Goal: Task Accomplishment & Management: Use online tool/utility

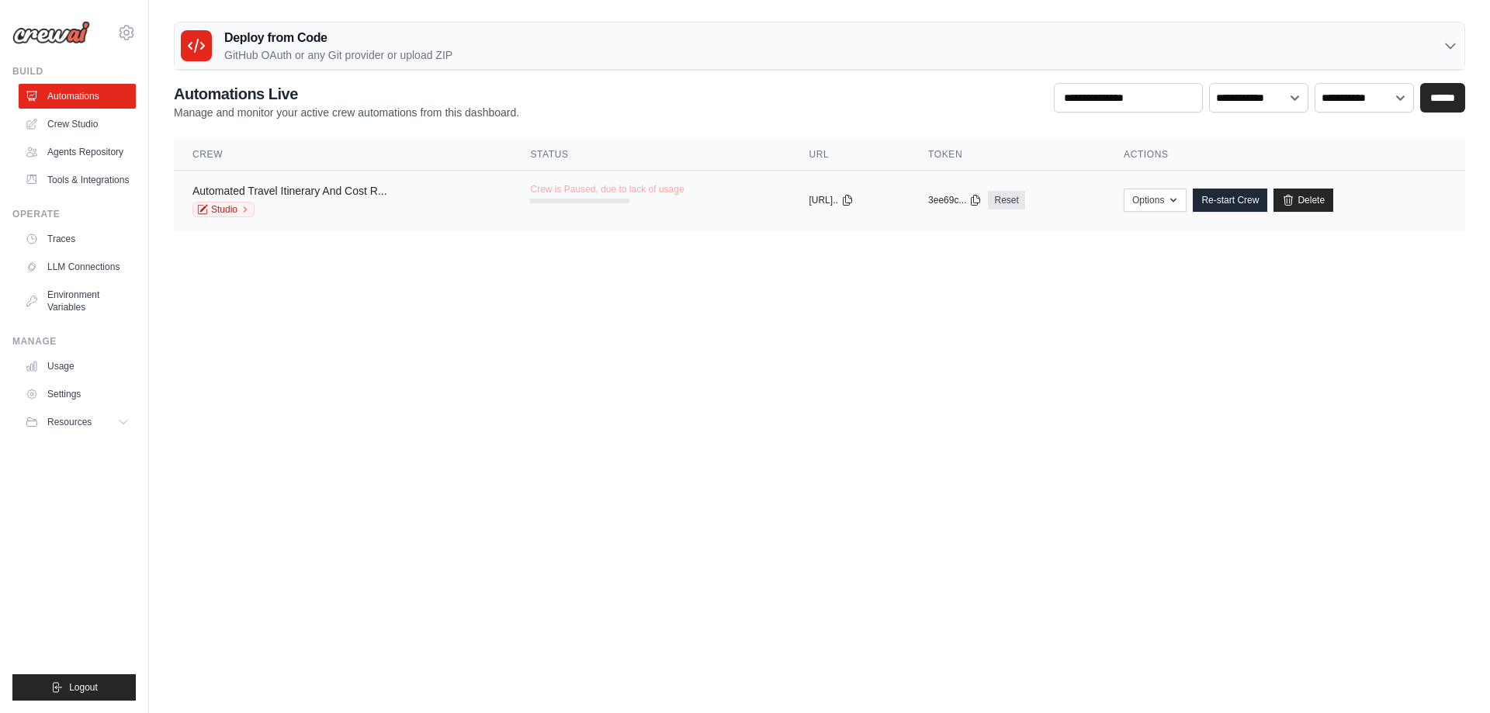
click at [324, 192] on link "Automated Travel Itinerary And Cost R..." at bounding box center [289, 191] width 195 height 12
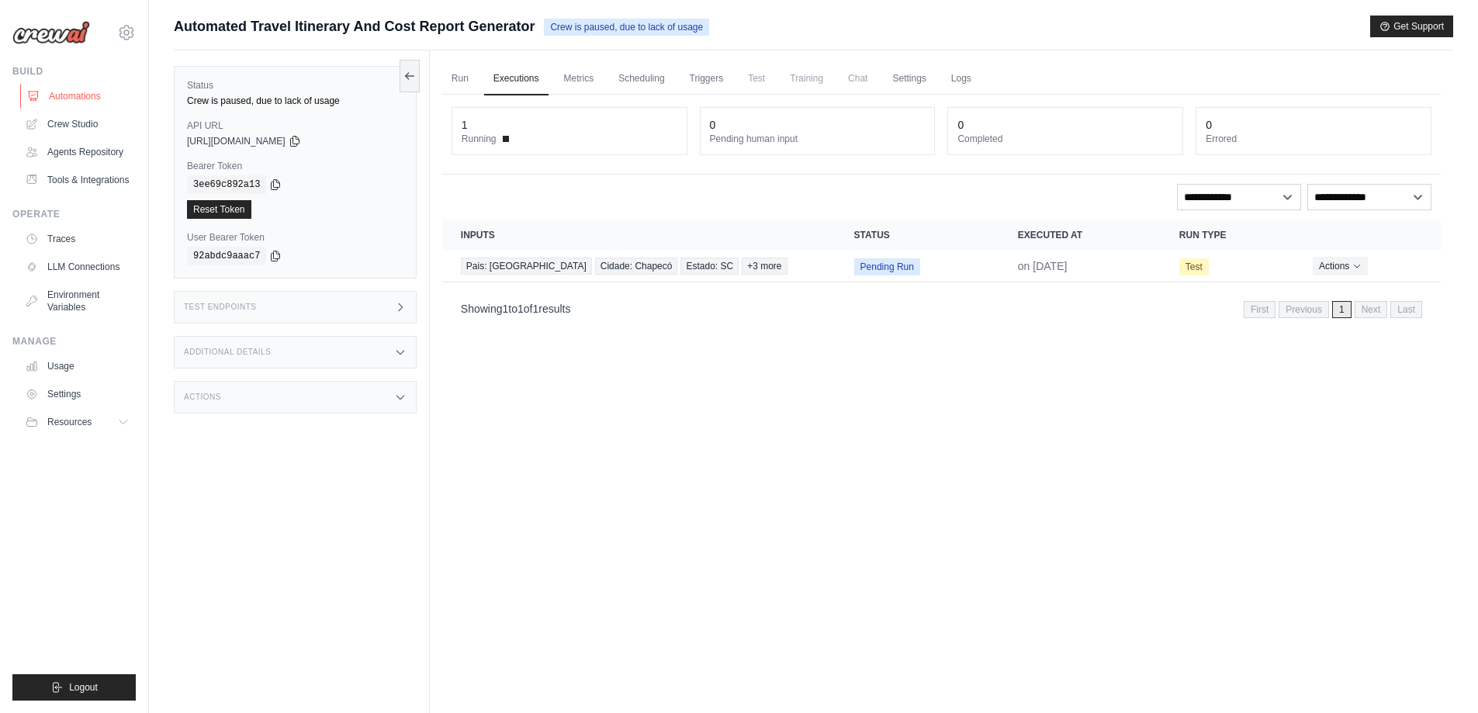
click at [95, 93] on link "Automations" at bounding box center [78, 96] width 117 height 25
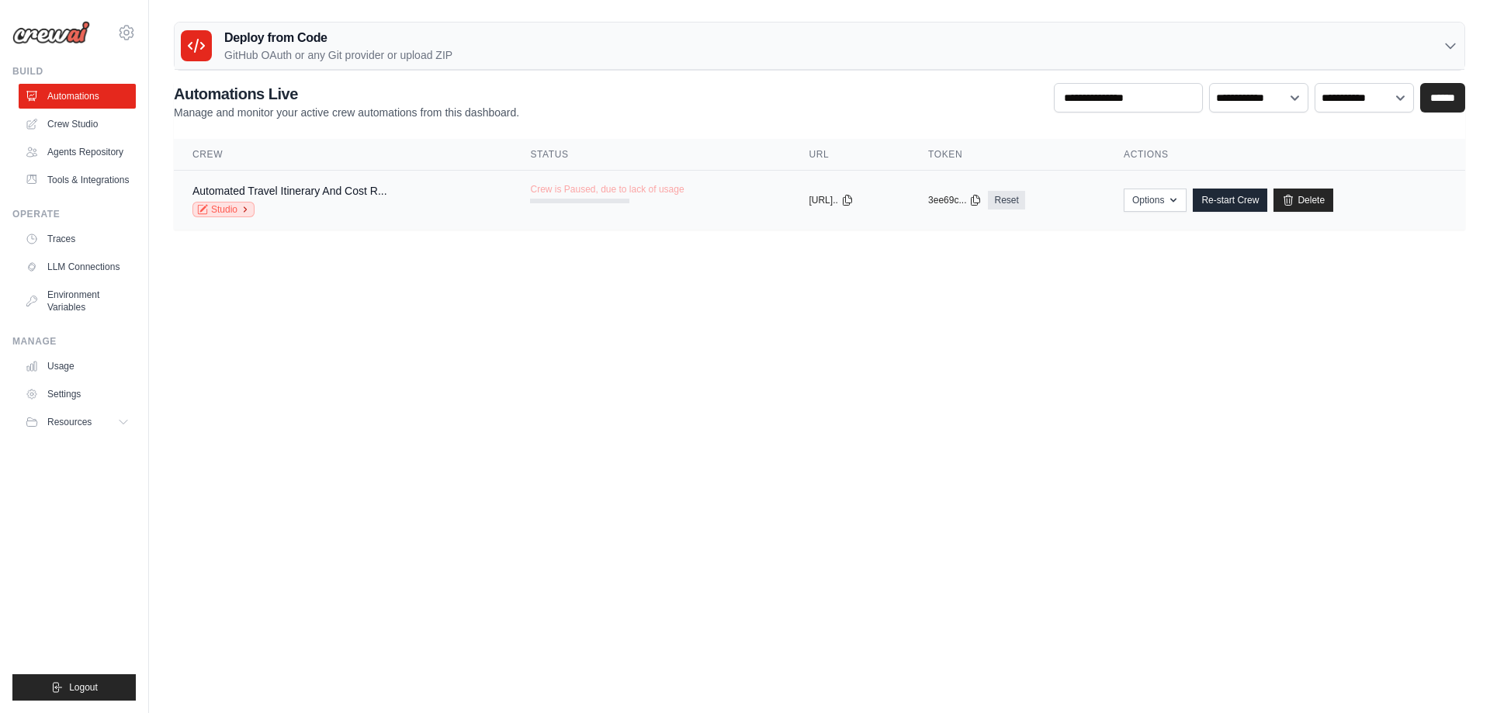
click at [211, 210] on link "Studio" at bounding box center [223, 210] width 62 height 16
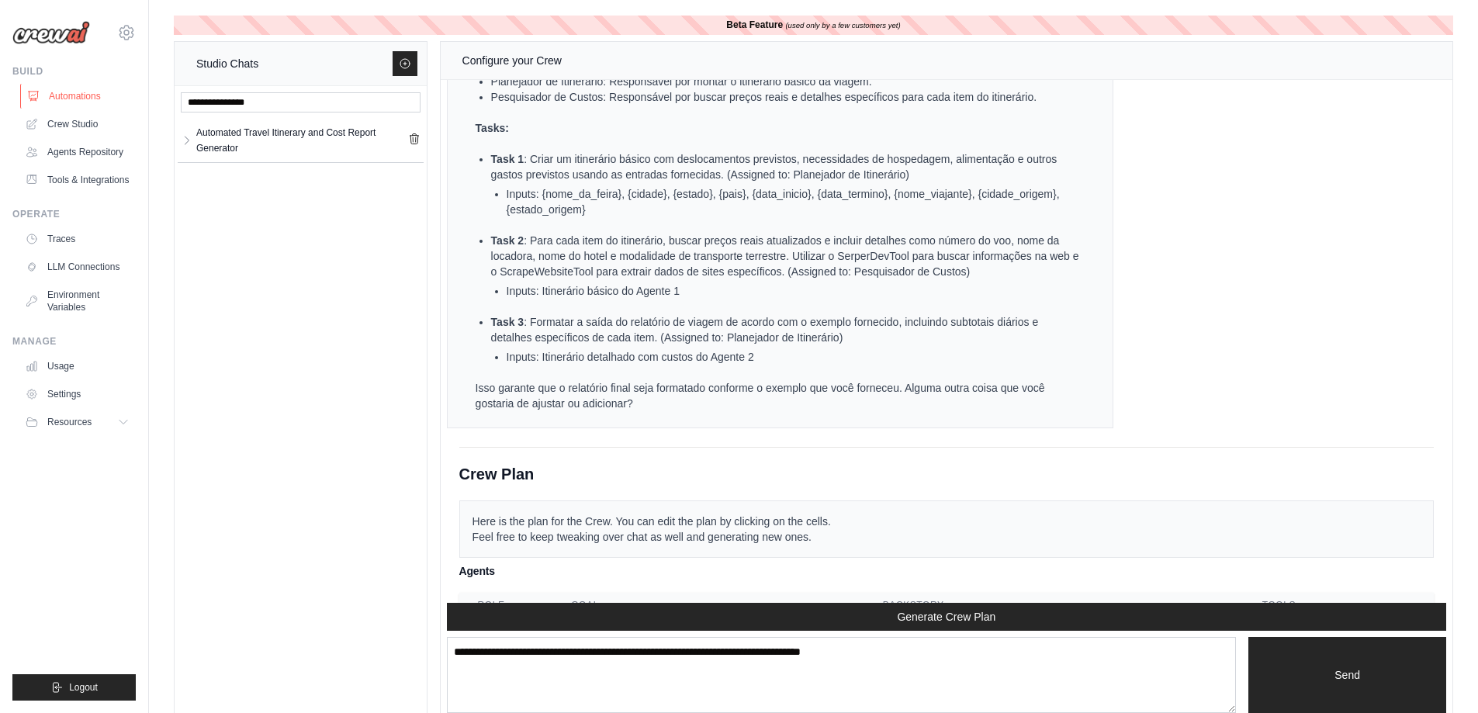
click at [67, 96] on link "Automations" at bounding box center [78, 96] width 117 height 25
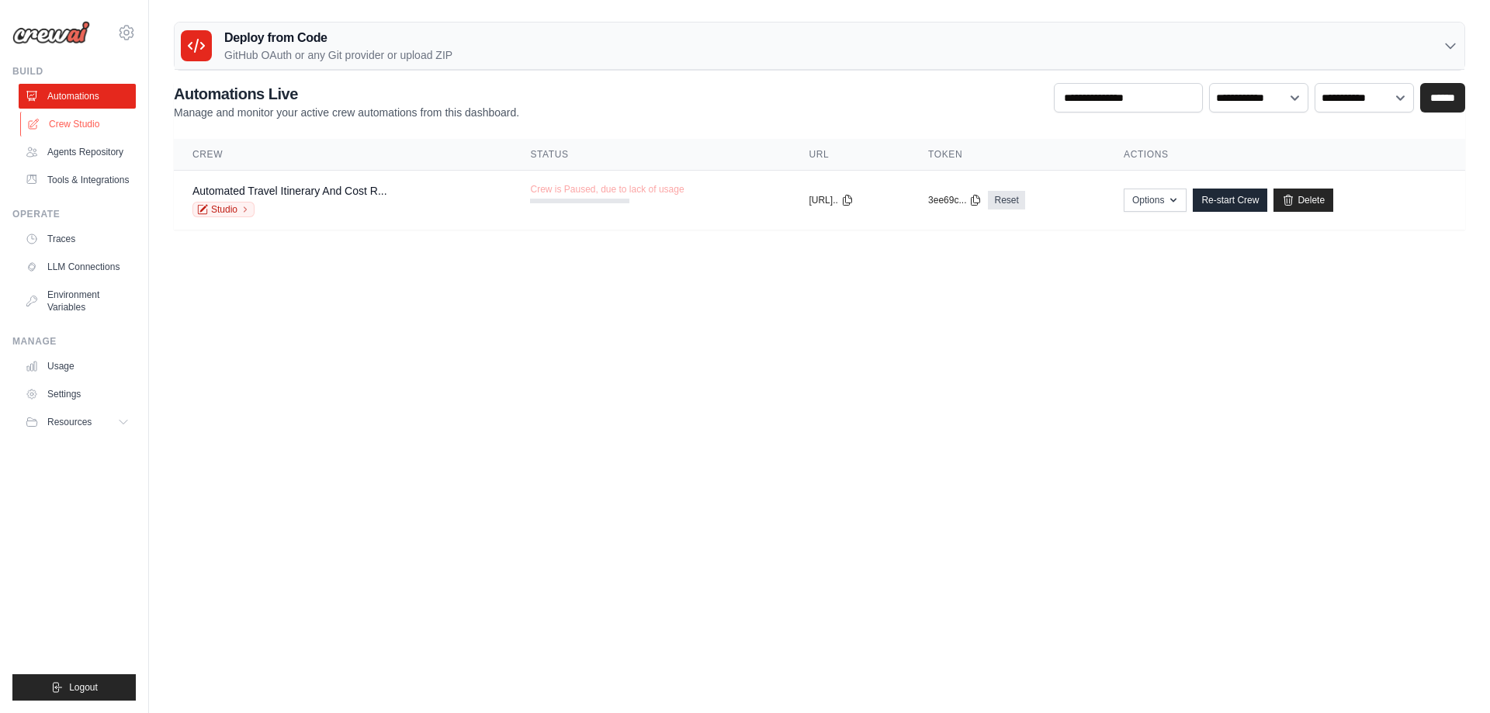
click at [77, 116] on link "Crew Studio" at bounding box center [78, 124] width 117 height 25
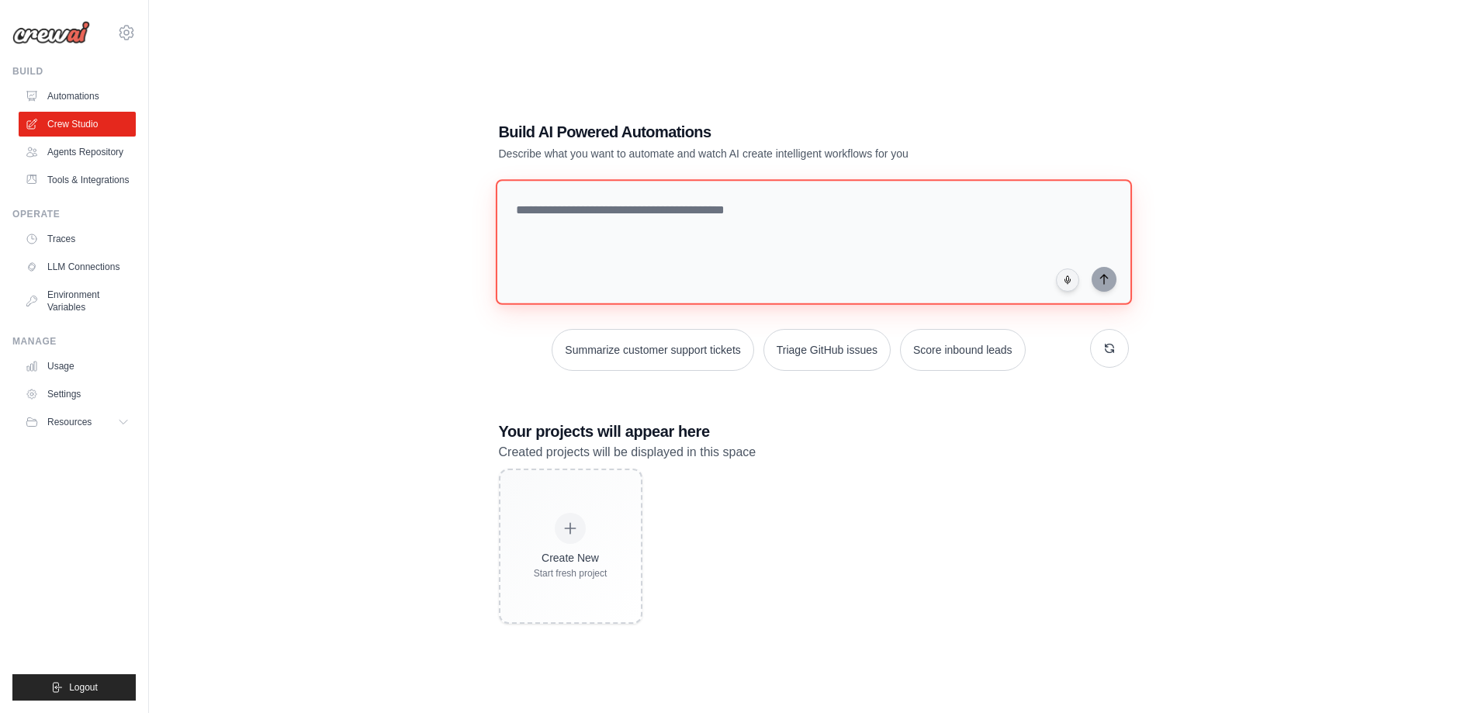
click at [661, 206] on textarea at bounding box center [813, 242] width 636 height 126
click at [587, 225] on textarea at bounding box center [813, 242] width 636 height 126
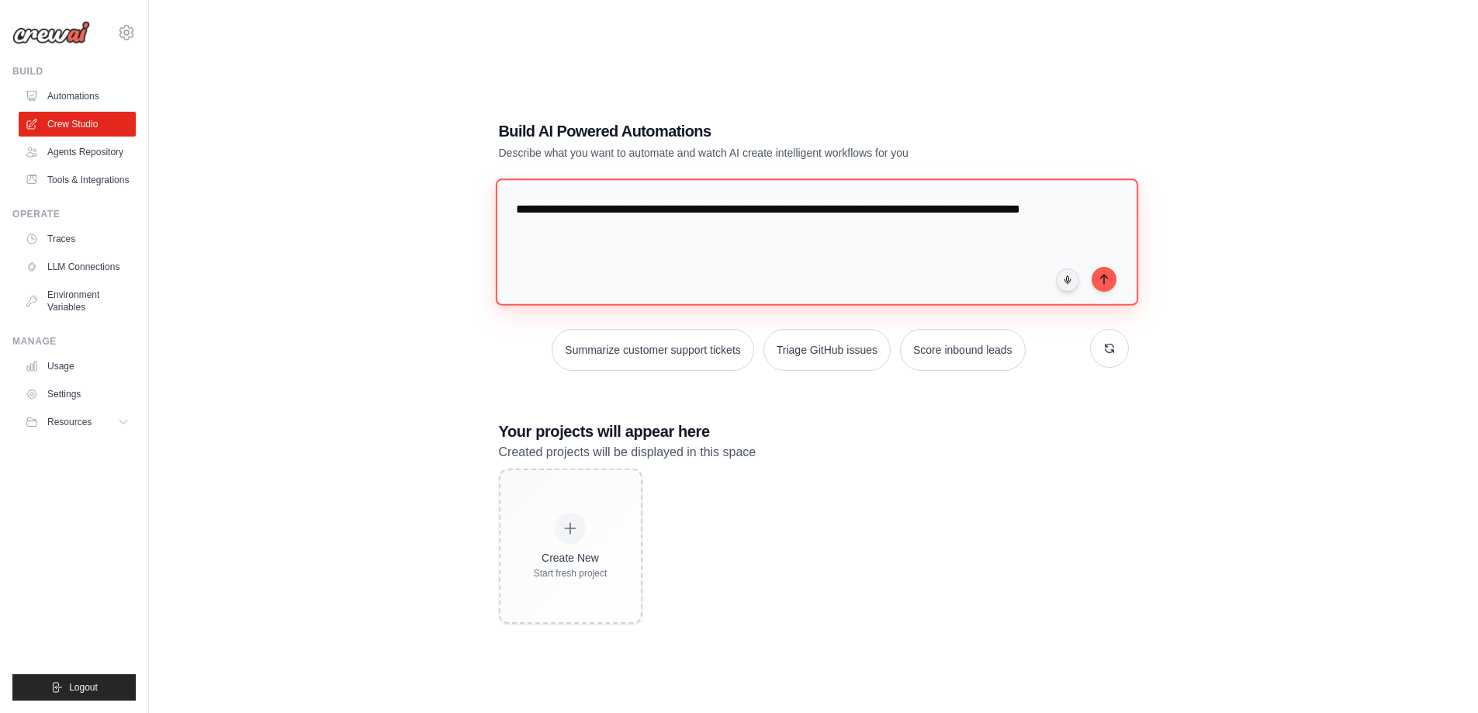
paste textarea "**********"
type textarea "**********"
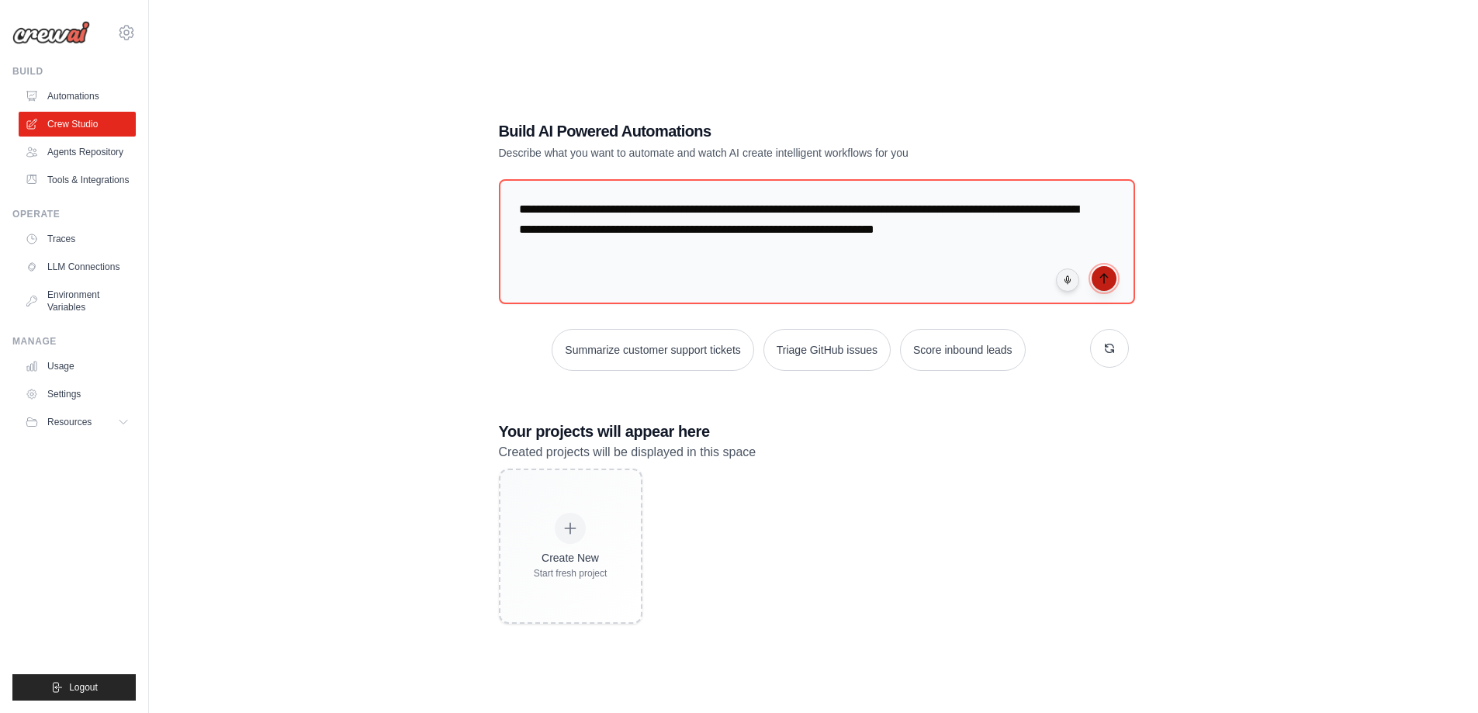
click at [1105, 279] on icon "submit" at bounding box center [1104, 278] width 12 height 12
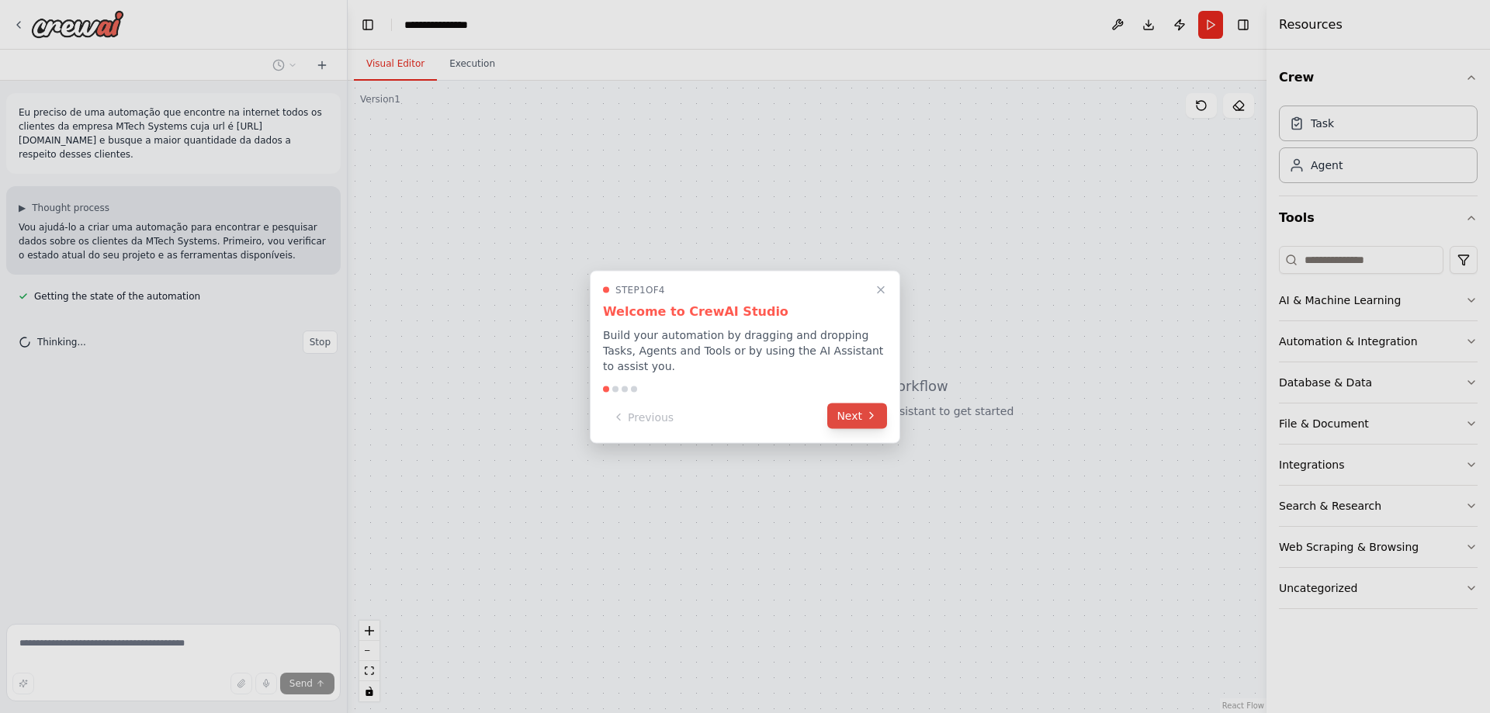
click at [849, 411] on button "Next" at bounding box center [857, 416] width 60 height 26
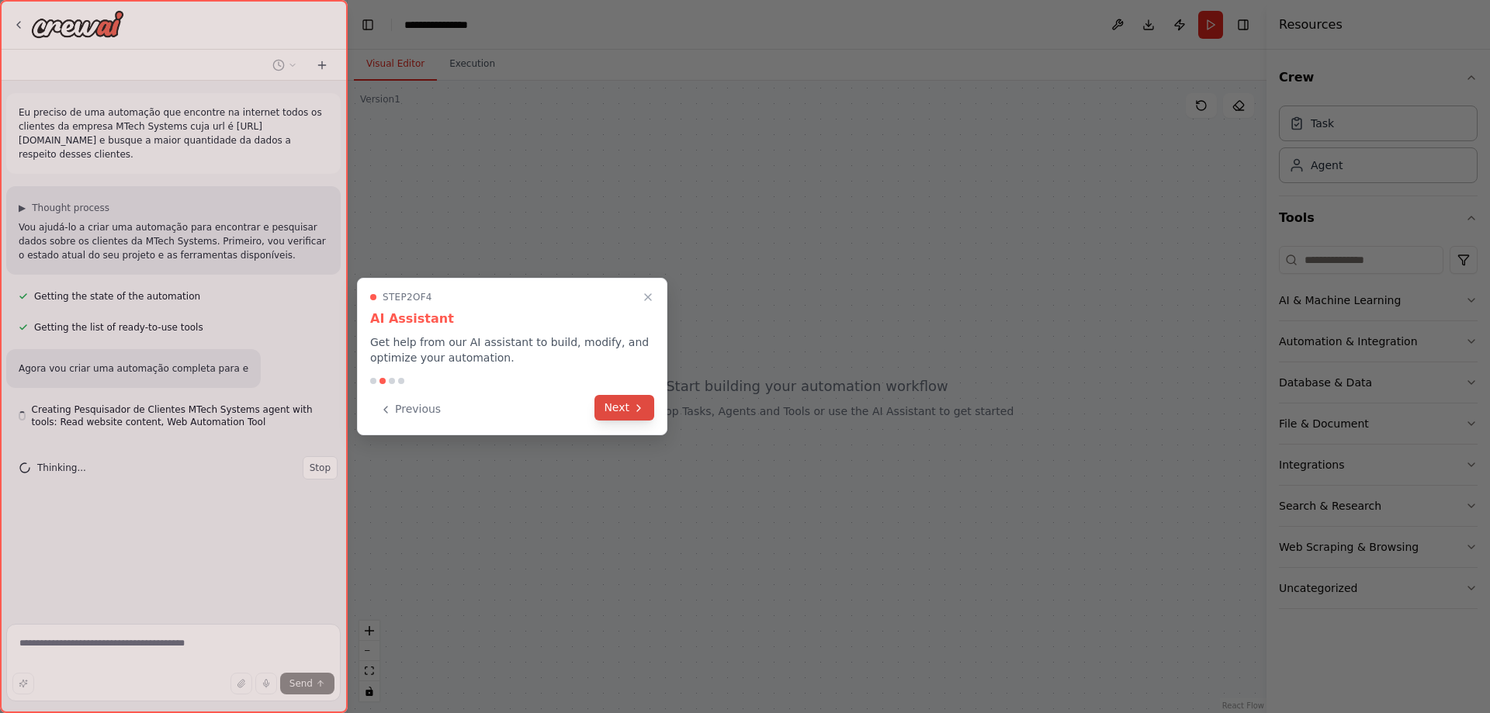
click at [608, 414] on button "Next" at bounding box center [624, 408] width 60 height 26
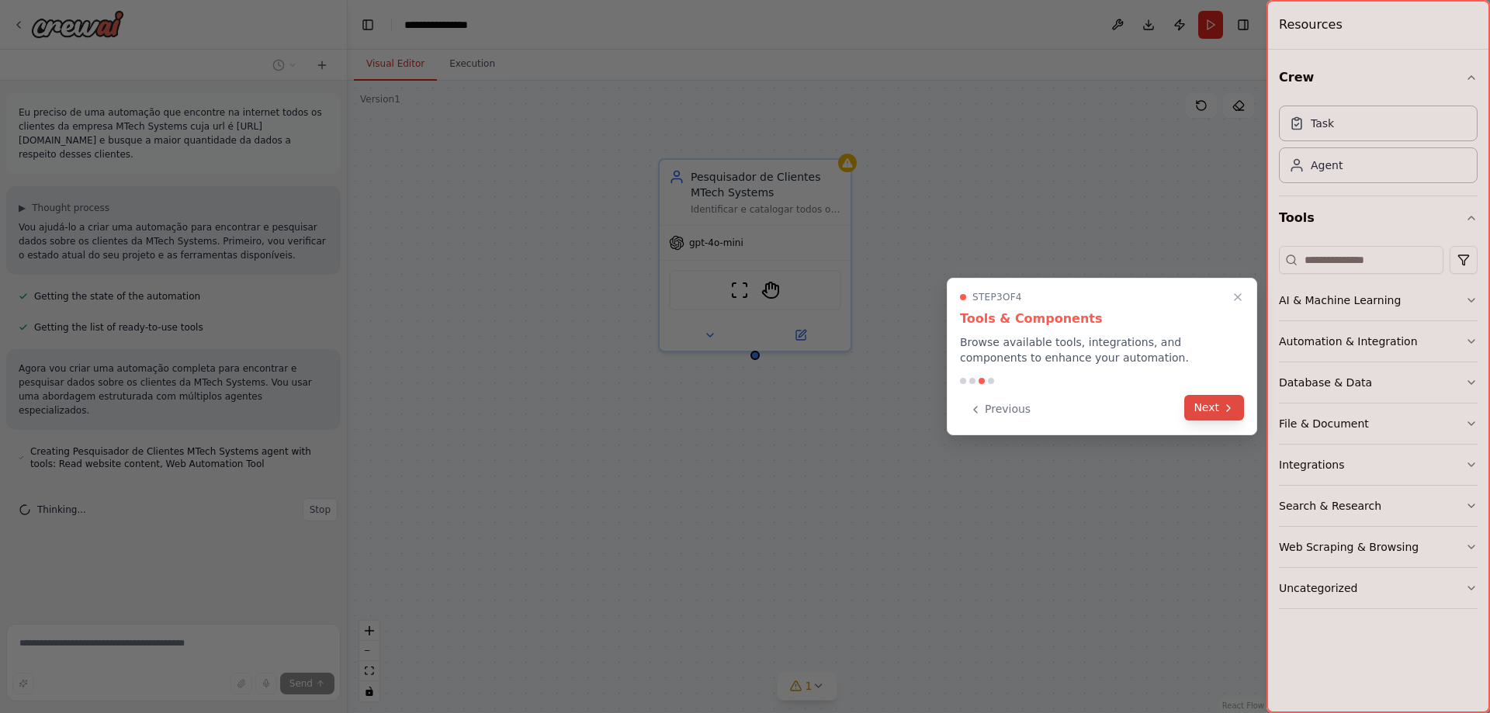
click at [1214, 411] on button "Next" at bounding box center [1214, 408] width 60 height 26
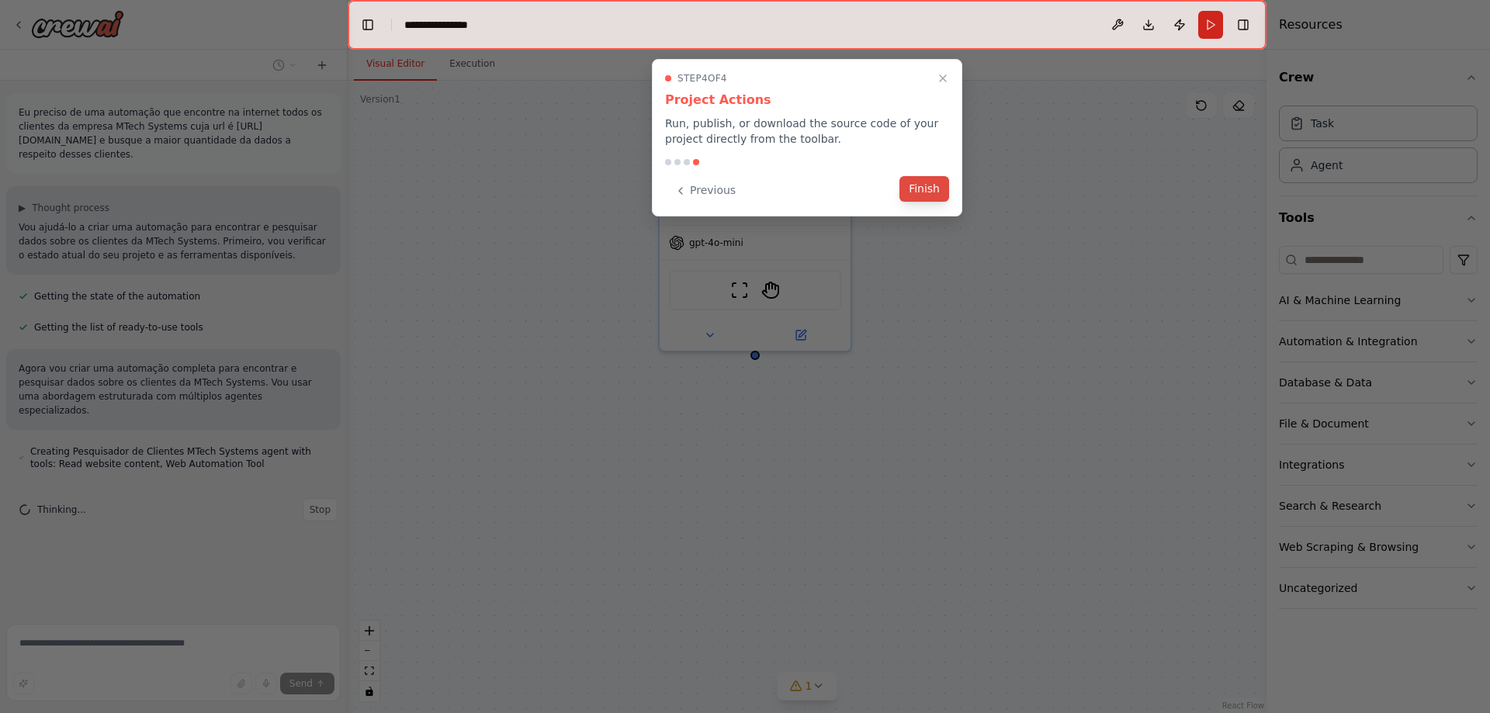
click at [934, 193] on button "Finish" at bounding box center [924, 189] width 50 height 26
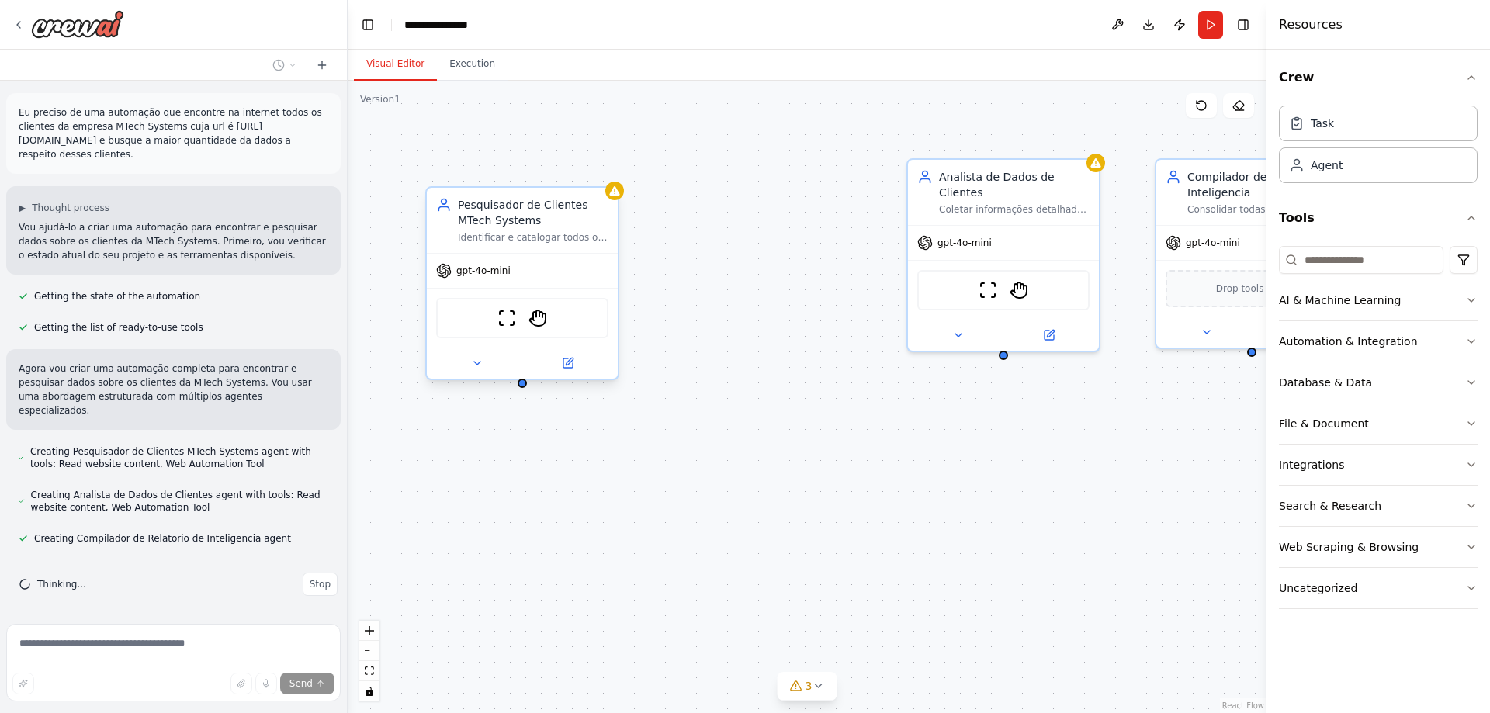
drag, startPoint x: 746, startPoint y: 186, endPoint x: 518, endPoint y: 214, distance: 229.1
click at [518, 214] on div "Pesquisador de Clientes MTech Systems" at bounding box center [533, 212] width 151 height 31
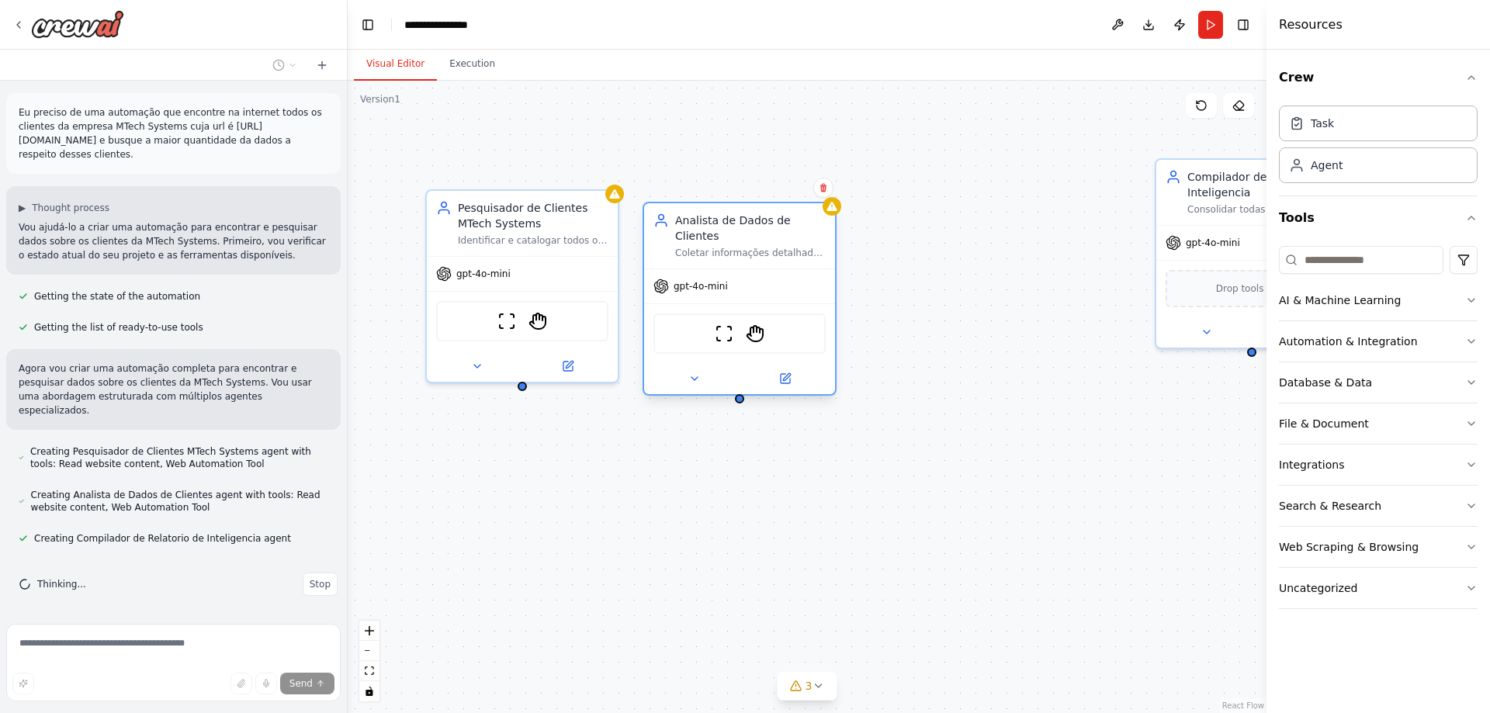
drag, startPoint x: 968, startPoint y: 175, endPoint x: 709, endPoint y: 219, distance: 262.8
click at [709, 219] on div "Analista de Dados de Clientes" at bounding box center [750, 228] width 151 height 31
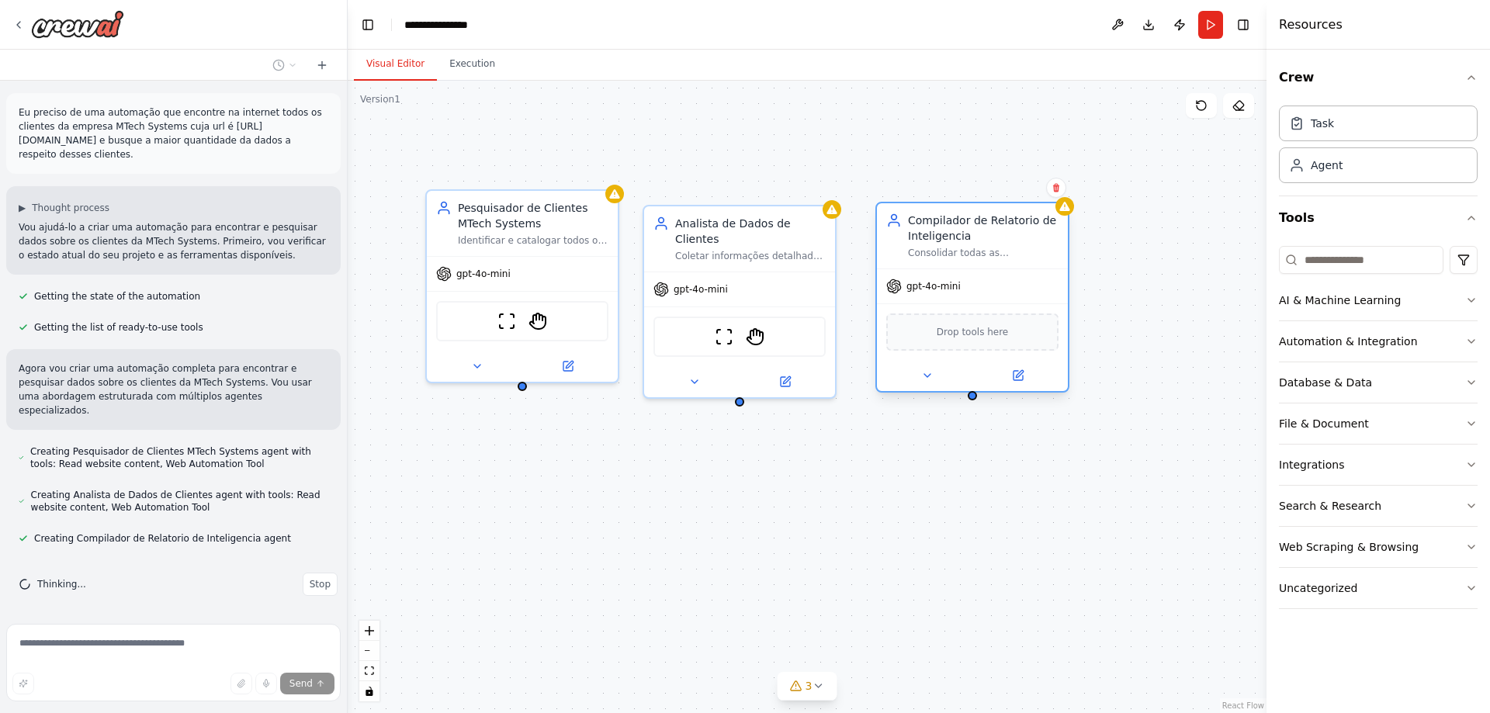
drag, startPoint x: 1232, startPoint y: 182, endPoint x: 945, endPoint y: 229, distance: 290.1
click at [945, 229] on div "Compilador de Relatorio de Inteligencia" at bounding box center [983, 228] width 151 height 31
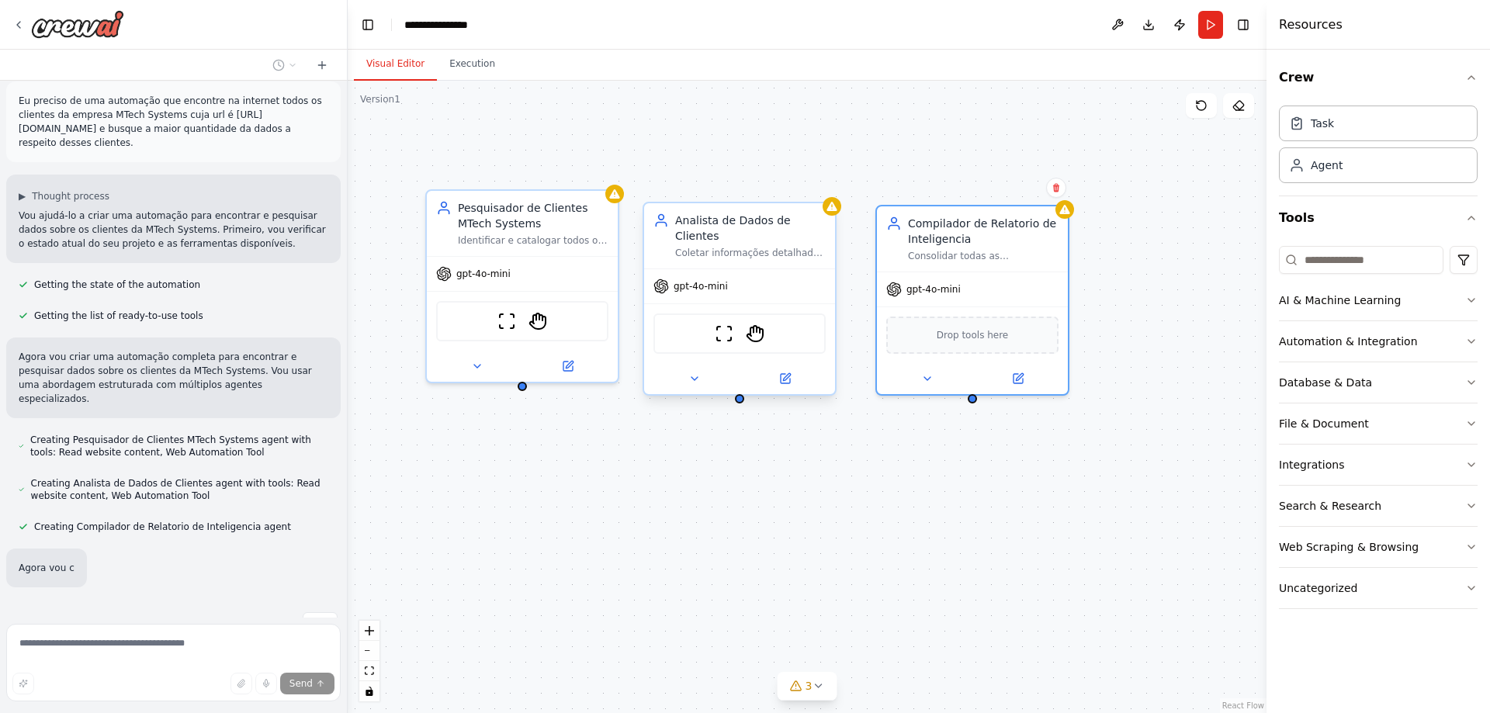
scroll to position [57, 0]
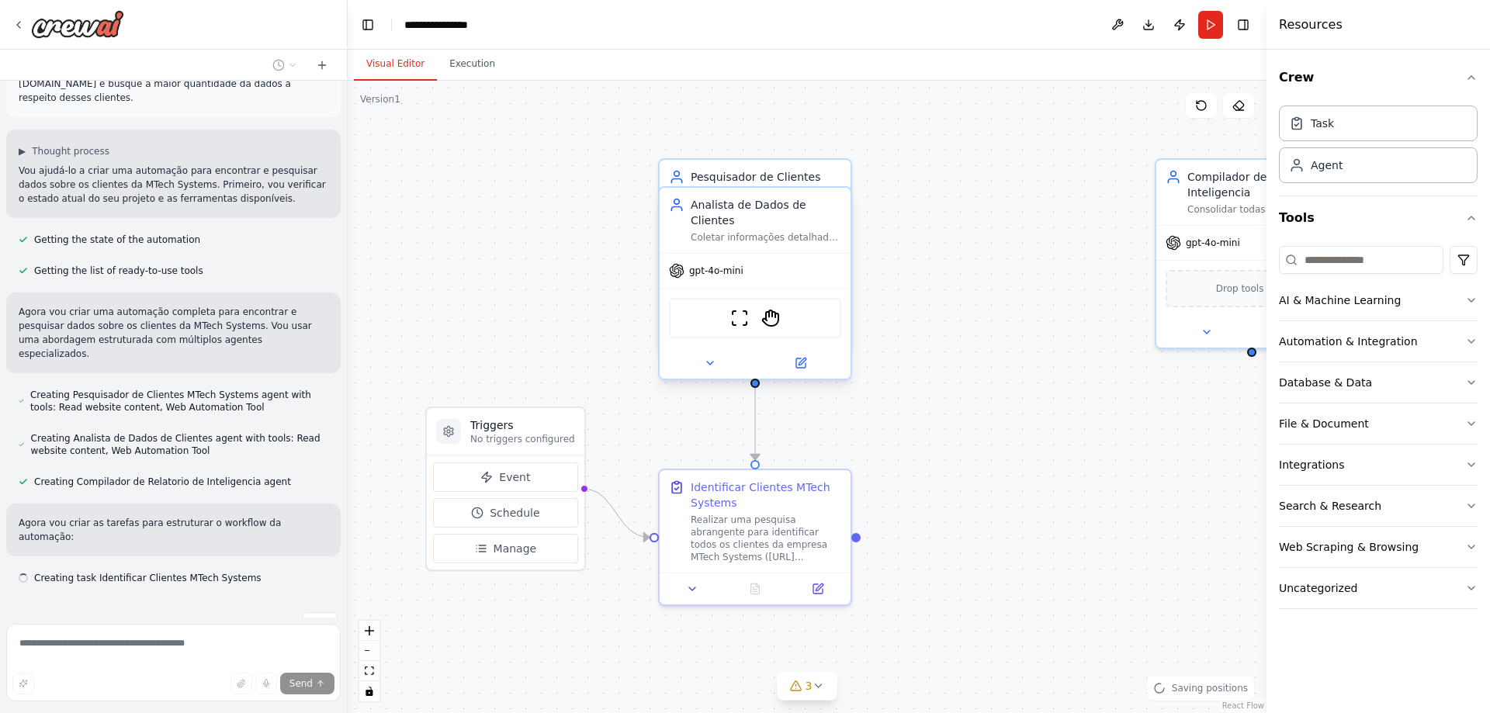
drag, startPoint x: 726, startPoint y: 225, endPoint x: 740, endPoint y: 210, distance: 20.3
click at [740, 210] on div "Analista de Dados de Clientes" at bounding box center [766, 212] width 151 height 31
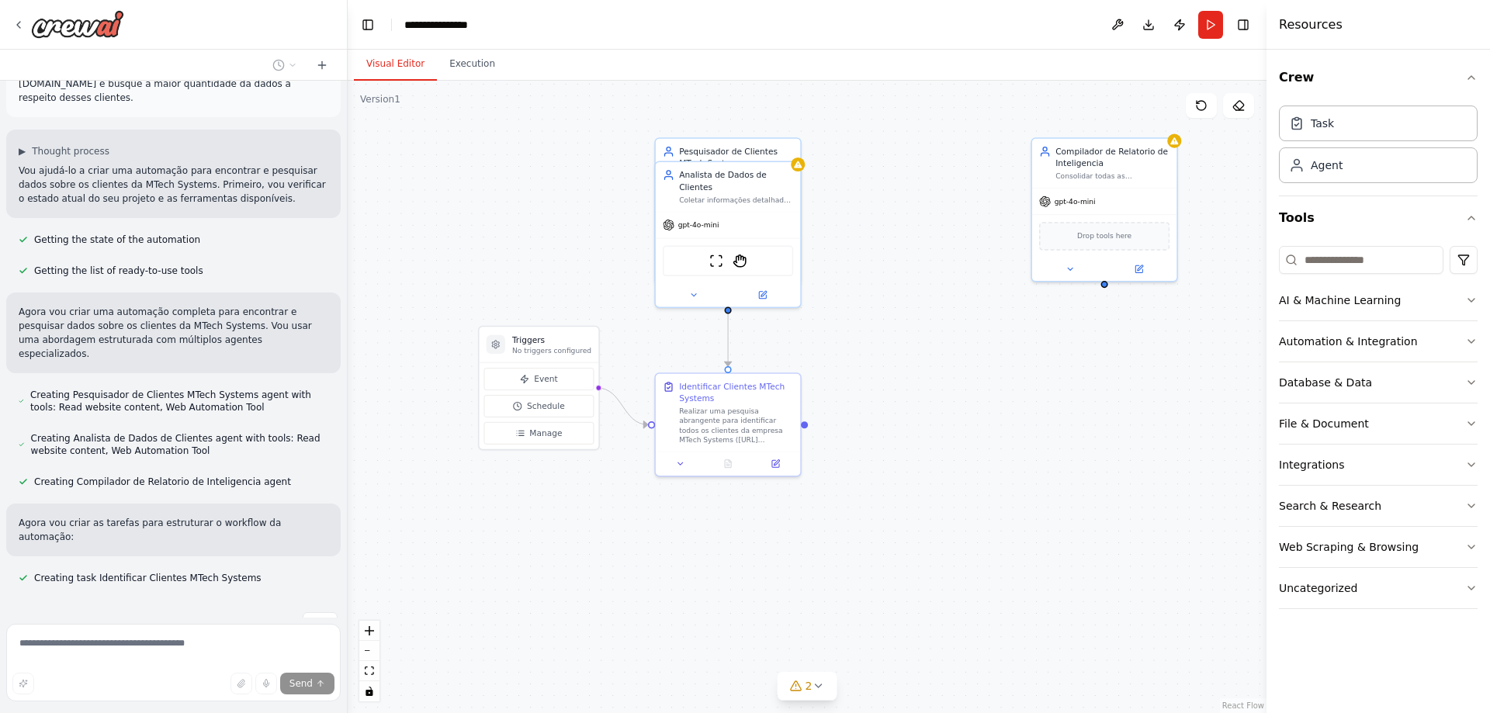
drag, startPoint x: 1113, startPoint y: 528, endPoint x: 1022, endPoint y: 457, distance: 115.5
click at [1022, 457] on div ".deletable-edge-delete-btn { width: 20px; height: 20px; border: 0px solid #ffff…" at bounding box center [807, 397] width 919 height 632
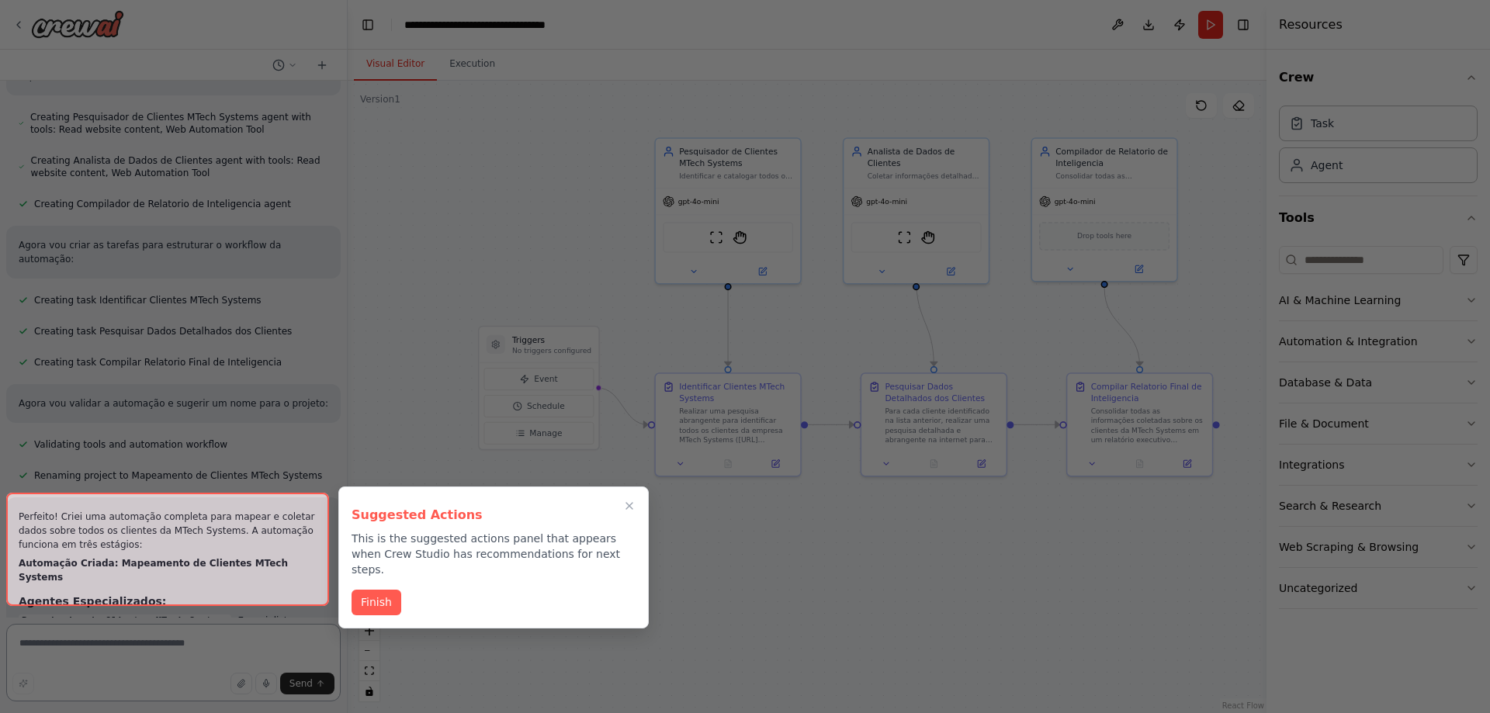
scroll to position [744, 0]
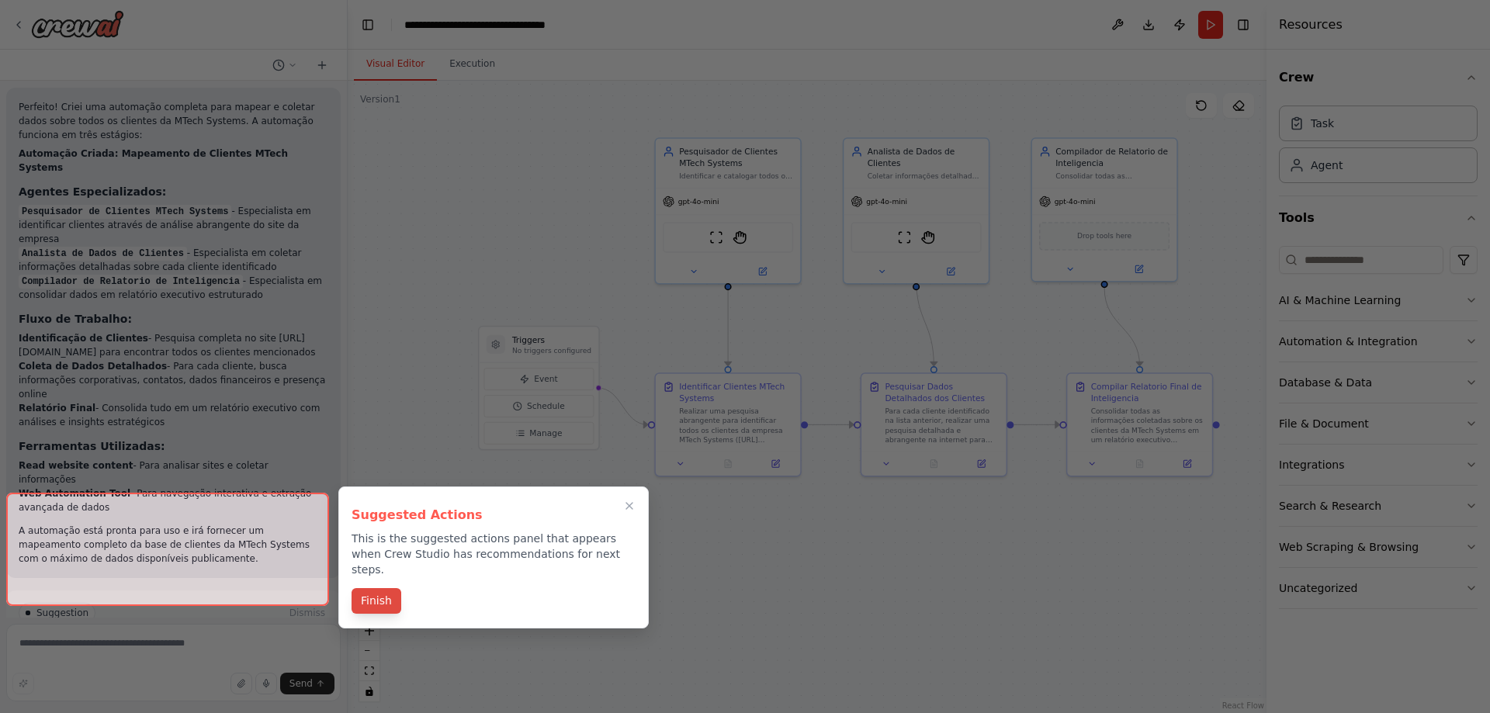
click at [383, 588] on button "Finish" at bounding box center [377, 601] width 50 height 26
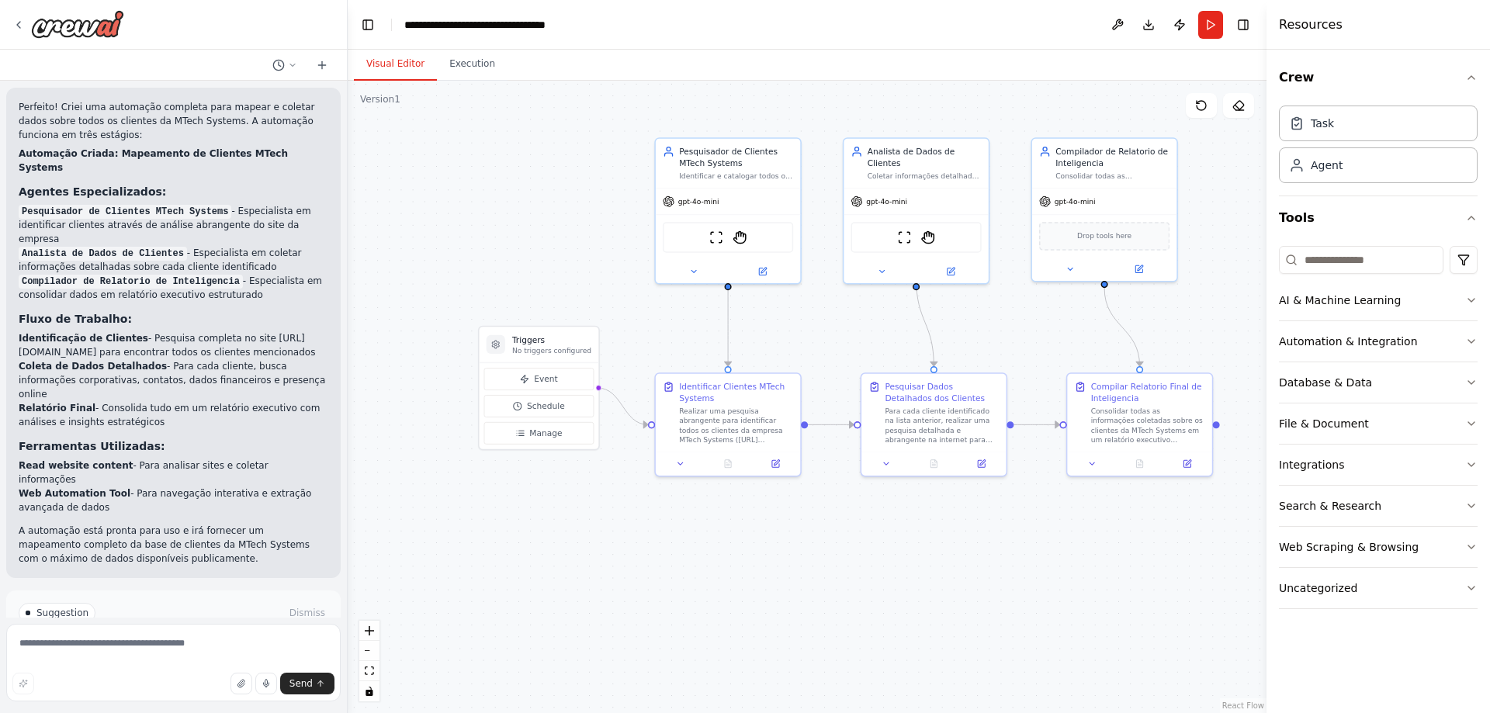
click at [171, 673] on span "Run Automation" at bounding box center [180, 679] width 75 height 12
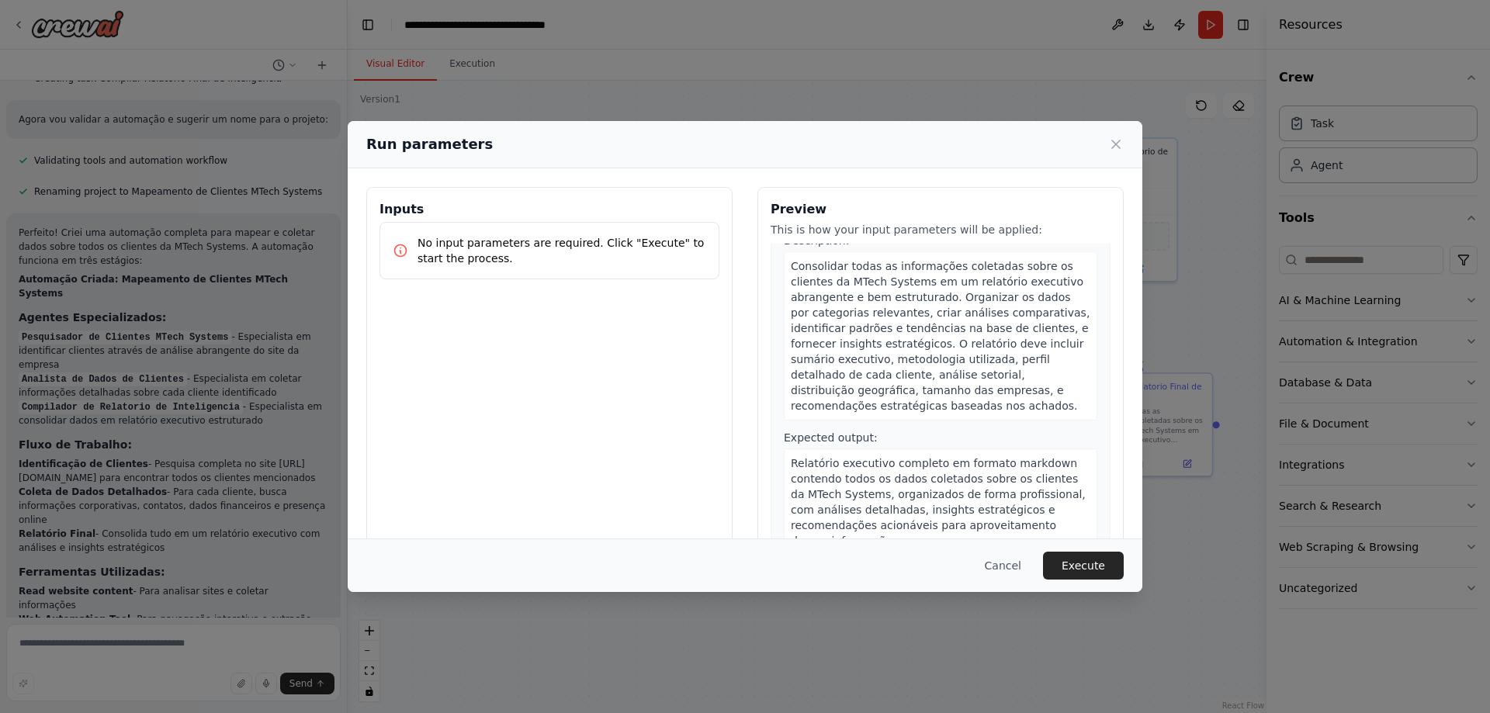
scroll to position [812, 0]
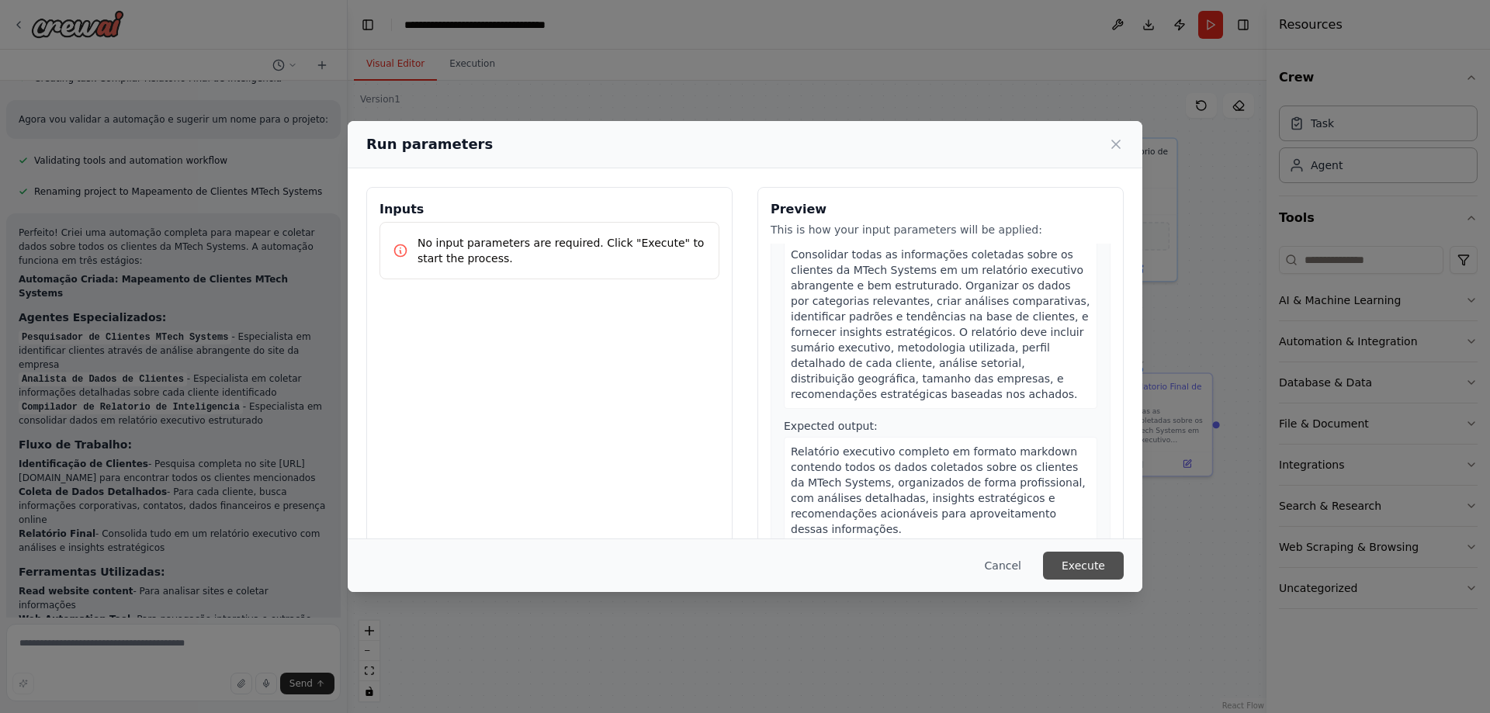
click at [1102, 570] on button "Execute" at bounding box center [1083, 566] width 81 height 28
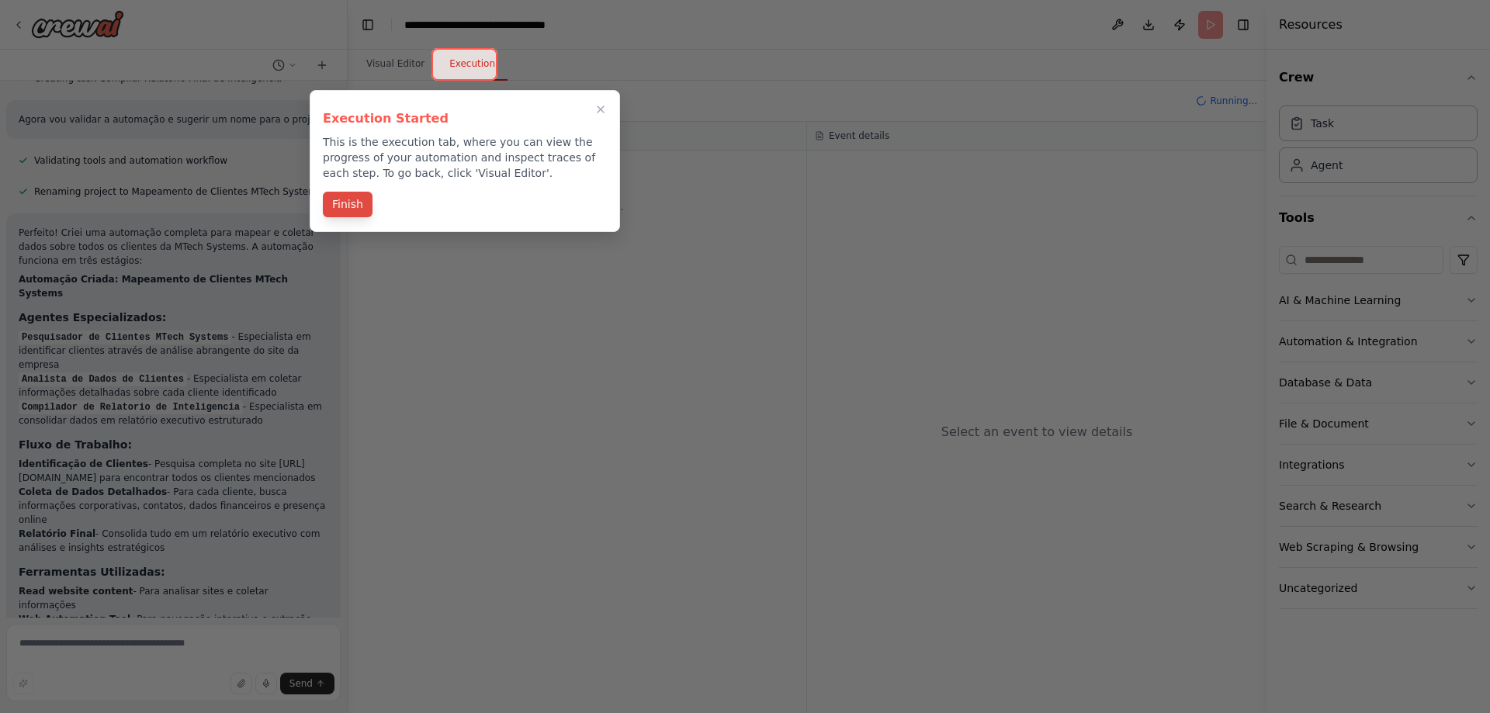
click at [343, 200] on button "Finish" at bounding box center [348, 205] width 50 height 26
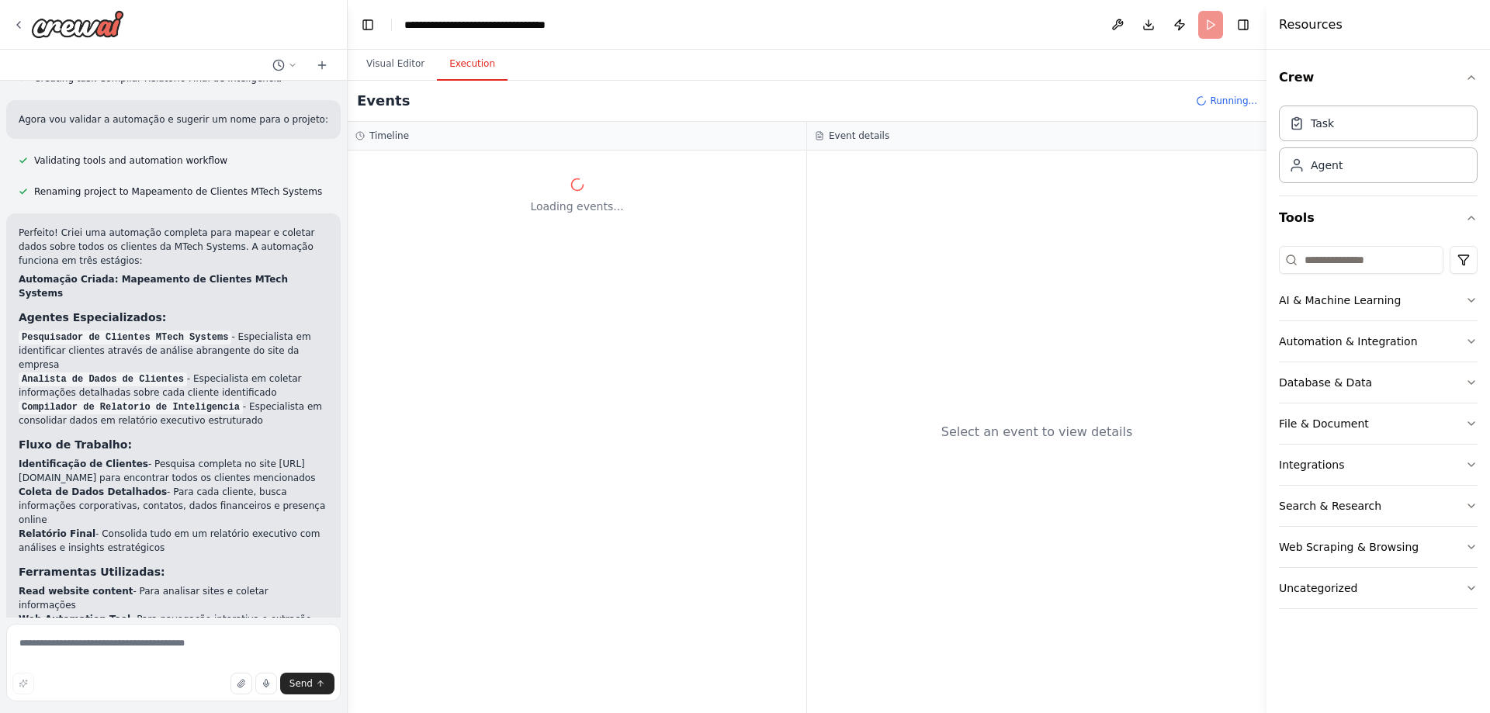
click at [480, 66] on button "Execution" at bounding box center [472, 64] width 71 height 33
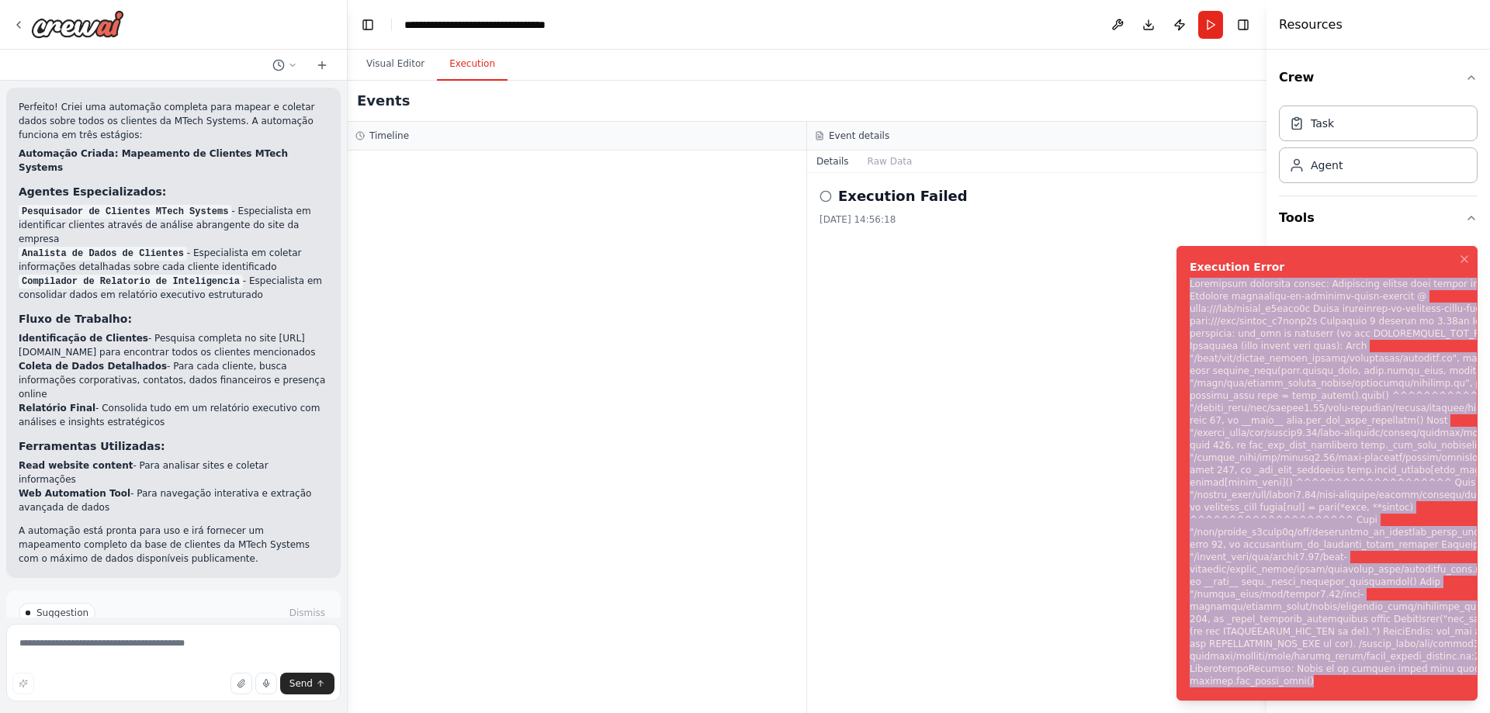
drag, startPoint x: 1306, startPoint y: 685, endPoint x: 823, endPoint y: 305, distance: 614.5
click at [1169, 286] on ol "Execution Error" at bounding box center [1327, 474] width 326 height 480
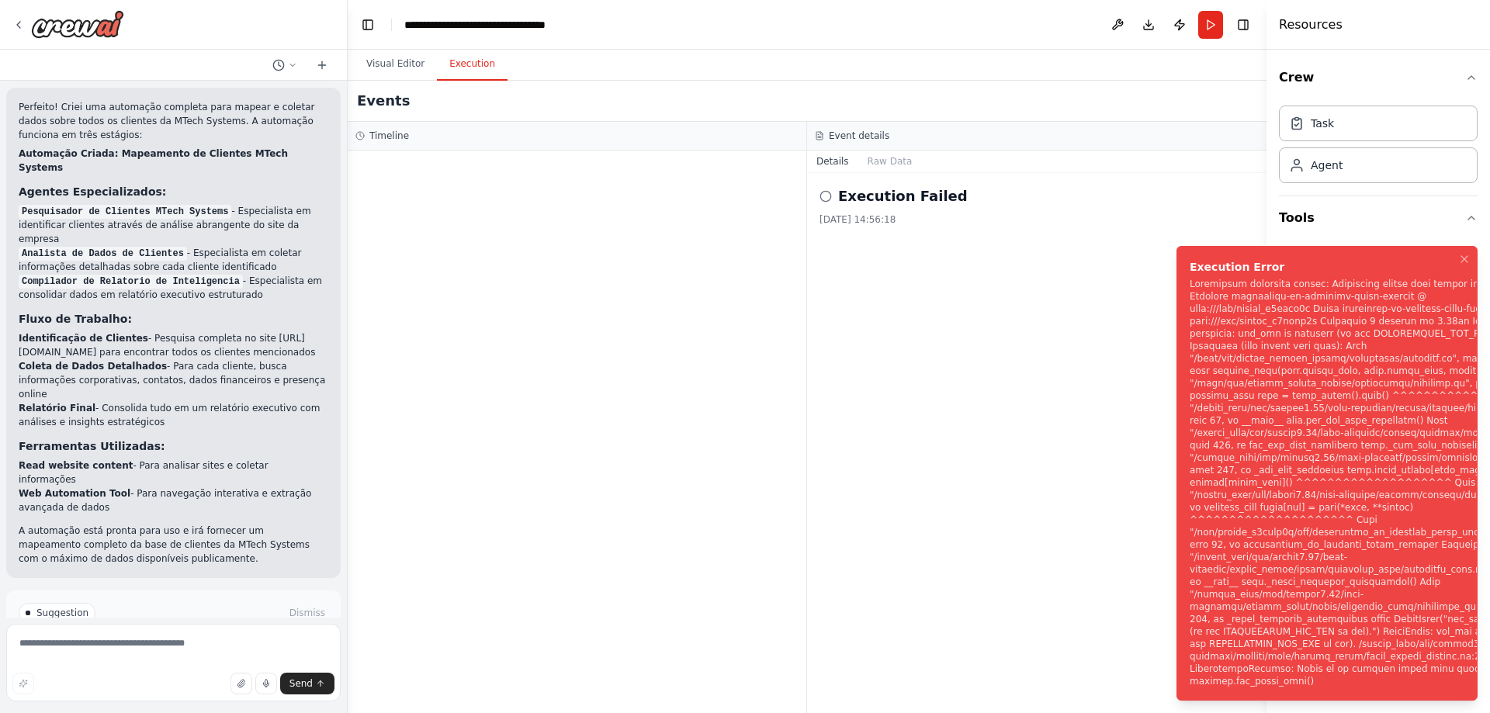
drag, startPoint x: 823, startPoint y: 305, endPoint x: 847, endPoint y: 336, distance: 38.8
click at [823, 304] on div "Execution Failed 02/10/2025, 14:56:18" at bounding box center [1036, 443] width 459 height 540
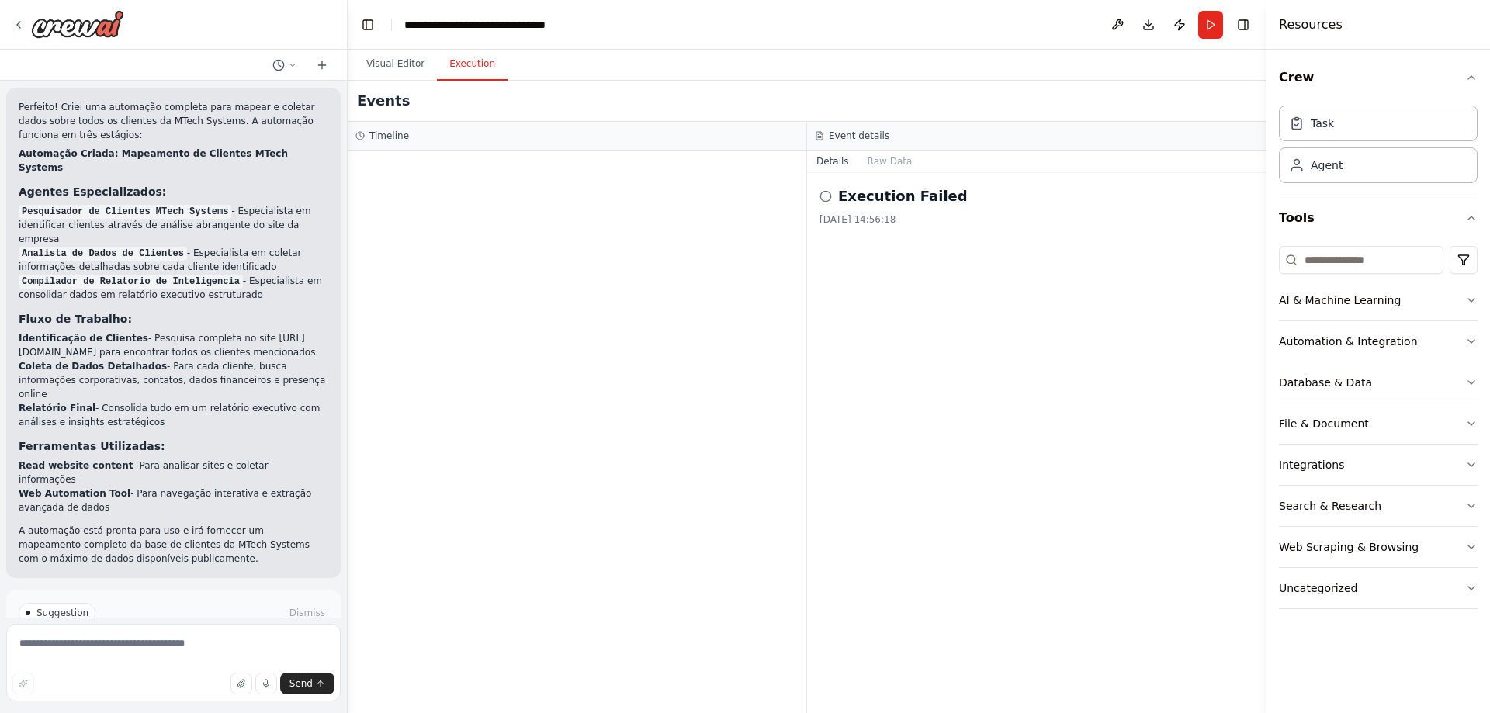
click at [170, 673] on span "Help fix error" at bounding box center [180, 679] width 61 height 12
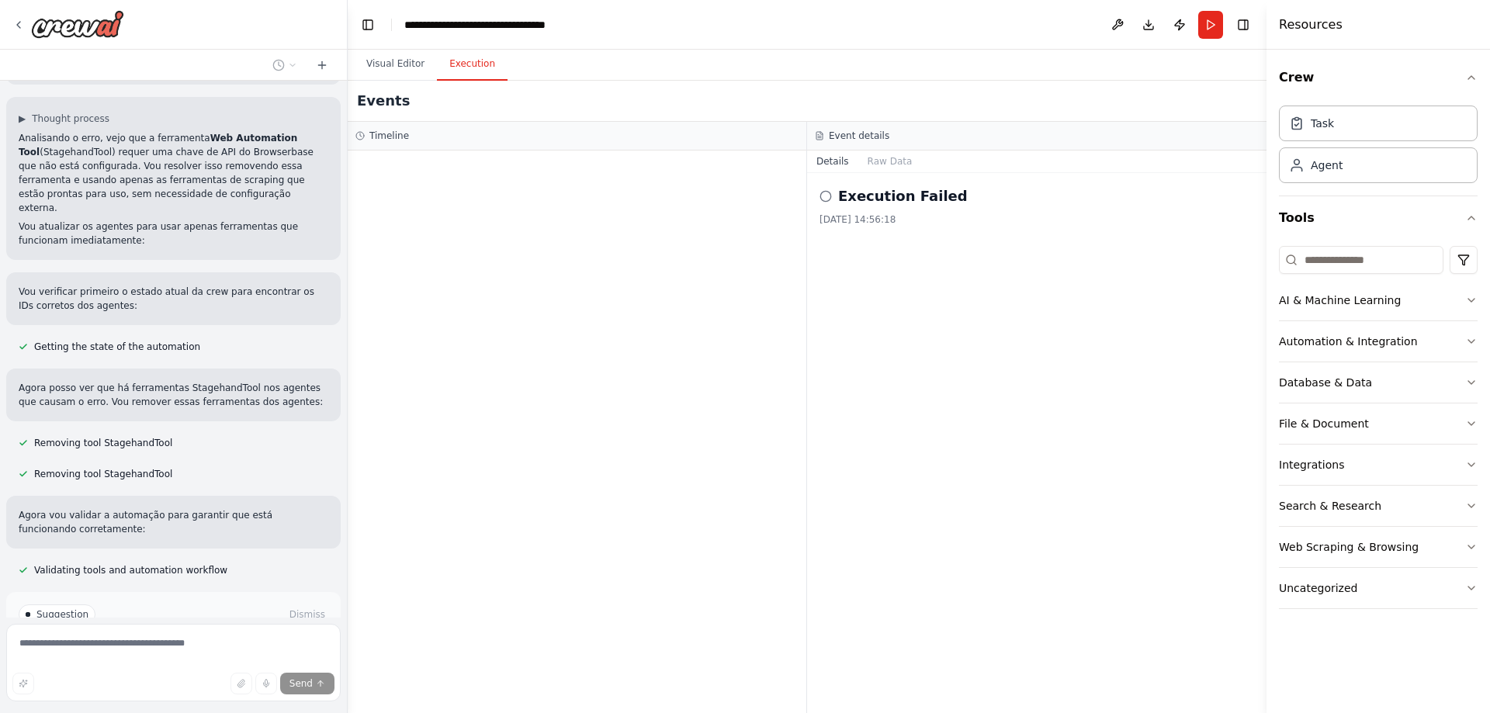
scroll to position [1286, 0]
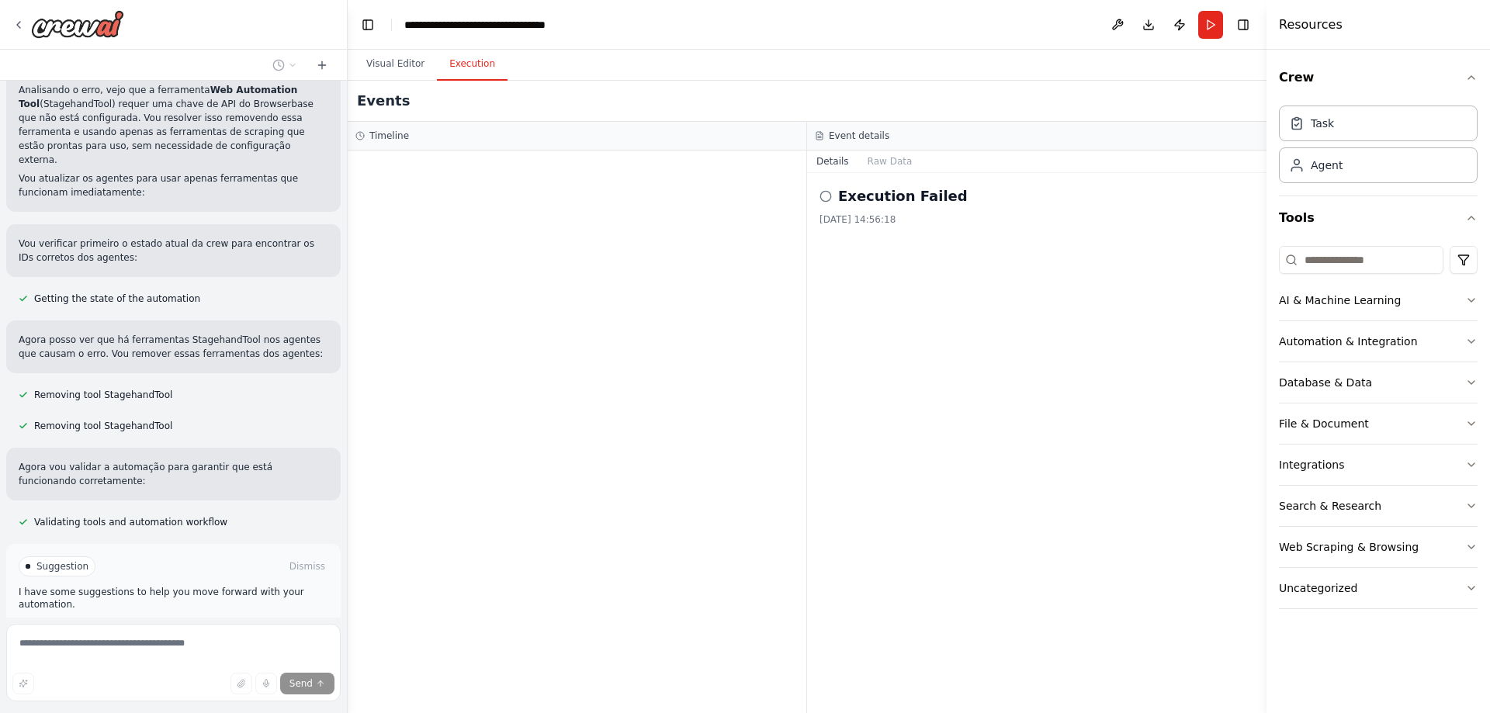
click at [151, 626] on span "Run Automation" at bounding box center [180, 632] width 75 height 12
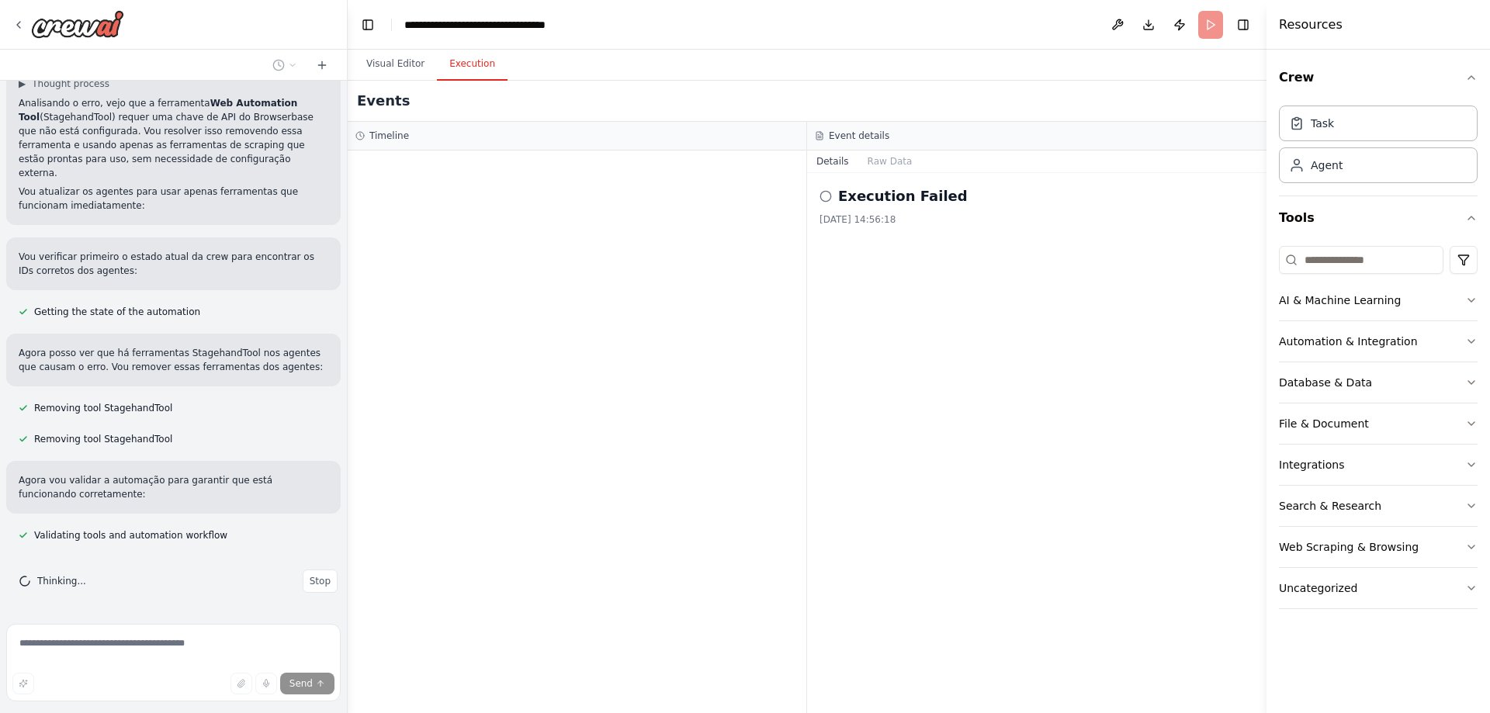
scroll to position [1160, 0]
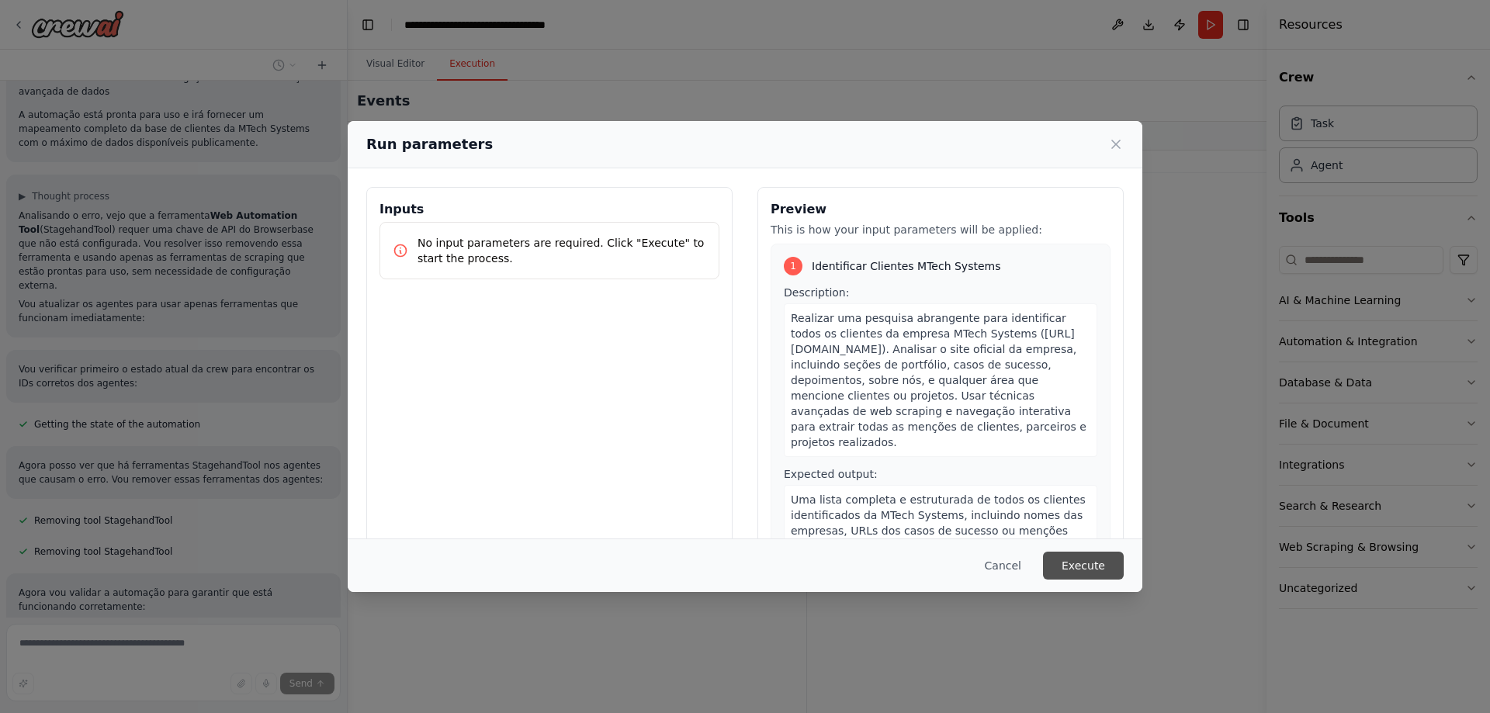
click at [1069, 572] on button "Execute" at bounding box center [1083, 566] width 81 height 28
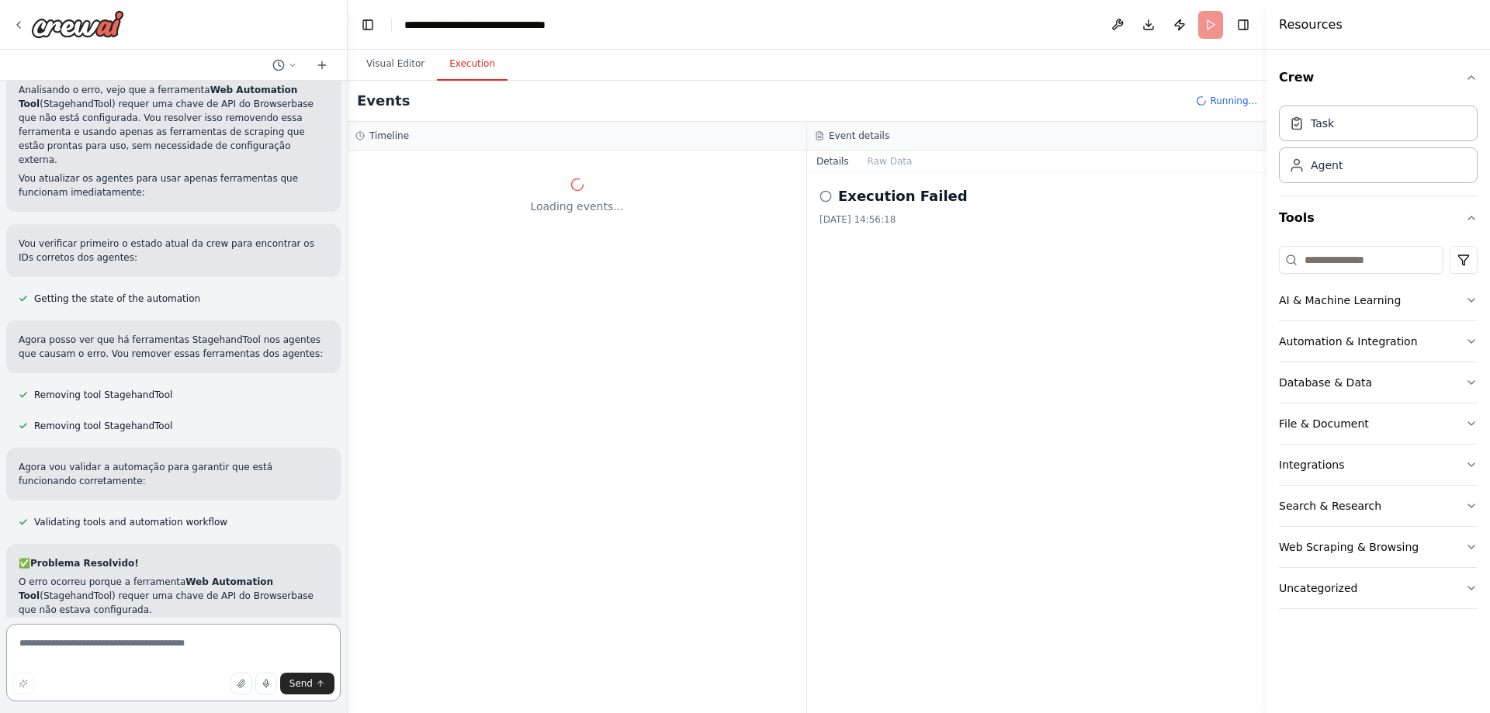
scroll to position [1486, 0]
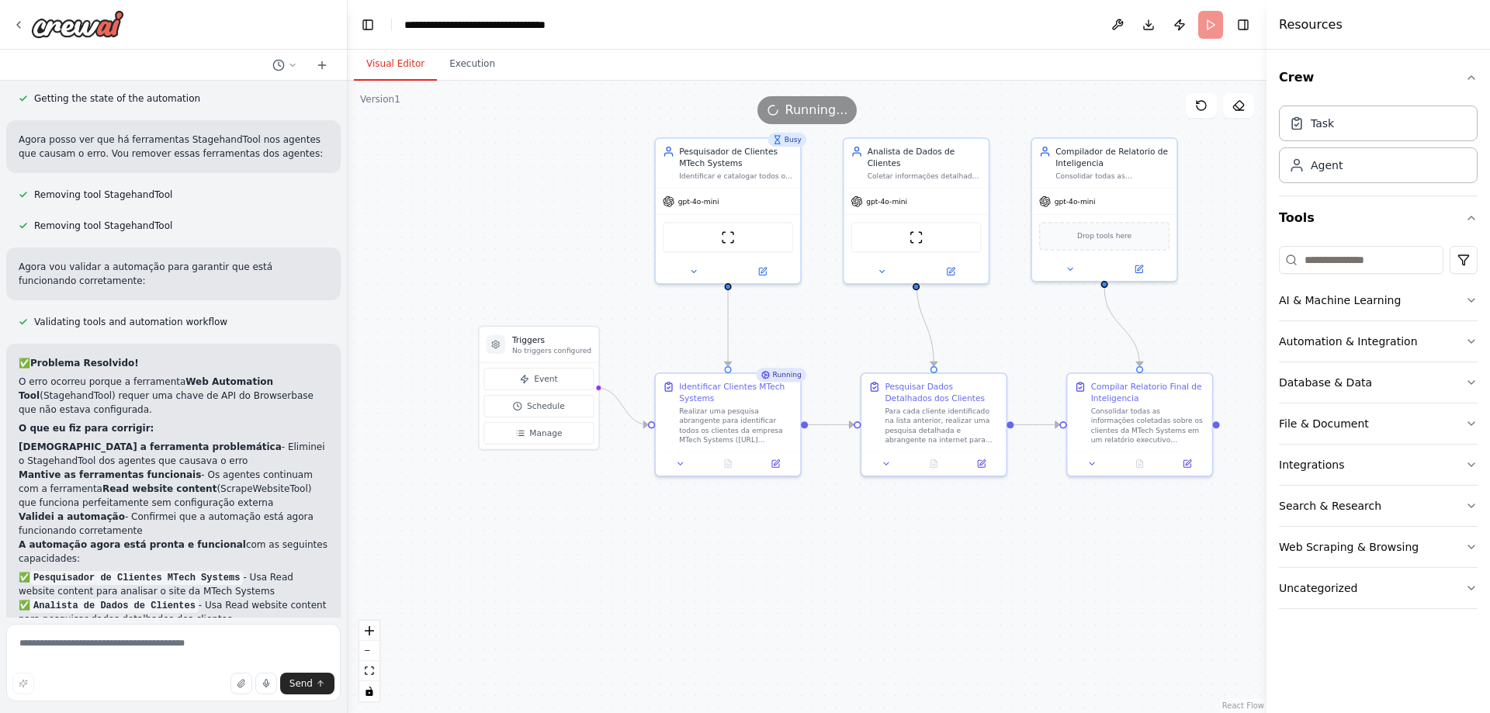
click at [400, 68] on button "Visual Editor" at bounding box center [395, 64] width 83 height 33
click at [476, 68] on button "Execution" at bounding box center [472, 64] width 71 height 33
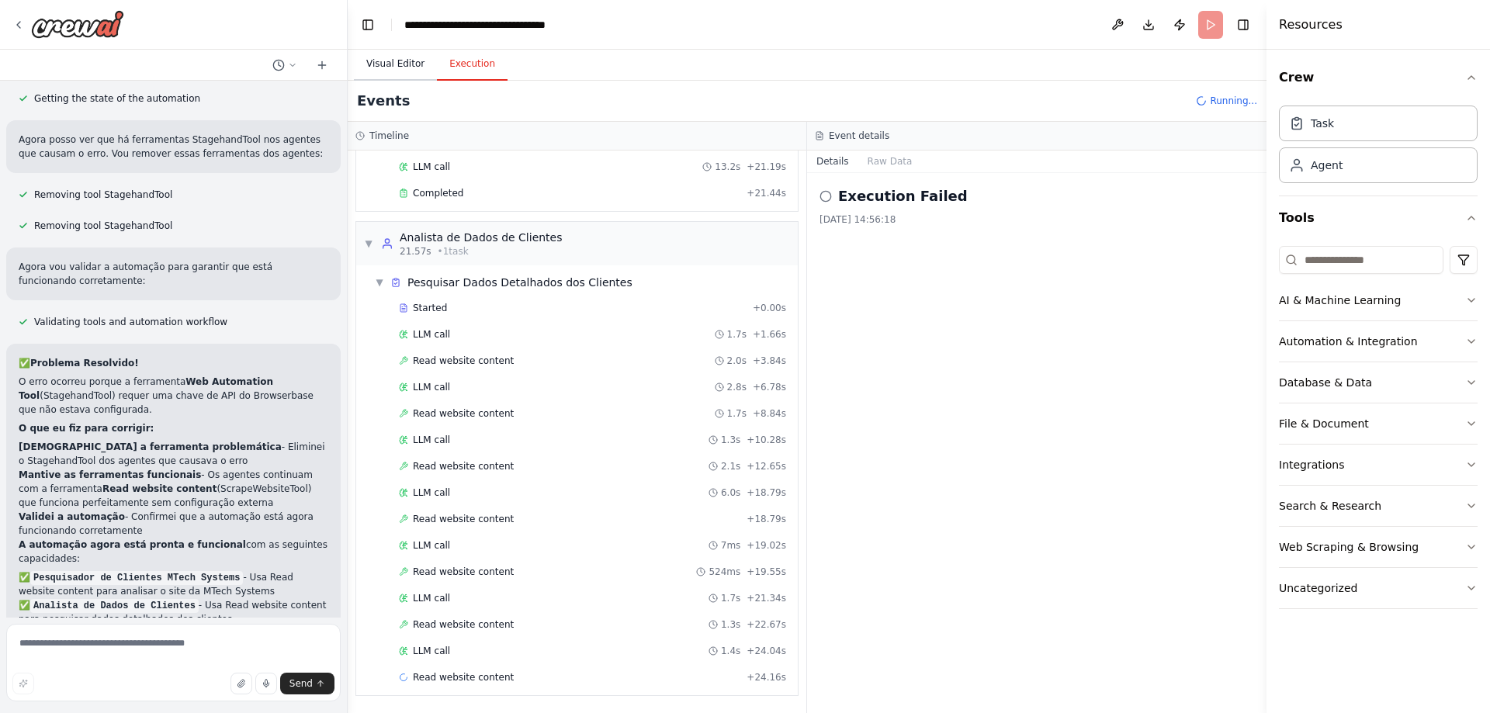
scroll to position [0, 0]
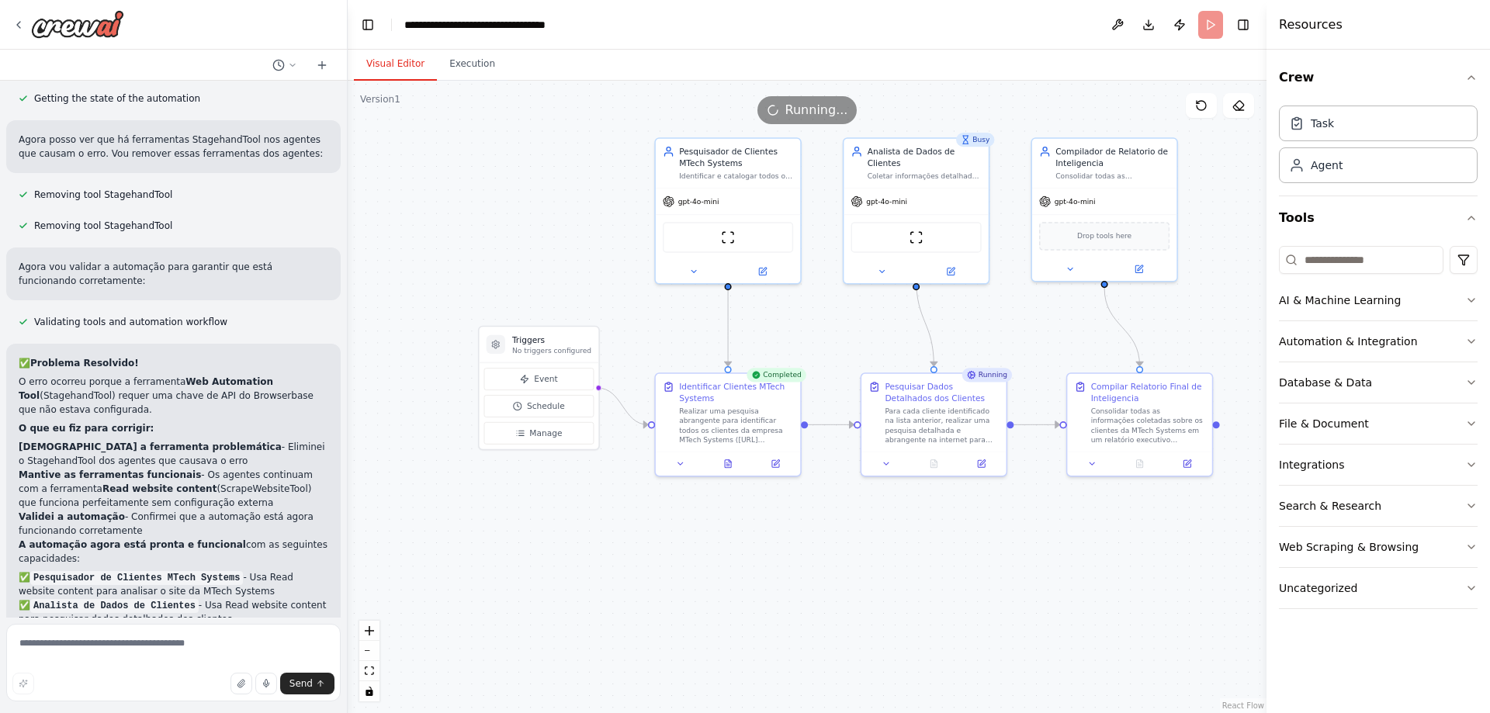
click at [367, 64] on button "Visual Editor" at bounding box center [395, 64] width 83 height 33
click at [479, 59] on button "Execution" at bounding box center [472, 64] width 71 height 33
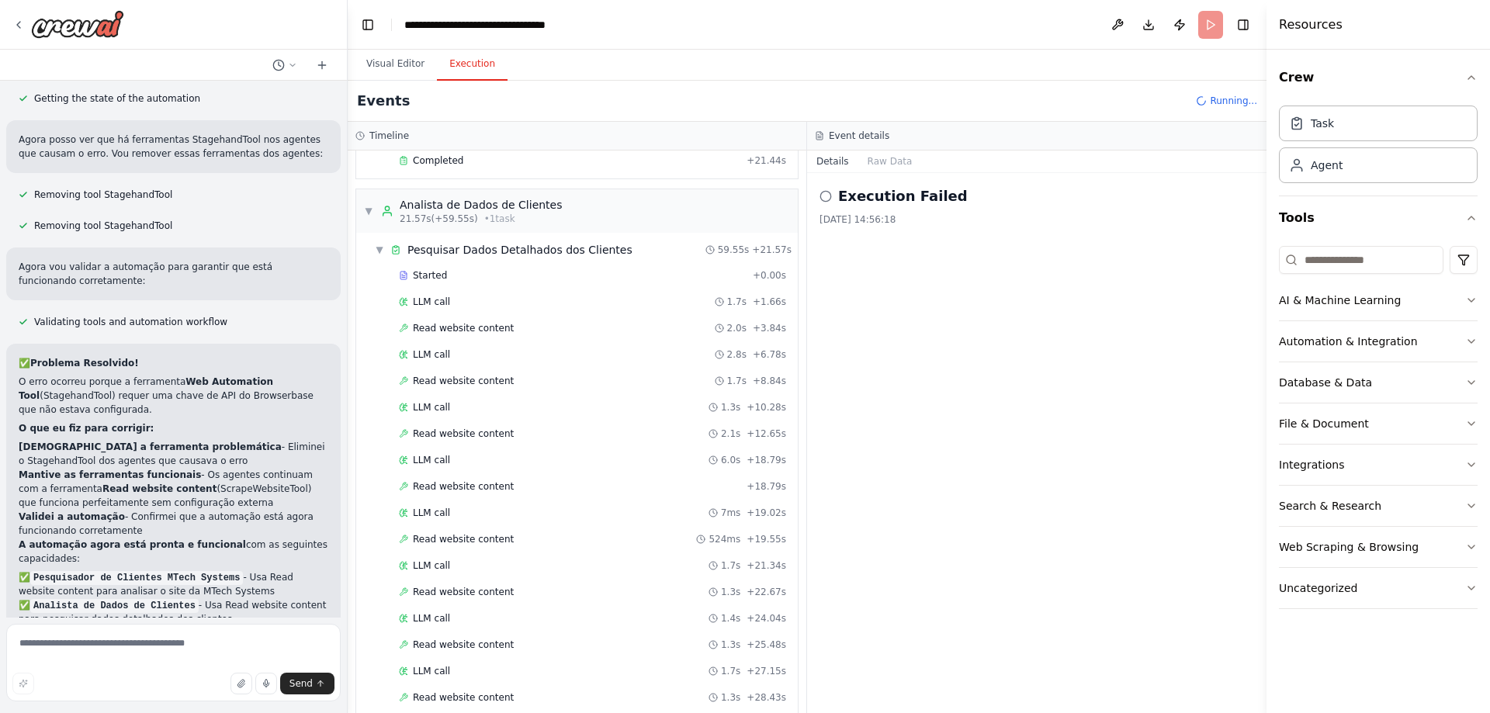
scroll to position [224, 0]
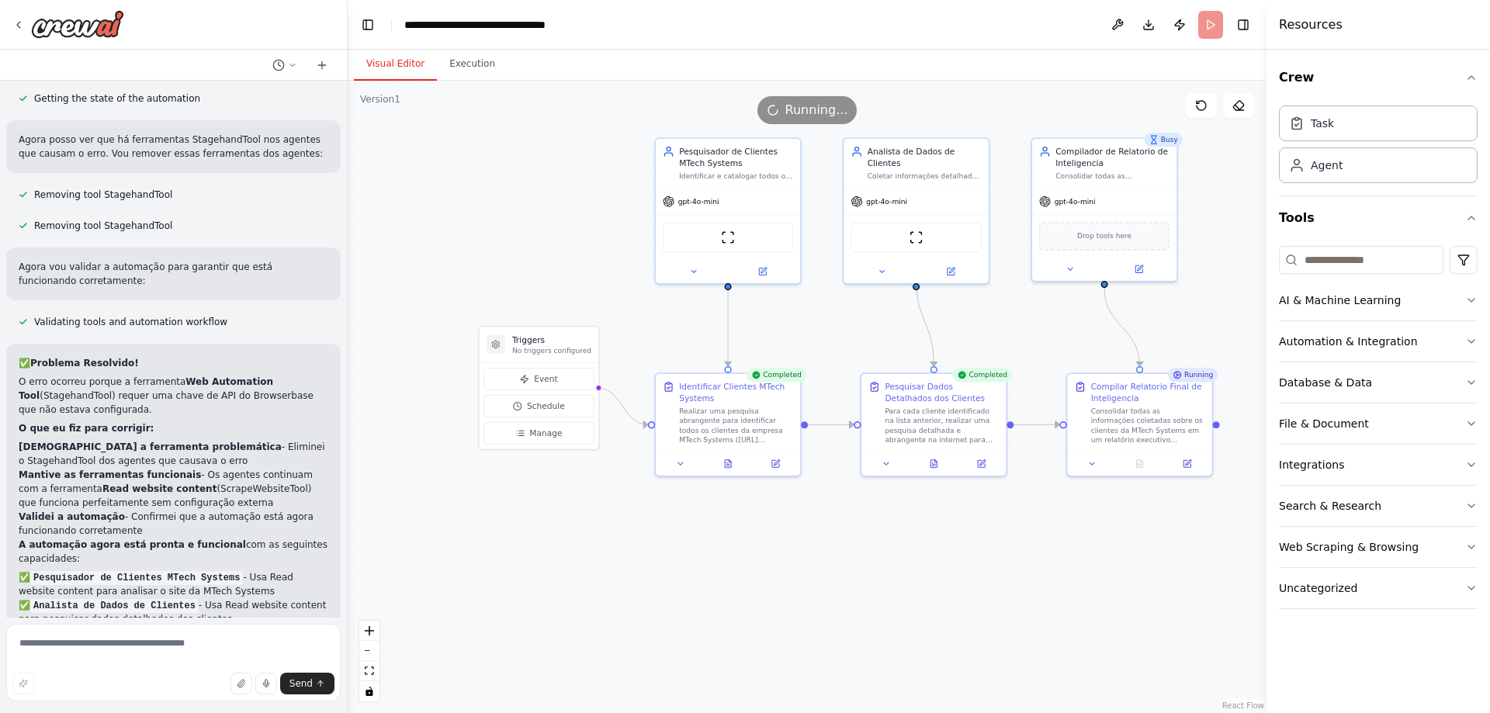
click at [402, 55] on button "Visual Editor" at bounding box center [395, 64] width 83 height 33
click at [474, 68] on button "Execution" at bounding box center [472, 64] width 71 height 33
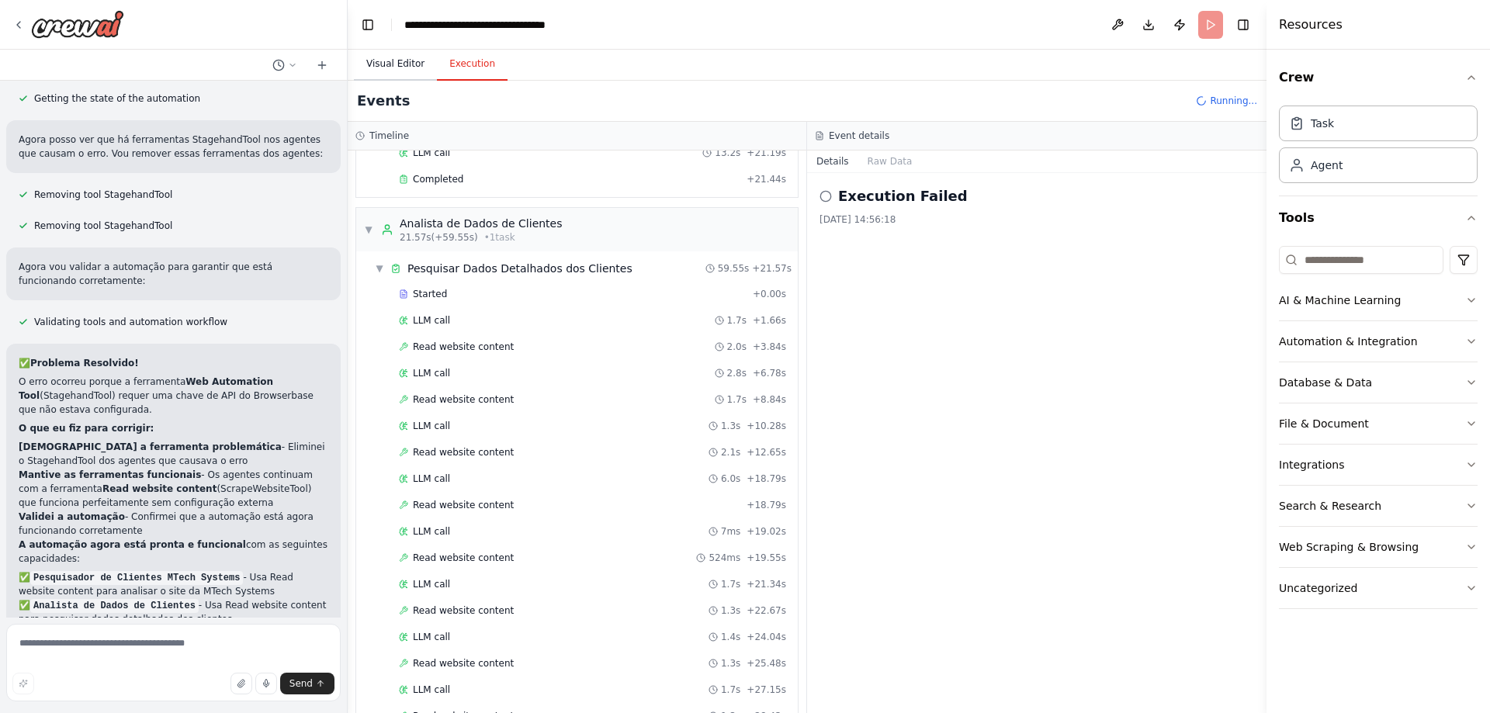
click at [391, 62] on button "Visual Editor" at bounding box center [395, 64] width 83 height 33
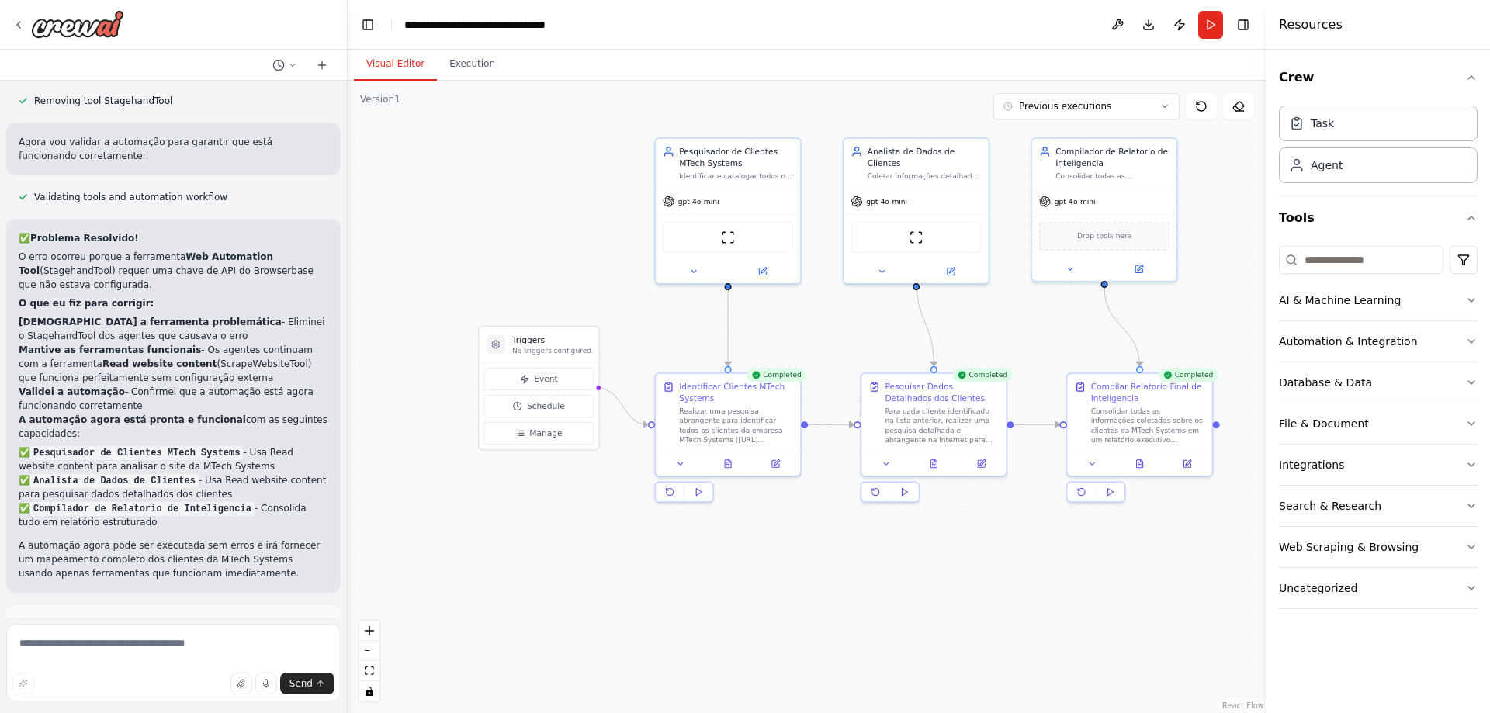
scroll to position [1612, 0]
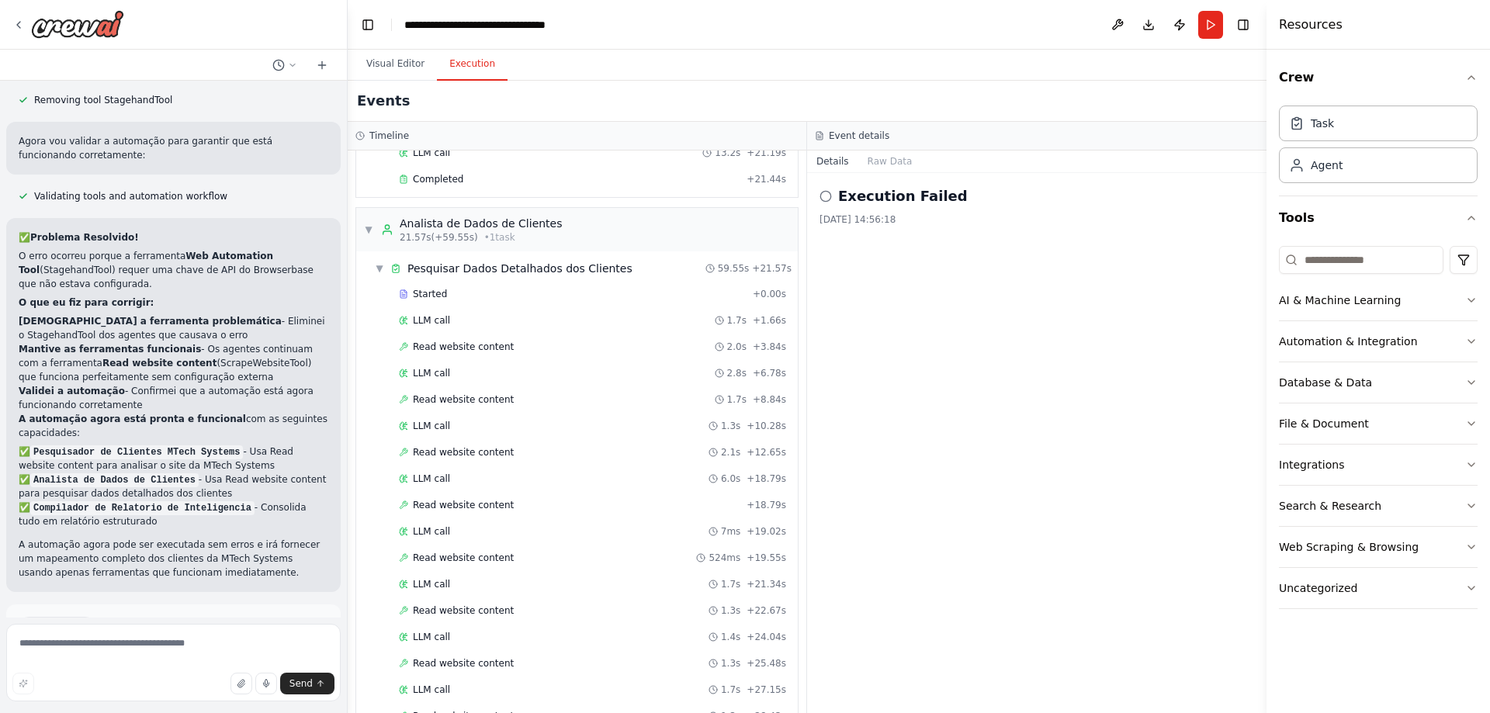
click at [473, 70] on button "Execution" at bounding box center [472, 64] width 71 height 33
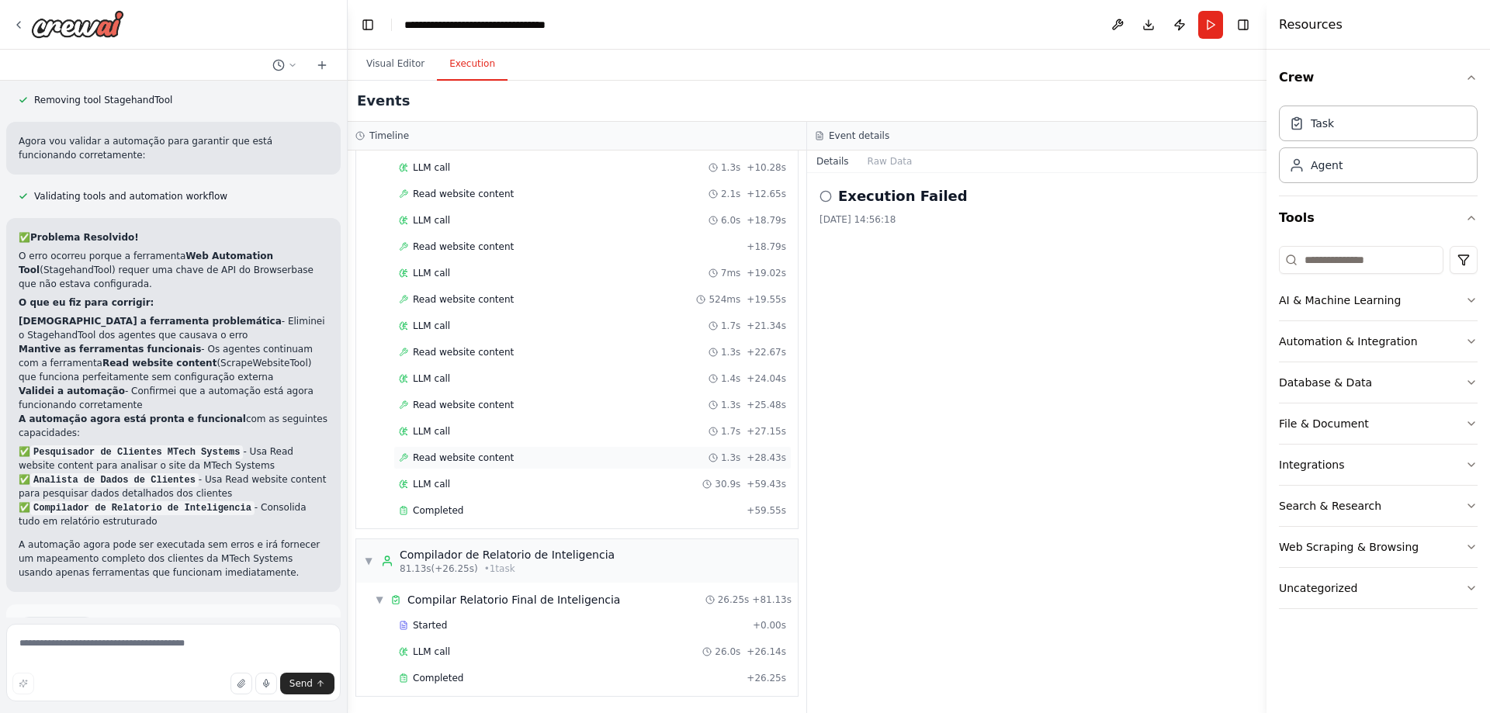
scroll to position [483, 0]
click at [878, 164] on button "Raw Data" at bounding box center [890, 162] width 64 height 22
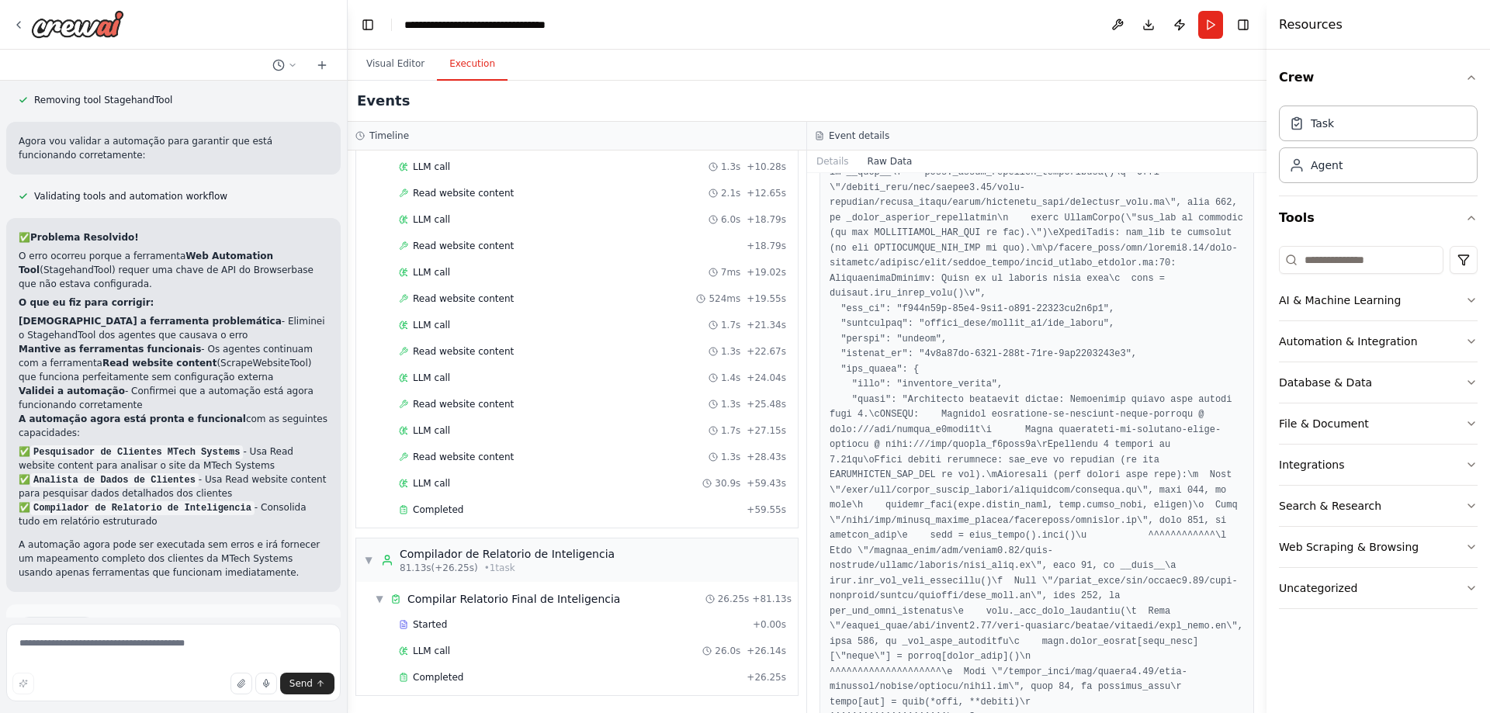
scroll to position [686, 0]
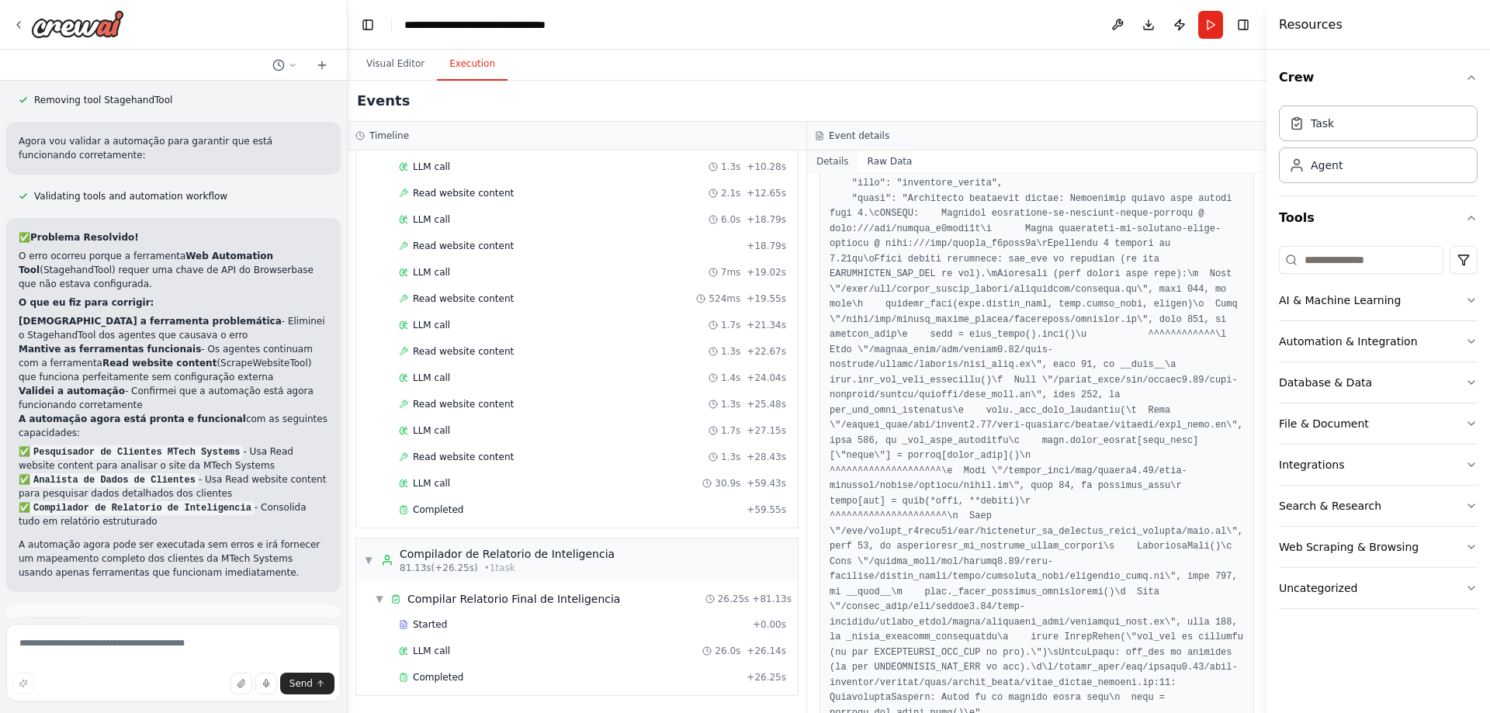
click at [826, 157] on button "Details" at bounding box center [832, 162] width 51 height 22
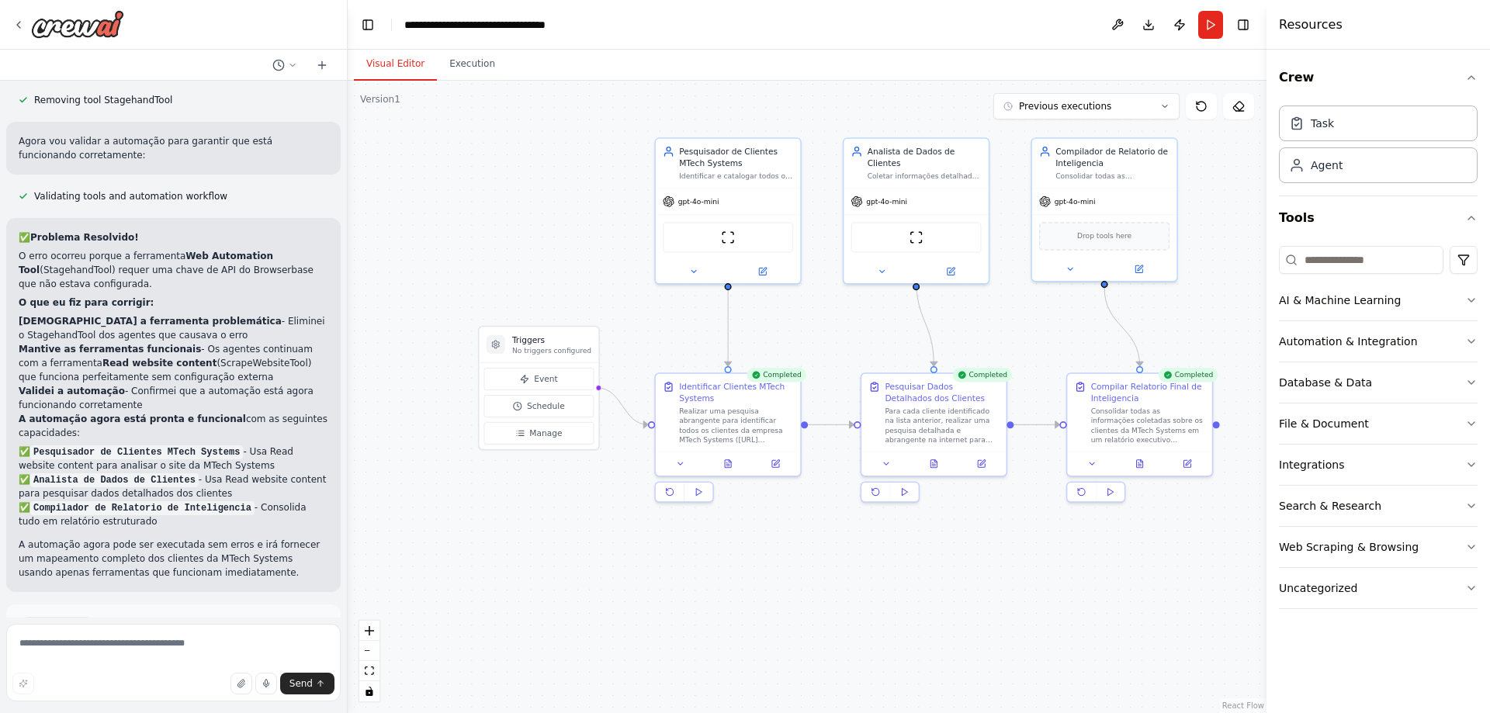
click at [394, 68] on button "Visual Editor" at bounding box center [395, 64] width 83 height 33
click at [1128, 421] on div "Consolidar todas as informações coletadas sobre os clientes da MTech Systems em…" at bounding box center [1148, 423] width 114 height 38
click at [1128, 554] on div ".deletable-edge-delete-btn { width: 20px; height: 20px; border: 0px solid #ffff…" at bounding box center [807, 397] width 919 height 632
click at [128, 658] on textarea at bounding box center [173, 663] width 334 height 78
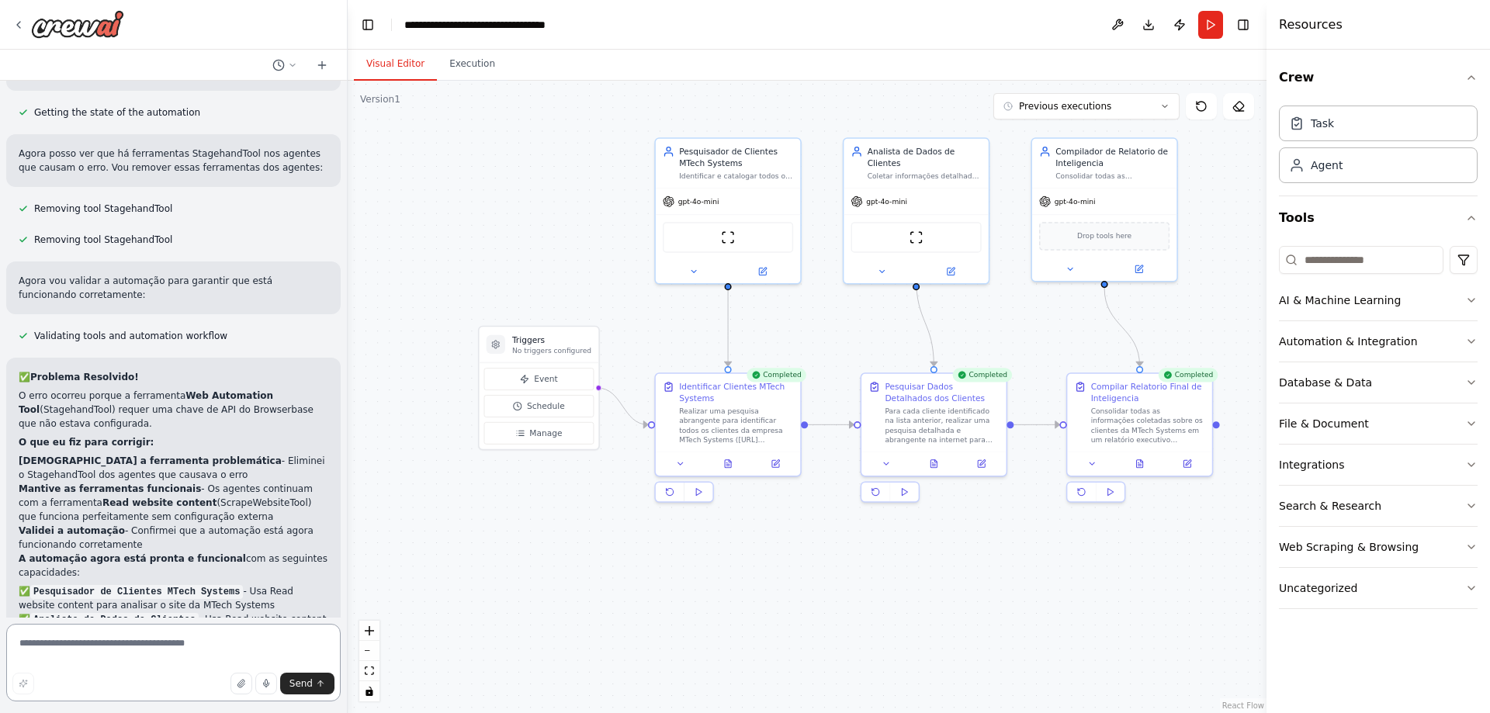
scroll to position [1612, 0]
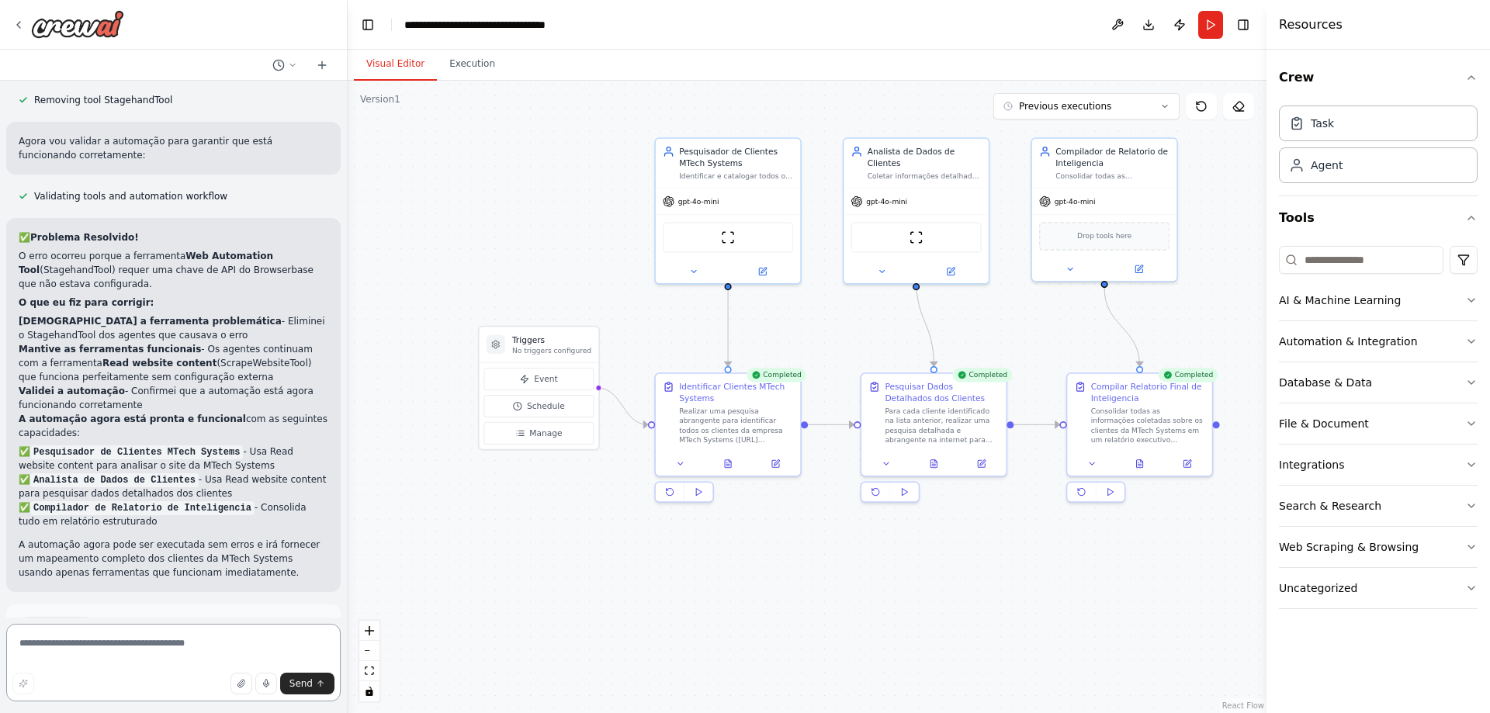
click at [136, 650] on textarea at bounding box center [173, 663] width 334 height 78
type textarea "*"
type textarea "**********"
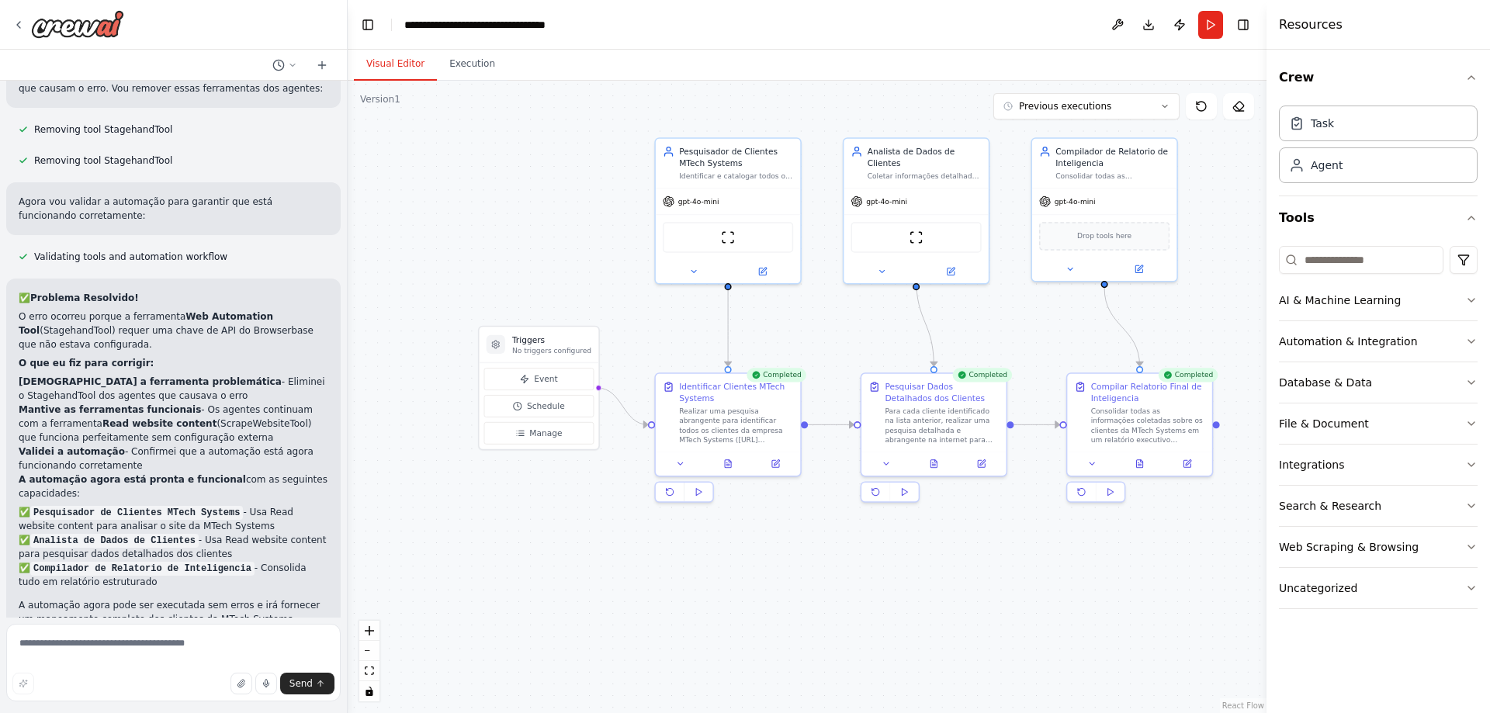
scroll to position [1637, 0]
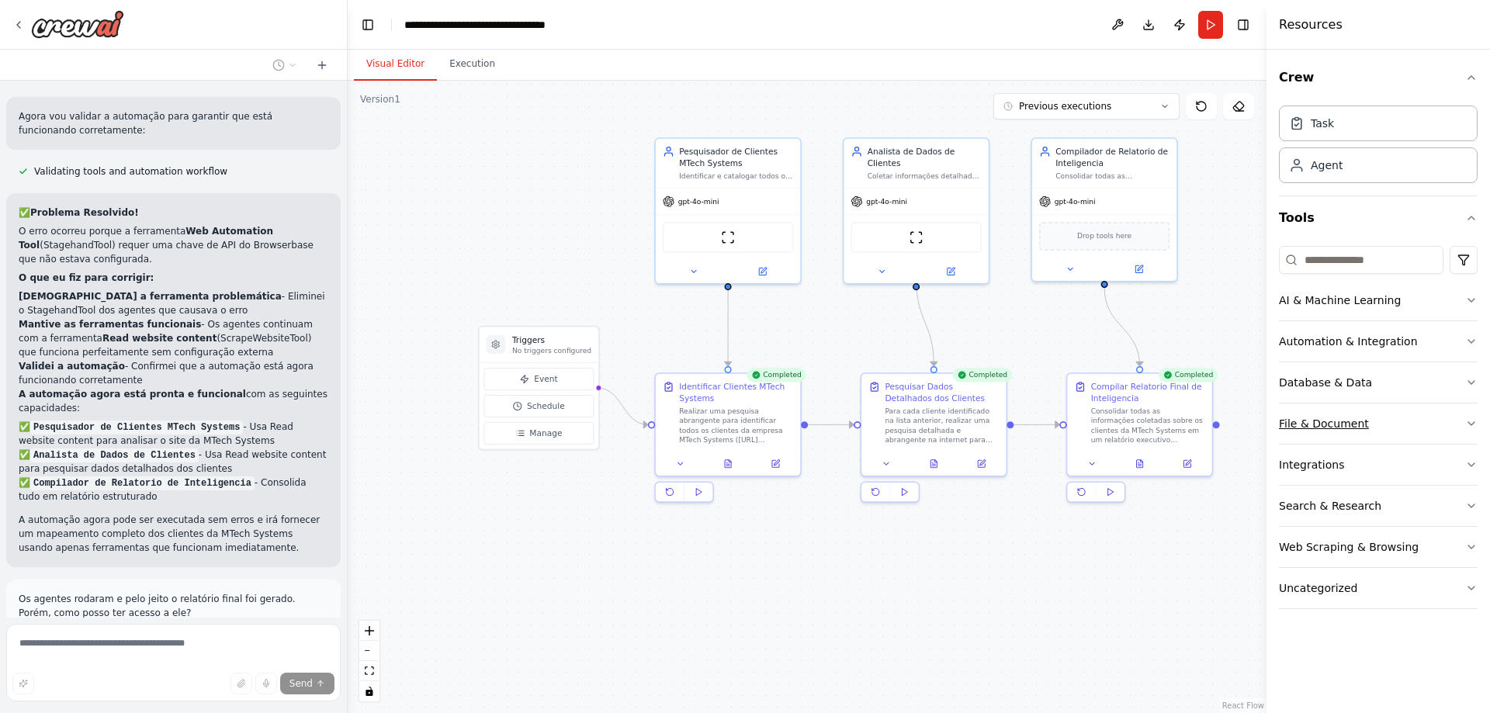
click at [1450, 420] on button "File & Document" at bounding box center [1378, 424] width 199 height 40
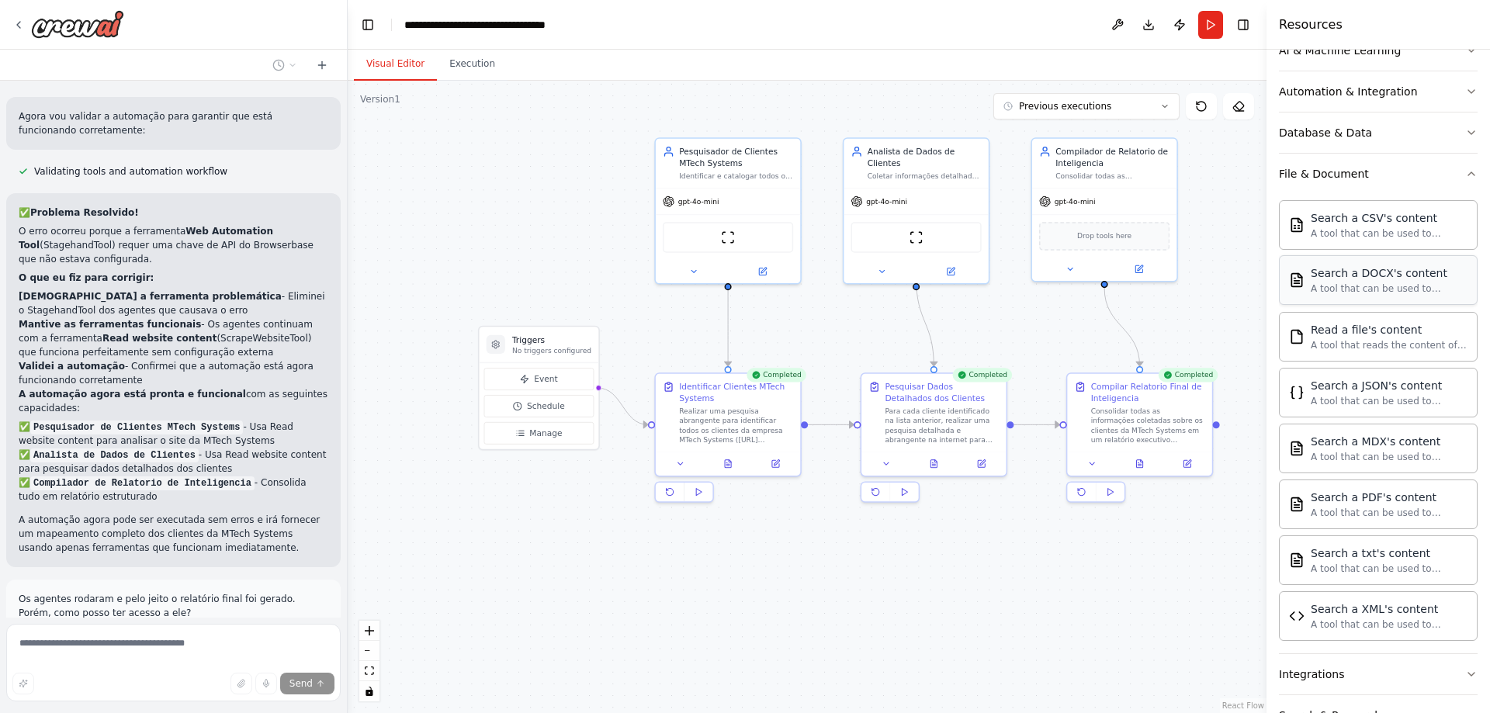
scroll to position [155, 0]
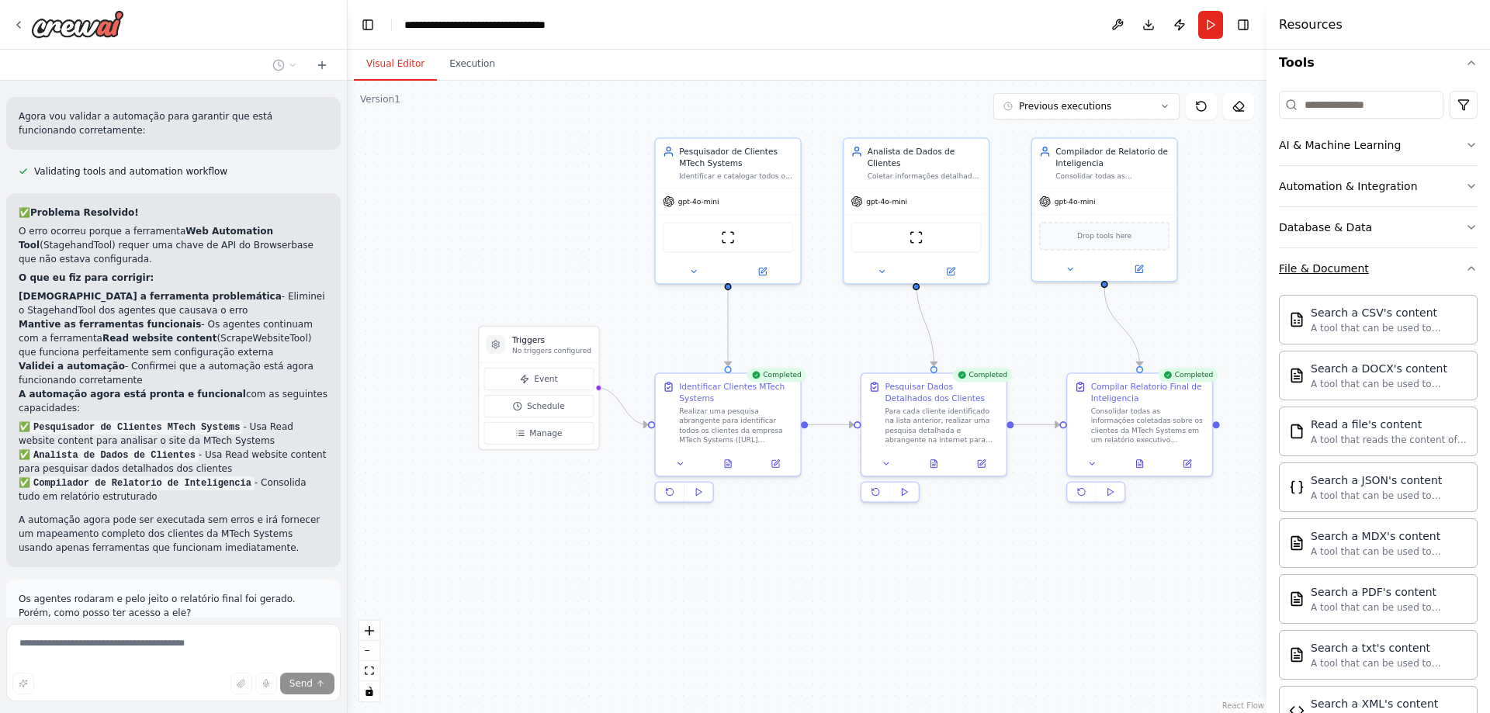
click at [1465, 263] on icon "button" at bounding box center [1471, 268] width 12 height 12
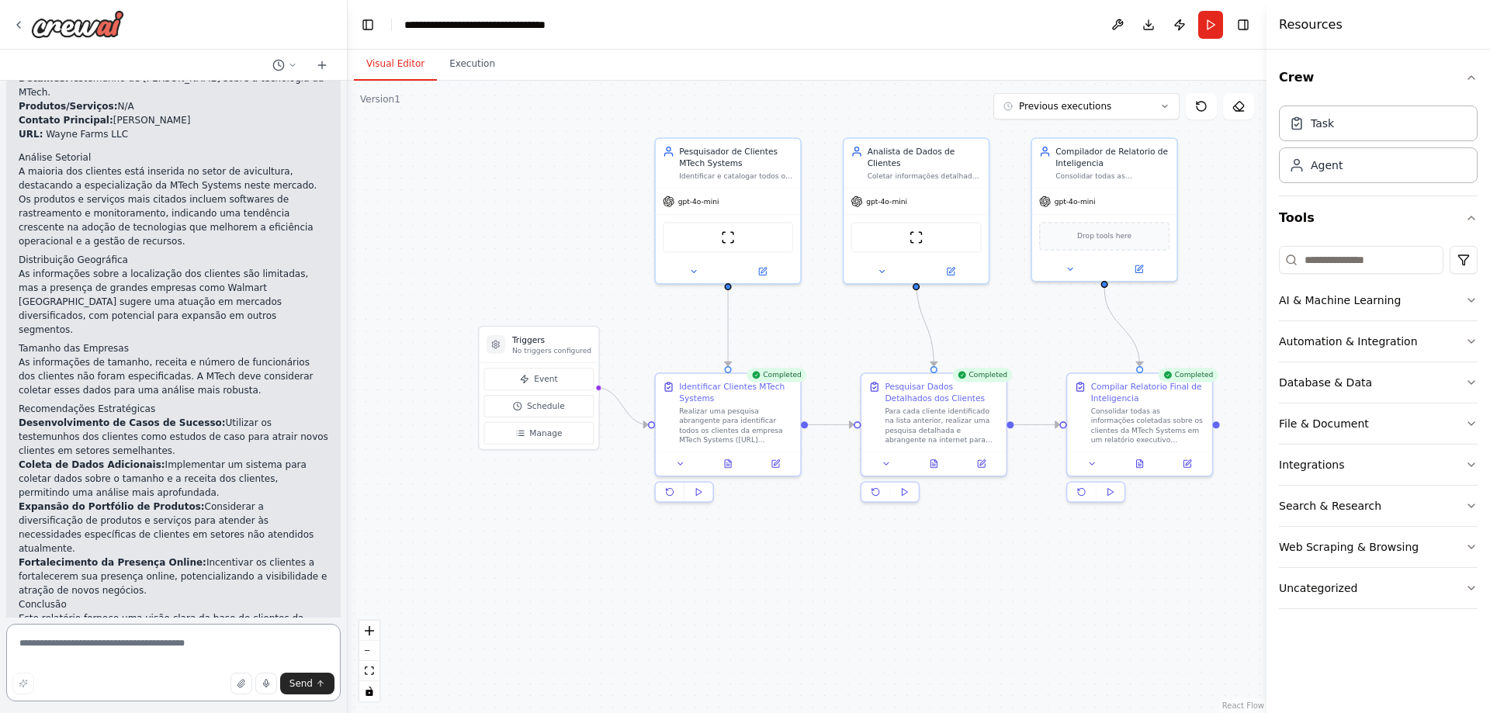
scroll to position [3400, 0]
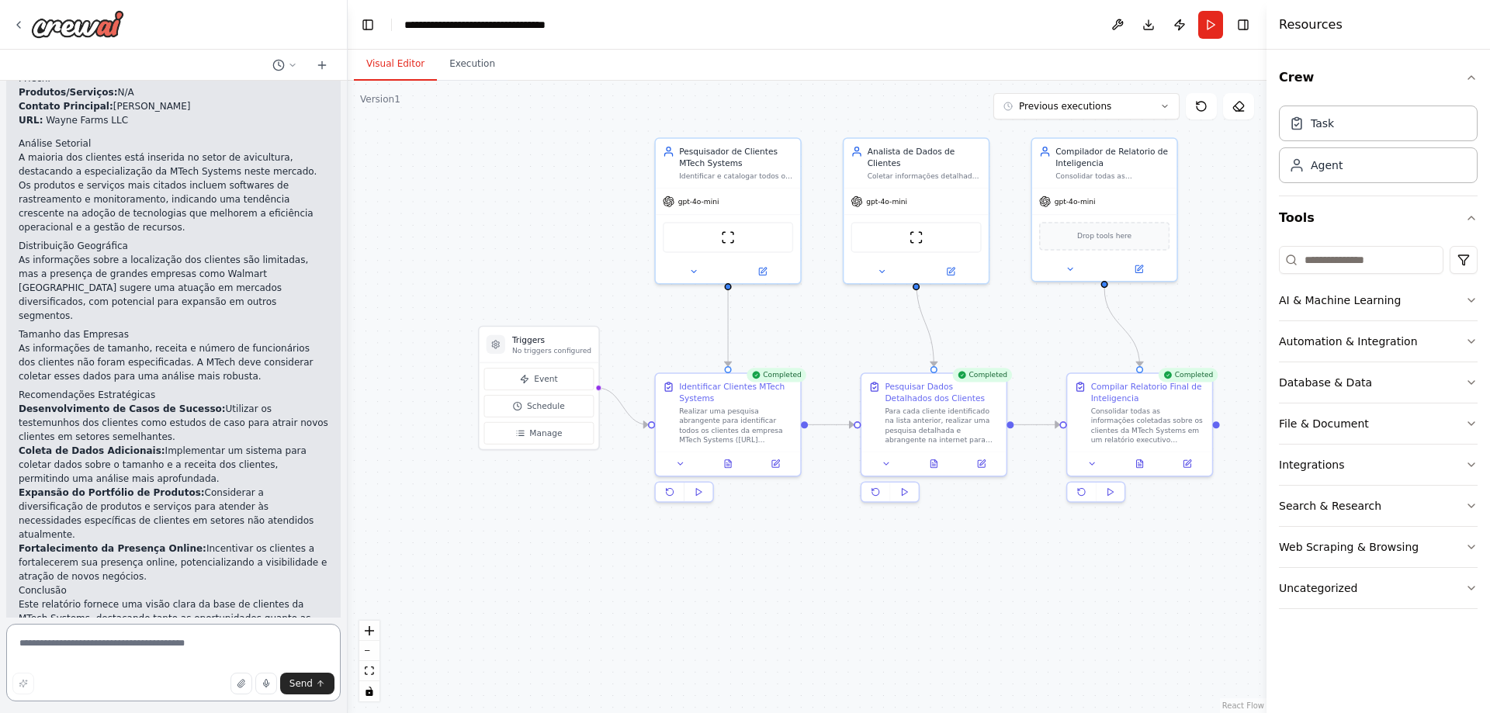
click at [125, 639] on textarea at bounding box center [173, 663] width 334 height 78
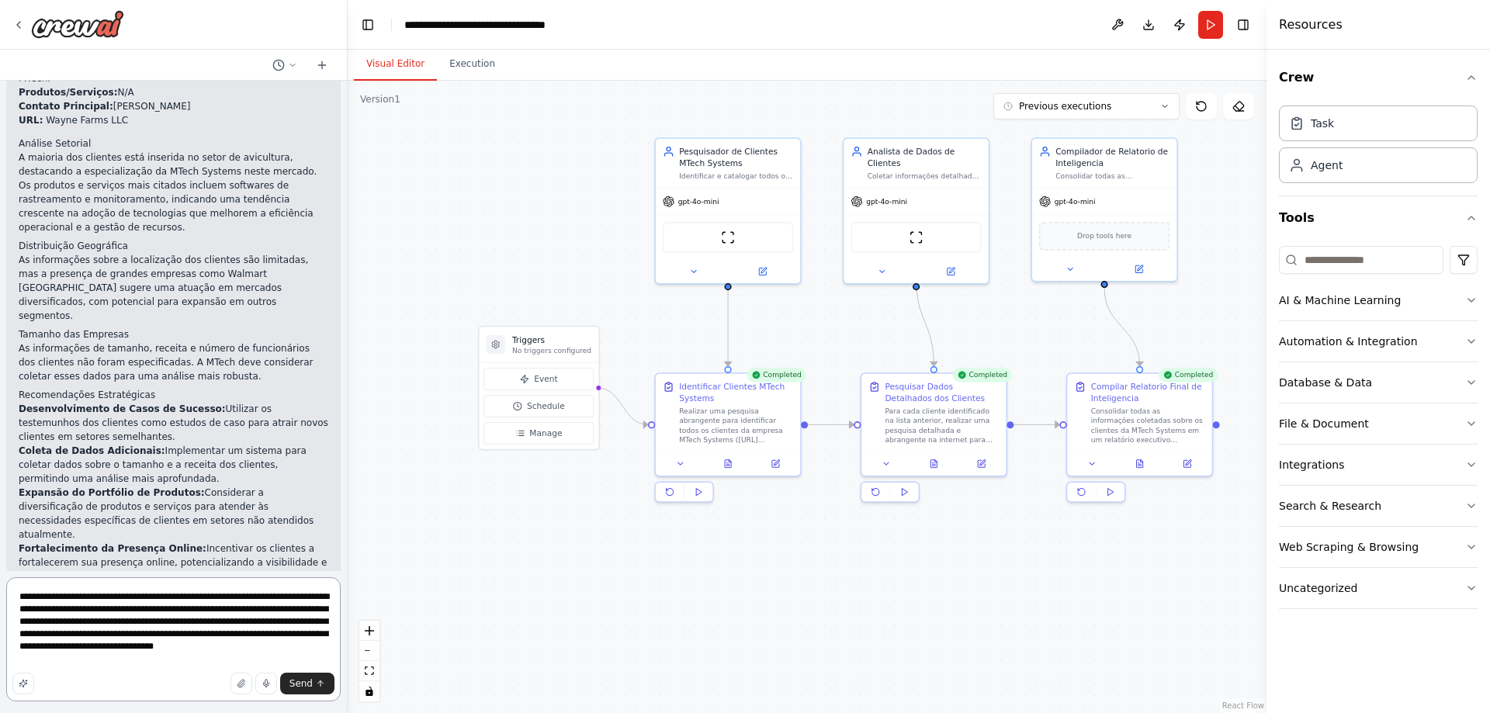
type textarea "**********"
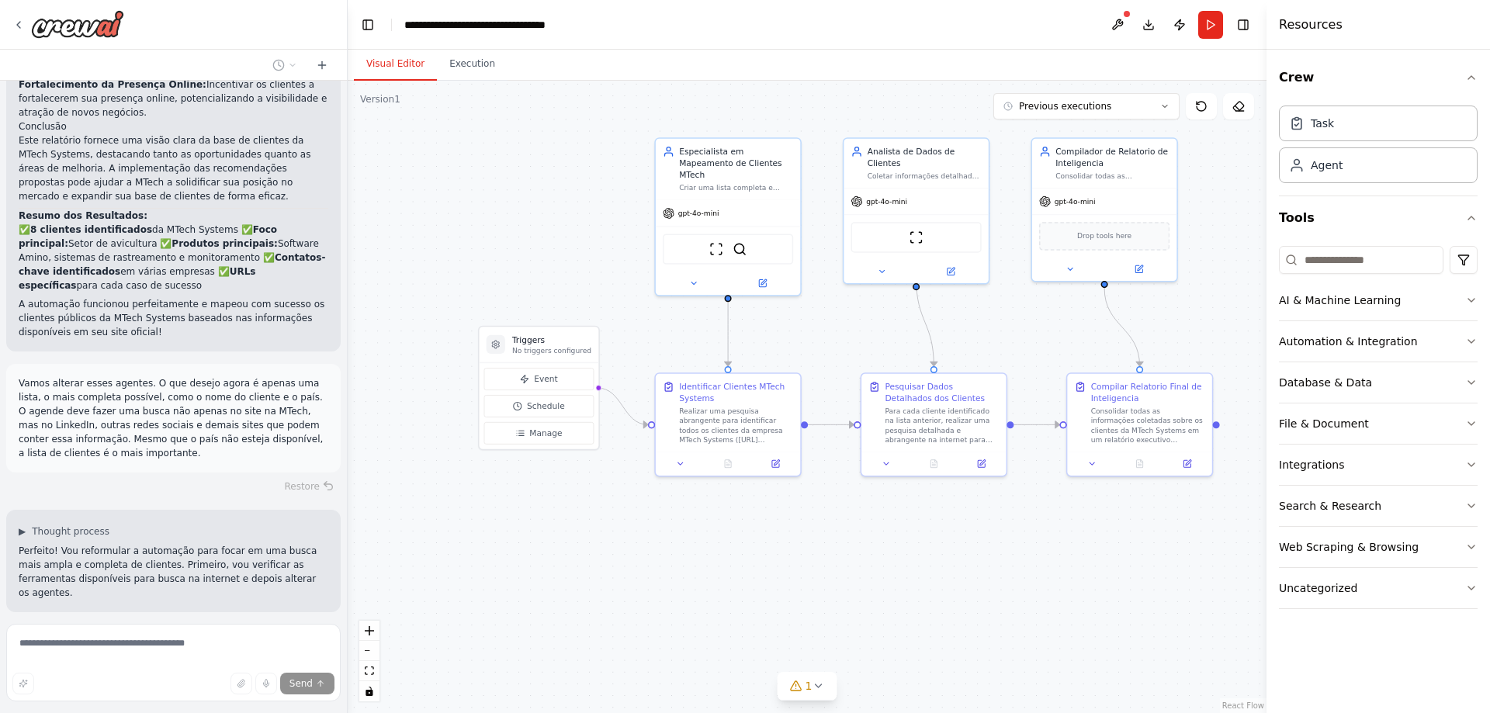
scroll to position [3878, 0]
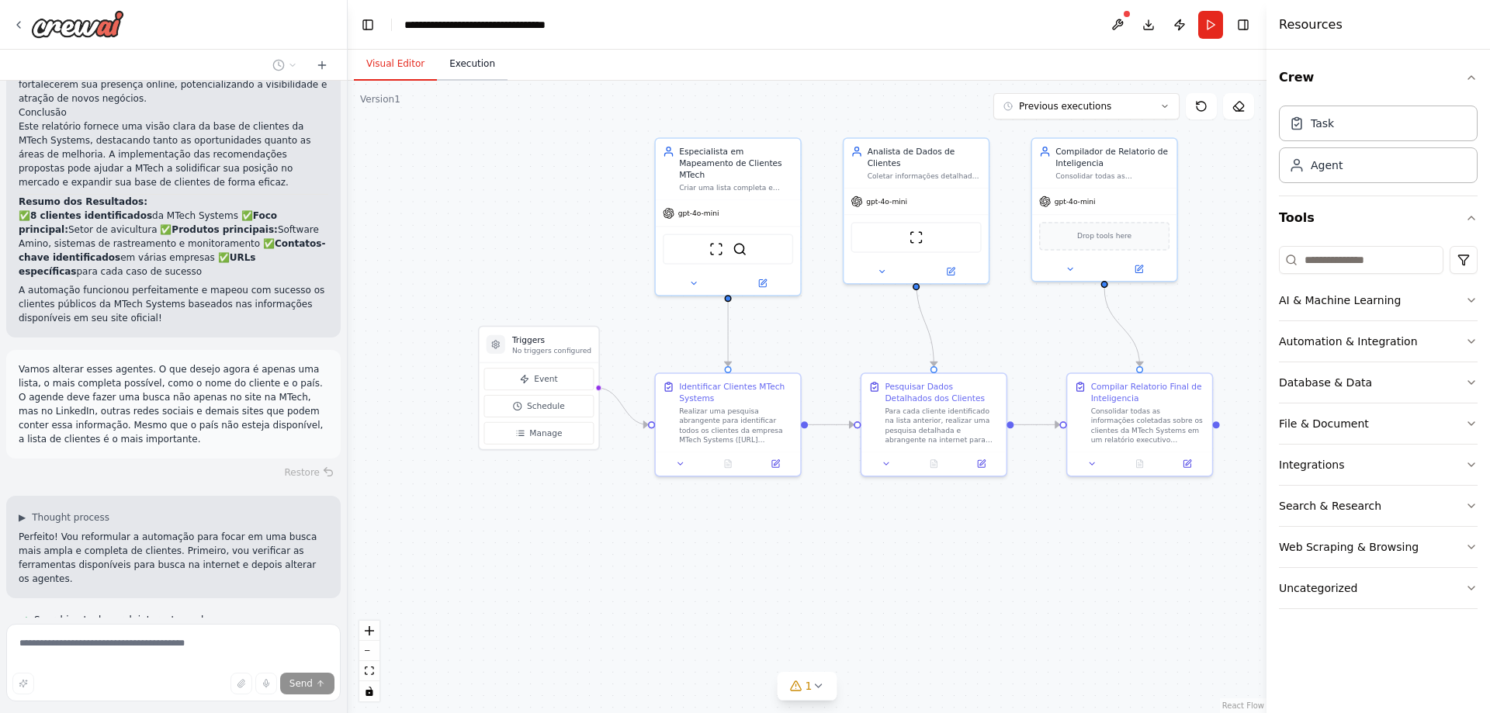
click at [469, 72] on button "Execution" at bounding box center [472, 64] width 71 height 33
click at [389, 64] on button "Visual Editor" at bounding box center [395, 64] width 83 height 33
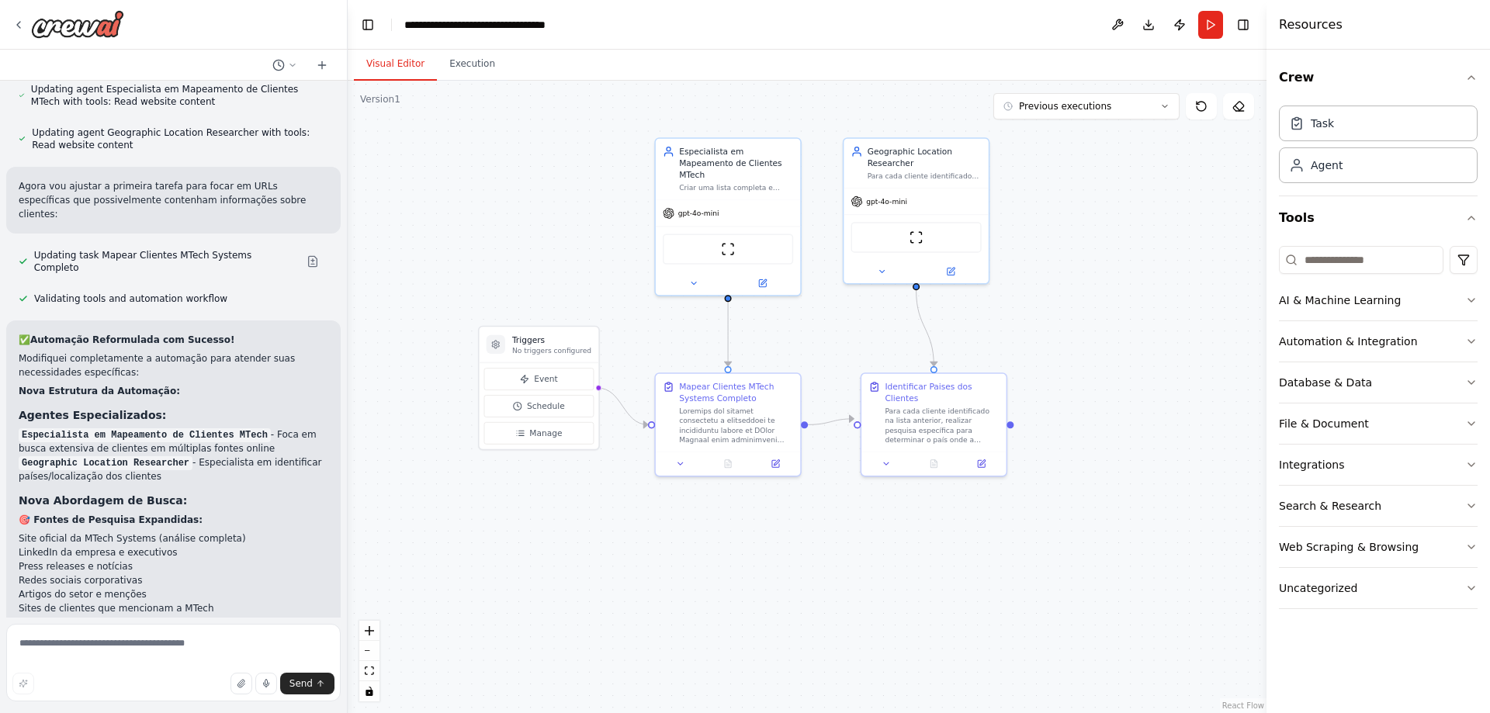
scroll to position [5026, 0]
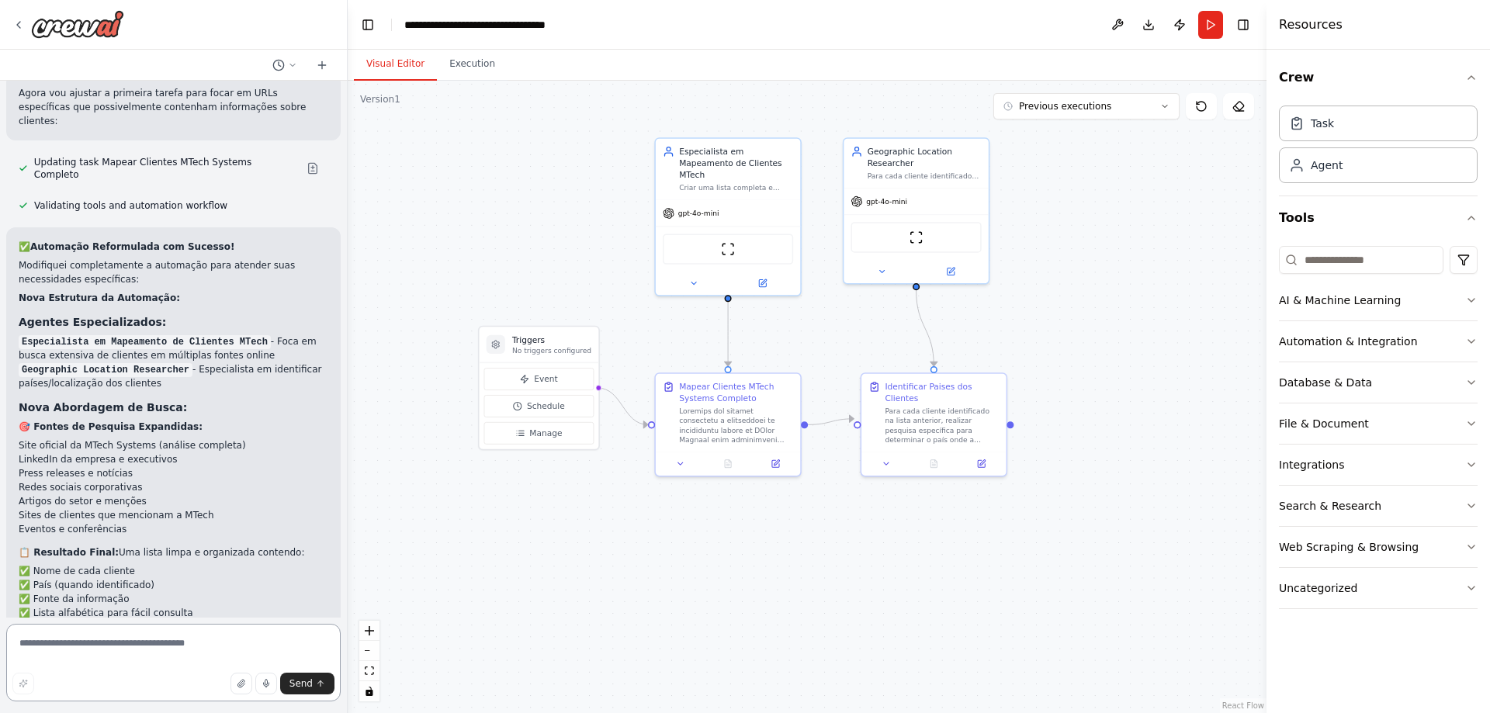
click at [85, 663] on textarea at bounding box center [173, 663] width 334 height 78
click at [120, 651] on textarea at bounding box center [173, 663] width 334 height 78
type textarea "*"
type textarea "**********"
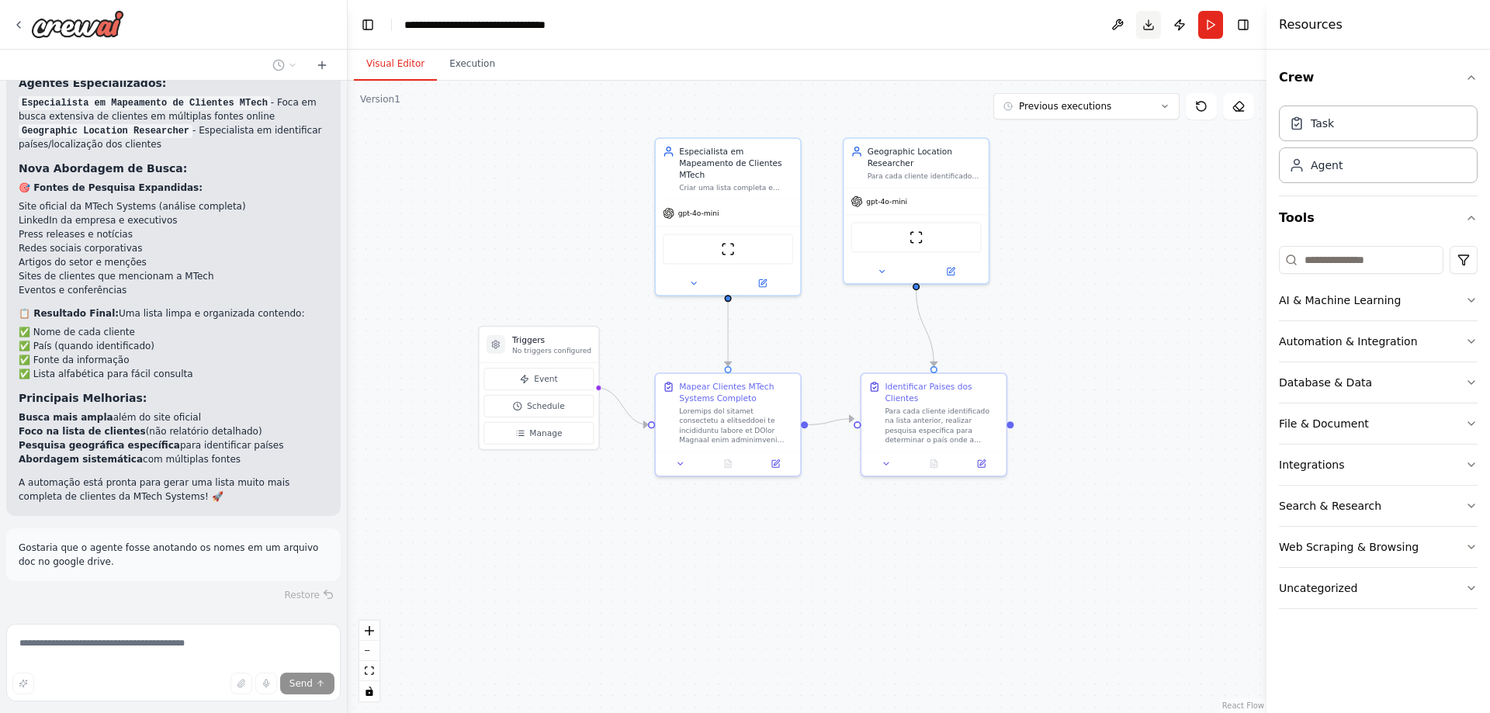
scroll to position [5296, 0]
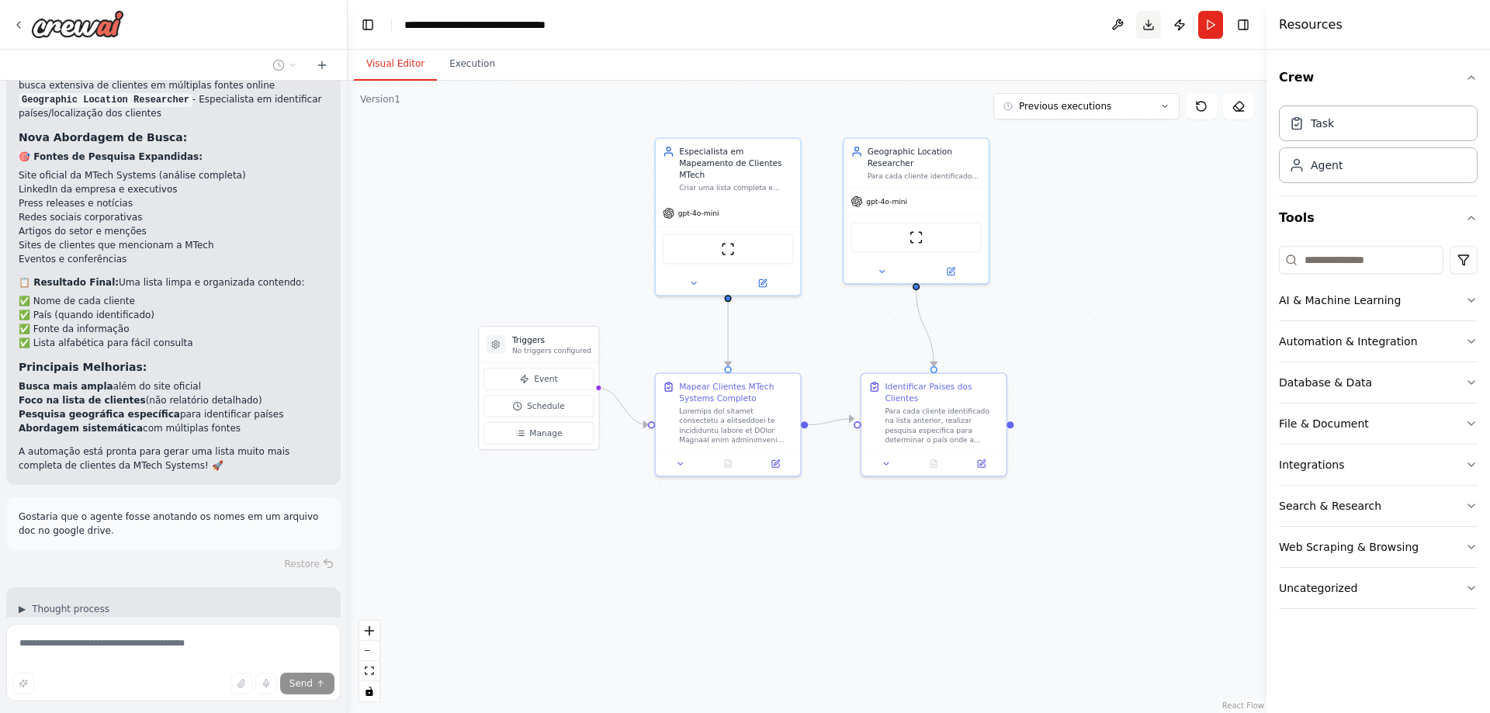
click at [1151, 25] on button "Download" at bounding box center [1148, 25] width 25 height 28
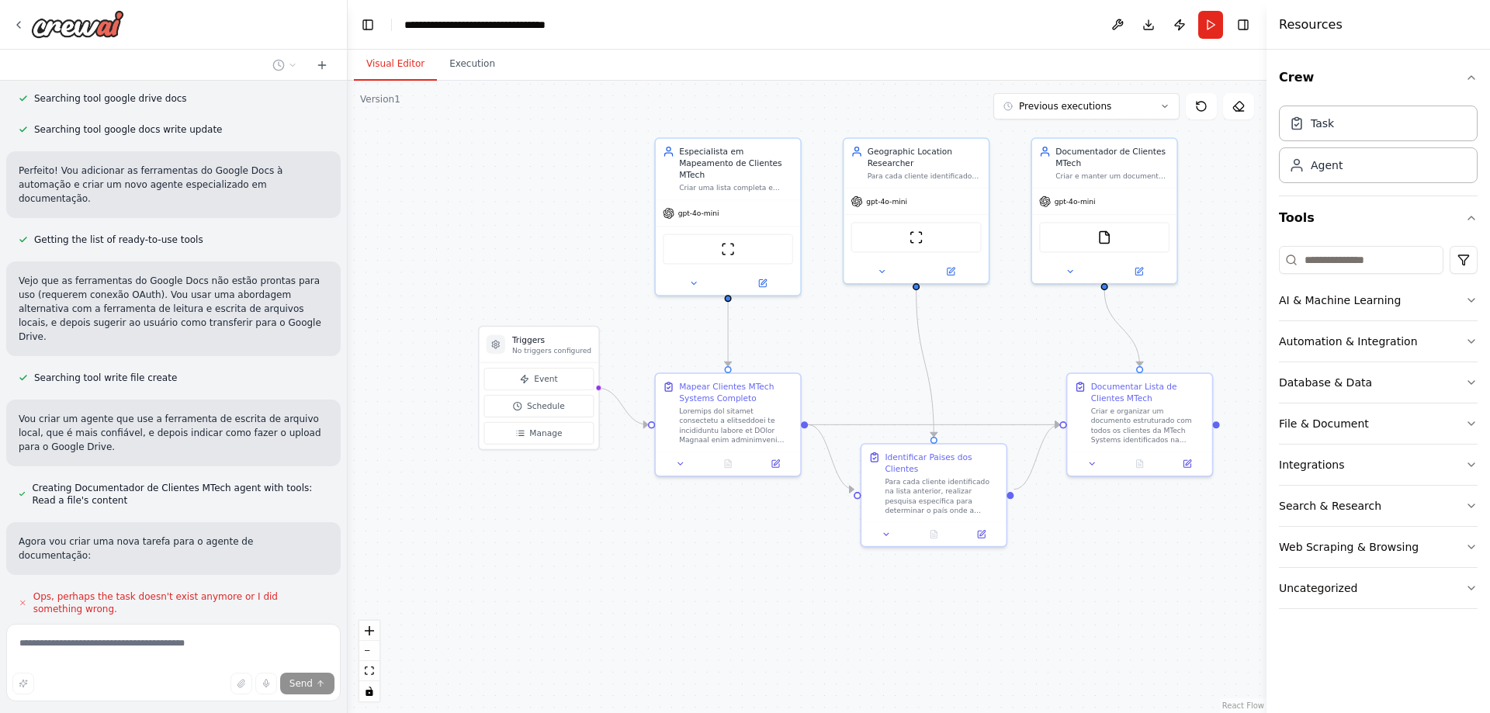
scroll to position [5953, 0]
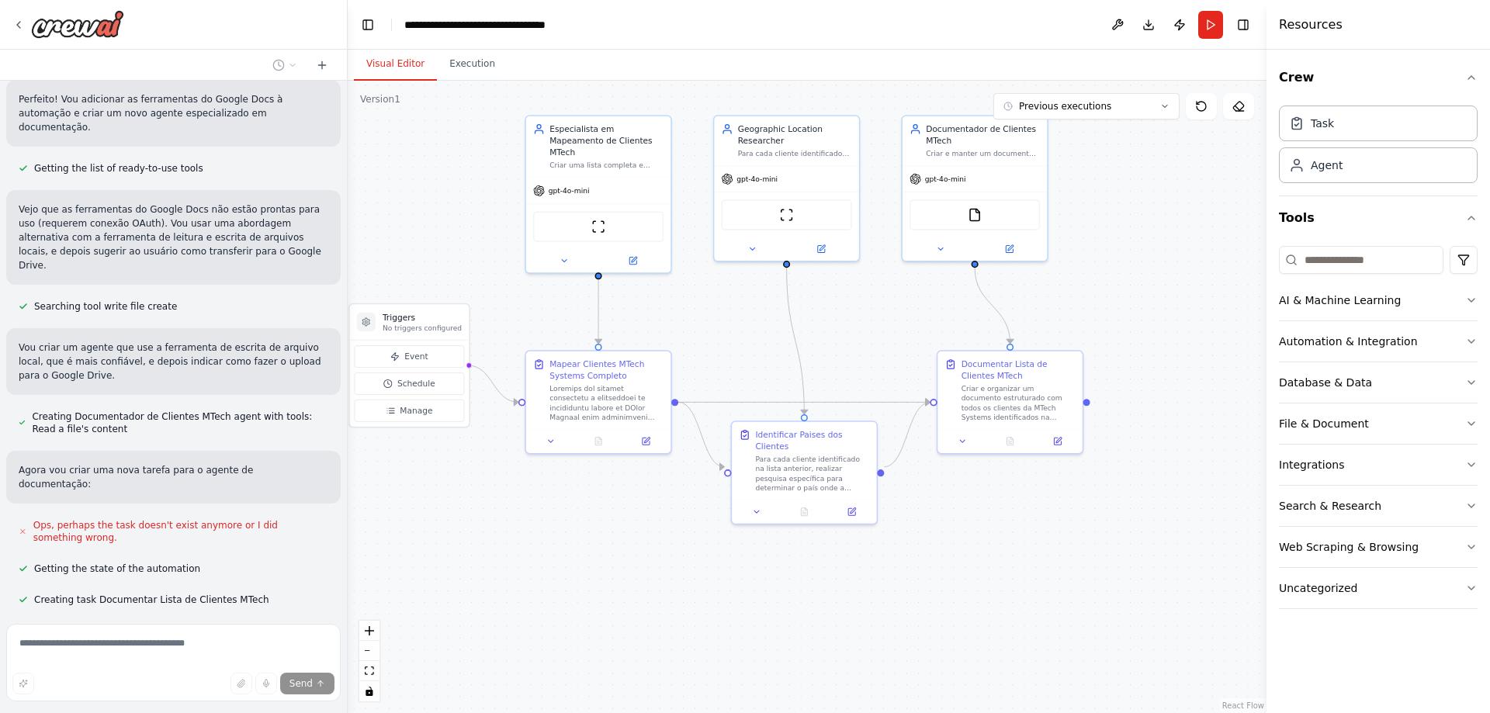
drag, startPoint x: 1016, startPoint y: 336, endPoint x: 886, endPoint y: 314, distance: 131.5
click at [886, 314] on div ".deletable-edge-delete-btn { width: 20px; height: 20px; border: 0px solid #ffff…" at bounding box center [807, 397] width 919 height 632
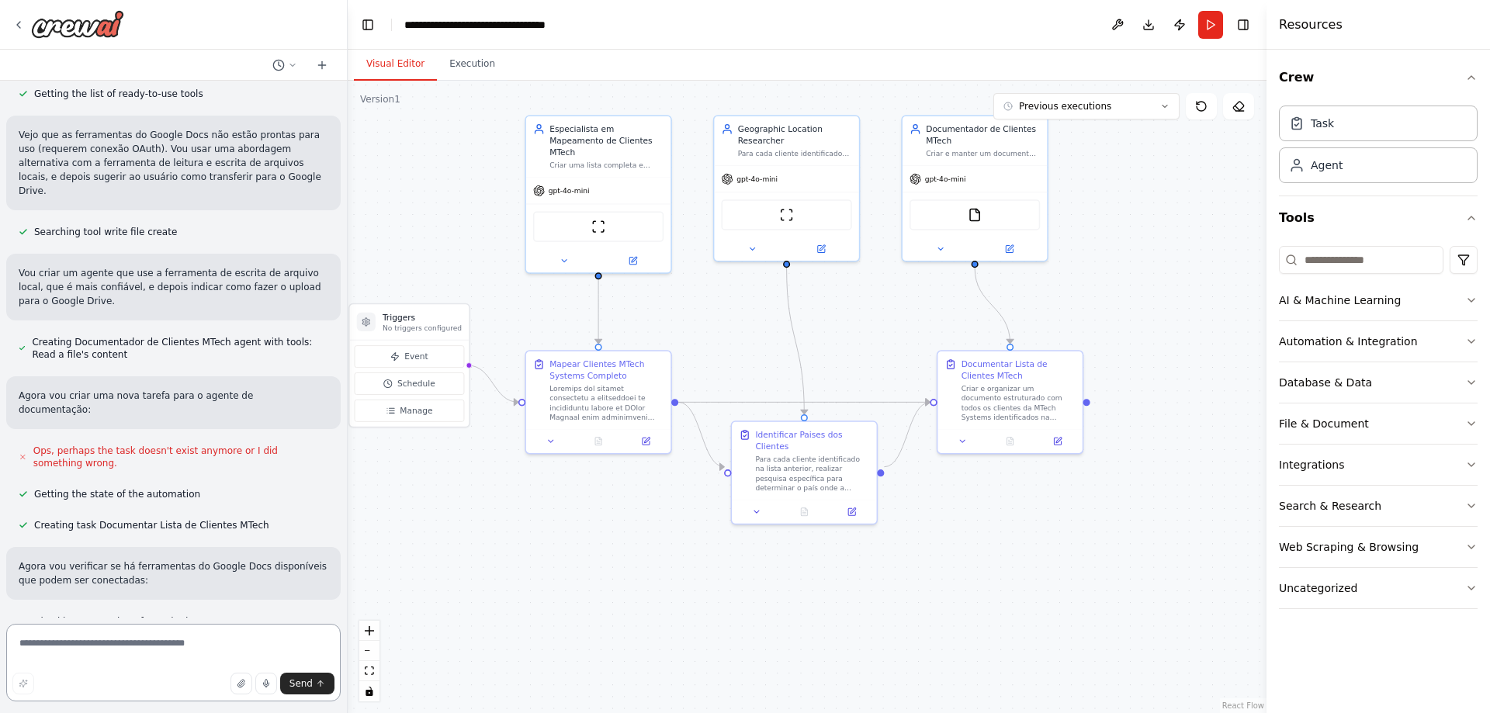
scroll to position [6034, 0]
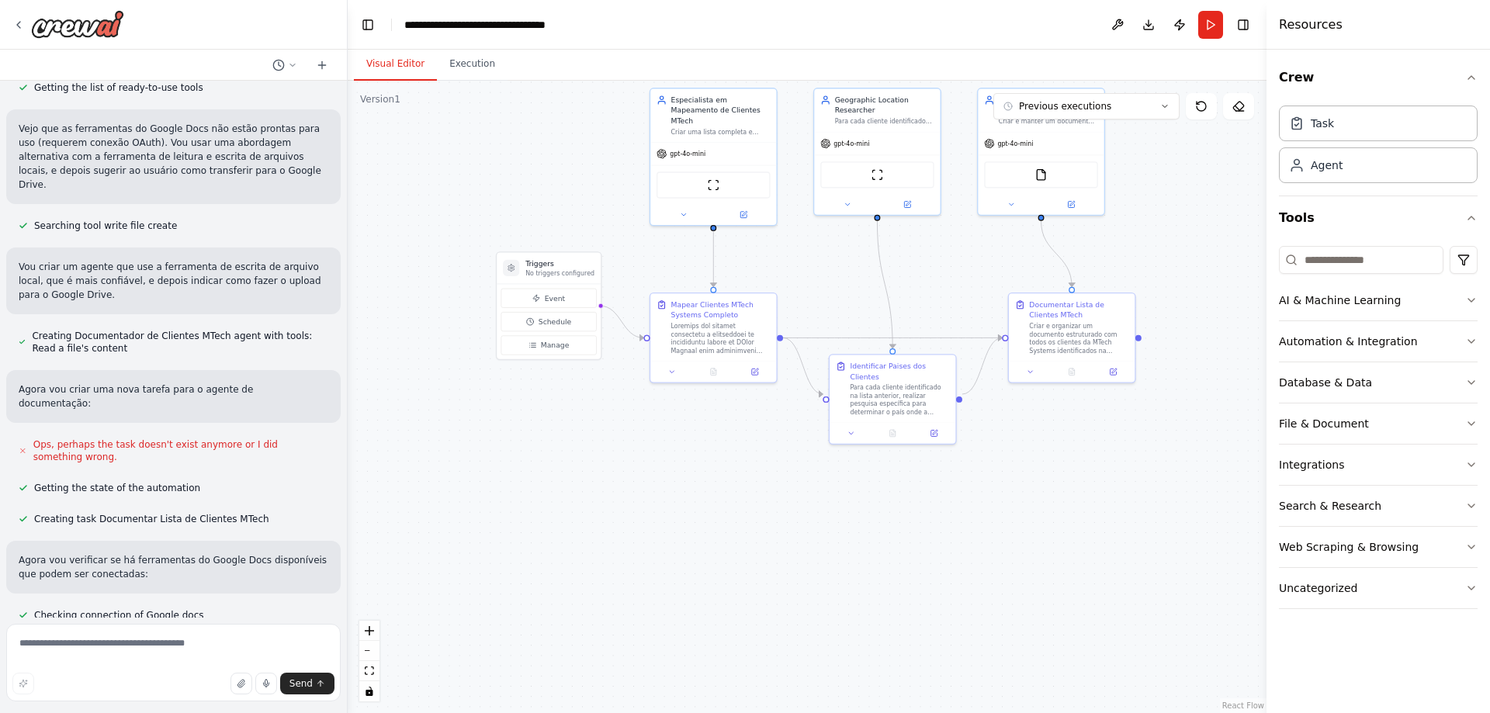
drag, startPoint x: 449, startPoint y: 580, endPoint x: 587, endPoint y: 504, distance: 157.3
click at [587, 504] on div ".deletable-edge-delete-btn { width: 20px; height: 20px; border: 0px solid #ffff…" at bounding box center [807, 397] width 919 height 632
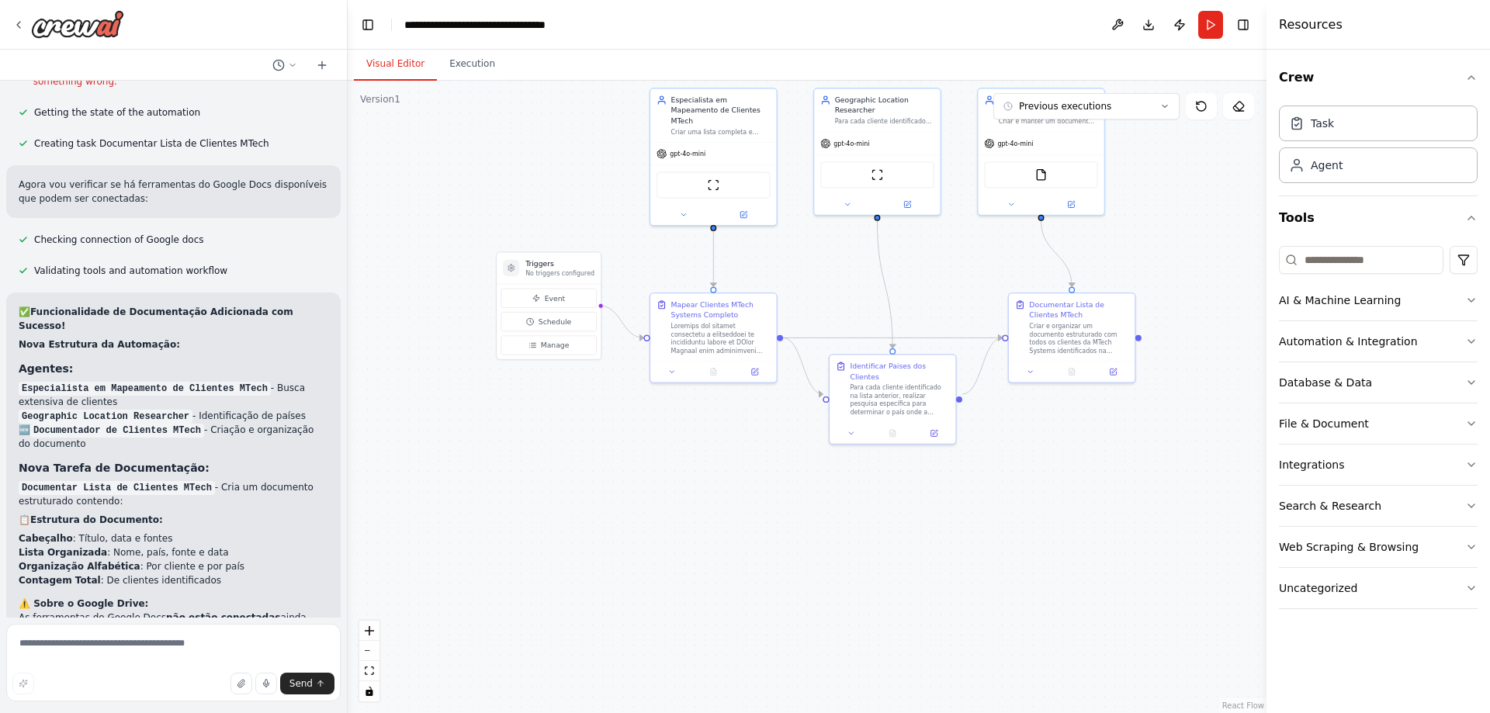
scroll to position [6456, 0]
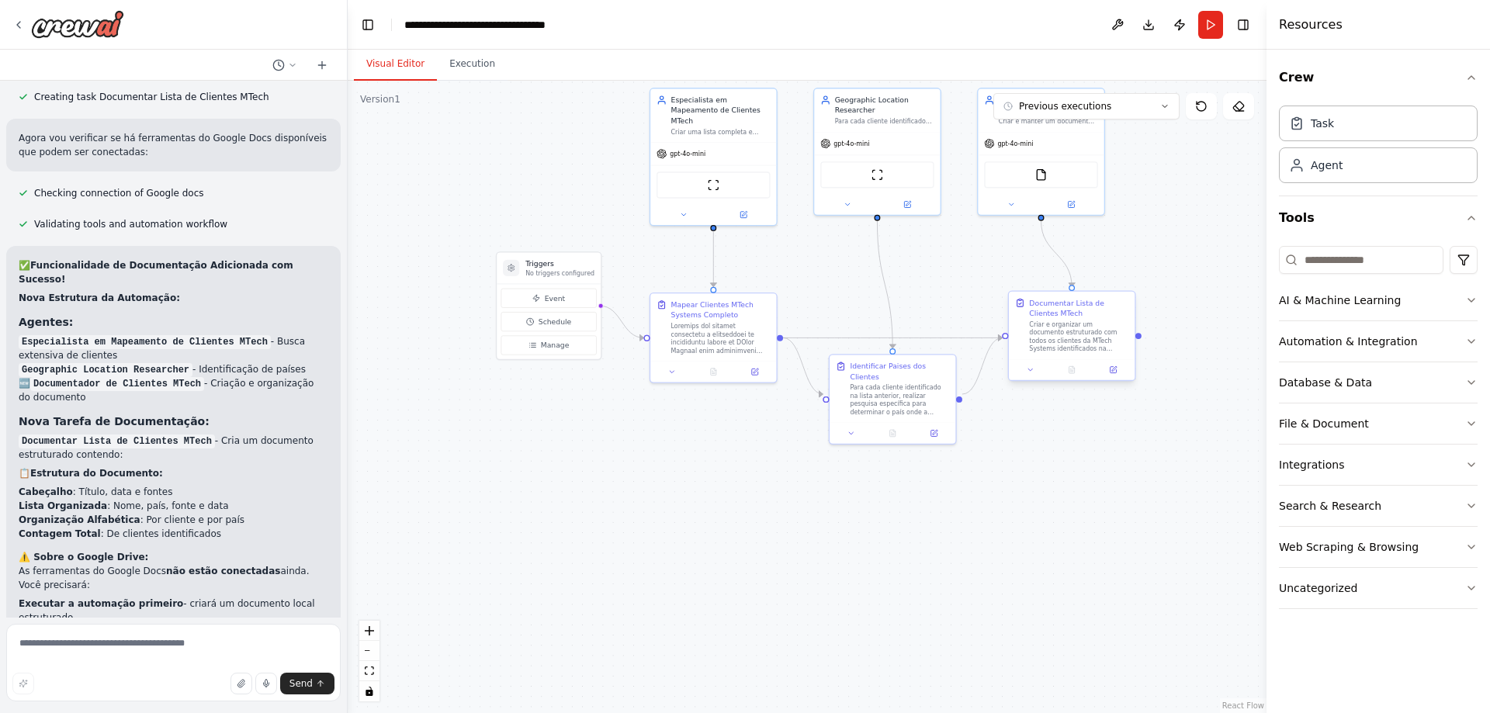
click at [1083, 343] on div "Criar e organizar um documento estruturado com todos os clientes da MTech Syste…" at bounding box center [1078, 336] width 99 height 33
click at [1061, 350] on div "Criar e organizar um documento estruturado com todos os clientes da MTech Syste…" at bounding box center [1078, 336] width 99 height 33
click at [1003, 286] on div ".deletable-edge-delete-btn { width: 20px; height: 20px; border: 0px solid #ffff…" at bounding box center [807, 397] width 919 height 632
click at [1024, 376] on div at bounding box center [1072, 369] width 126 height 21
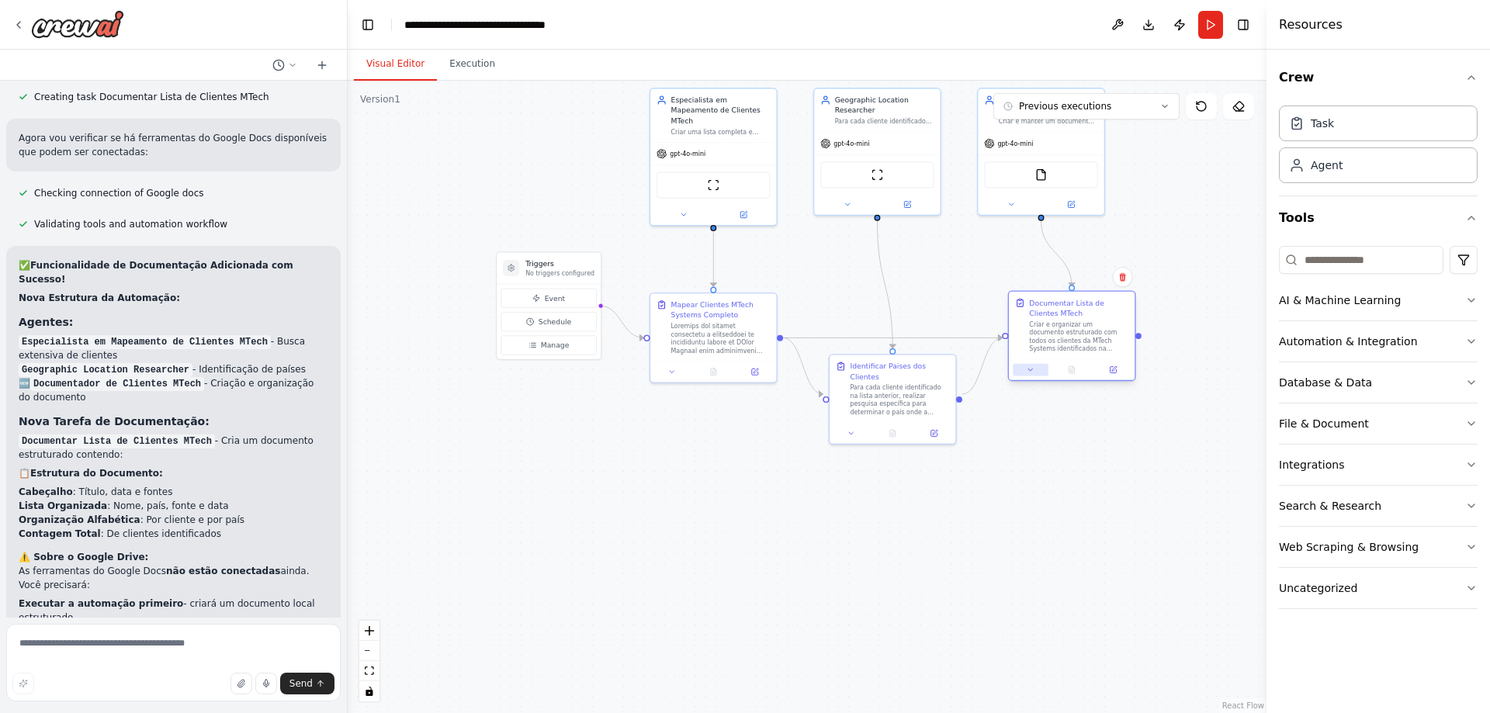
click at [1031, 370] on icon at bounding box center [1030, 370] width 4 height 2
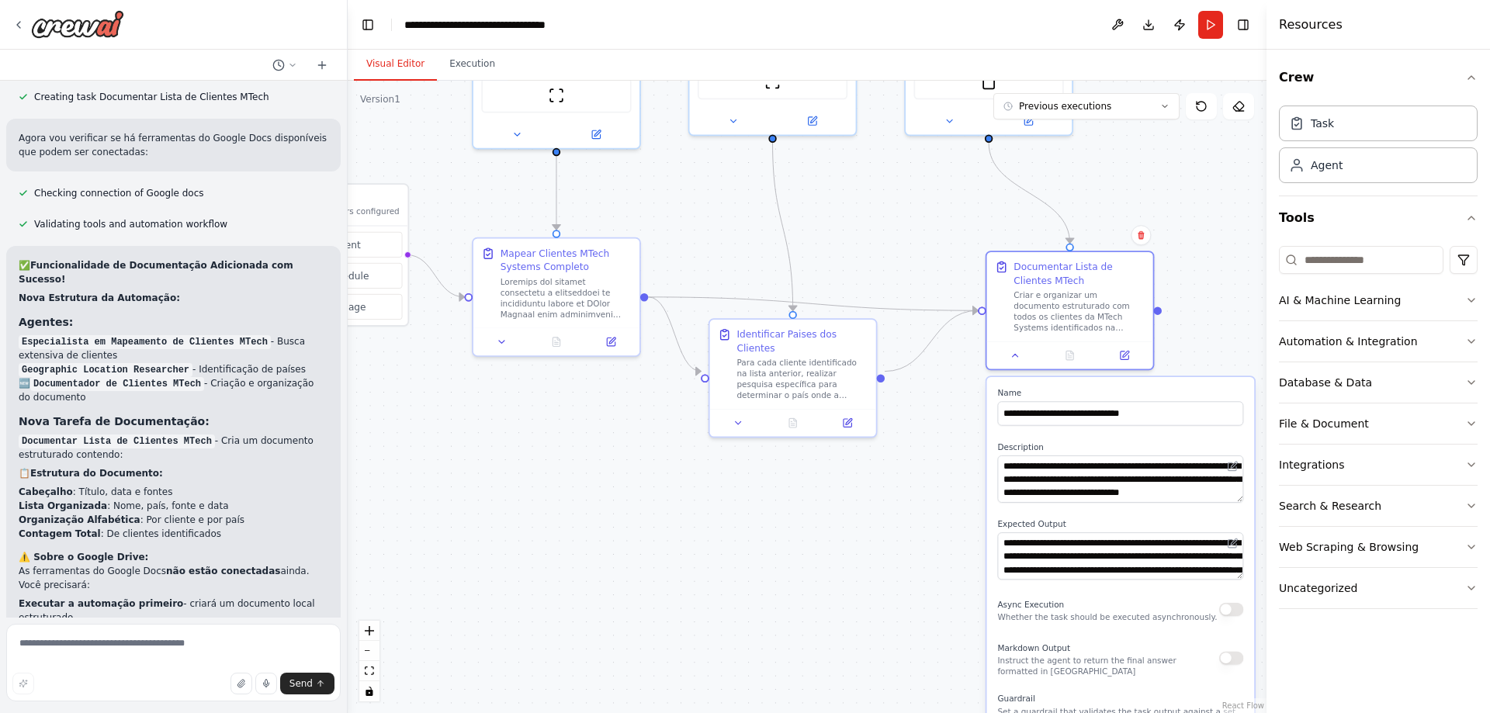
drag, startPoint x: 1242, startPoint y: 547, endPoint x: 1238, endPoint y: 564, distance: 17.5
click at [1238, 564] on div "**********" at bounding box center [1121, 638] width 268 height 523
click at [103, 640] on textarea at bounding box center [173, 663] width 334 height 78
type textarea "**********"
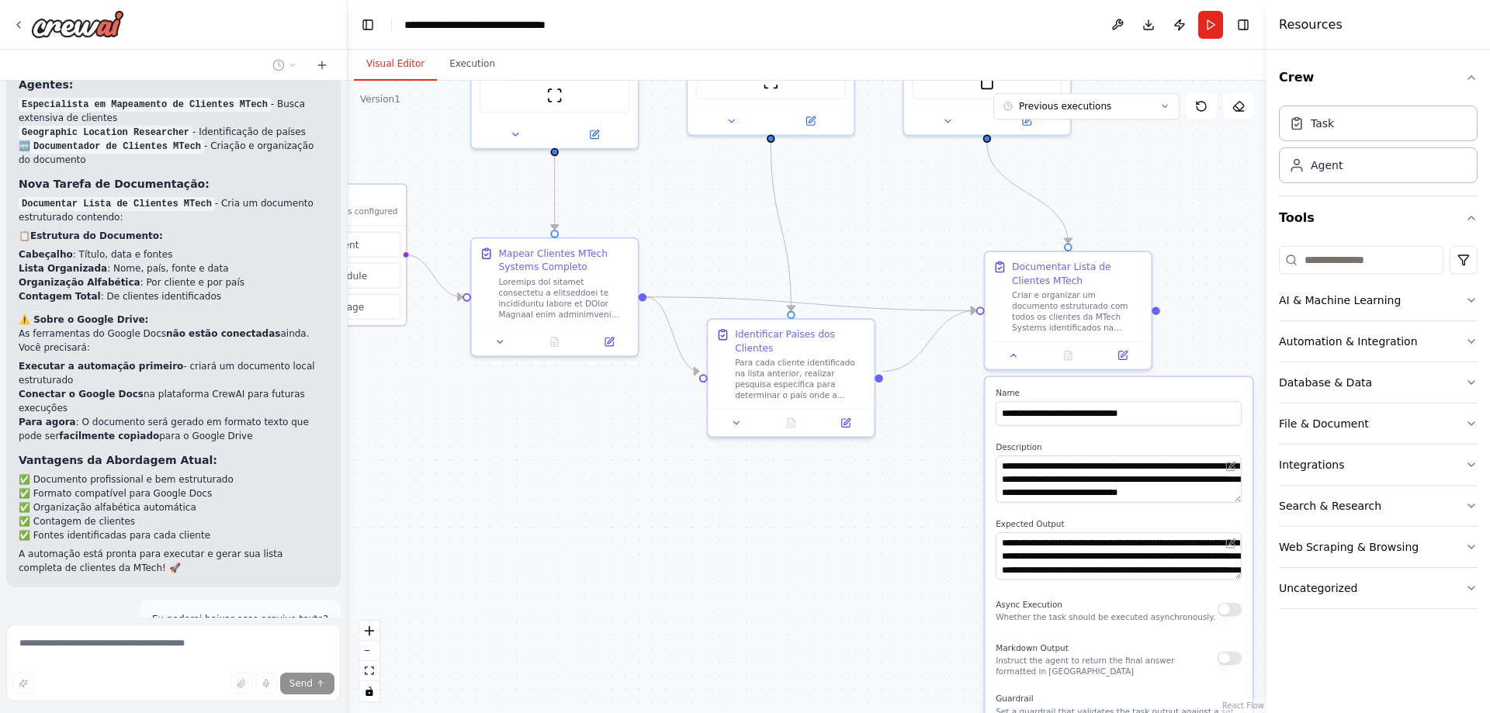
scroll to position [6924, 0]
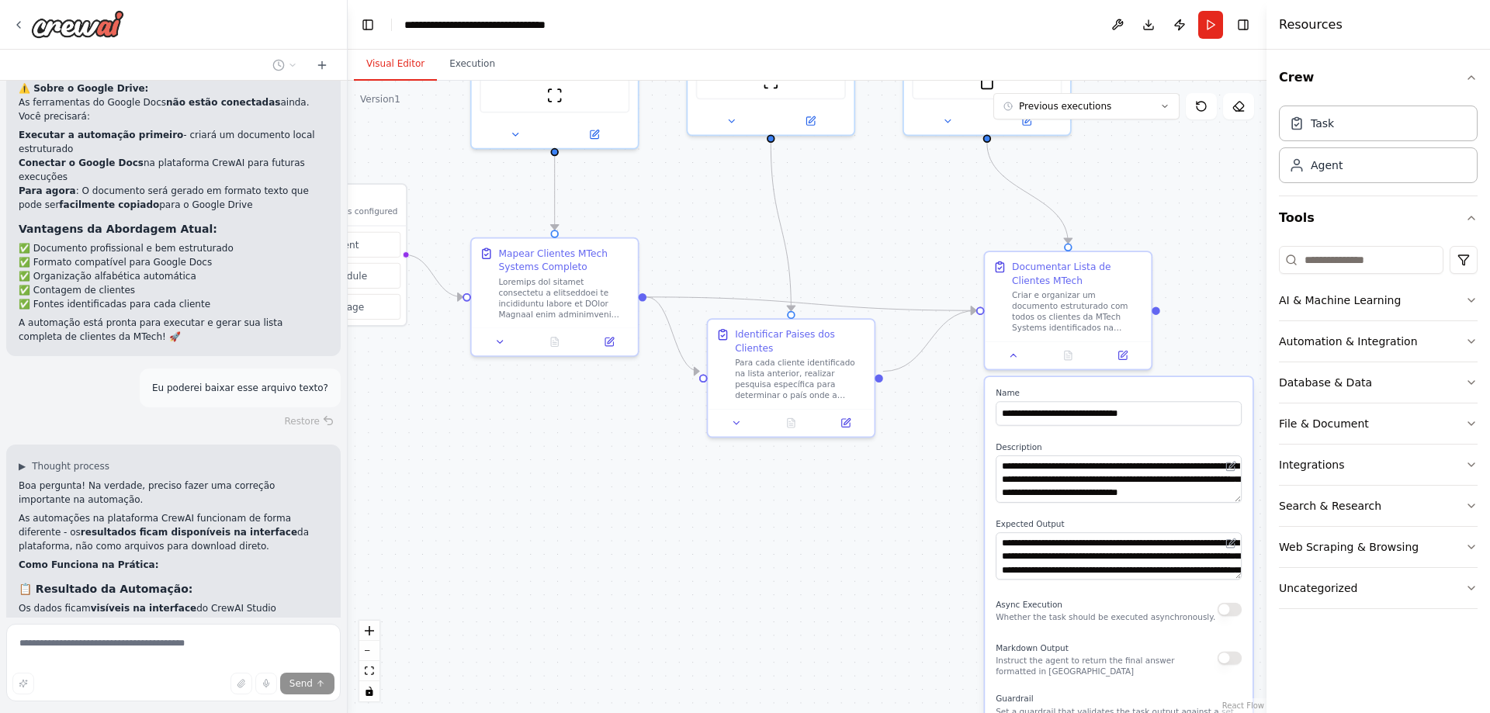
type textarea "**********"
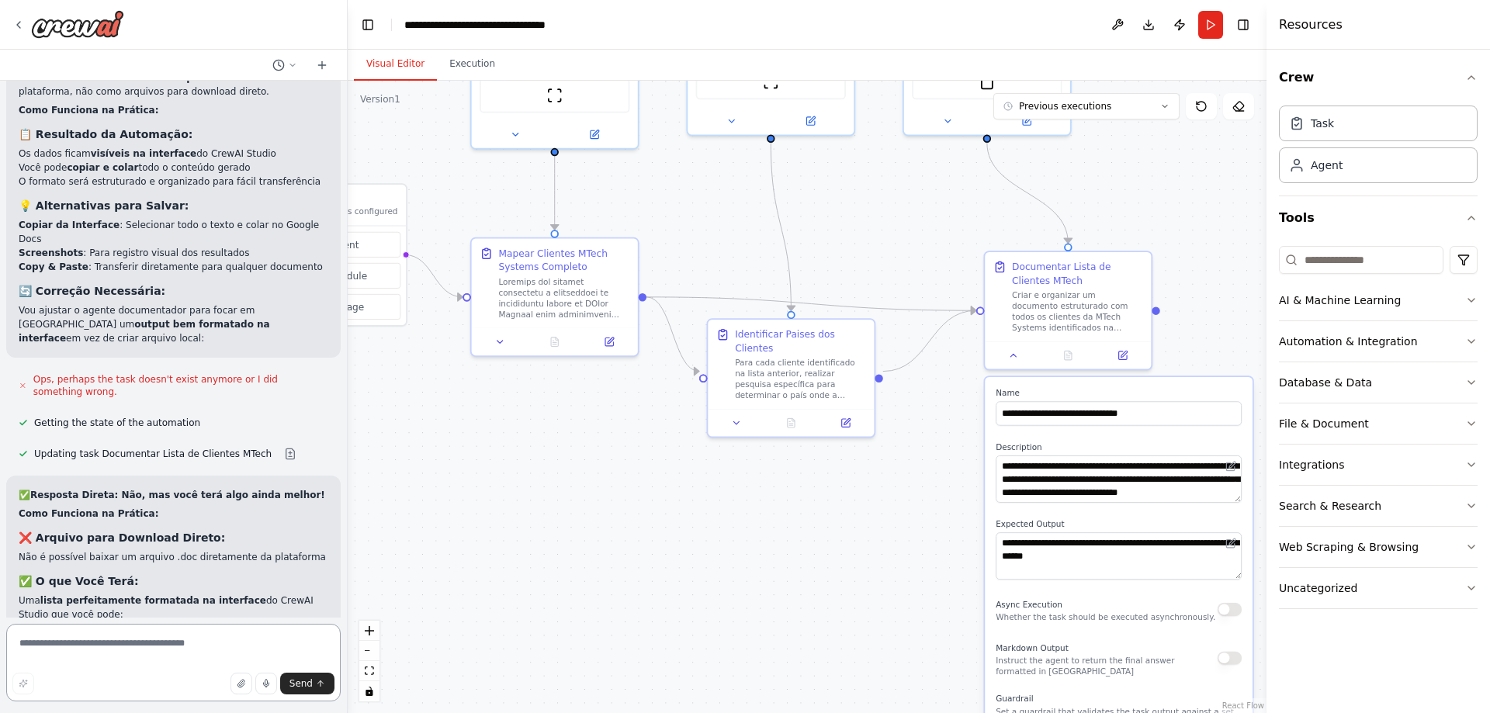
scroll to position [7426, 0]
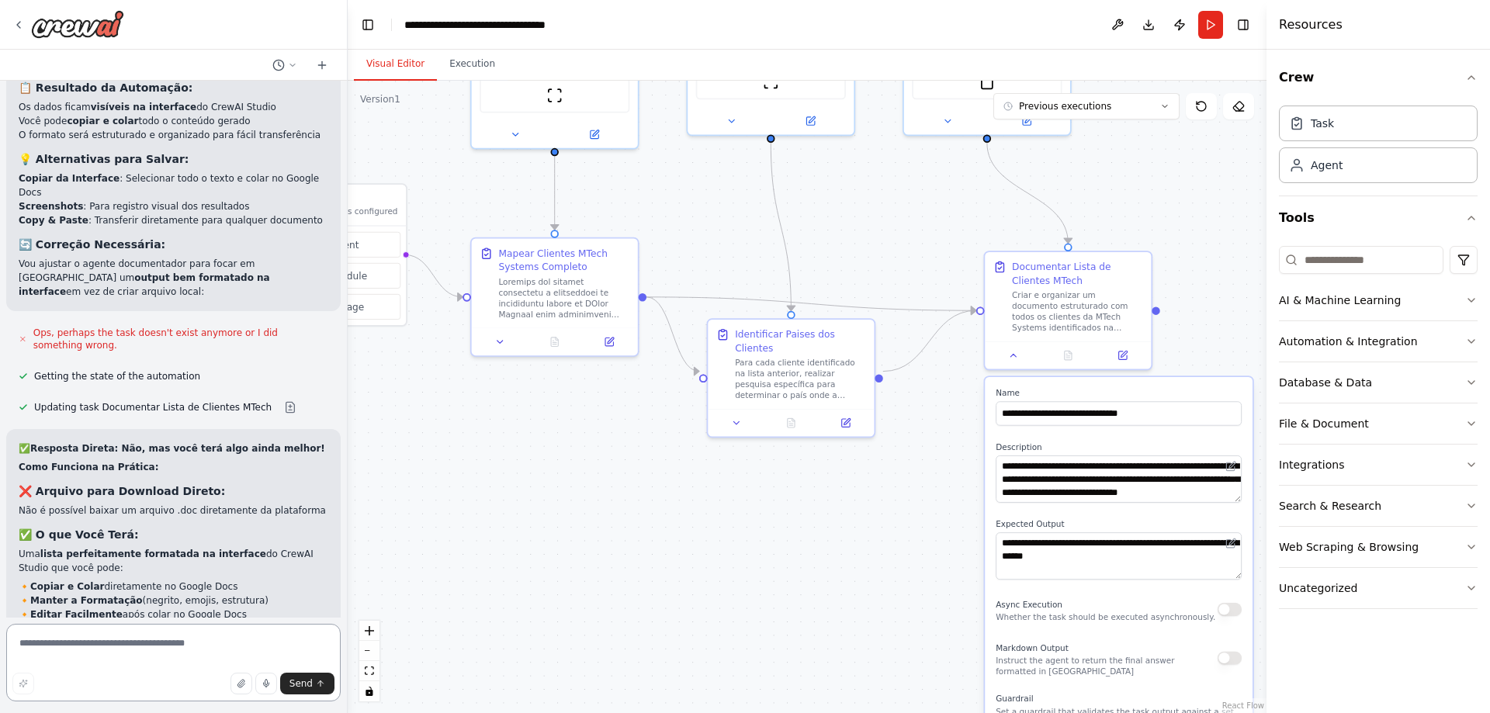
click at [80, 660] on textarea at bounding box center [173, 663] width 334 height 78
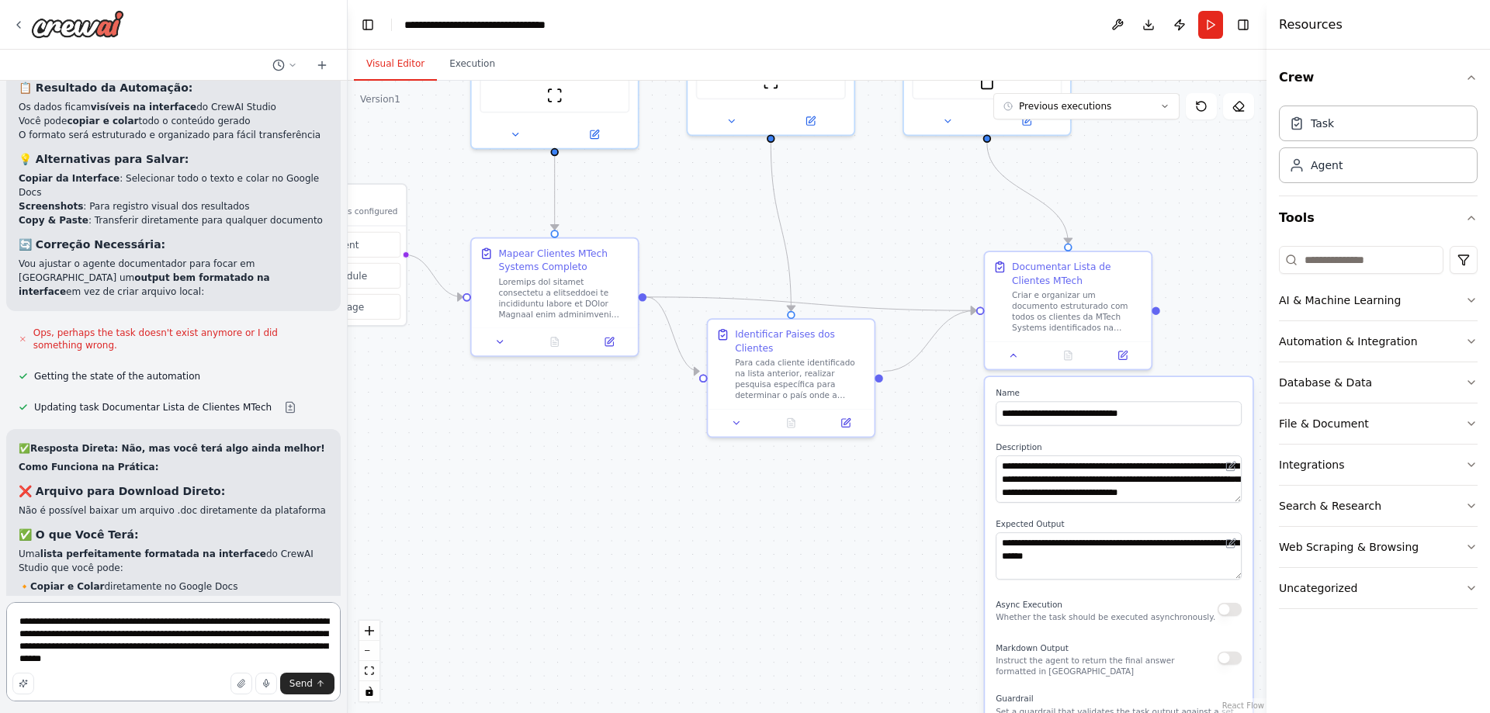
type textarea "**********"
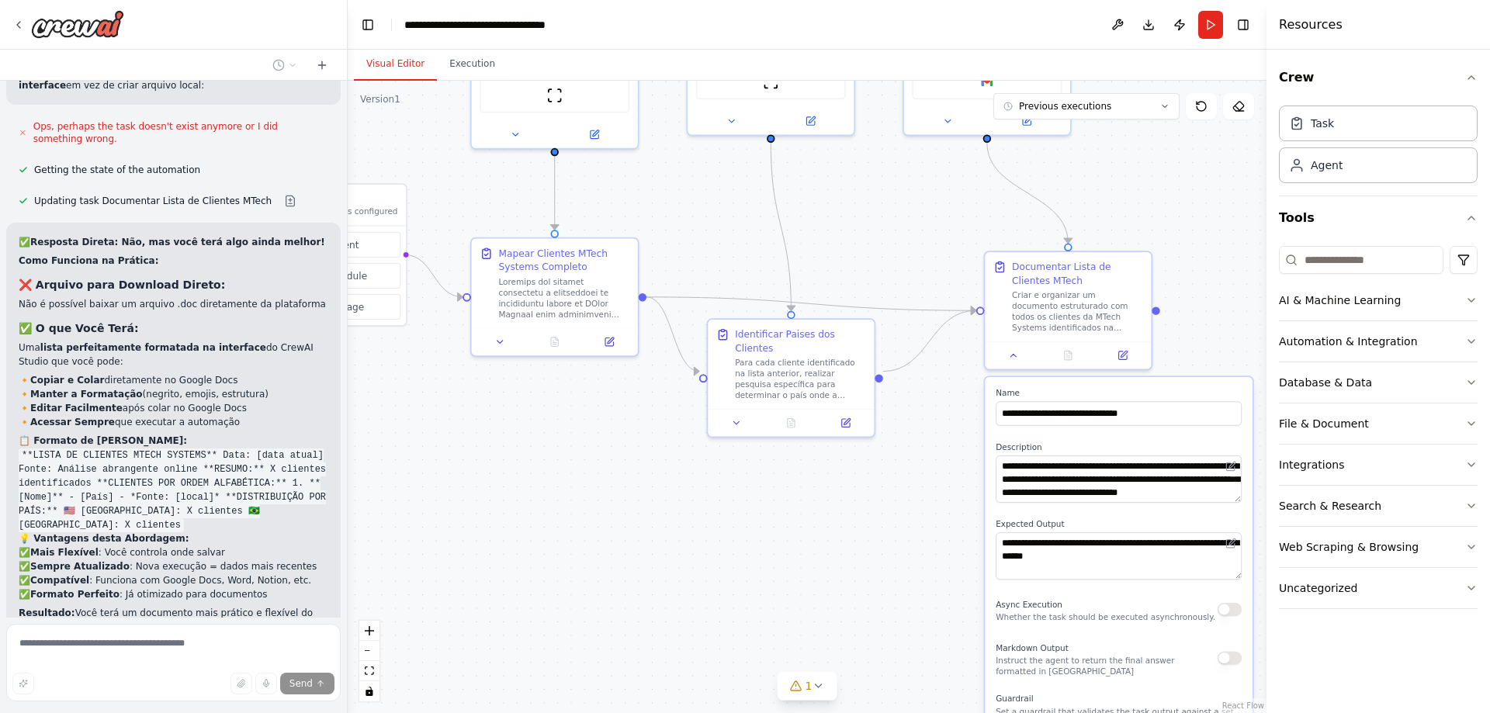
scroll to position [8000, 0]
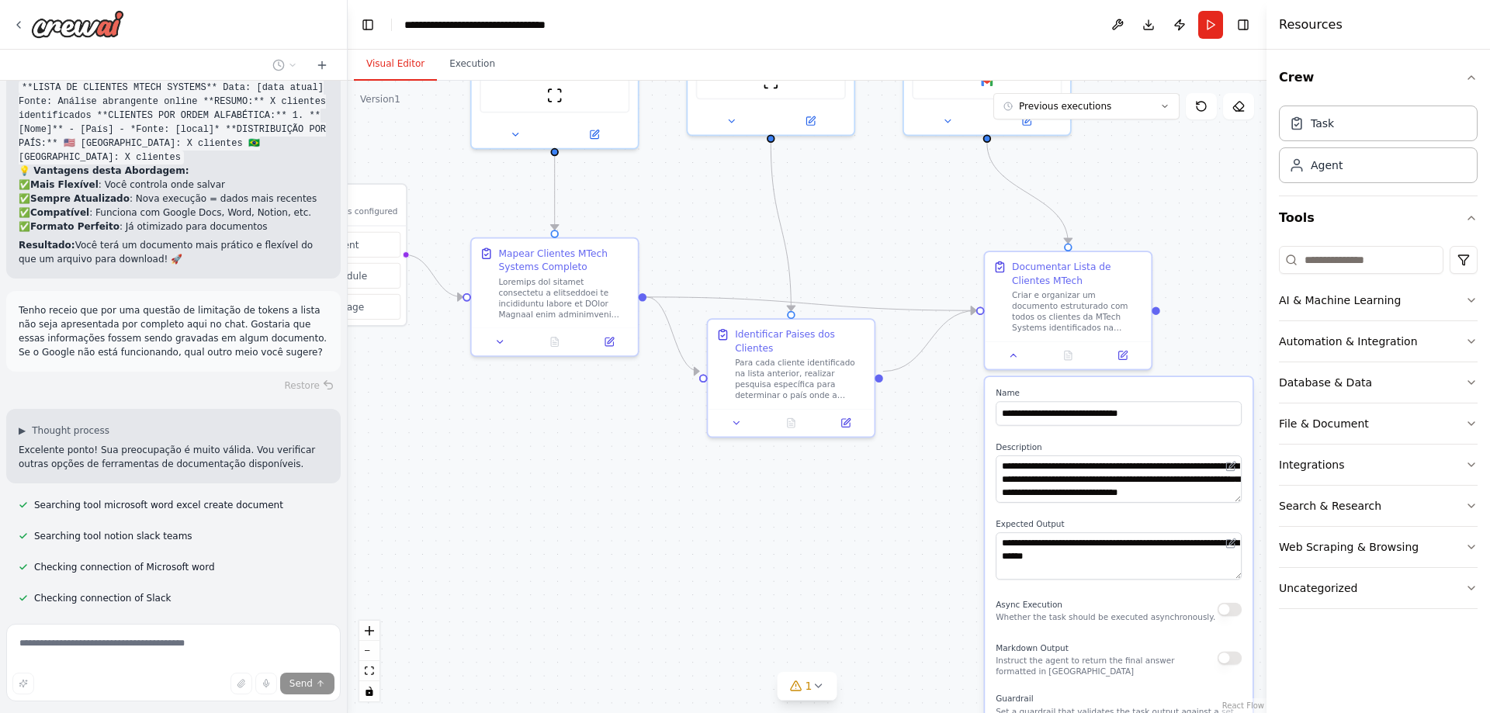
type textarea "**********"
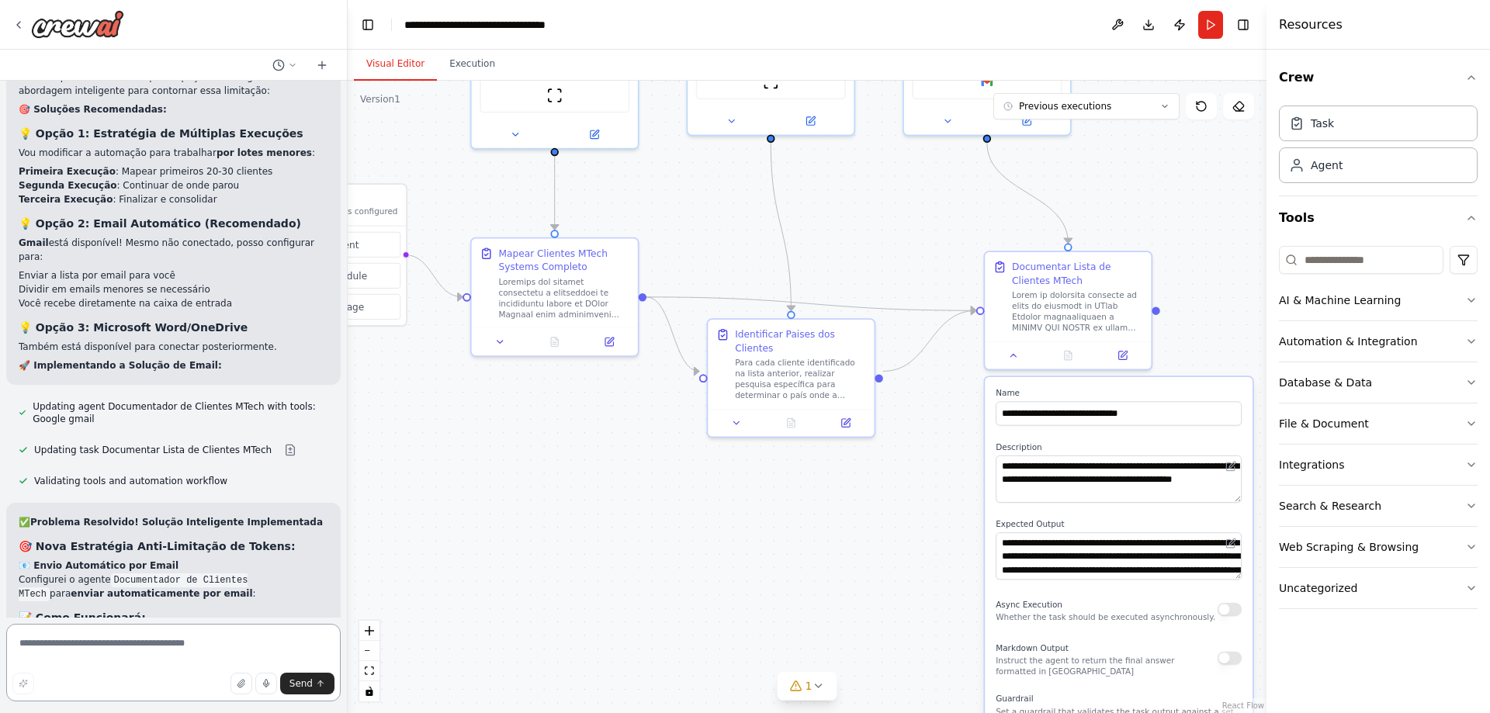
scroll to position [8774, 0]
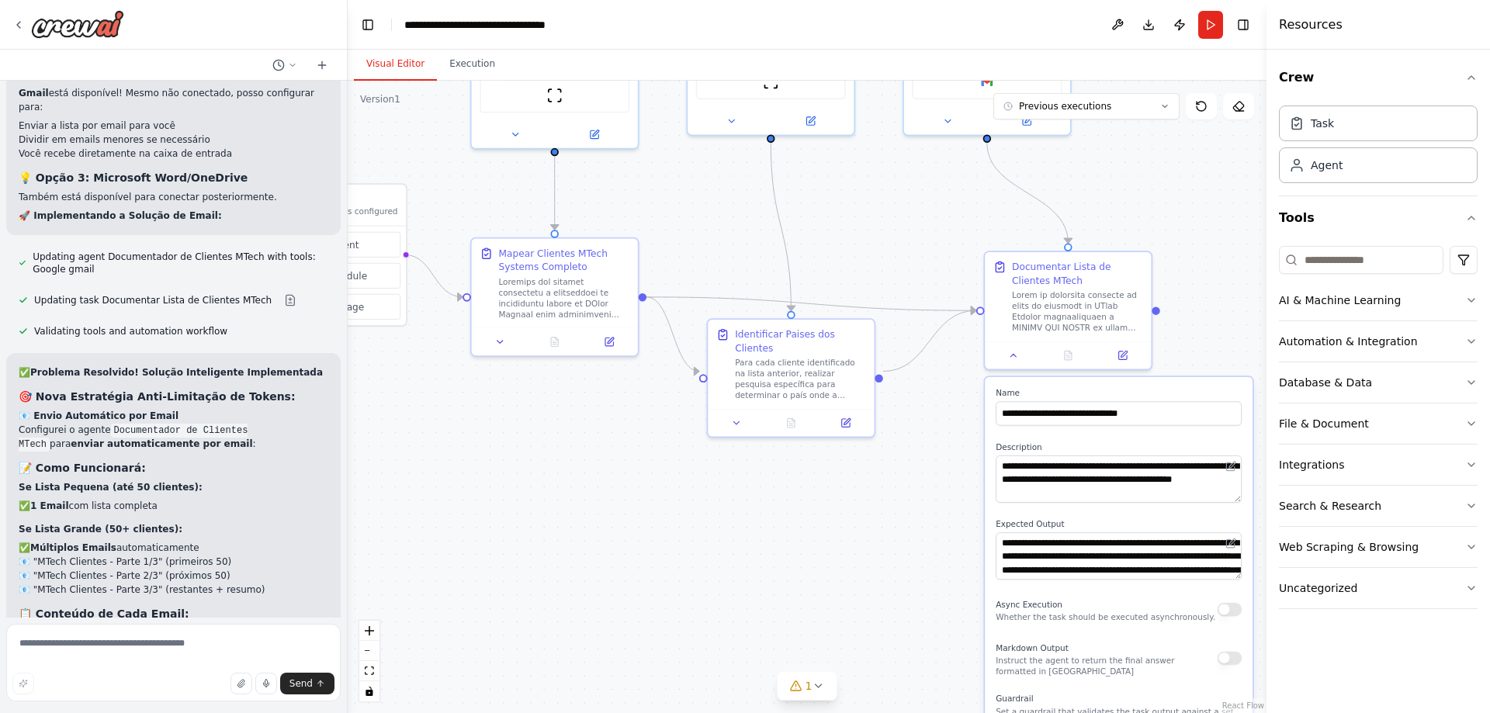
click at [1140, 209] on div ".deletable-edge-delete-btn { width: 20px; height: 20px; border: 0px solid #ffff…" at bounding box center [807, 397] width 919 height 632
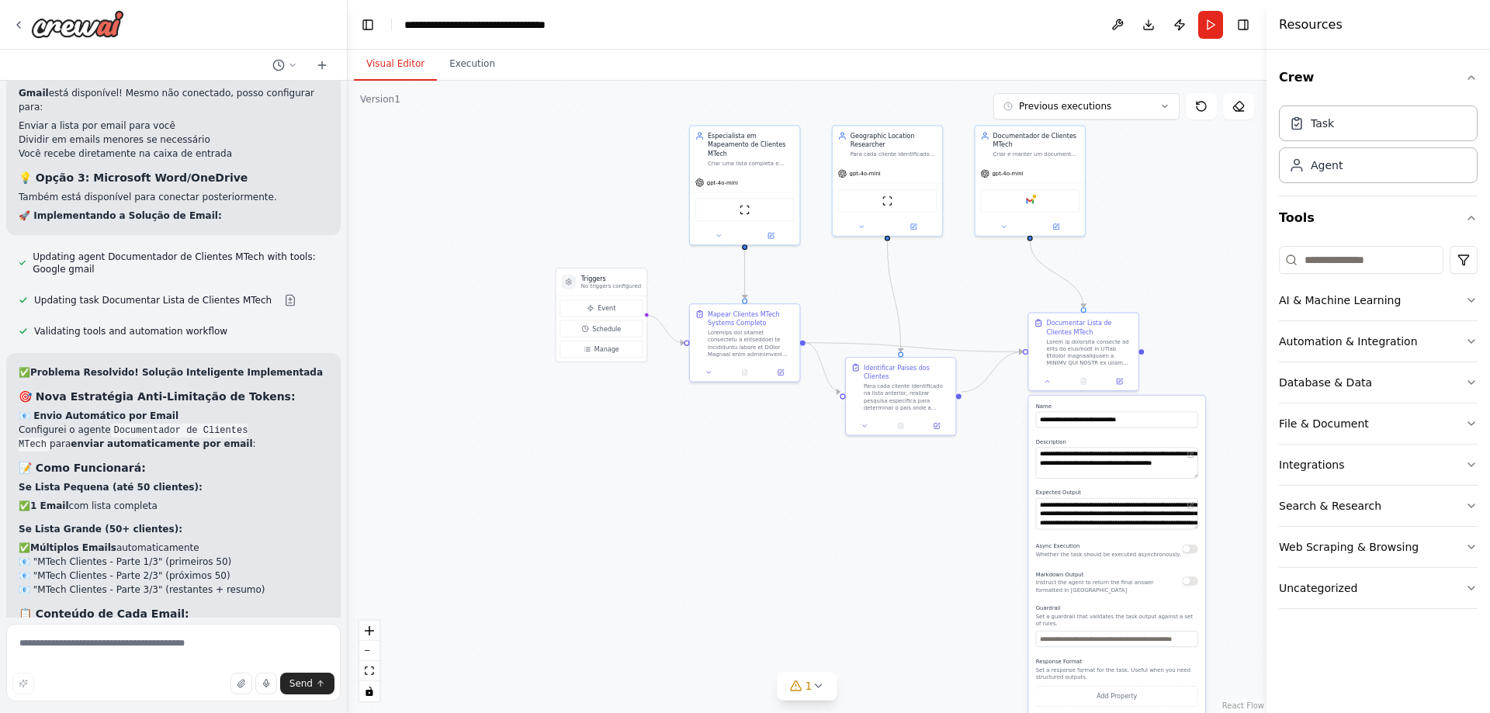
click at [827, 558] on div ".deletable-edge-delete-btn { width: 20px; height: 20px; border: 0px solid #ffff…" at bounding box center [807, 397] width 919 height 632
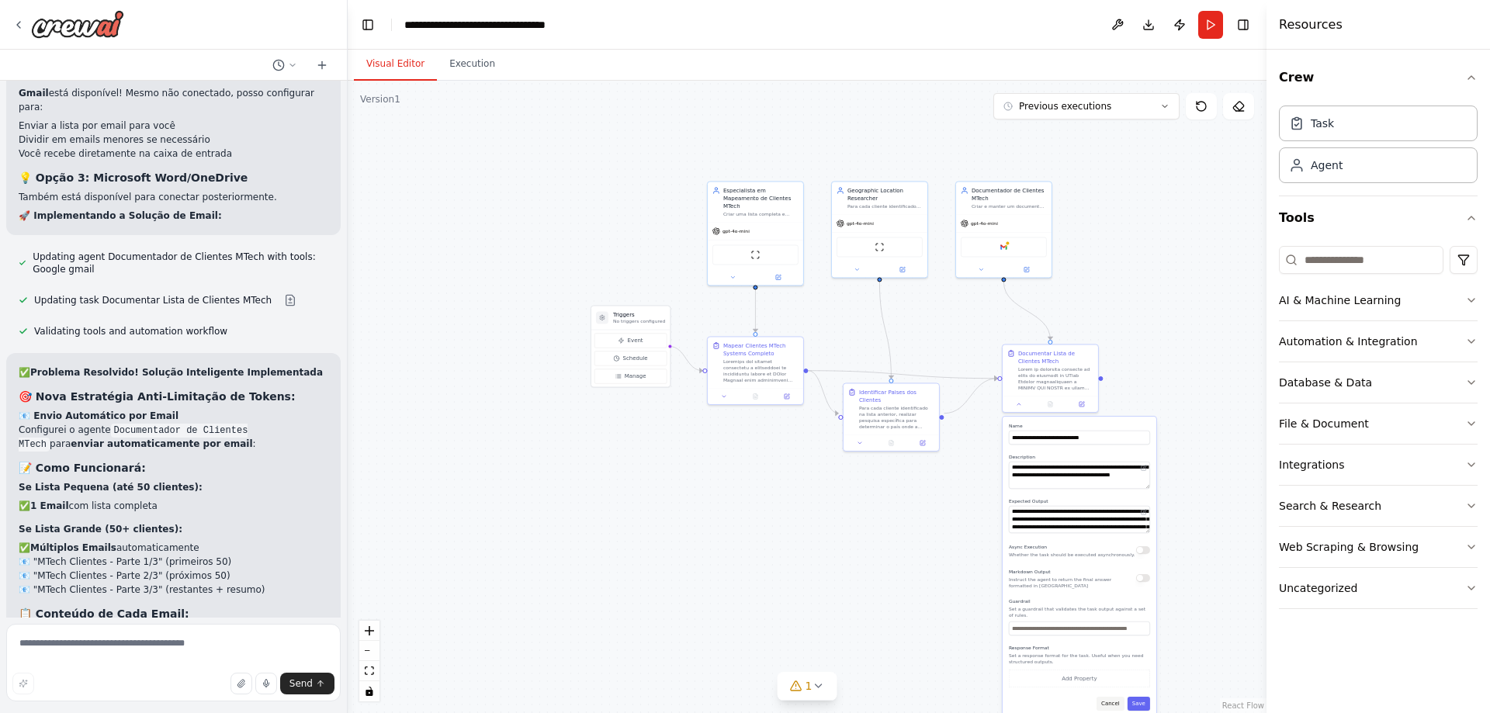
click at [1117, 699] on button "Cancel" at bounding box center [1111, 704] width 28 height 14
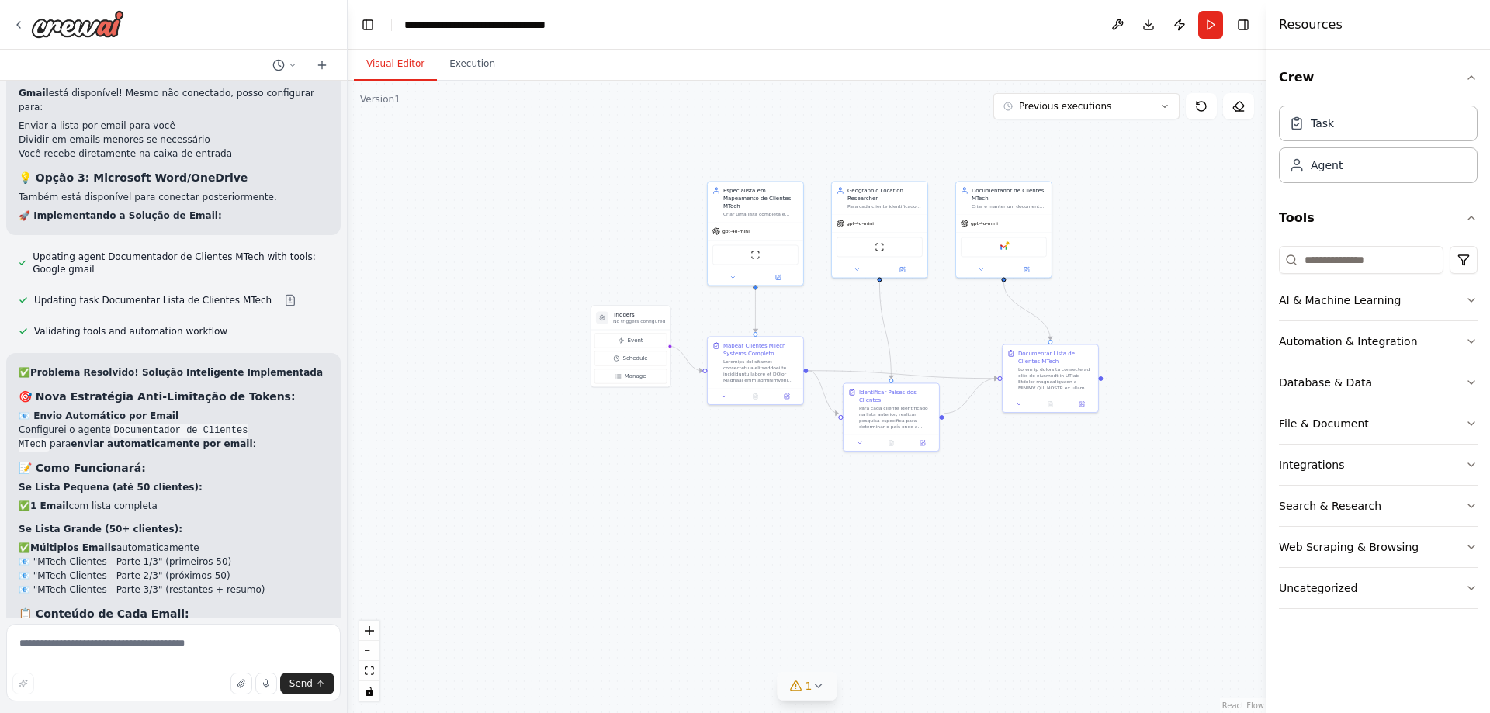
click at [822, 685] on icon at bounding box center [818, 686] width 12 height 12
click at [963, 652] on button at bounding box center [976, 646] width 26 height 19
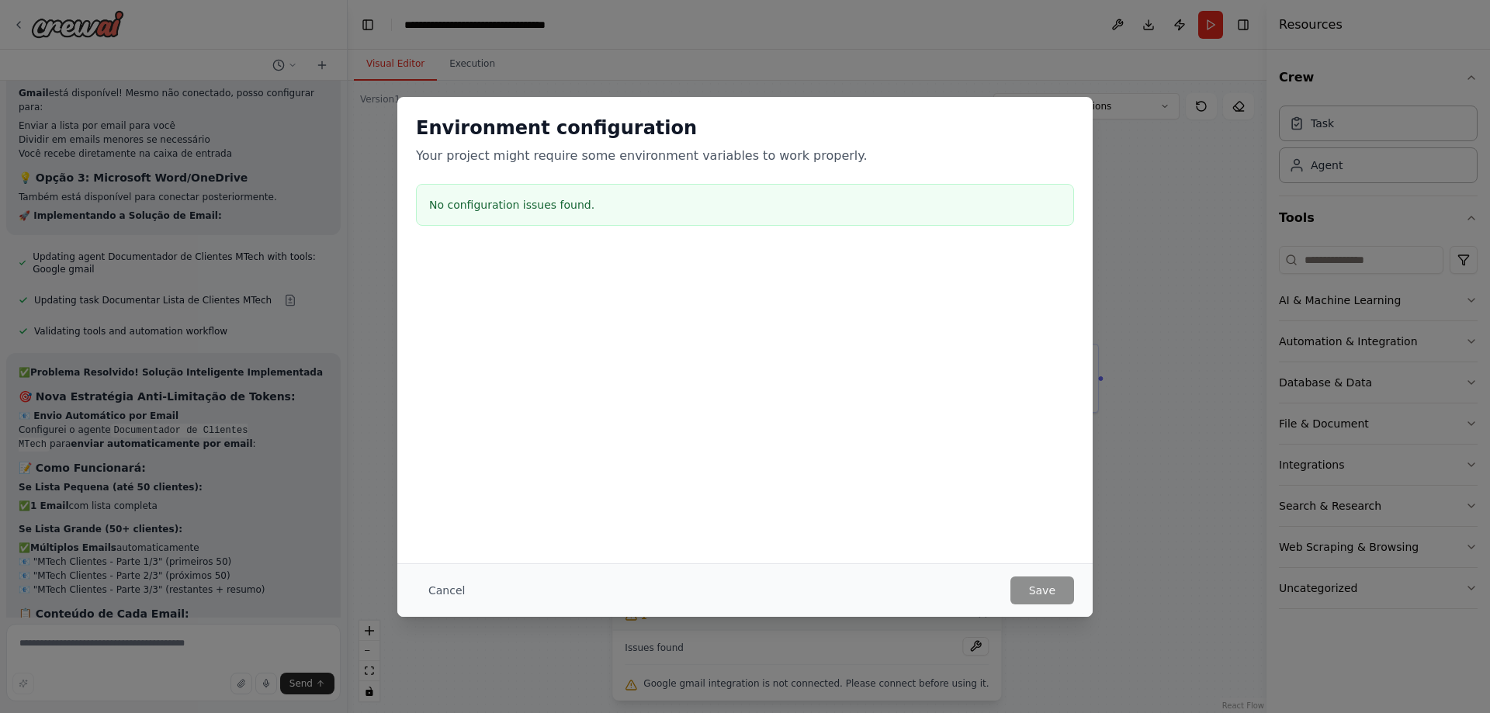
click at [570, 156] on p "Your project might require some environment variables to work properly." at bounding box center [745, 156] width 658 height 19
click at [1138, 414] on div "Environment configuration Your project might require some environment variables…" at bounding box center [745, 356] width 1490 height 713
click at [436, 580] on button "Cancel" at bounding box center [446, 591] width 61 height 28
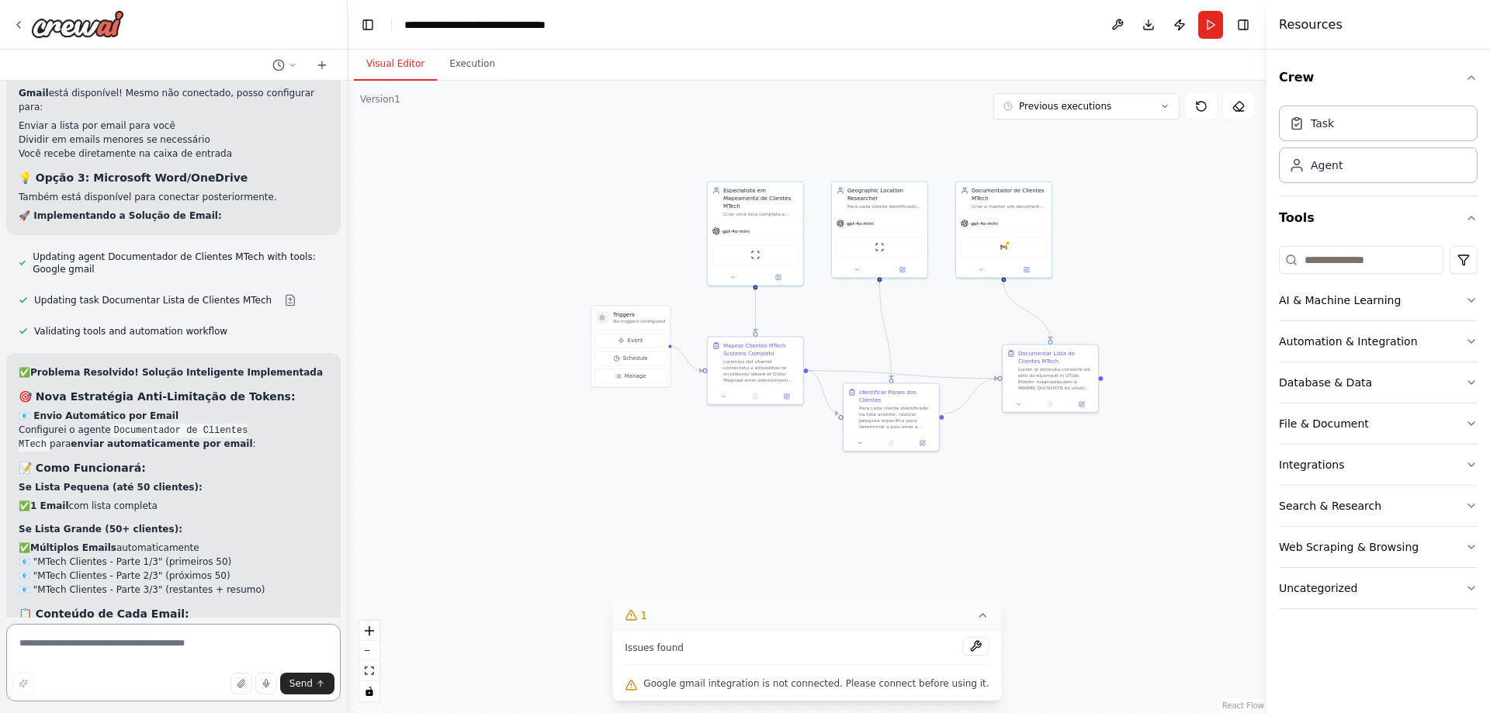
click at [147, 645] on textarea at bounding box center [173, 663] width 334 height 78
drag, startPoint x: 643, startPoint y: 650, endPoint x: 972, endPoint y: 687, distance: 330.3
click at [975, 688] on div "Issues found Google gmail integration is not connected. Please connect before u…" at bounding box center [806, 665] width 389 height 71
copy div "Issues found Google gmail integration is not connected. Please connect before u…"
click at [73, 655] on textarea at bounding box center [173, 663] width 334 height 78
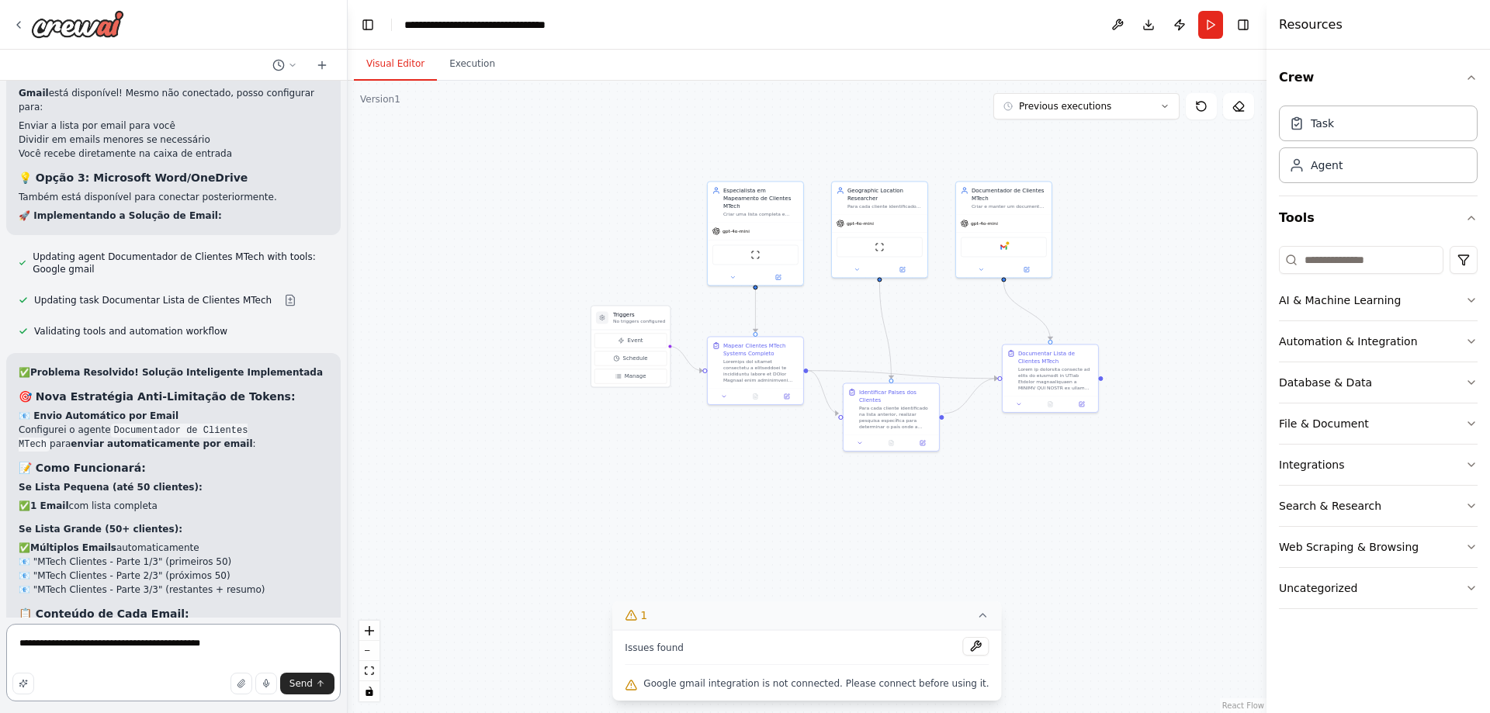
paste textarea "**********"
type textarea "**********"
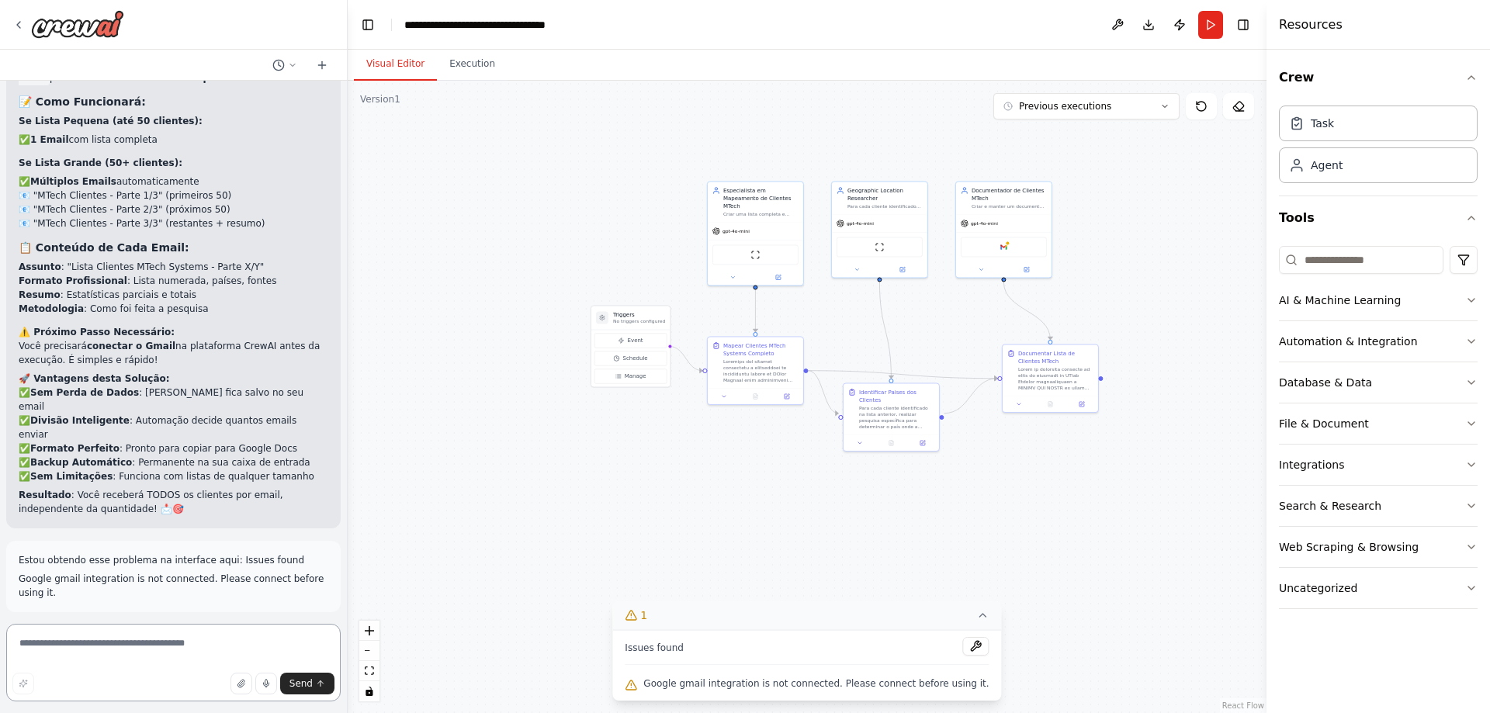
scroll to position [9144, 0]
click at [1322, 455] on button "Integrations" at bounding box center [1378, 465] width 199 height 40
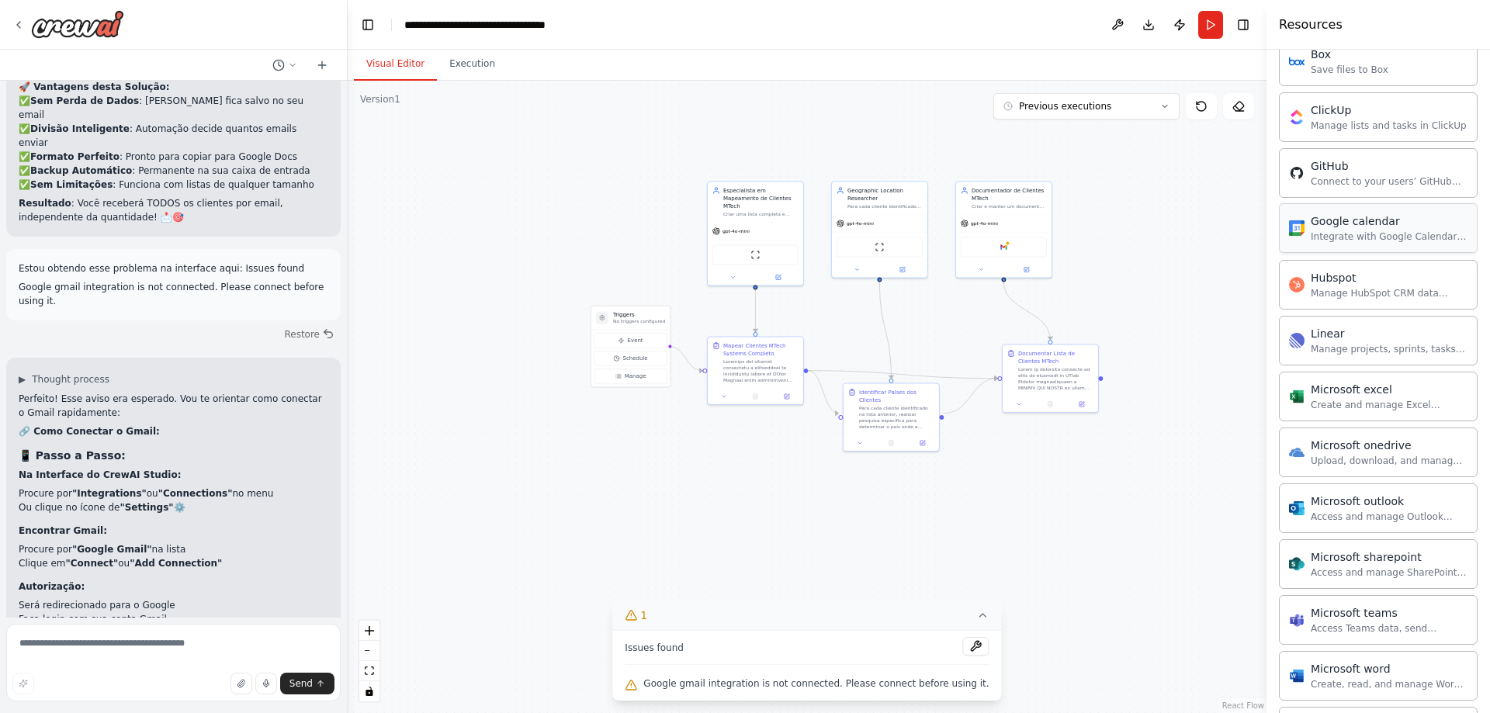
scroll to position [517, 0]
click at [1389, 372] on div "Microsoft excel Create and manage Excel workbooks, worksheets, tables, and char…" at bounding box center [1378, 390] width 199 height 50
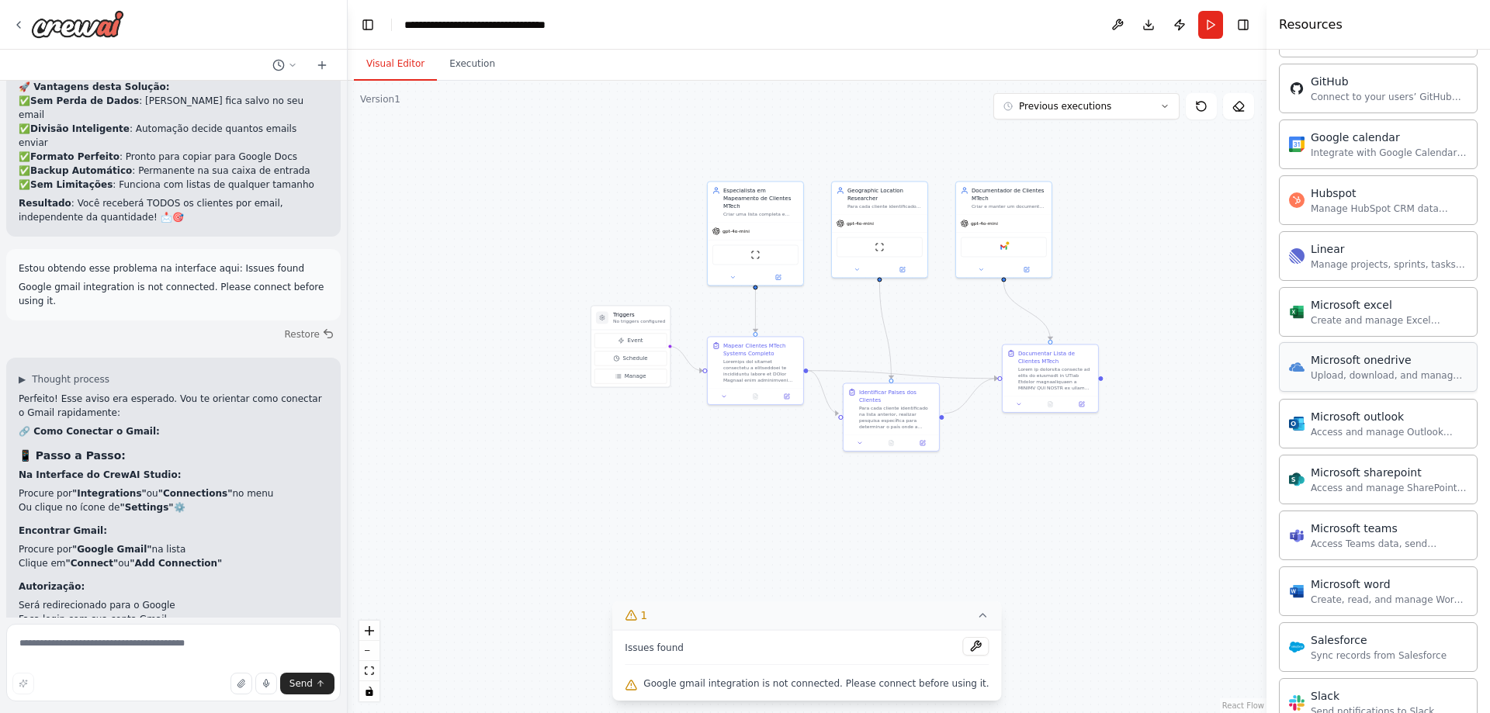
scroll to position [594, 0]
click at [1342, 314] on div "Microsoft excel Create and manage Excel workbooks, worksheets, tables, and char…" at bounding box center [1389, 311] width 157 height 29
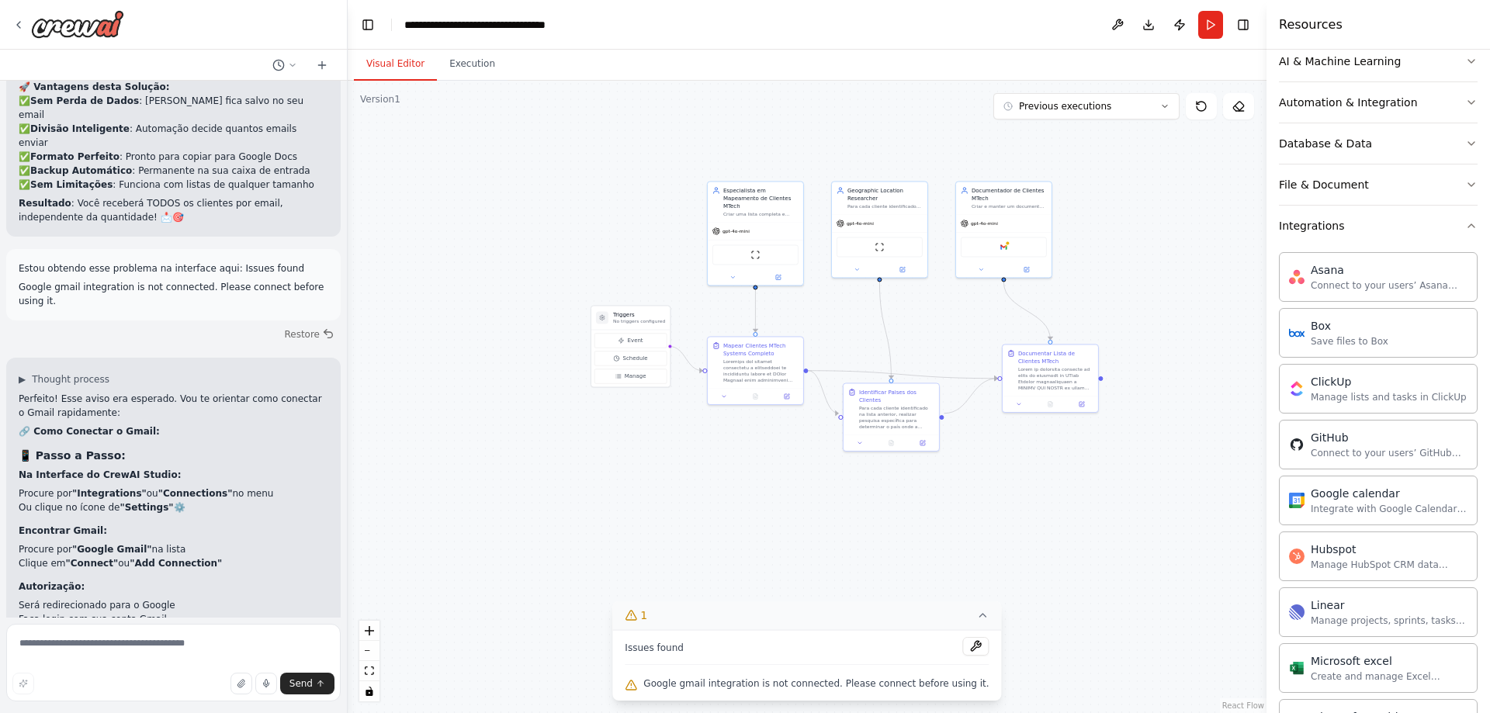
scroll to position [206, 0]
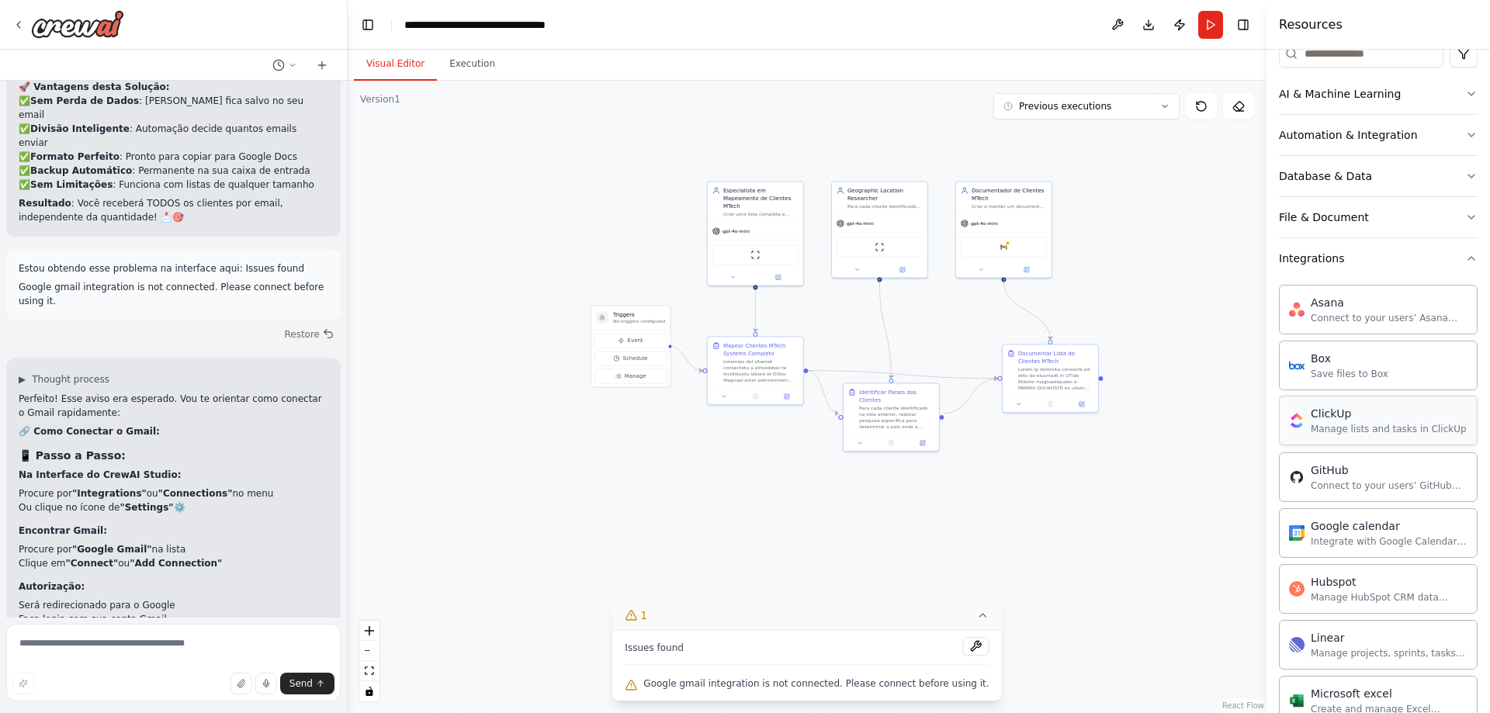
click at [1359, 422] on div "ClickUp Manage lists and tasks in ClickUp" at bounding box center [1389, 420] width 156 height 29
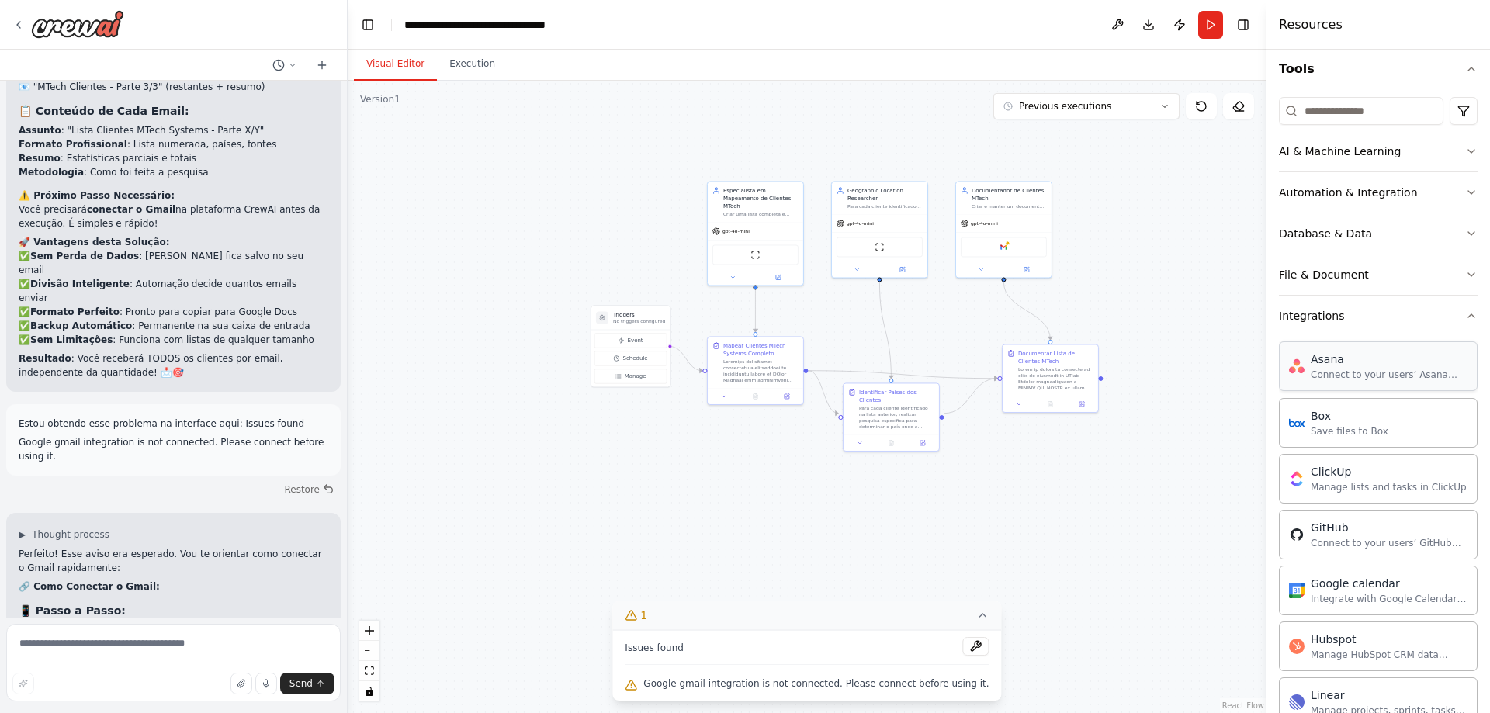
scroll to position [0, 0]
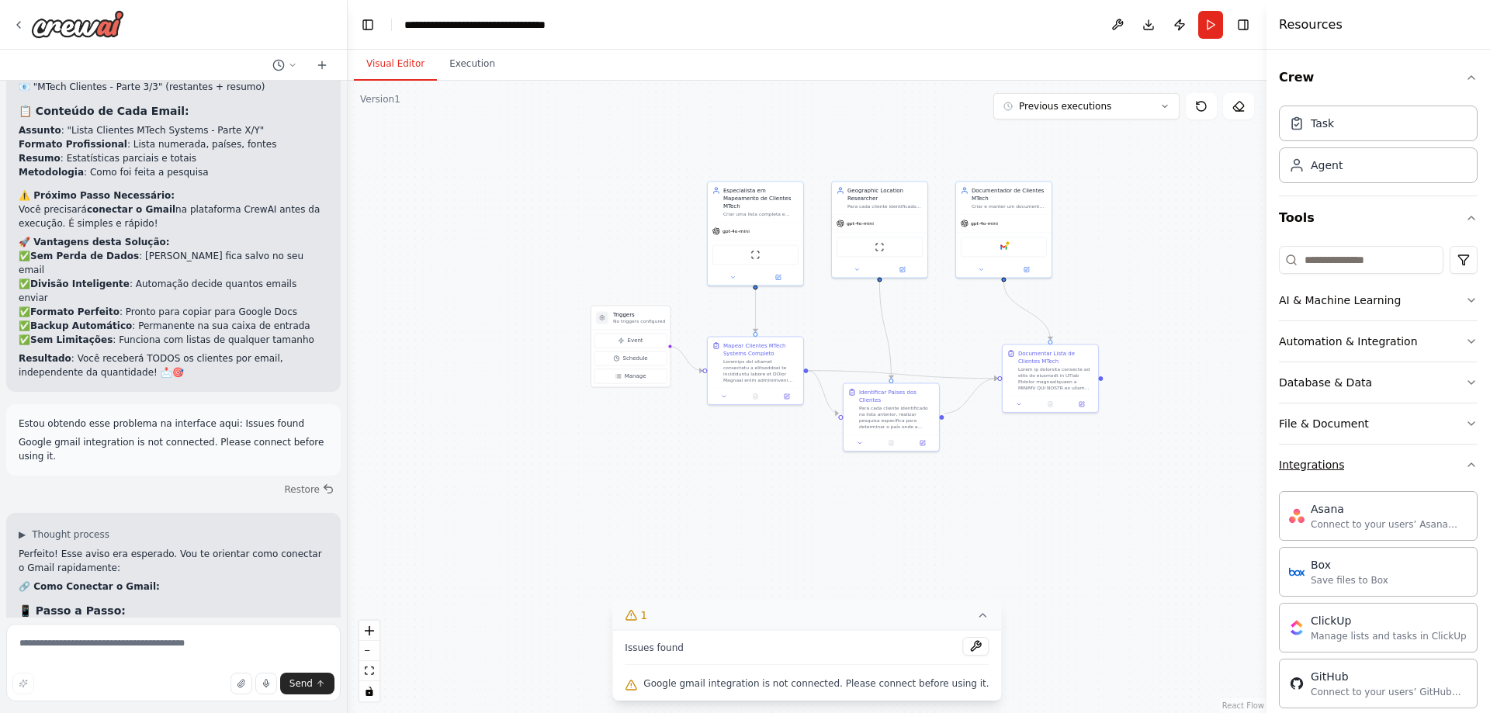
click at [1465, 464] on icon "button" at bounding box center [1471, 465] width 12 height 12
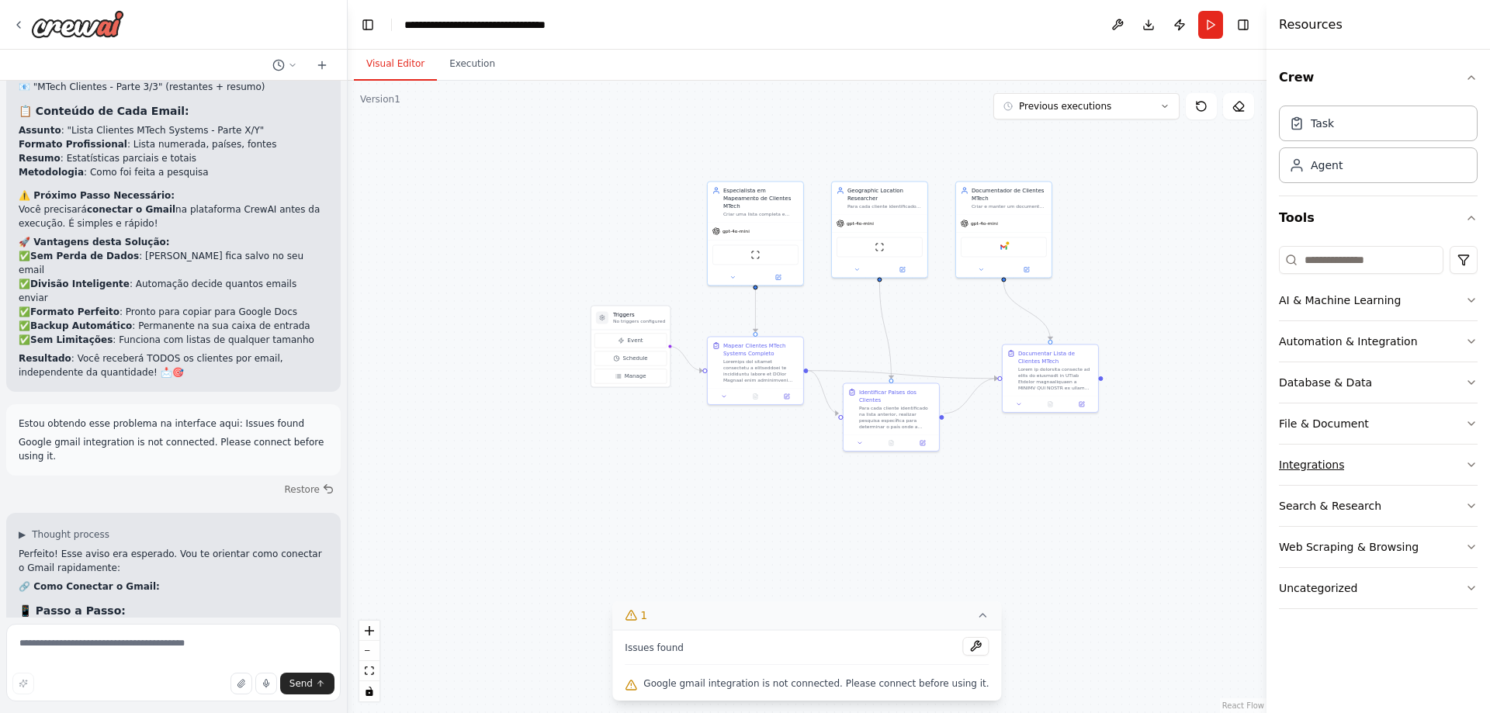
click at [1297, 460] on div "Integrations" at bounding box center [1311, 465] width 65 height 16
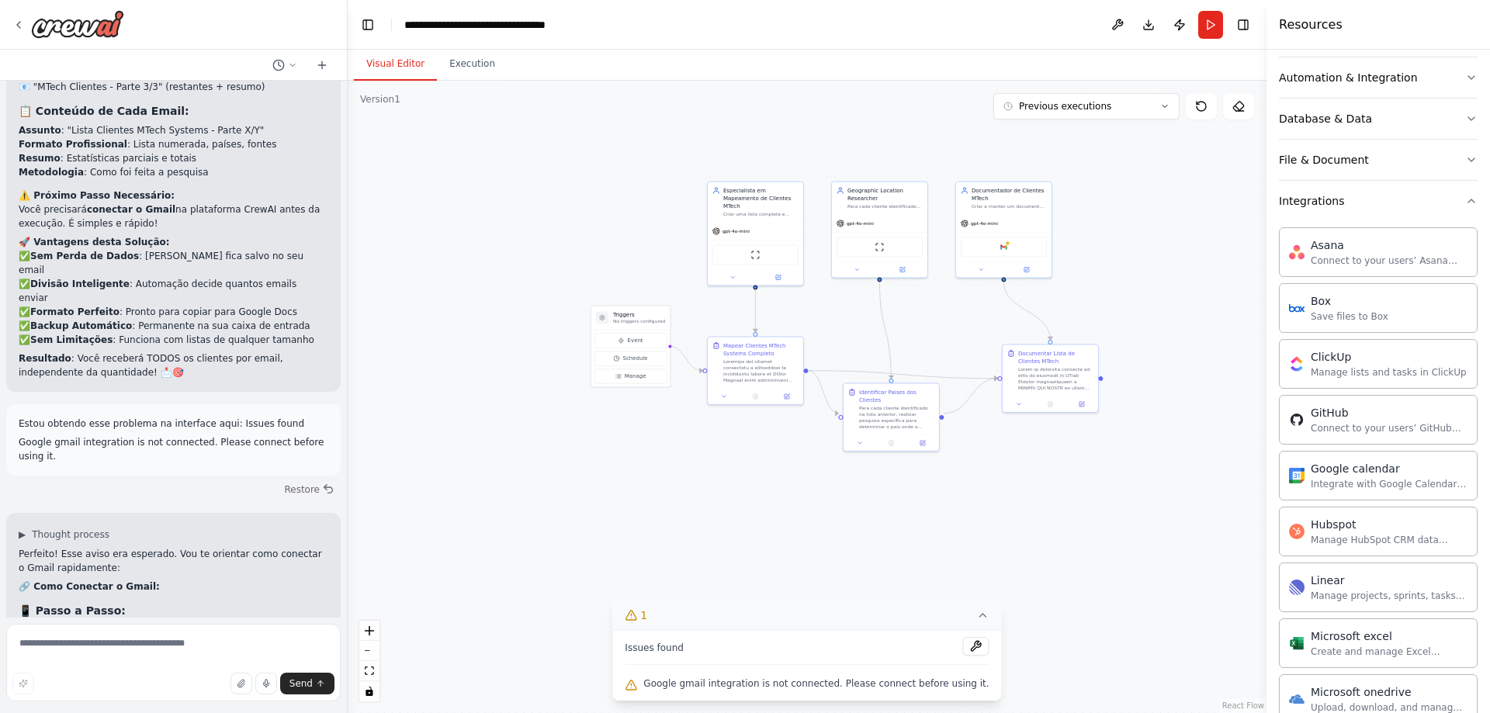
scroll to position [284, 0]
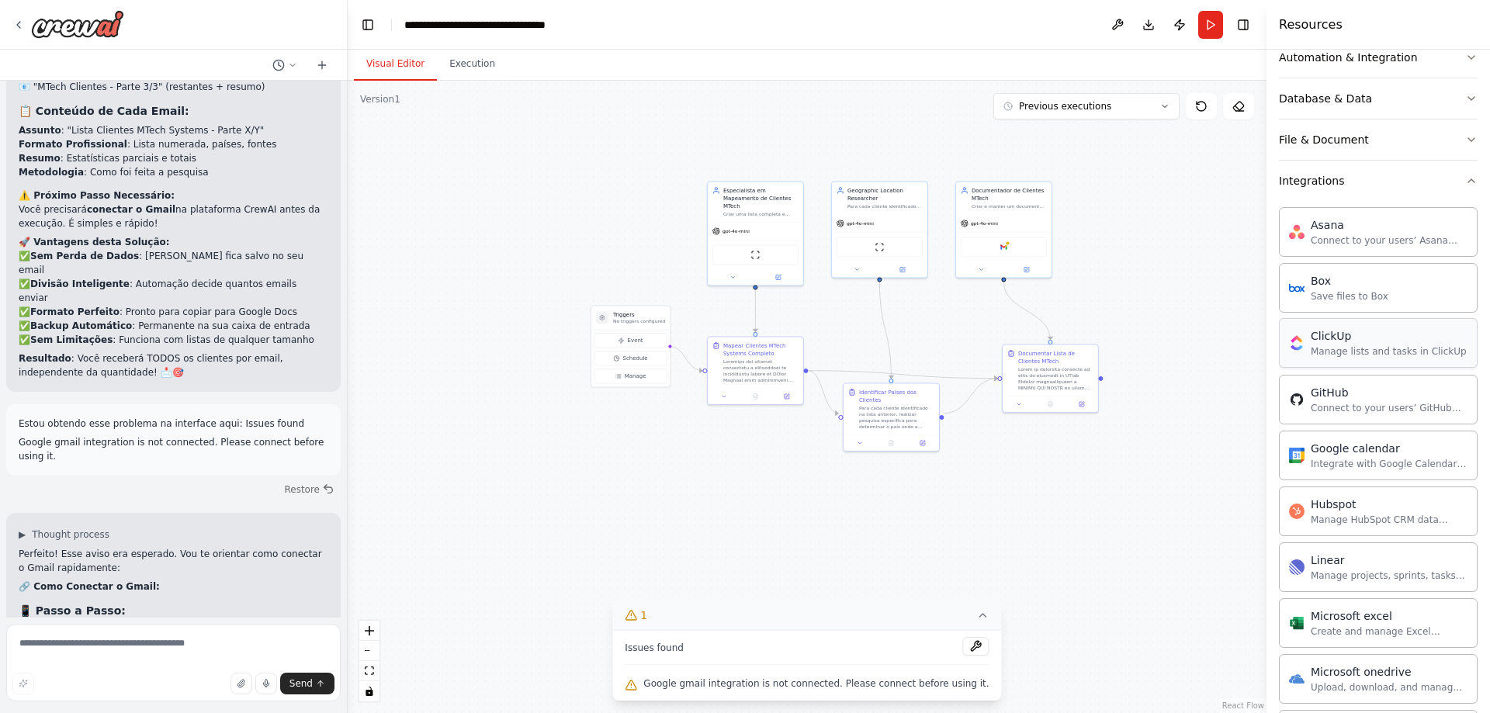
click at [1331, 342] on div "ClickUp" at bounding box center [1389, 336] width 156 height 16
drag, startPoint x: 1331, startPoint y: 342, endPoint x: 1412, endPoint y: 341, distance: 80.7
click at [1412, 341] on div "ClickUp" at bounding box center [1389, 336] width 156 height 16
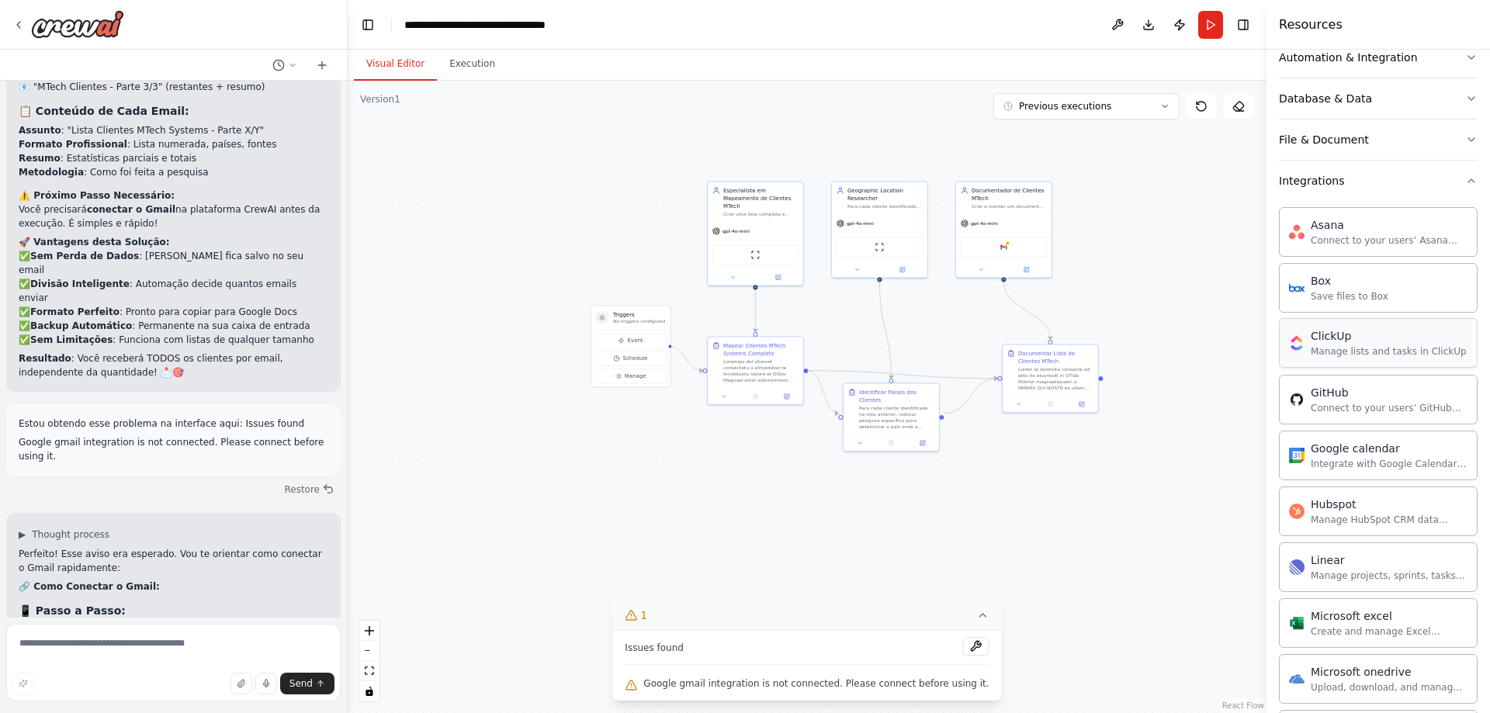
click at [1412, 341] on div "ClickUp" at bounding box center [1389, 336] width 156 height 16
click at [1457, 188] on button "Integrations" at bounding box center [1378, 181] width 199 height 40
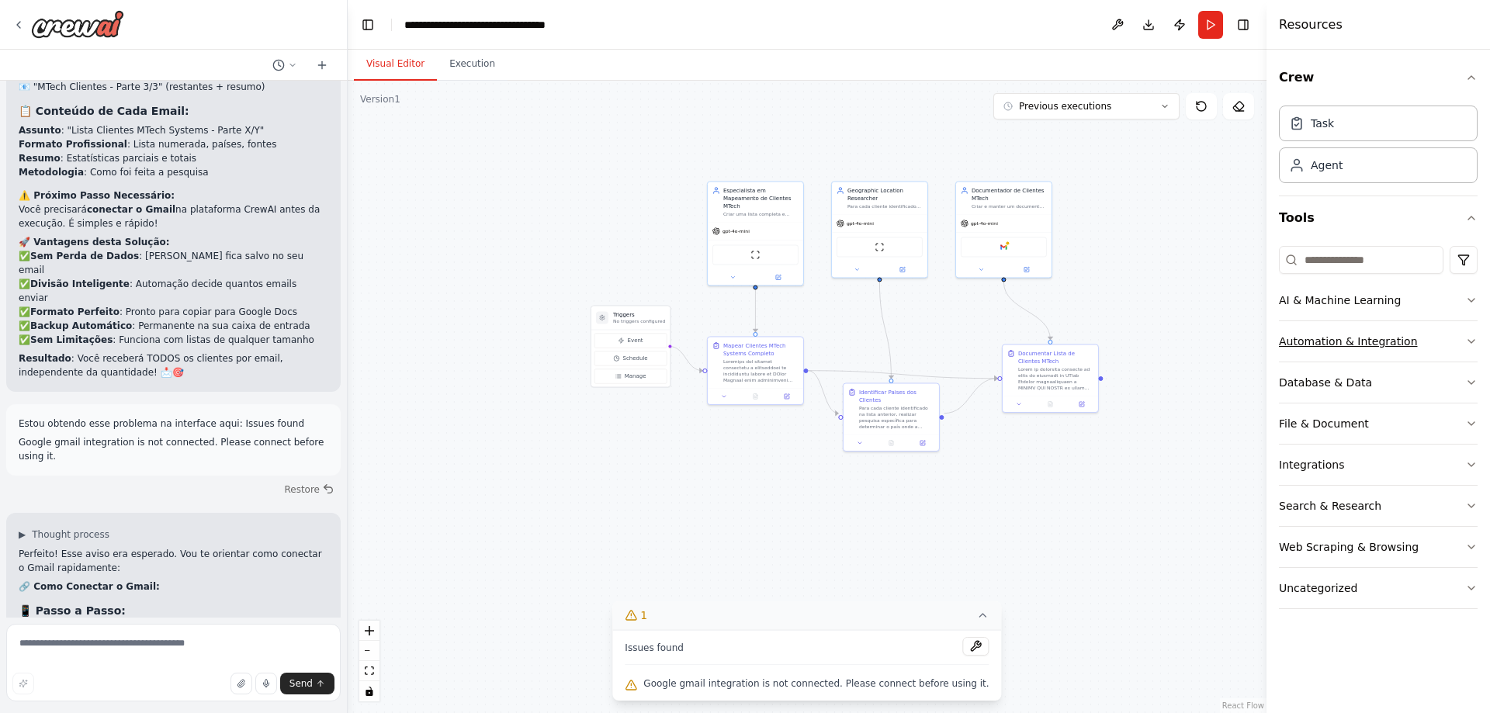
click at [1467, 341] on icon "button" at bounding box center [1471, 341] width 12 height 12
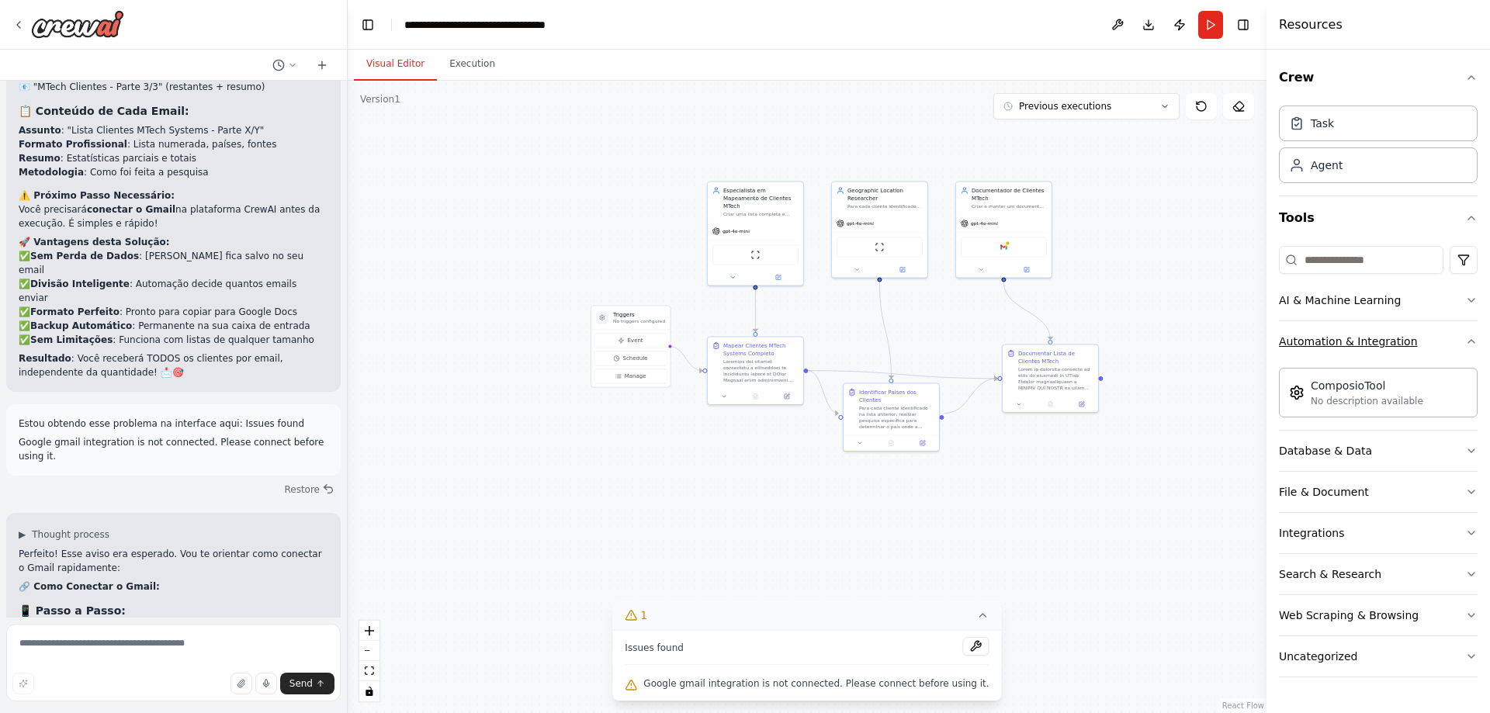
click at [1469, 341] on icon "button" at bounding box center [1471, 341] width 12 height 12
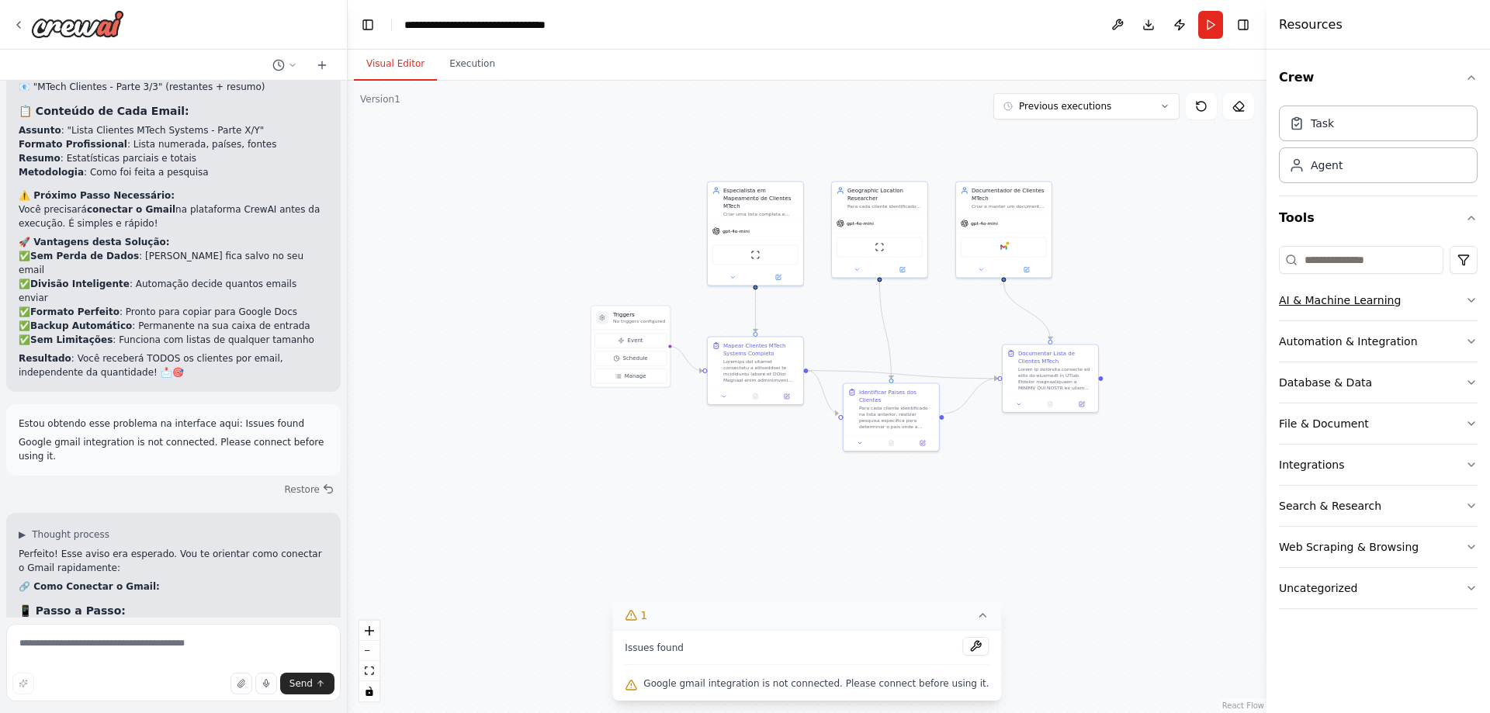
click at [1465, 300] on icon "button" at bounding box center [1471, 300] width 12 height 12
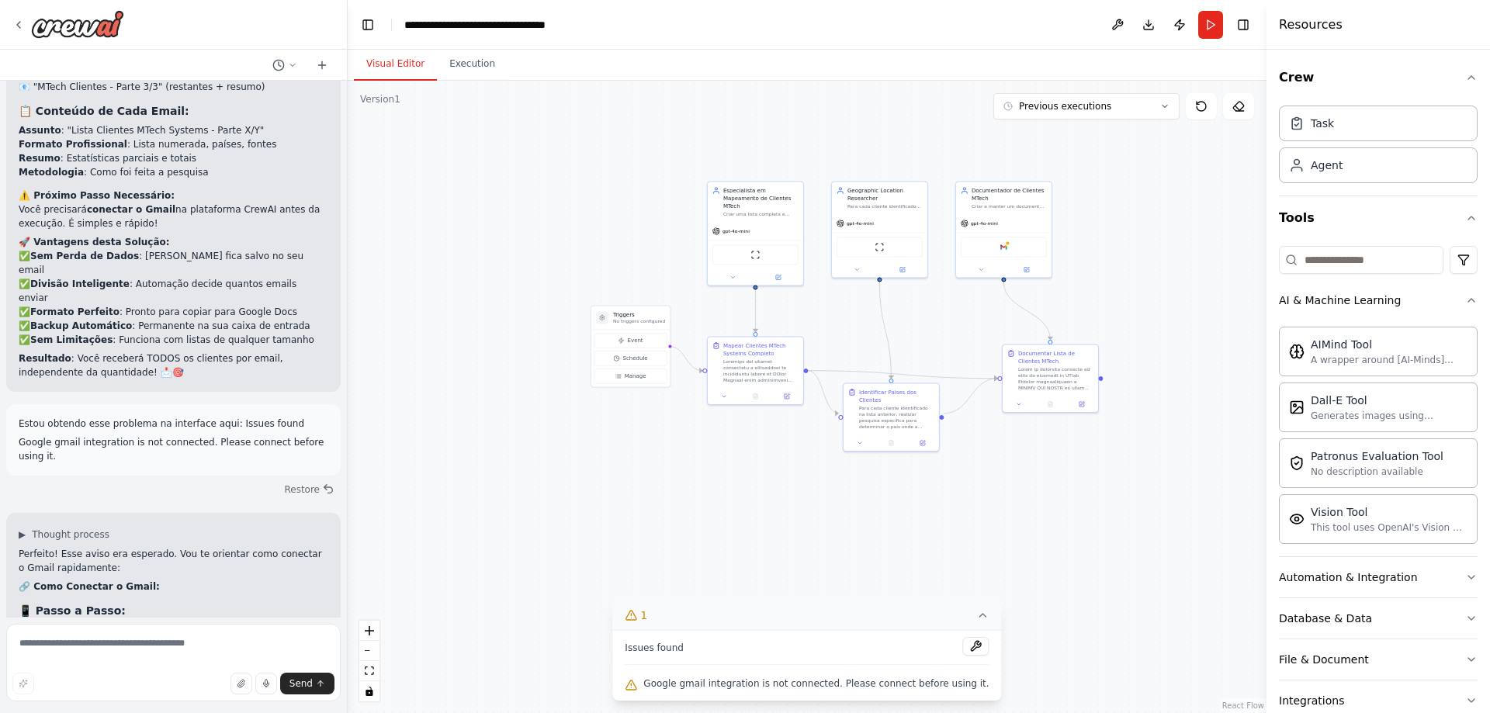
click at [1467, 300] on div "Crew Task Agent Tools AI & Machine Learning AIMind Tool A wrapper around [AI-Mi…" at bounding box center [1377, 381] width 223 height 663
click at [1465, 301] on icon "button" at bounding box center [1471, 300] width 12 height 12
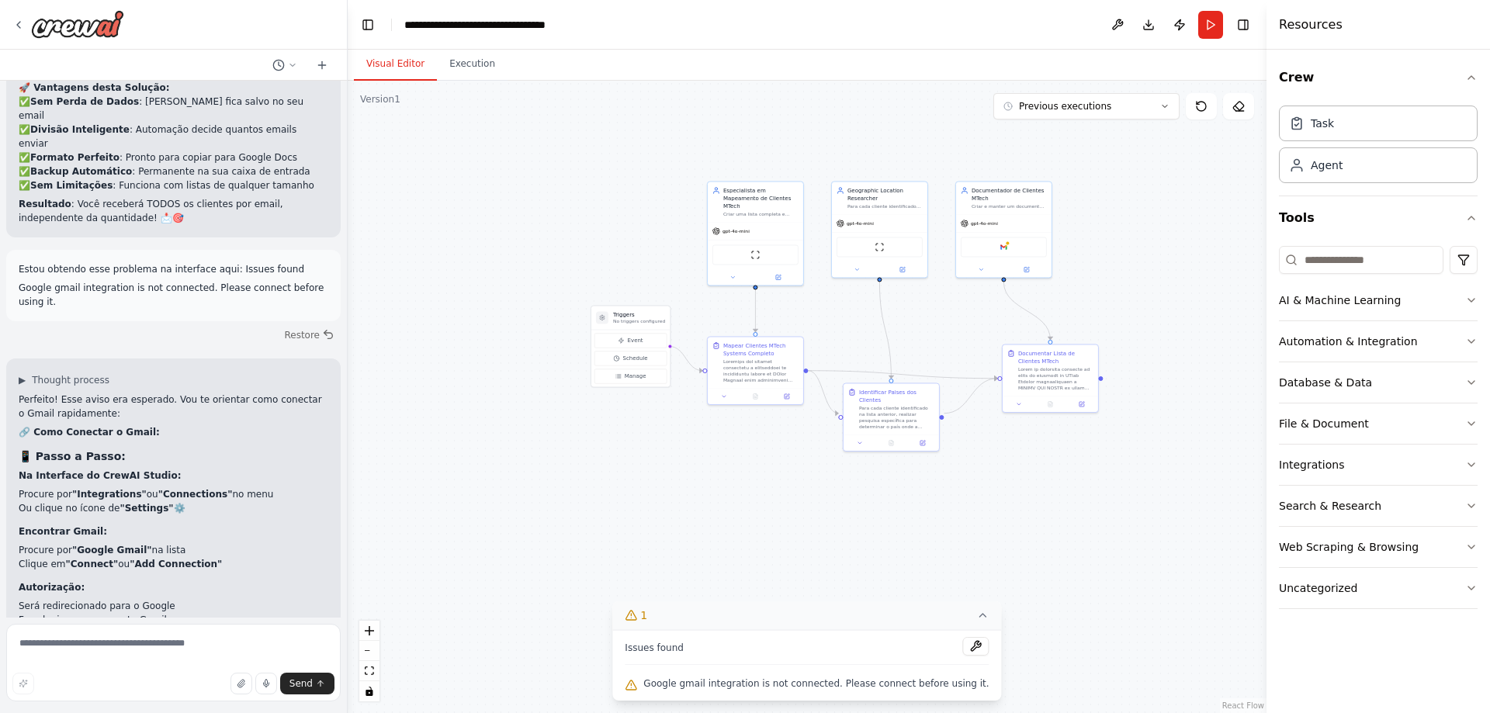
scroll to position [9432, 0]
click at [108, 663] on textarea at bounding box center [173, 663] width 334 height 78
click at [1355, 428] on div "File & Document" at bounding box center [1324, 424] width 90 height 16
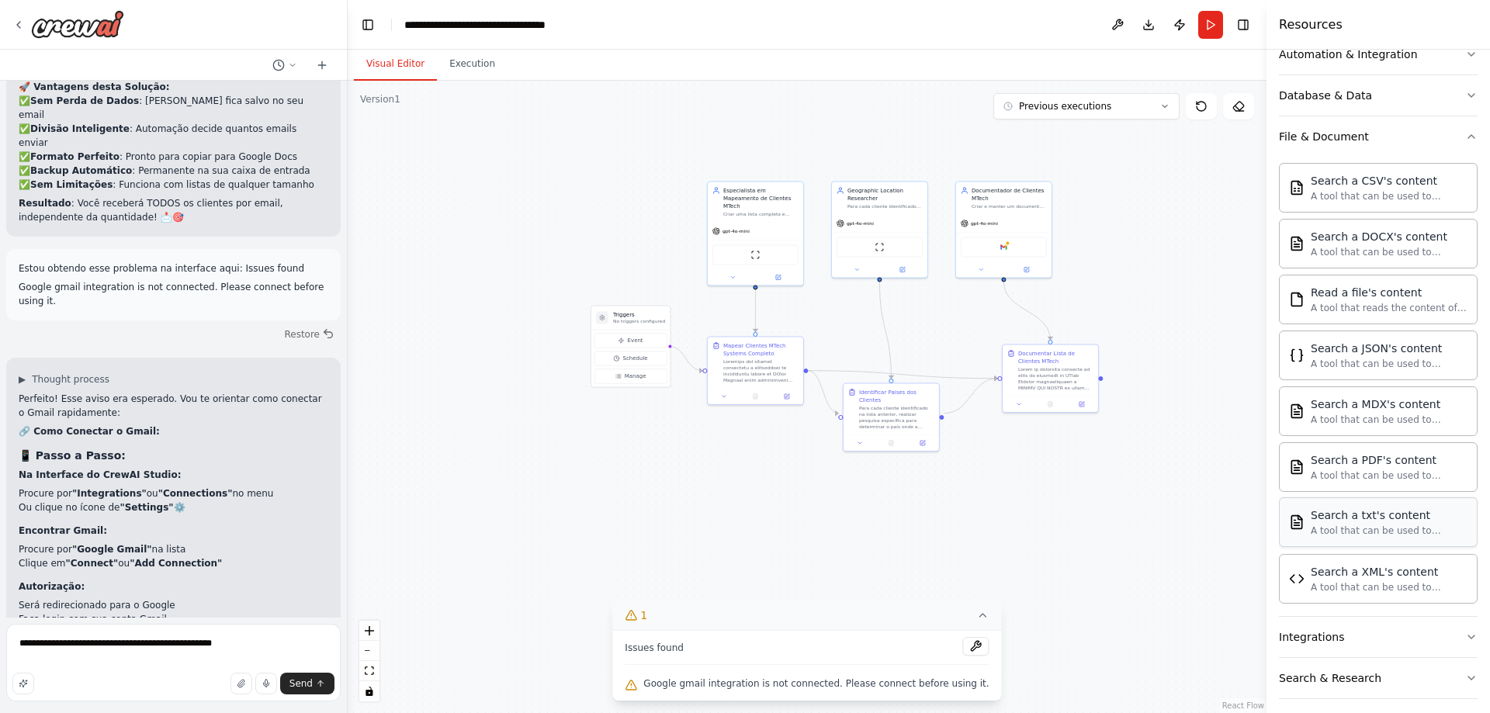
scroll to position [147, 0]
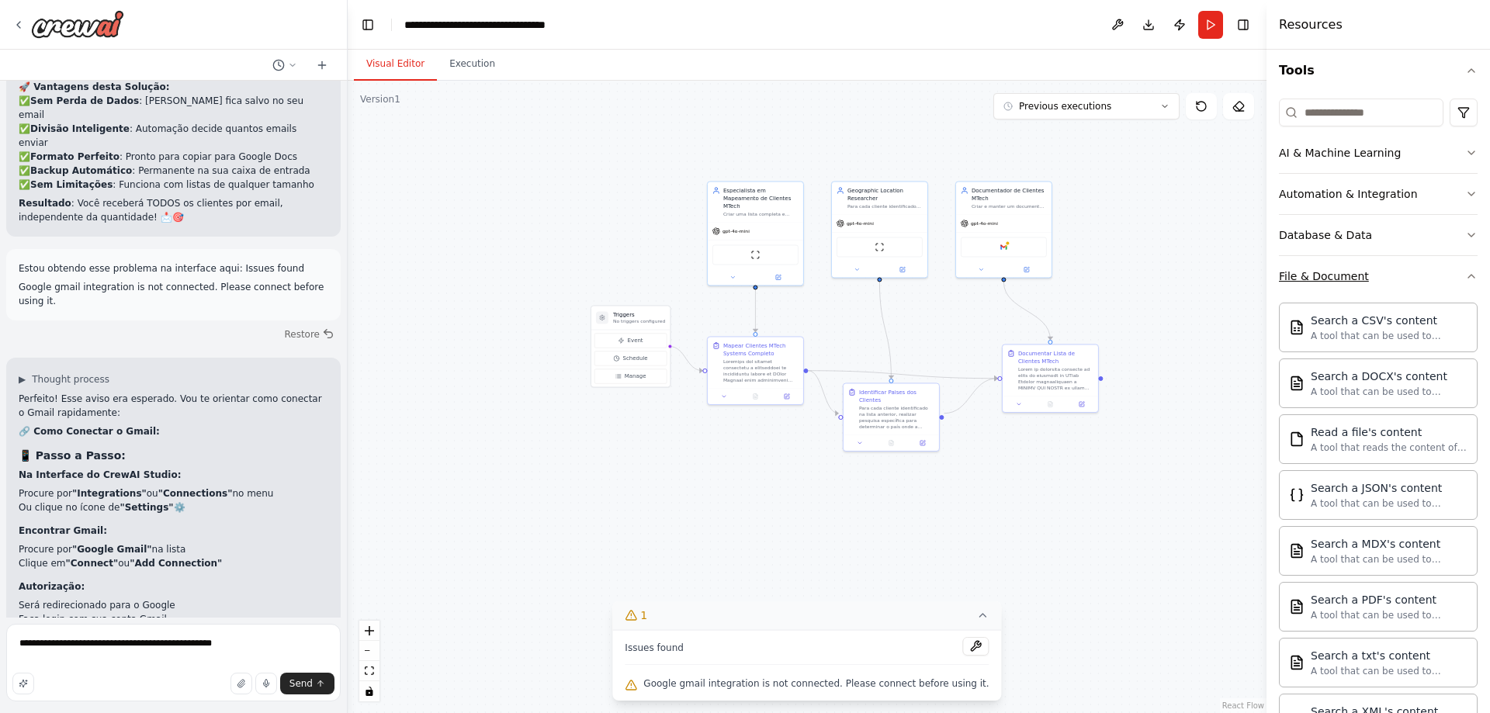
click at [1465, 272] on icon "button" at bounding box center [1471, 276] width 12 height 12
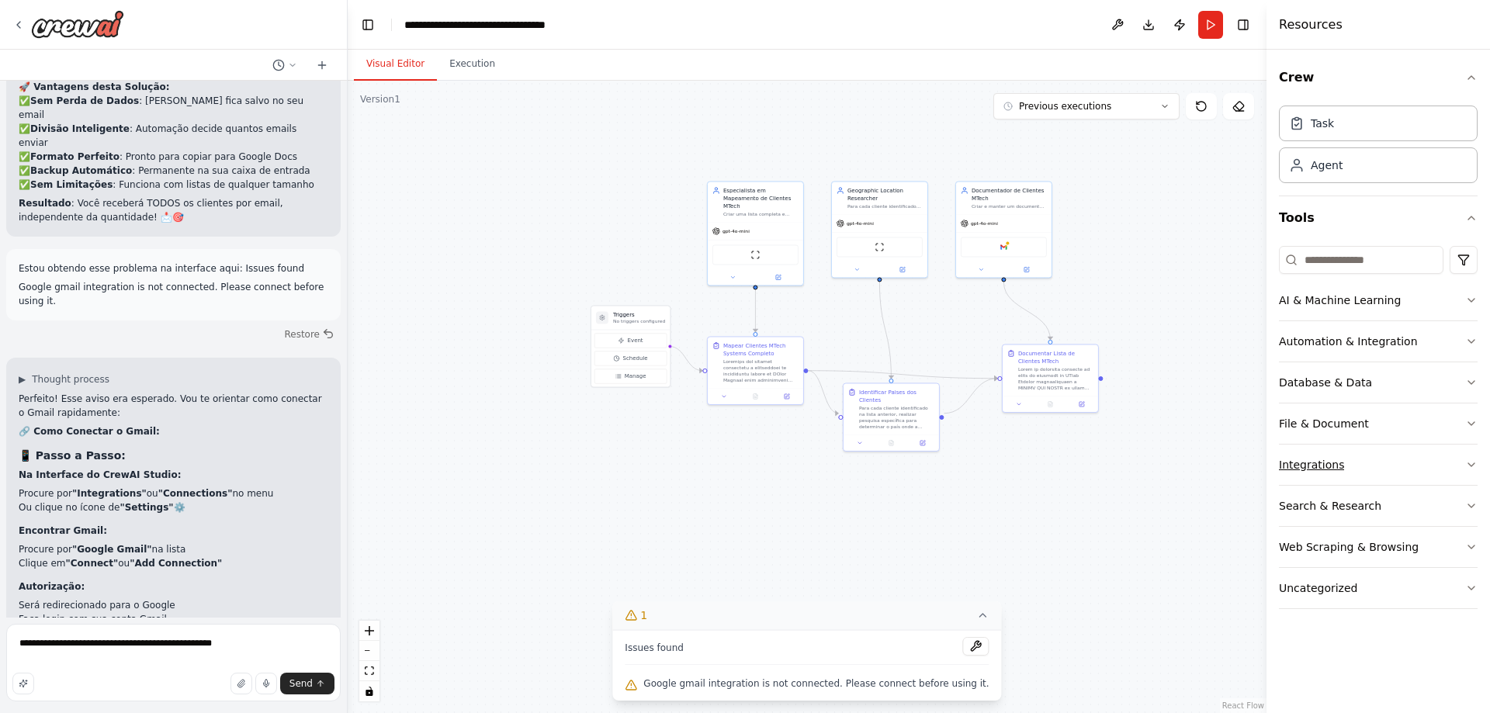
click at [1322, 454] on button "Integrations" at bounding box center [1378, 465] width 199 height 40
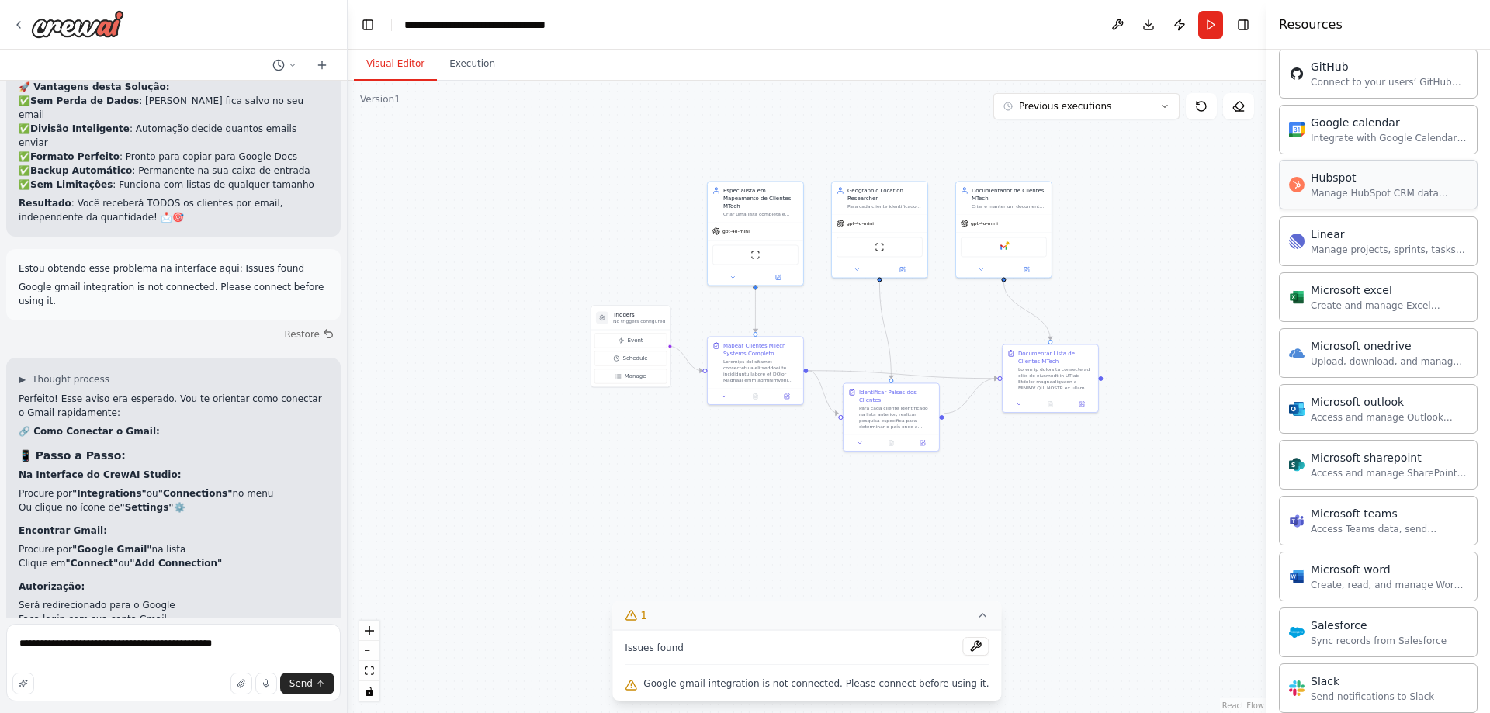
scroll to position [621, 0]
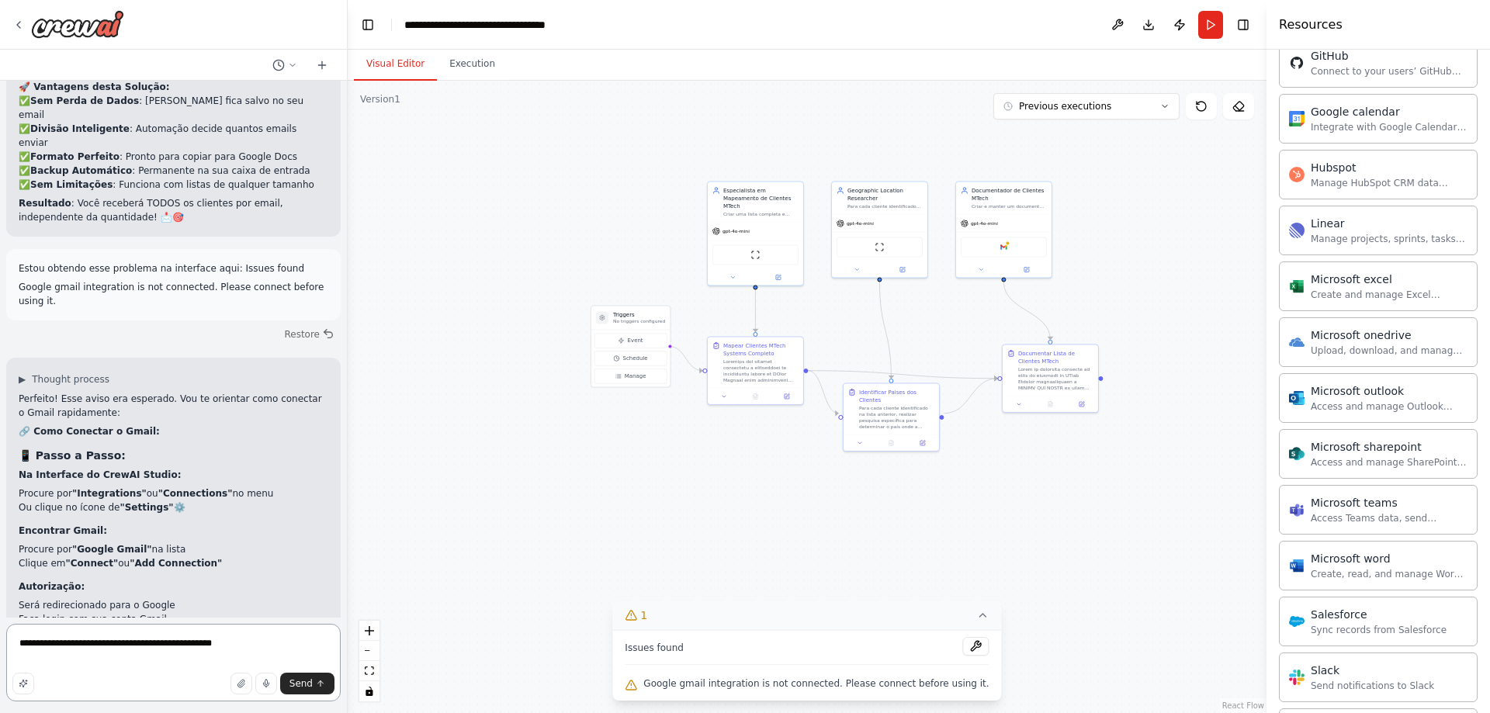
click at [262, 657] on textarea "**********" at bounding box center [173, 663] width 334 height 78
type textarea "**********"
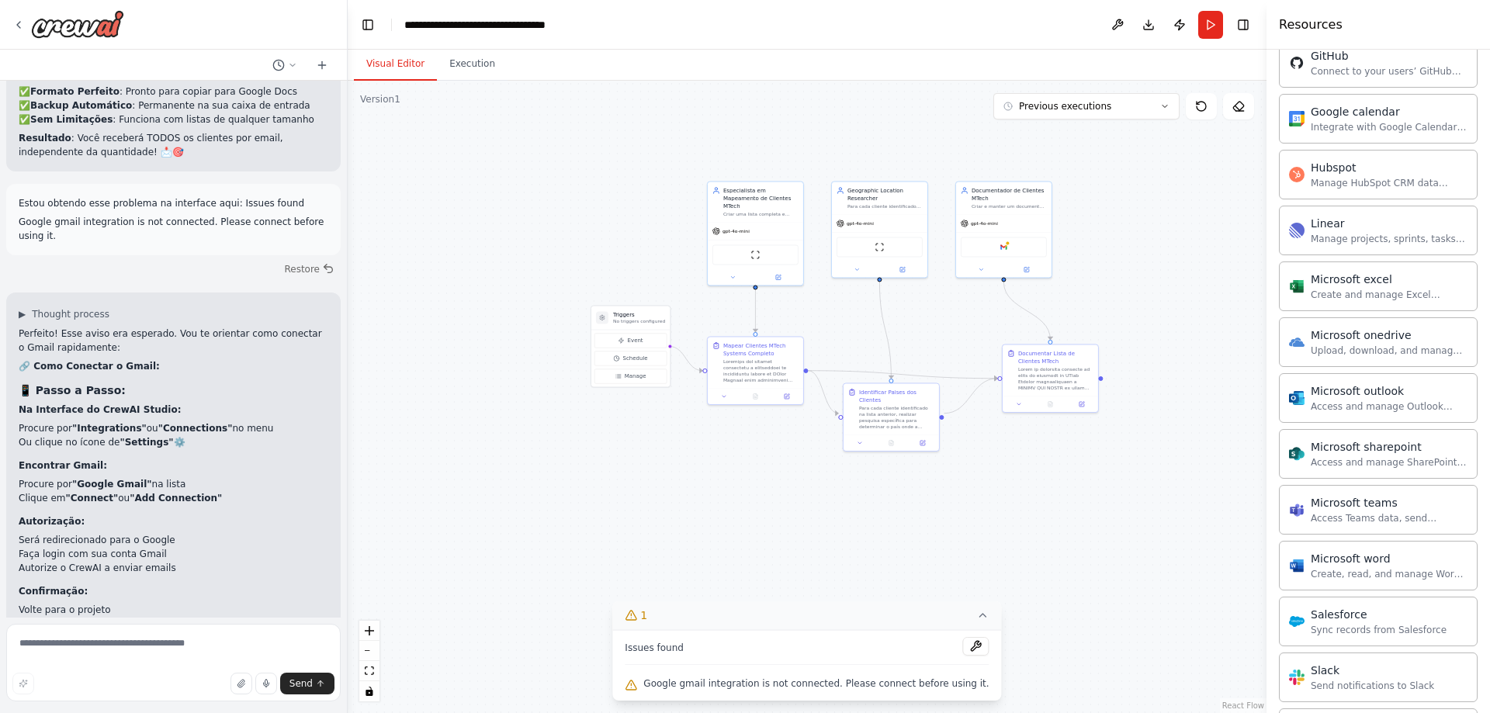
scroll to position [9583, 0]
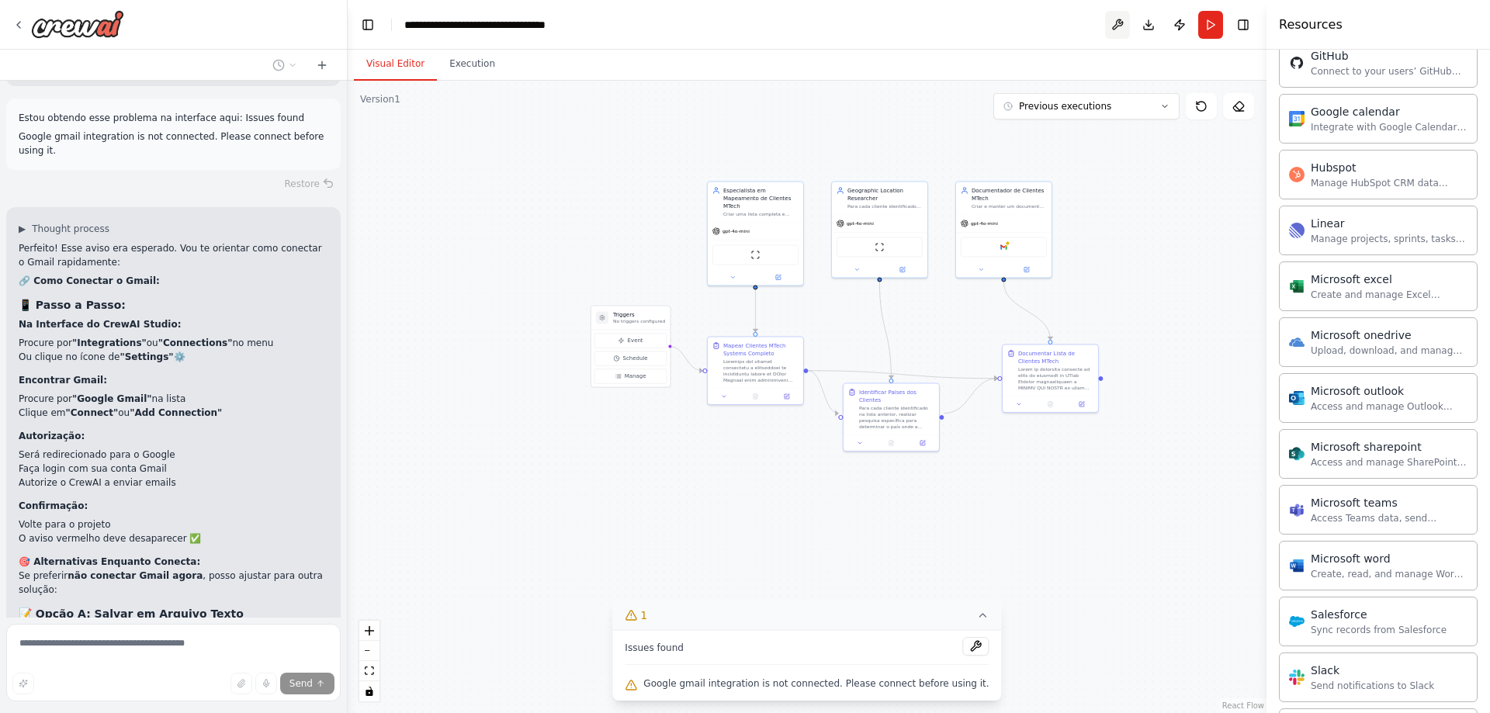
click at [1117, 25] on button at bounding box center [1117, 25] width 25 height 28
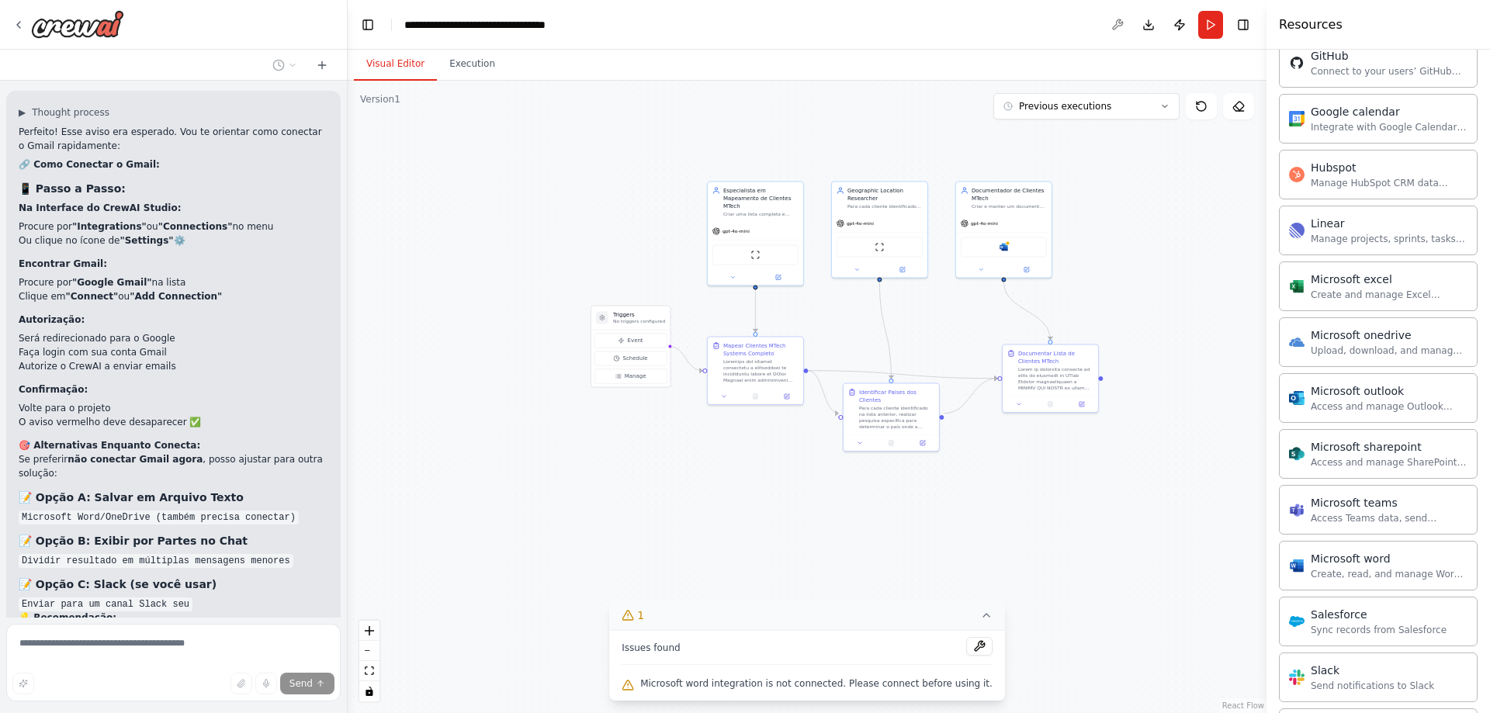
scroll to position [9713, 0]
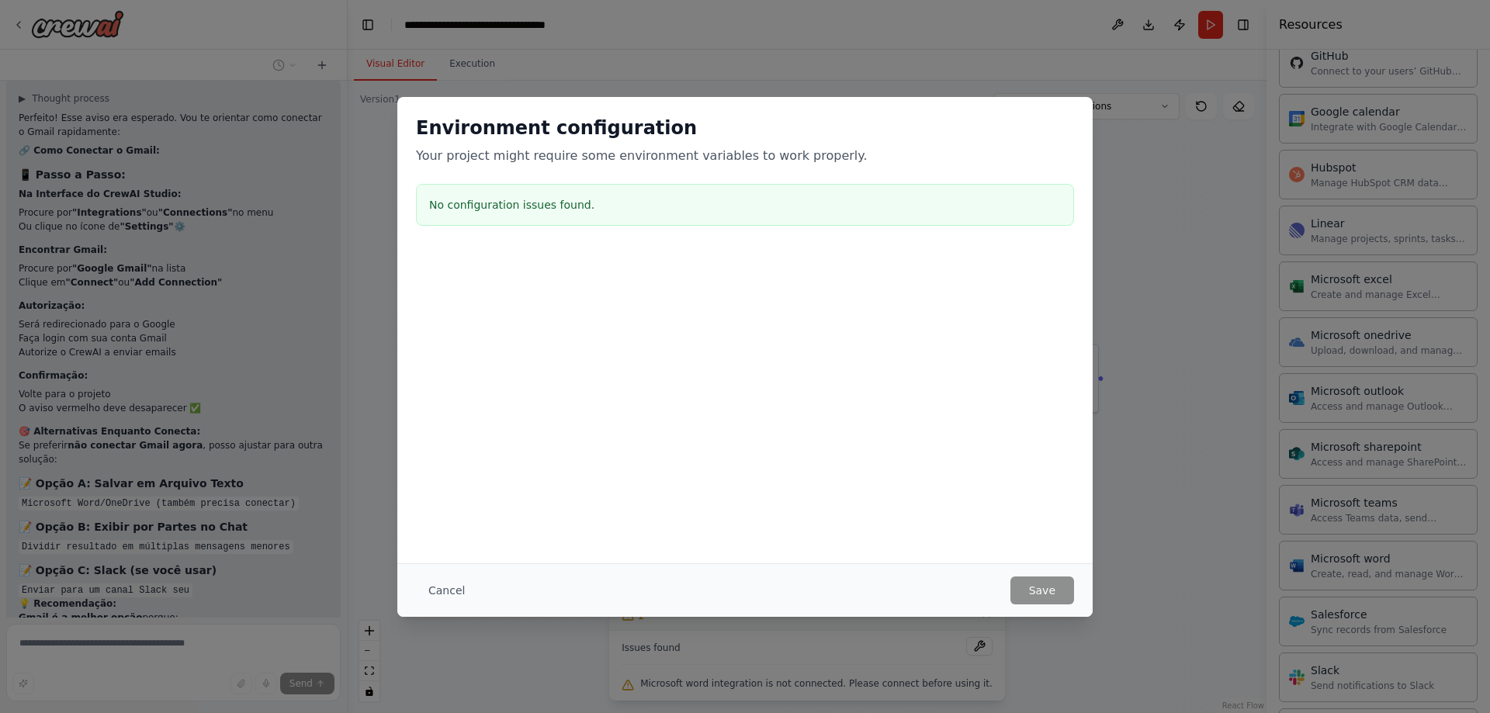
click at [1211, 282] on div "Environment configuration Your project might require some environment variables…" at bounding box center [745, 356] width 1490 height 713
click at [437, 584] on button "Cancel" at bounding box center [446, 591] width 61 height 28
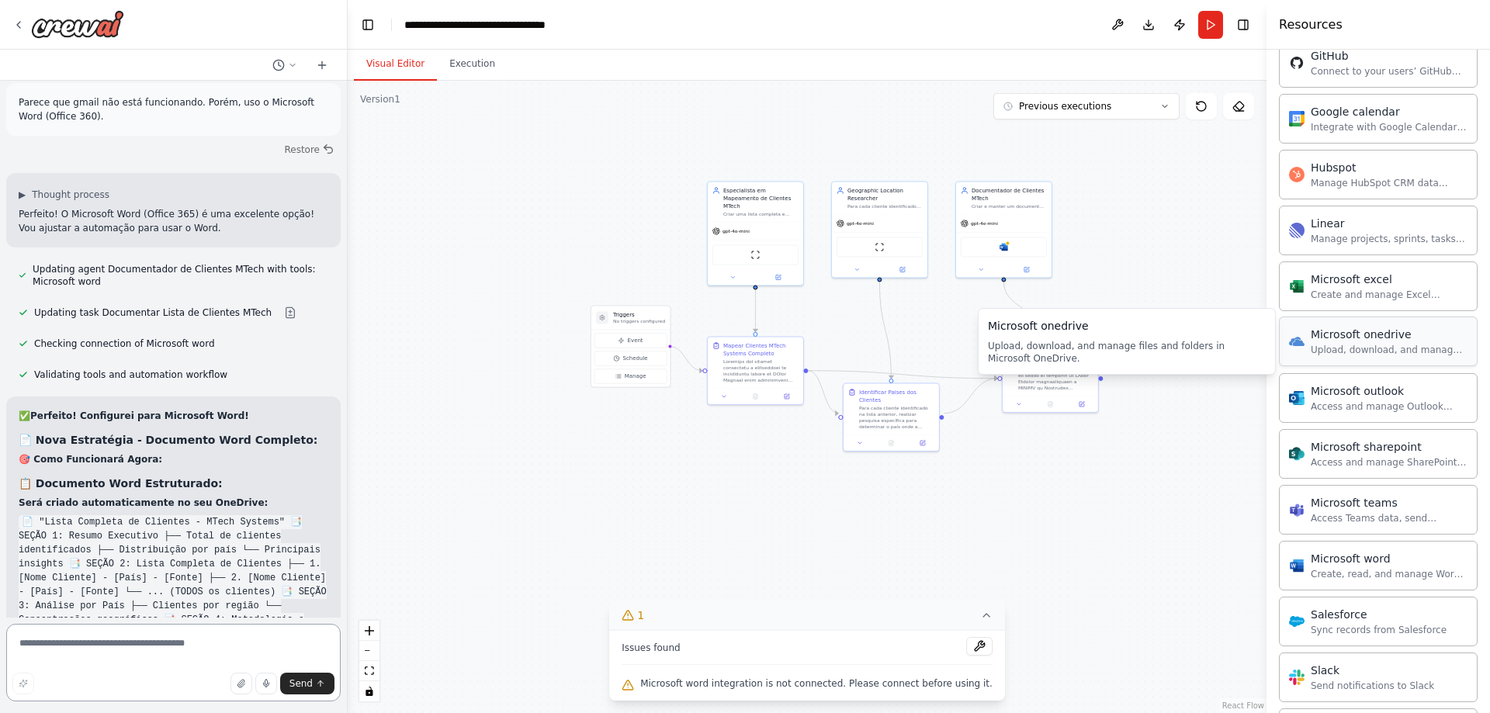
scroll to position [10503, 0]
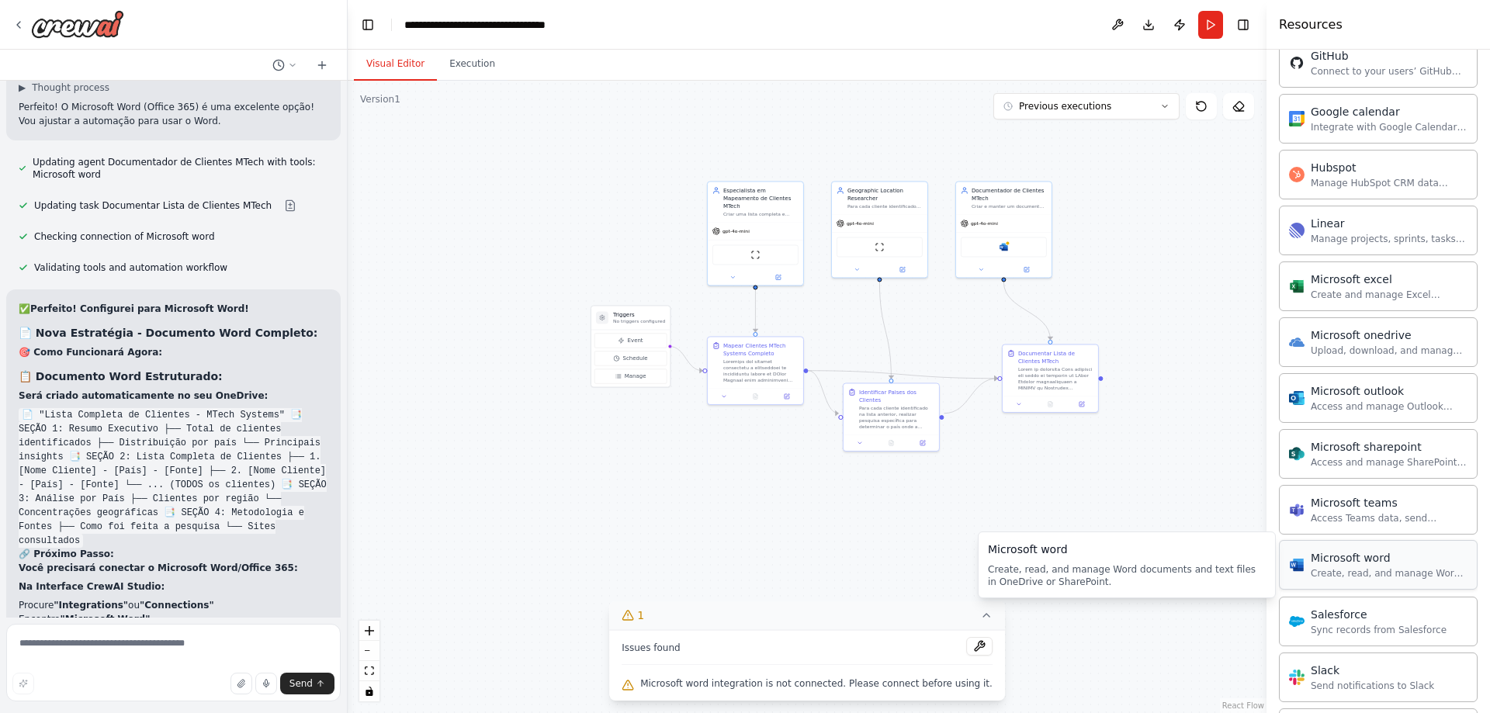
click at [1336, 568] on div "Create, read, and manage Word documents and text files in OneDrive or SharePoin…" at bounding box center [1389, 573] width 157 height 12
drag, startPoint x: 1318, startPoint y: 583, endPoint x: 1435, endPoint y: 556, distance: 120.1
click at [1435, 556] on div "Microsoft word" at bounding box center [1389, 558] width 157 height 16
click at [1356, 566] on div "Microsoft word Create, read, and manage Word documents and text files in OneDri…" at bounding box center [1389, 564] width 157 height 29
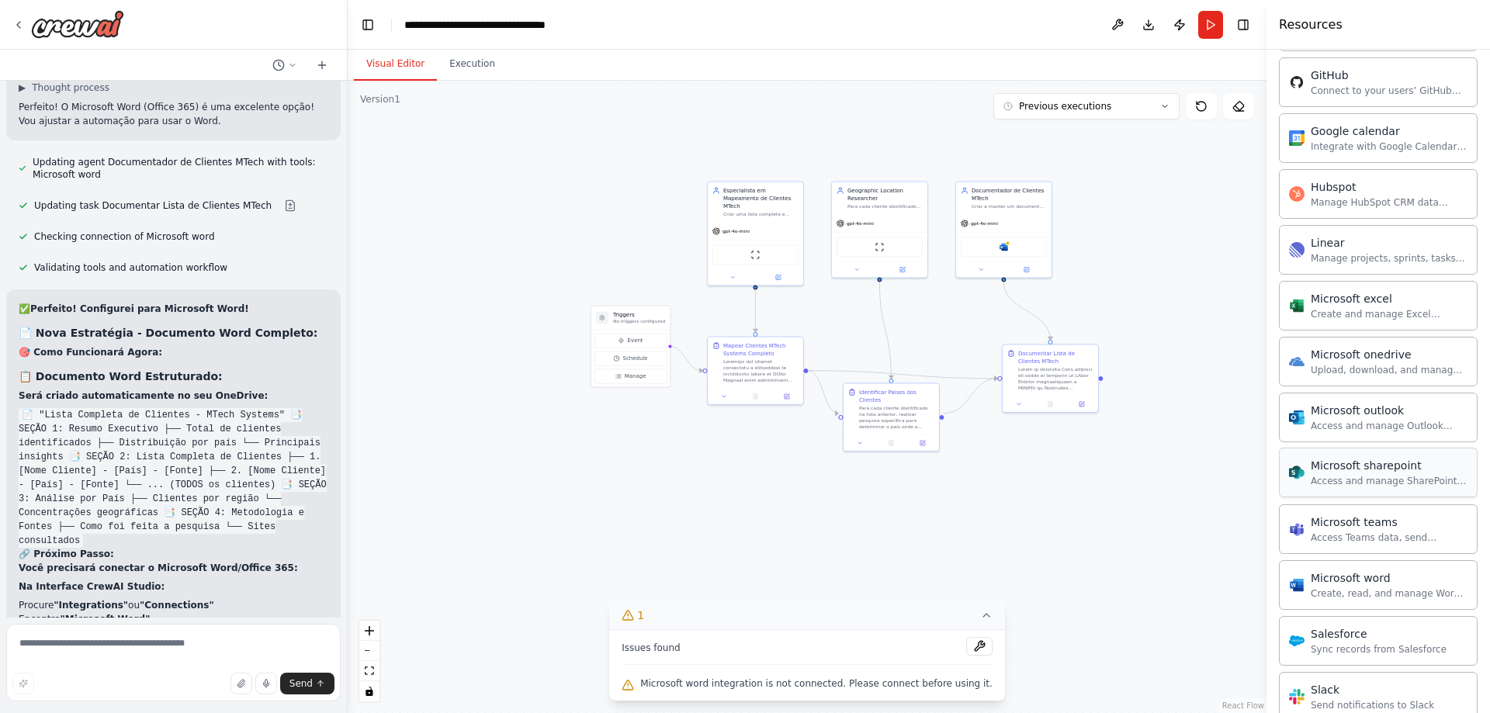
scroll to position [594, 0]
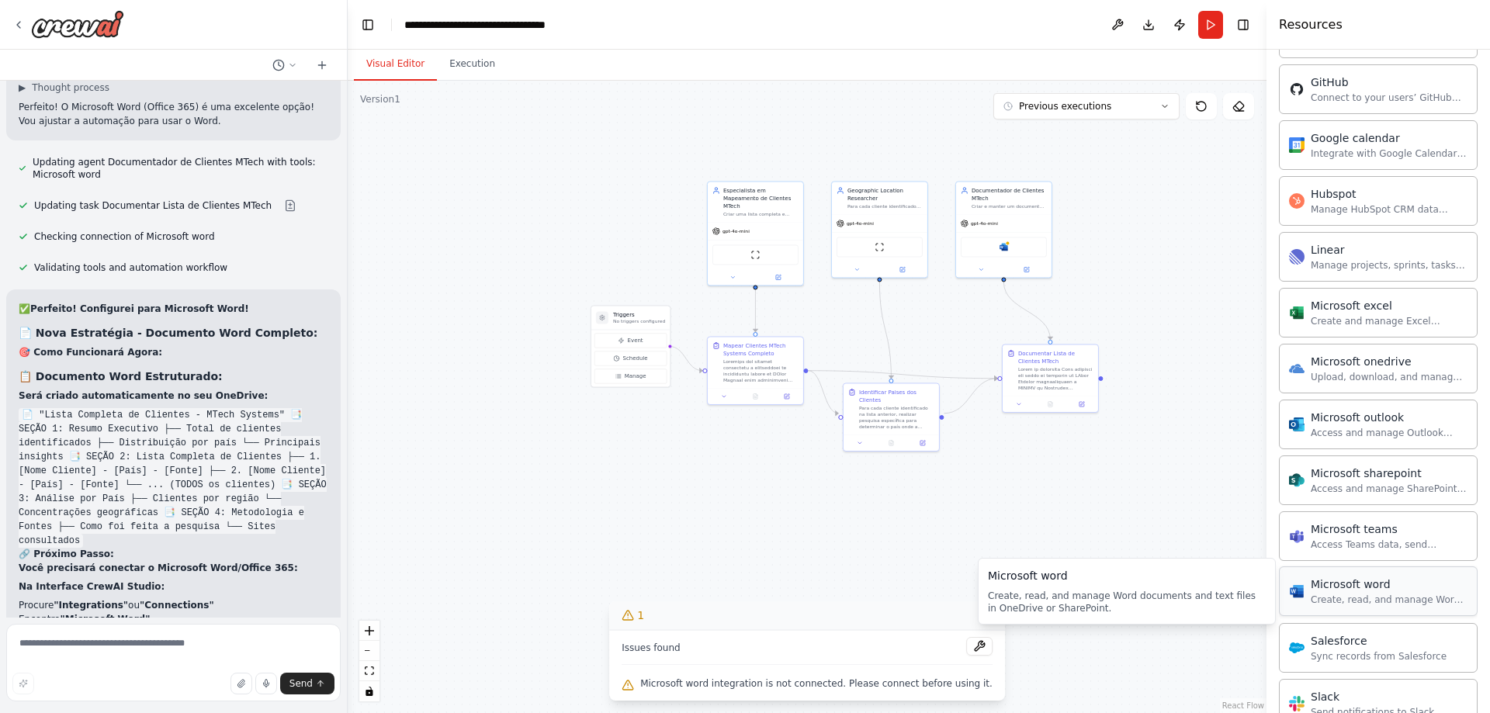
click at [1332, 599] on div "Create, read, and manage Word documents and text files in OneDrive or SharePoin…" at bounding box center [1389, 600] width 157 height 12
click at [156, 648] on textarea at bounding box center [173, 663] width 334 height 78
type textarea "**********"
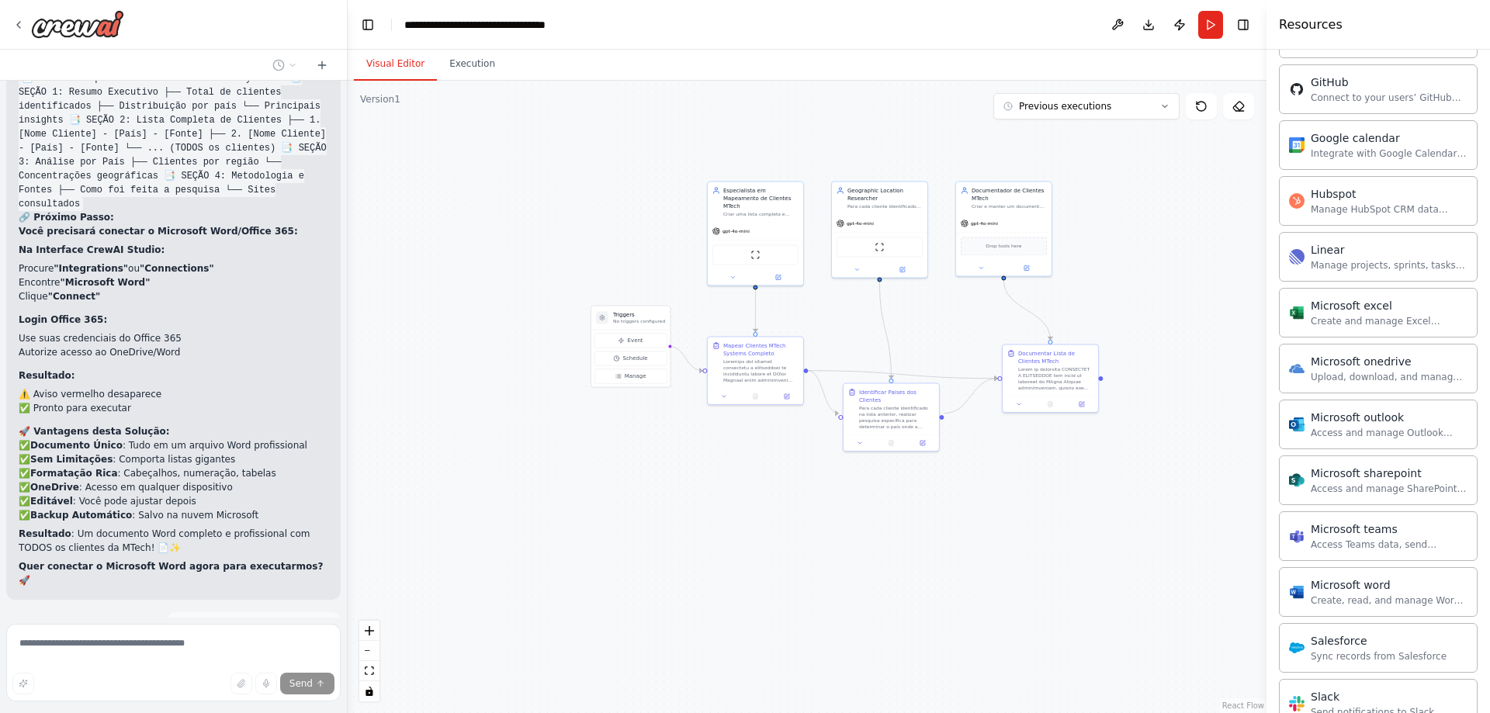
scroll to position [10871, 0]
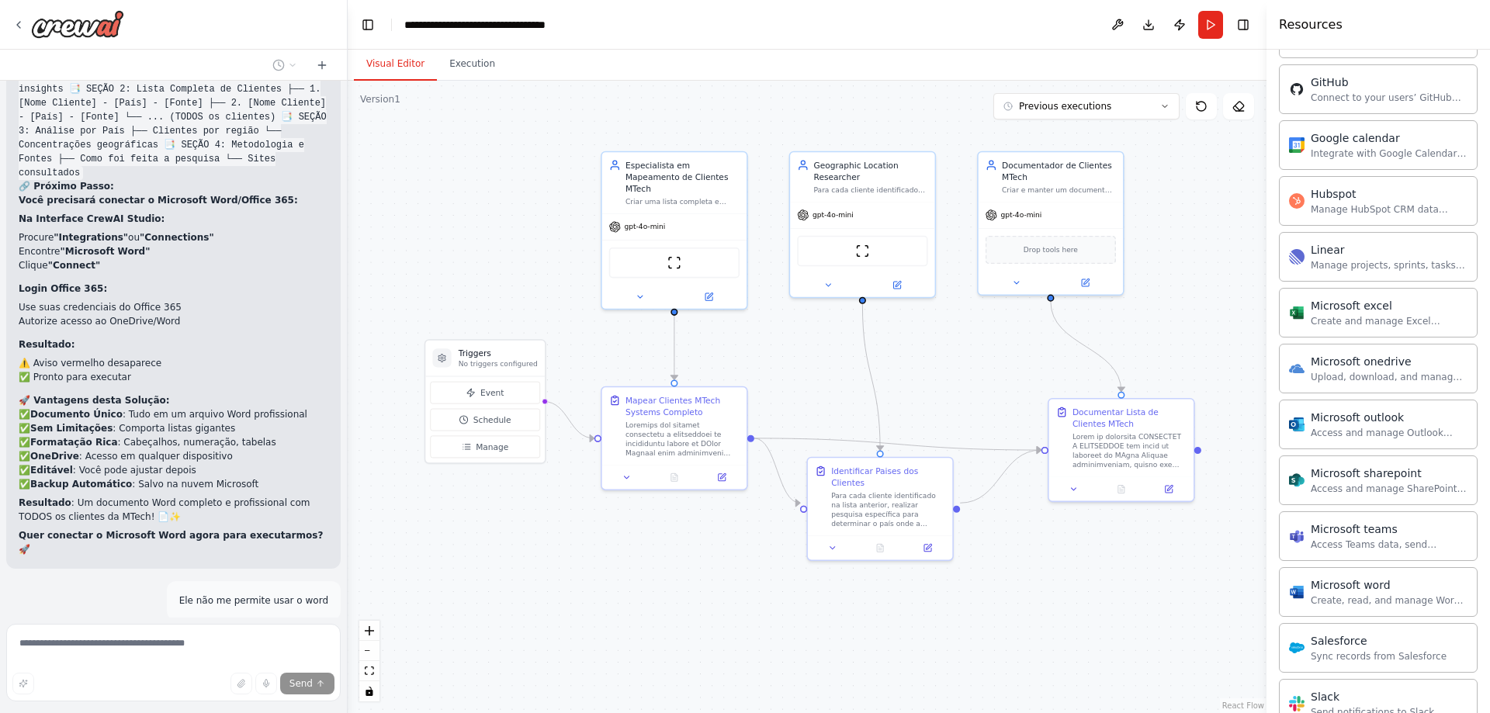
drag, startPoint x: 929, startPoint y: 563, endPoint x: 892, endPoint y: 661, distance: 105.1
click at [892, 661] on div ".deletable-edge-delete-btn { width: 20px; height: 20px; border: 0px solid #ffff…" at bounding box center [807, 397] width 919 height 632
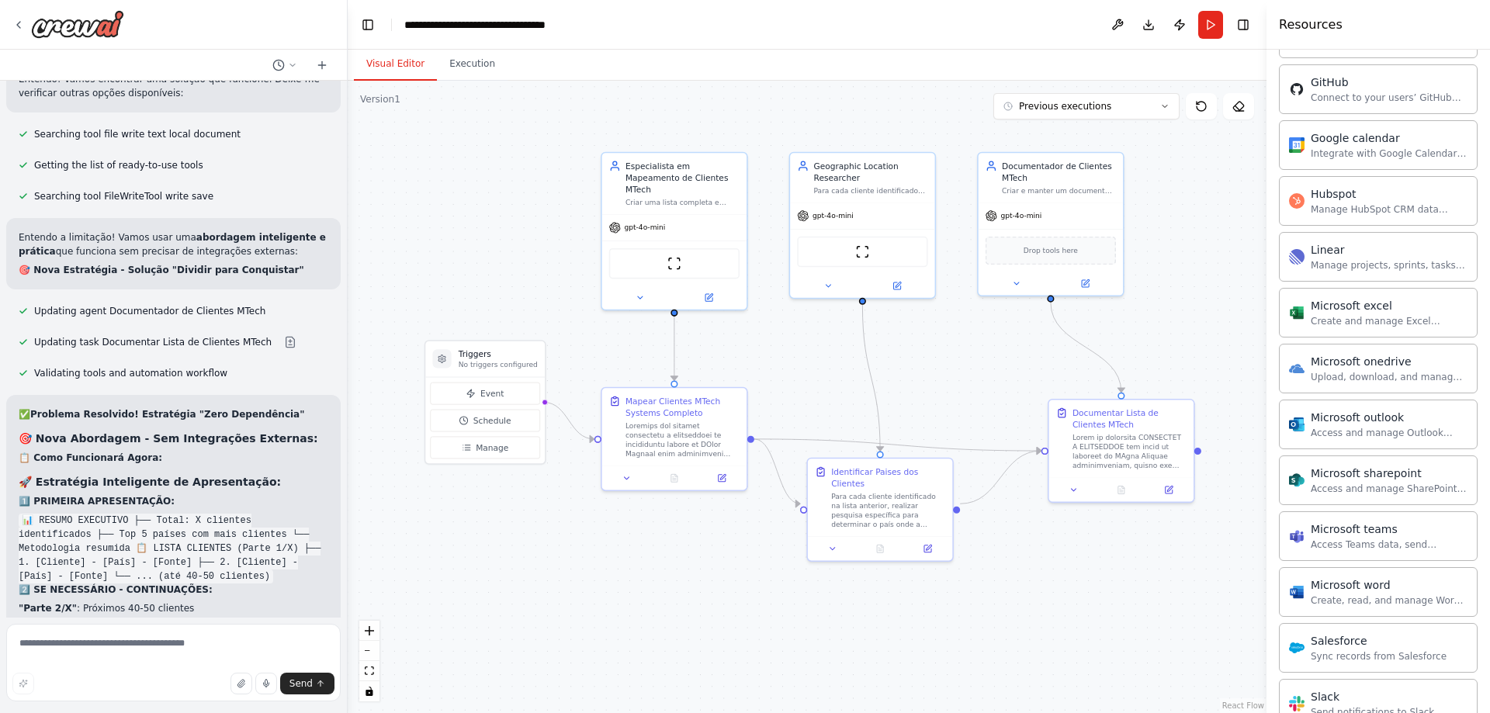
scroll to position [11523, 0]
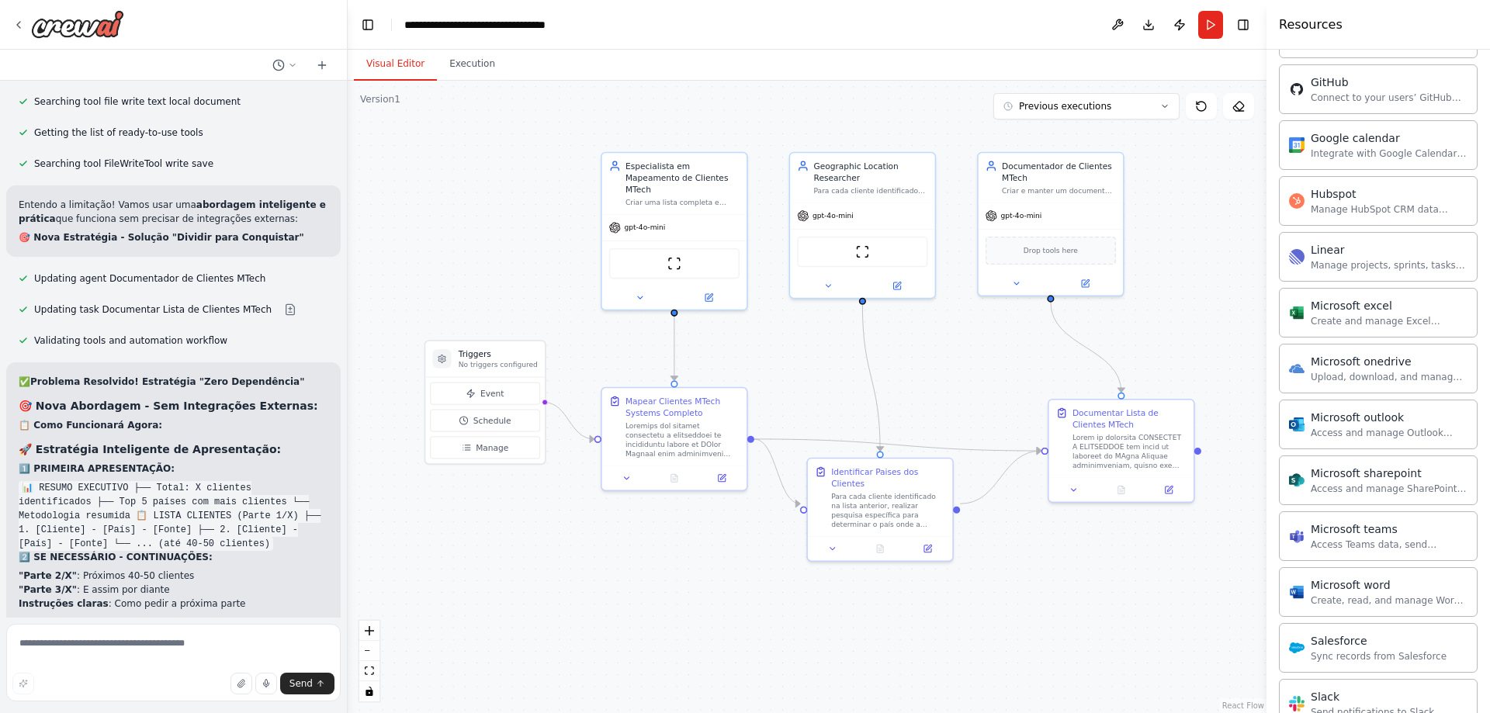
click at [450, 244] on div ".deletable-edge-delete-btn { width: 20px; height: 20px; border: 0px solid #ffff…" at bounding box center [807, 397] width 919 height 632
click at [1108, 460] on div at bounding box center [1129, 449] width 114 height 38
click at [1181, 268] on div ".deletable-edge-delete-btn { width: 20px; height: 20px; border: 0px solid #ffff…" at bounding box center [807, 397] width 919 height 632
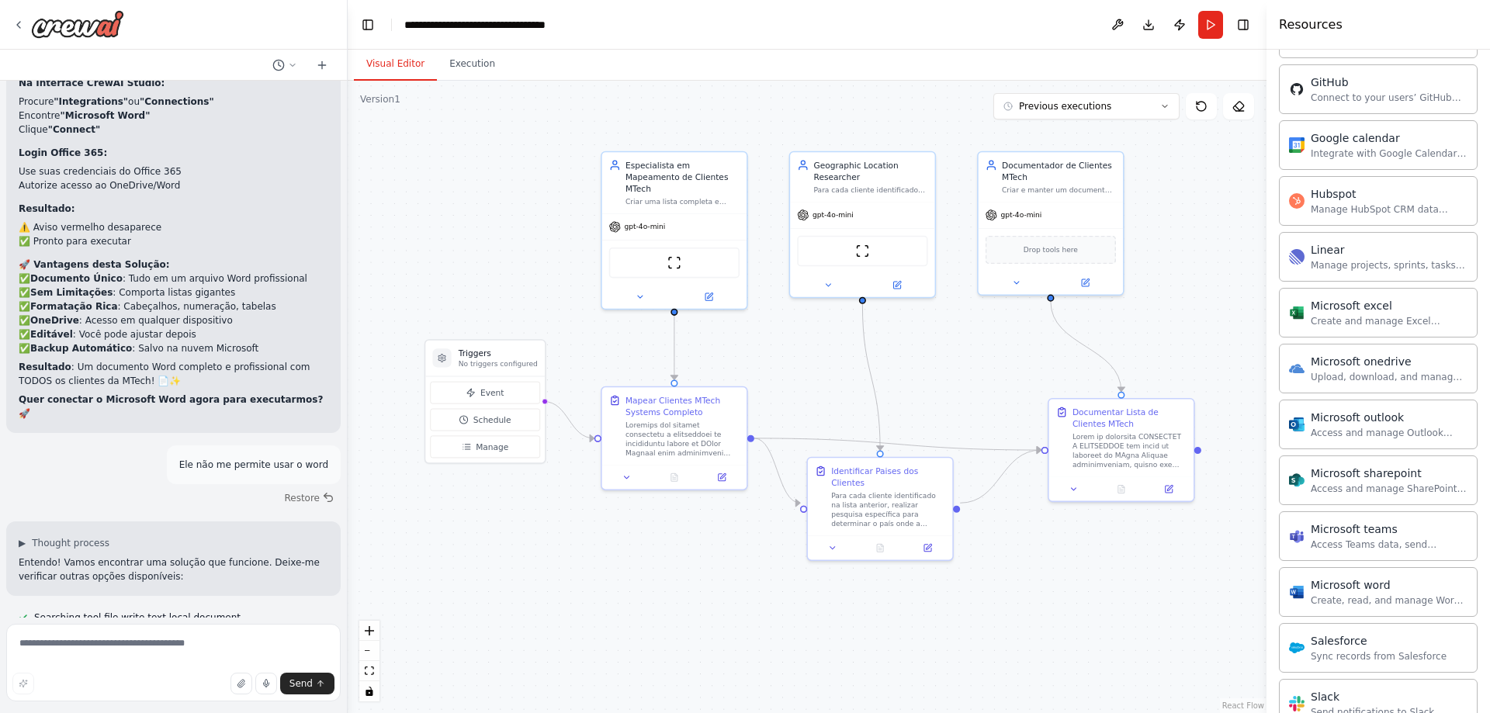
scroll to position [10980, 0]
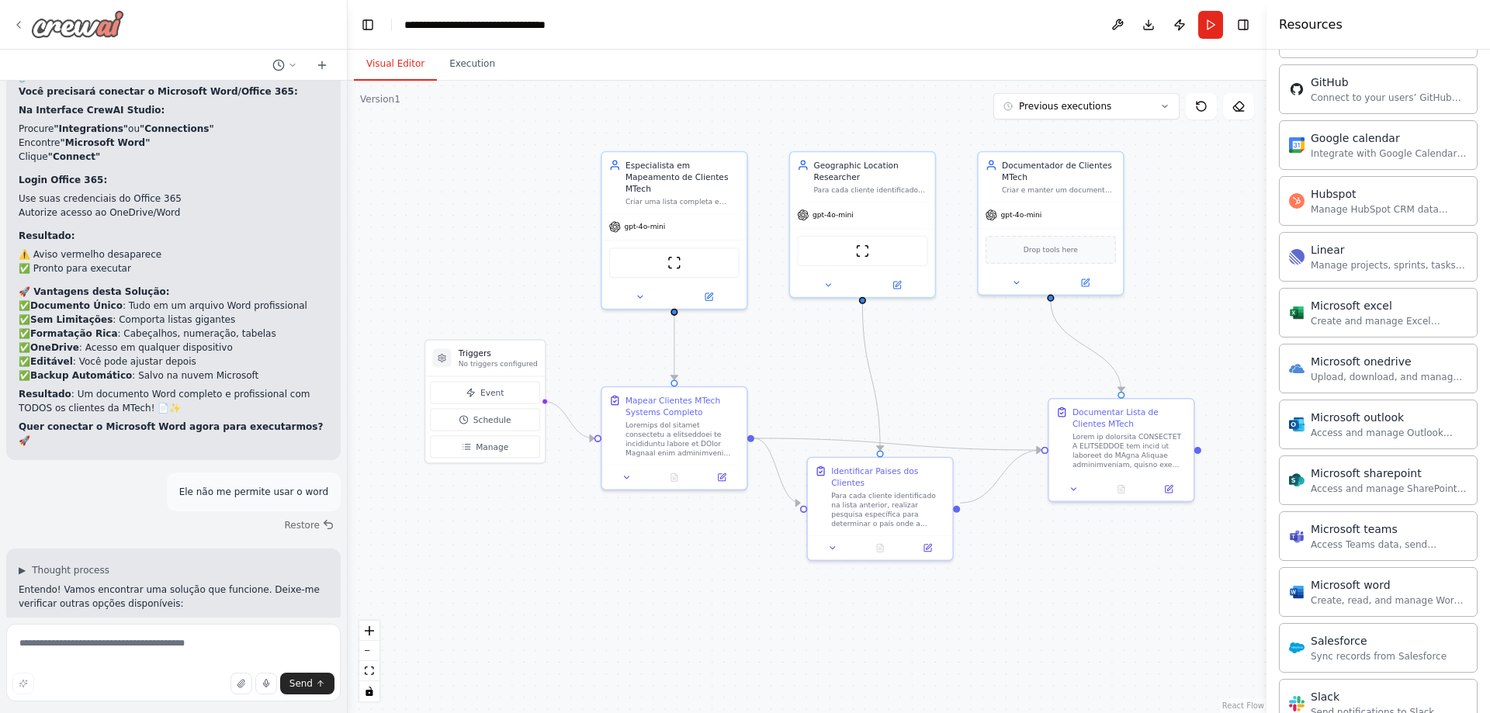
click at [15, 21] on icon at bounding box center [18, 25] width 12 height 12
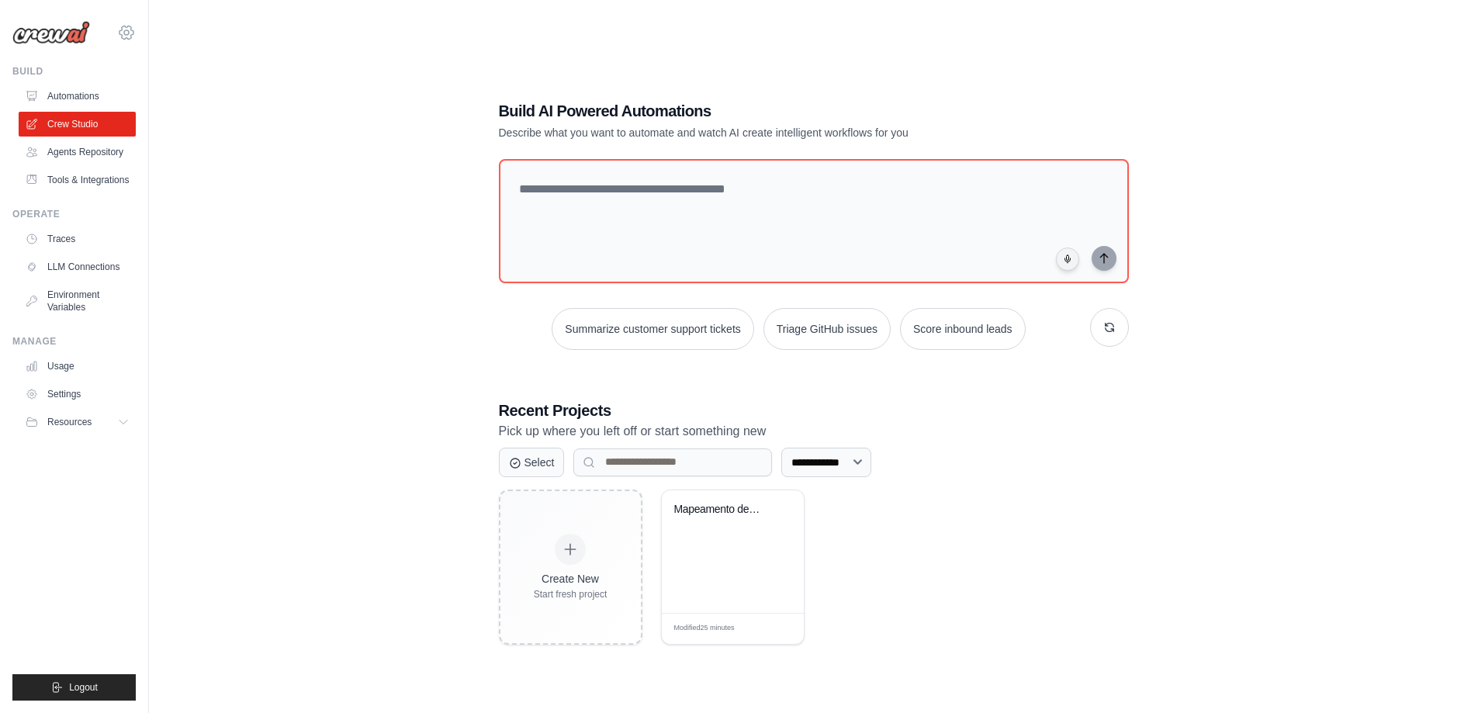
click at [126, 36] on icon at bounding box center [126, 32] width 19 height 19
click at [158, 104] on link "Settings" at bounding box center [193, 96] width 147 height 31
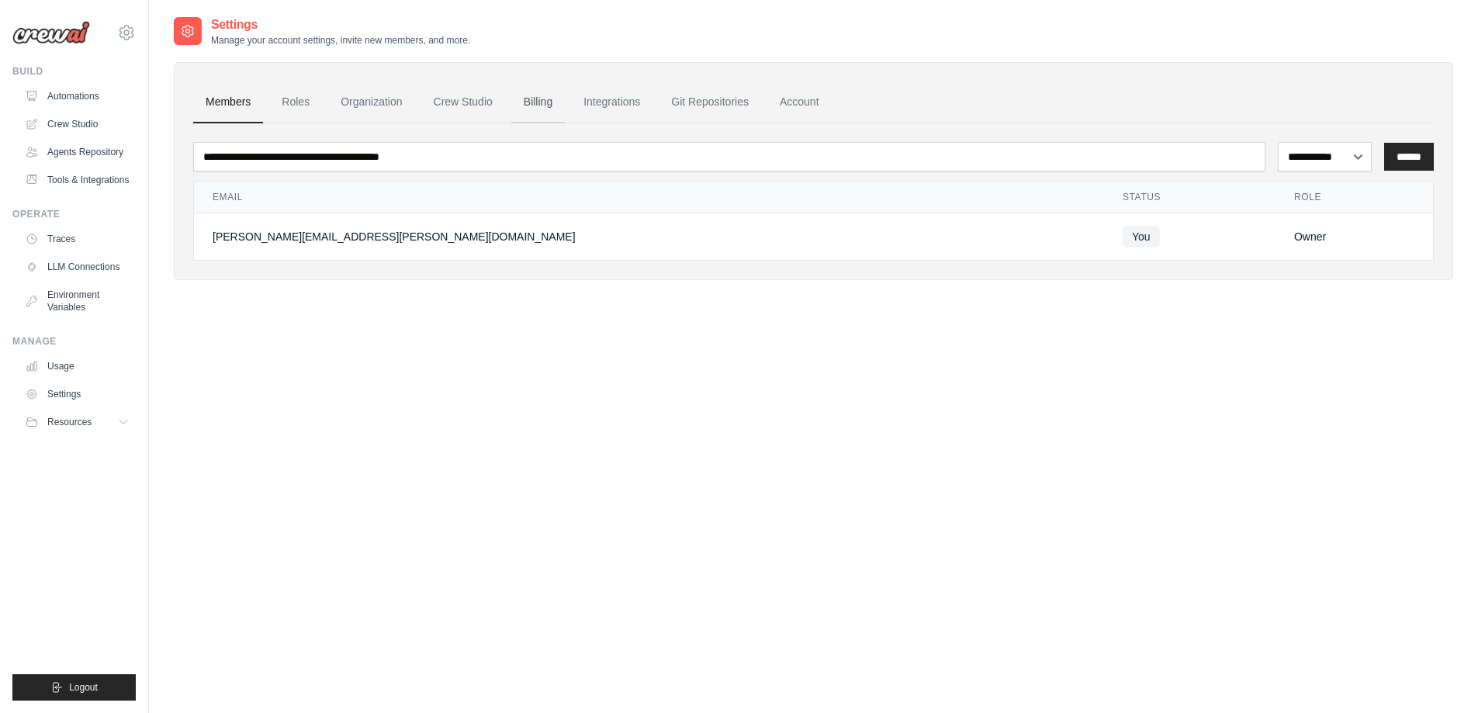
click at [535, 104] on link "Billing" at bounding box center [538, 102] width 54 height 42
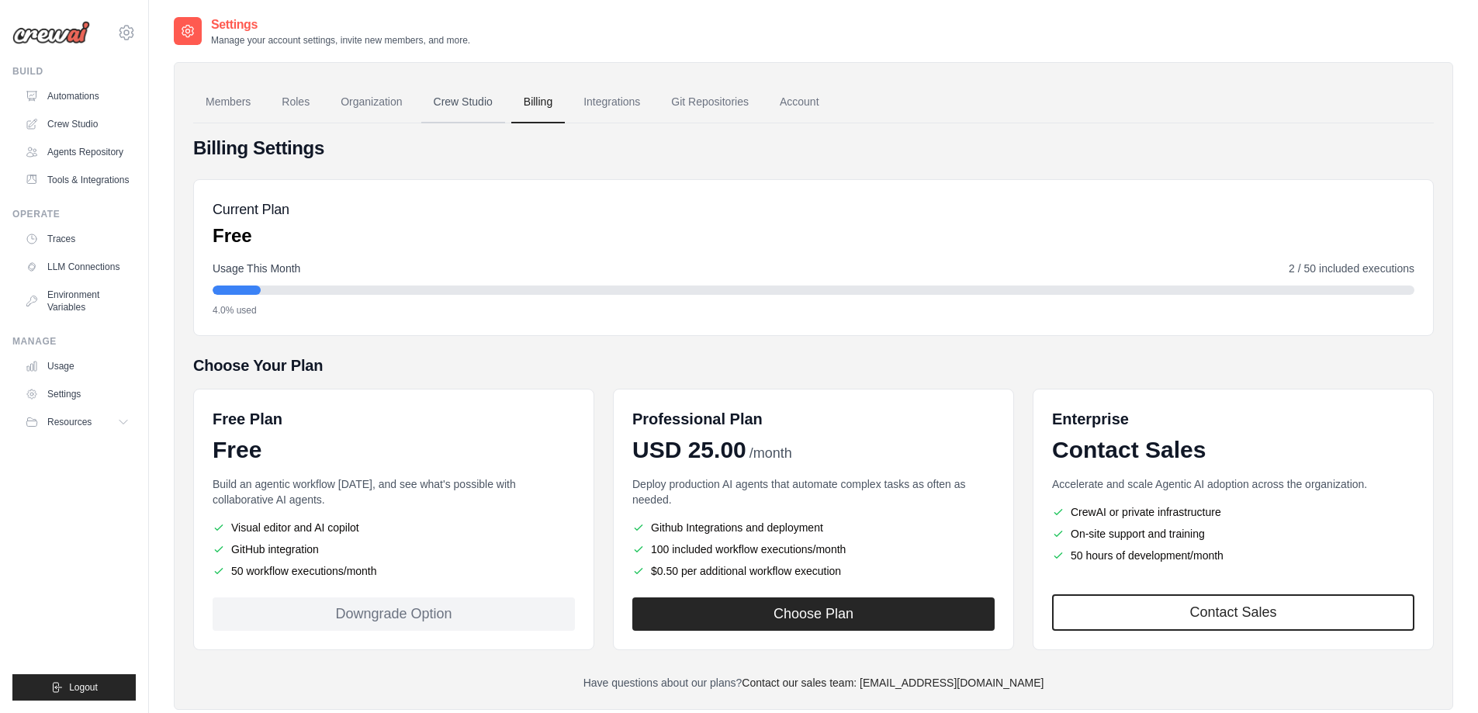
click at [459, 106] on link "Crew Studio" at bounding box center [463, 102] width 84 height 42
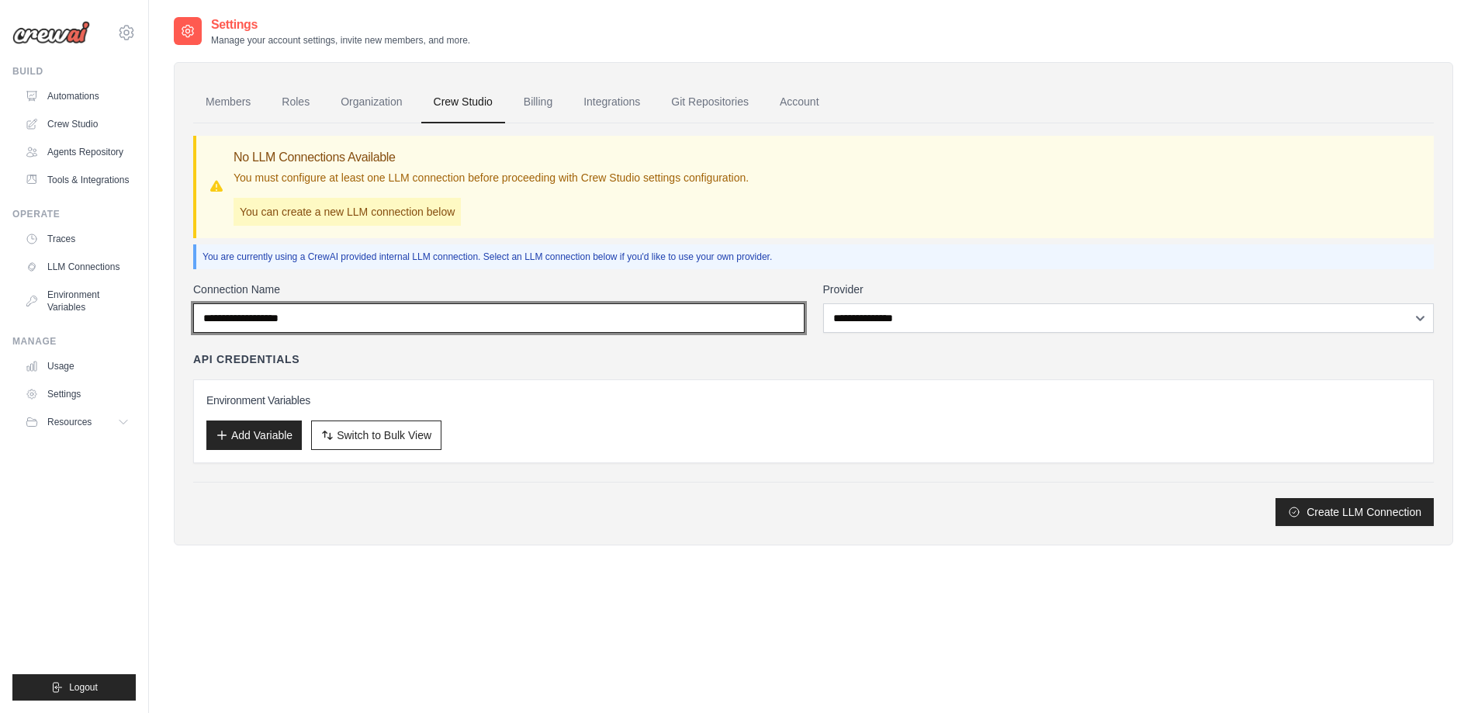
click at [376, 322] on input "Connection Name" at bounding box center [499, 317] width 612 height 29
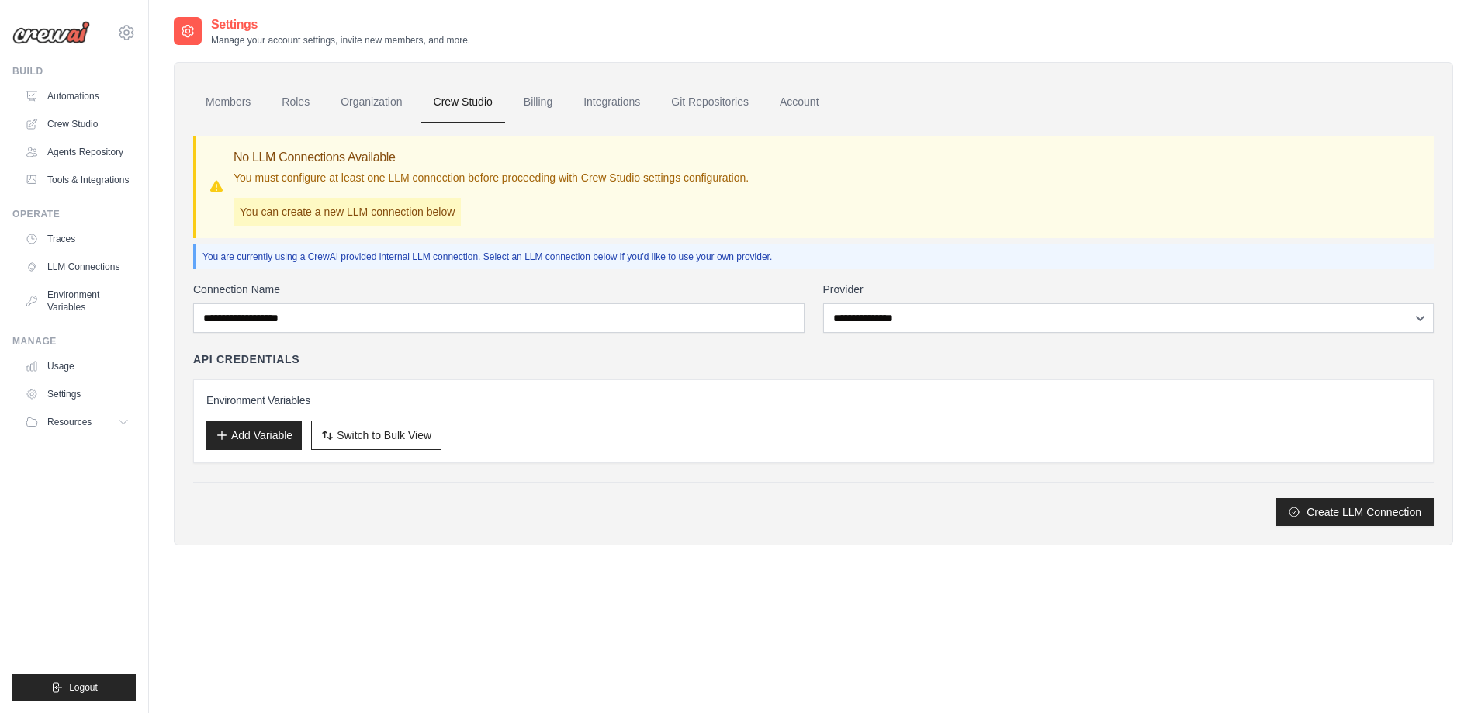
click at [865, 76] on div "Members Roles Organization Crew Studio Billing Integrations Git Repositories Ac…" at bounding box center [814, 303] width 1280 height 483
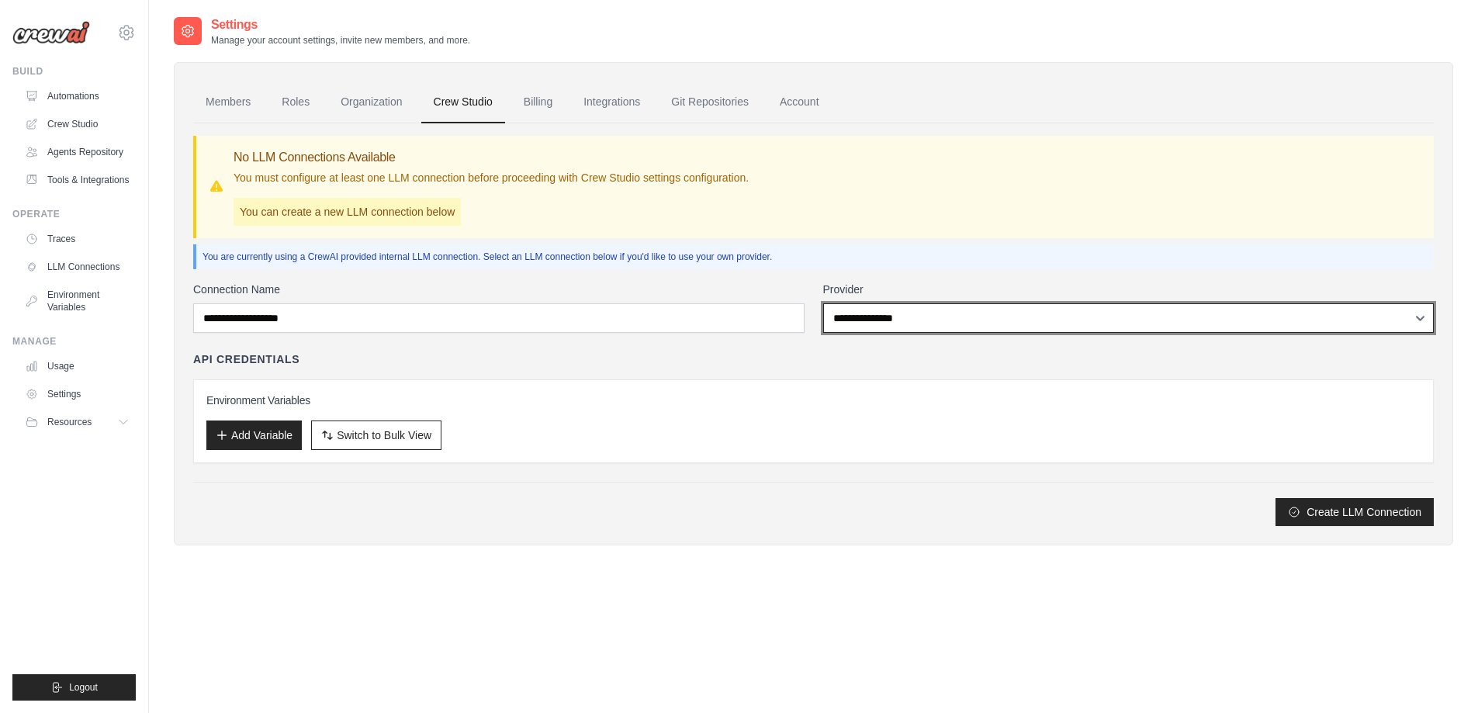
click at [886, 320] on select "**********" at bounding box center [1129, 317] width 612 height 29
select select "******"
click at [823, 303] on select "**********" at bounding box center [1129, 317] width 612 height 29
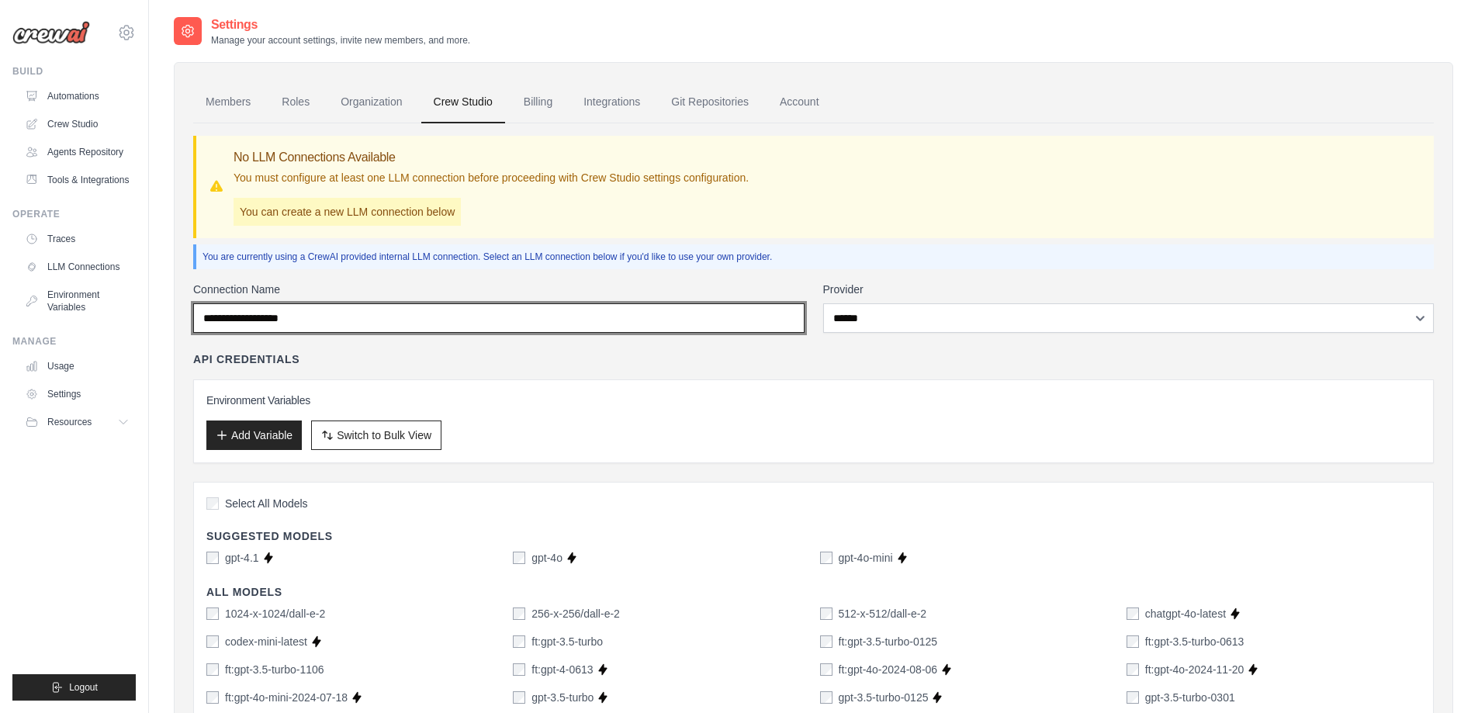
click at [472, 320] on input "Connection Name" at bounding box center [499, 317] width 612 height 29
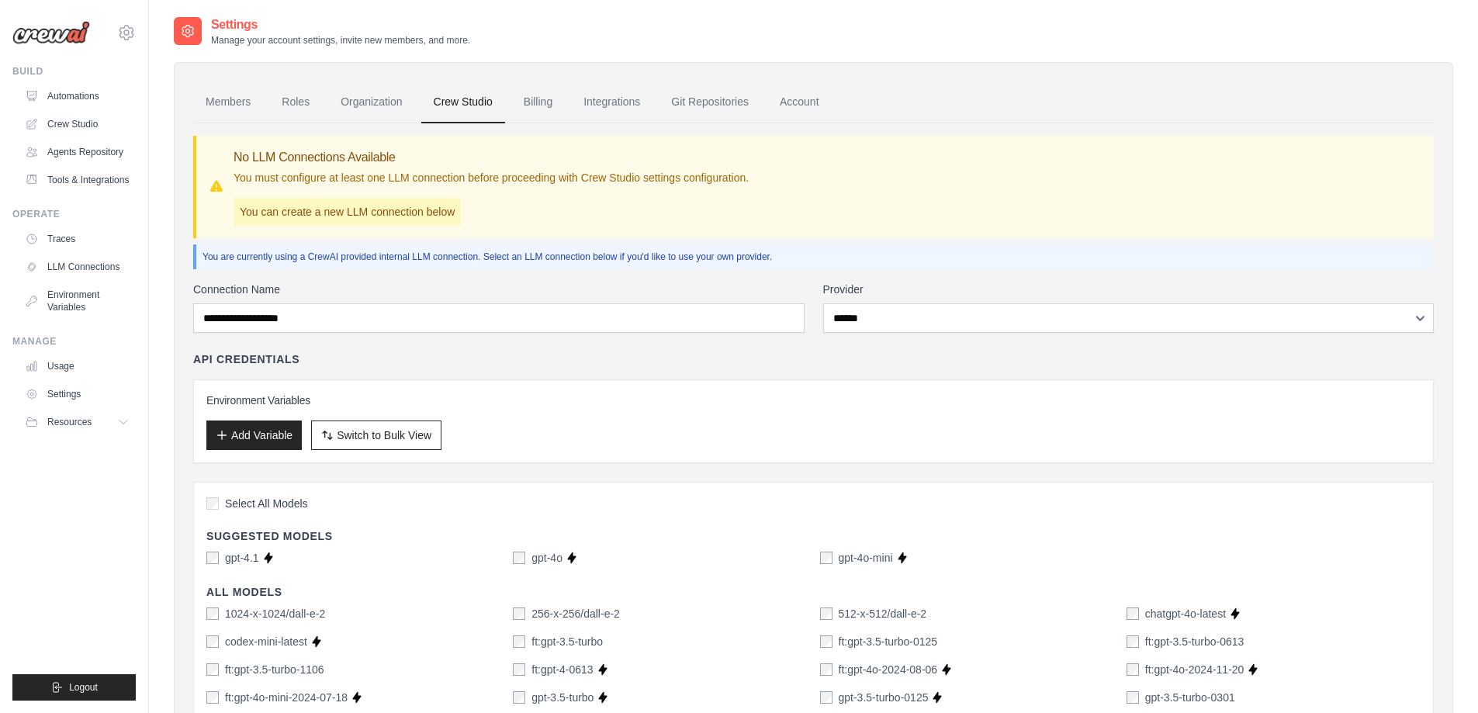
click at [995, 286] on label "Provider" at bounding box center [1129, 290] width 612 height 16
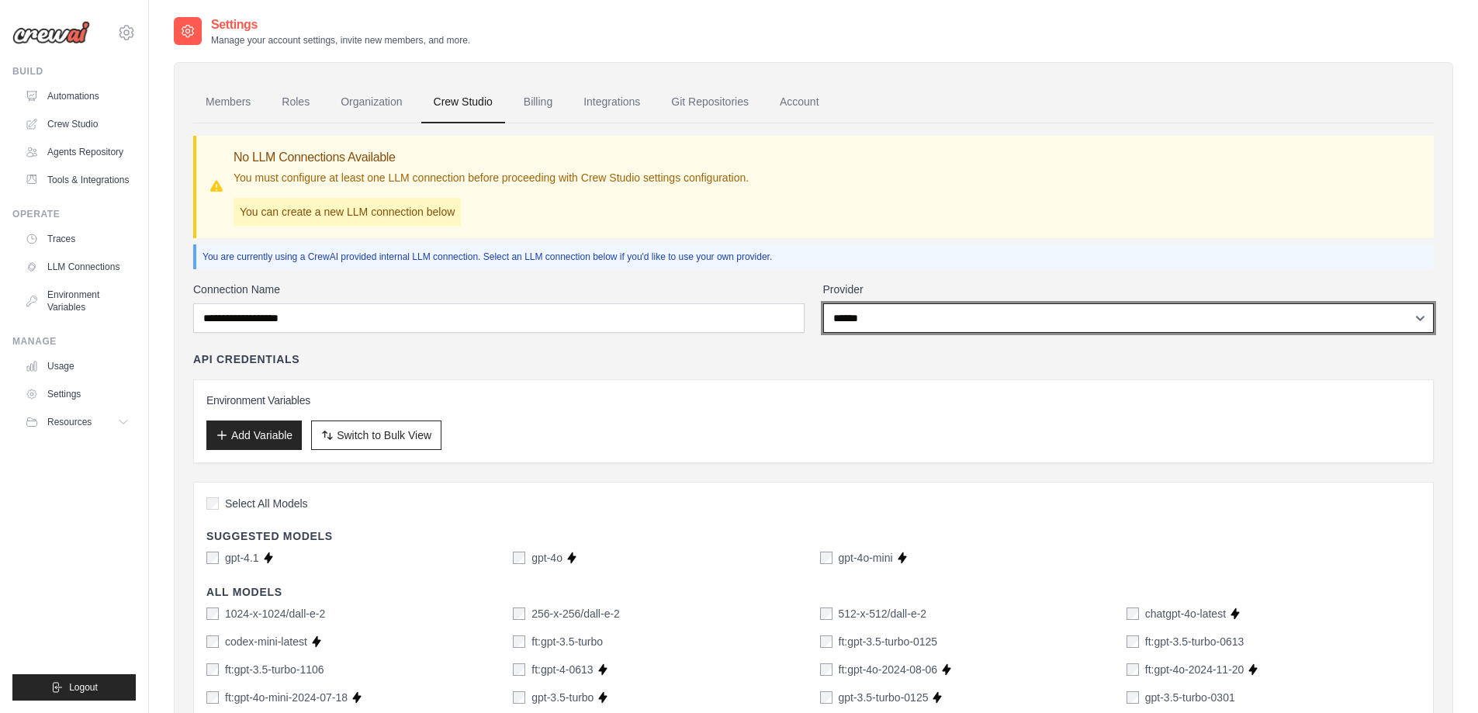
click at [995, 303] on select "**********" at bounding box center [1129, 317] width 612 height 29
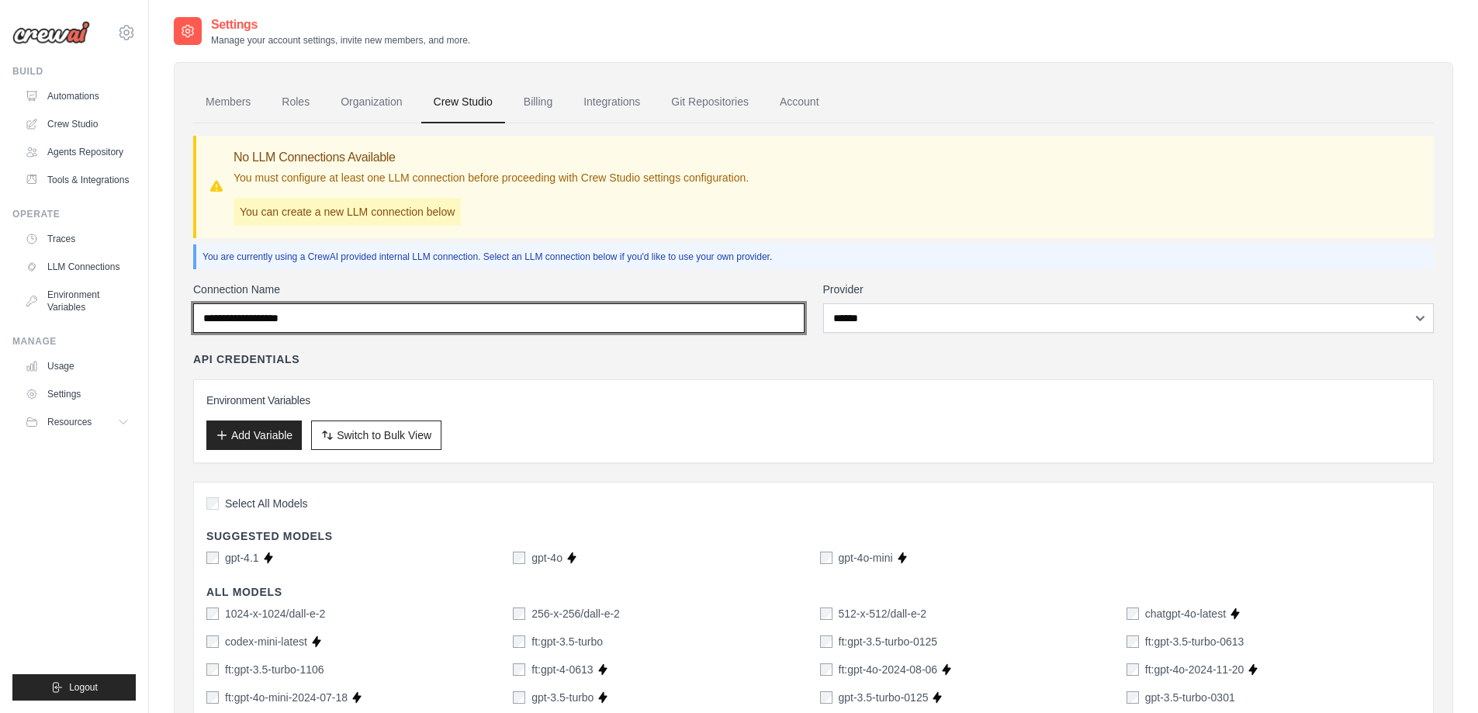
click at [246, 317] on input "Connection Name" at bounding box center [499, 317] width 612 height 29
click at [315, 318] on input "Connection Name" at bounding box center [499, 317] width 612 height 29
type input "******"
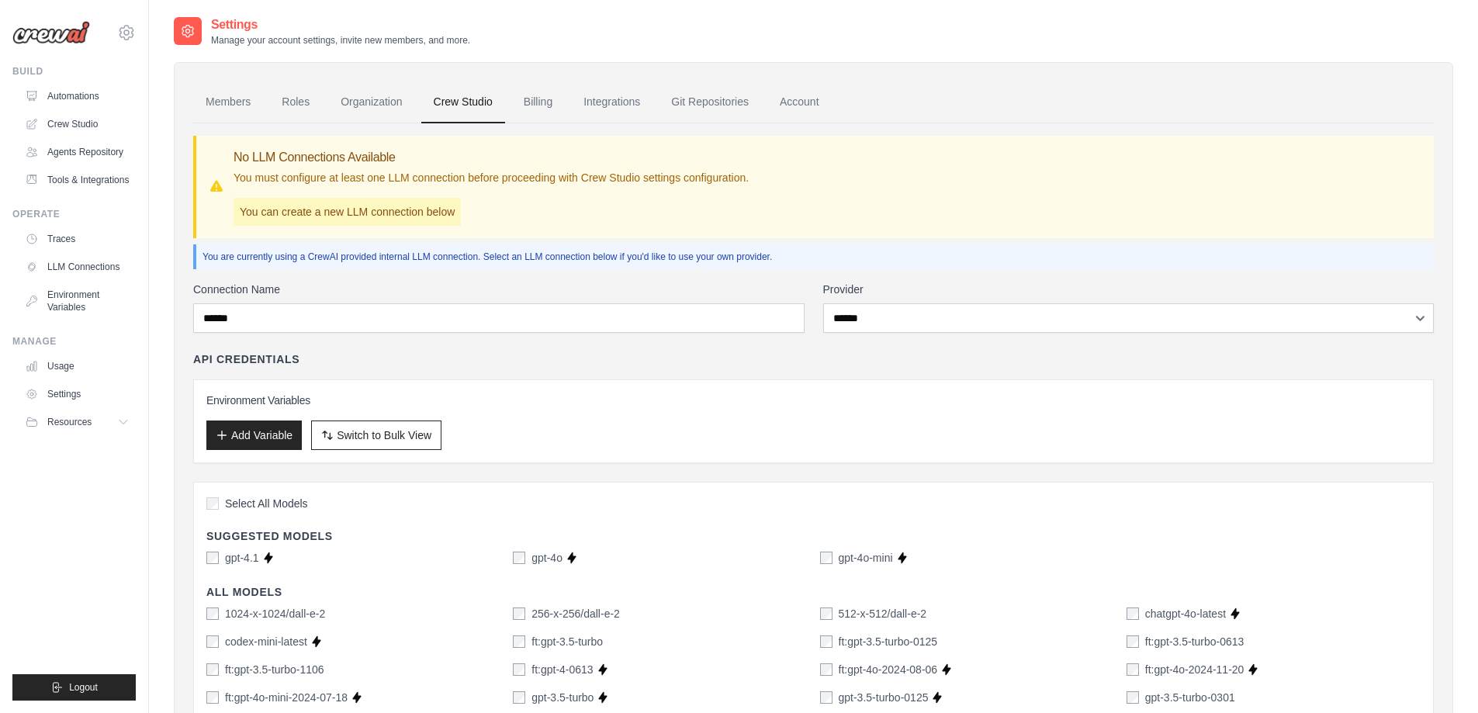
click at [389, 374] on div "API Credentials Environment Variables Add Variable Switch to Bulk View Switch t…" at bounding box center [813, 408] width 1241 height 112
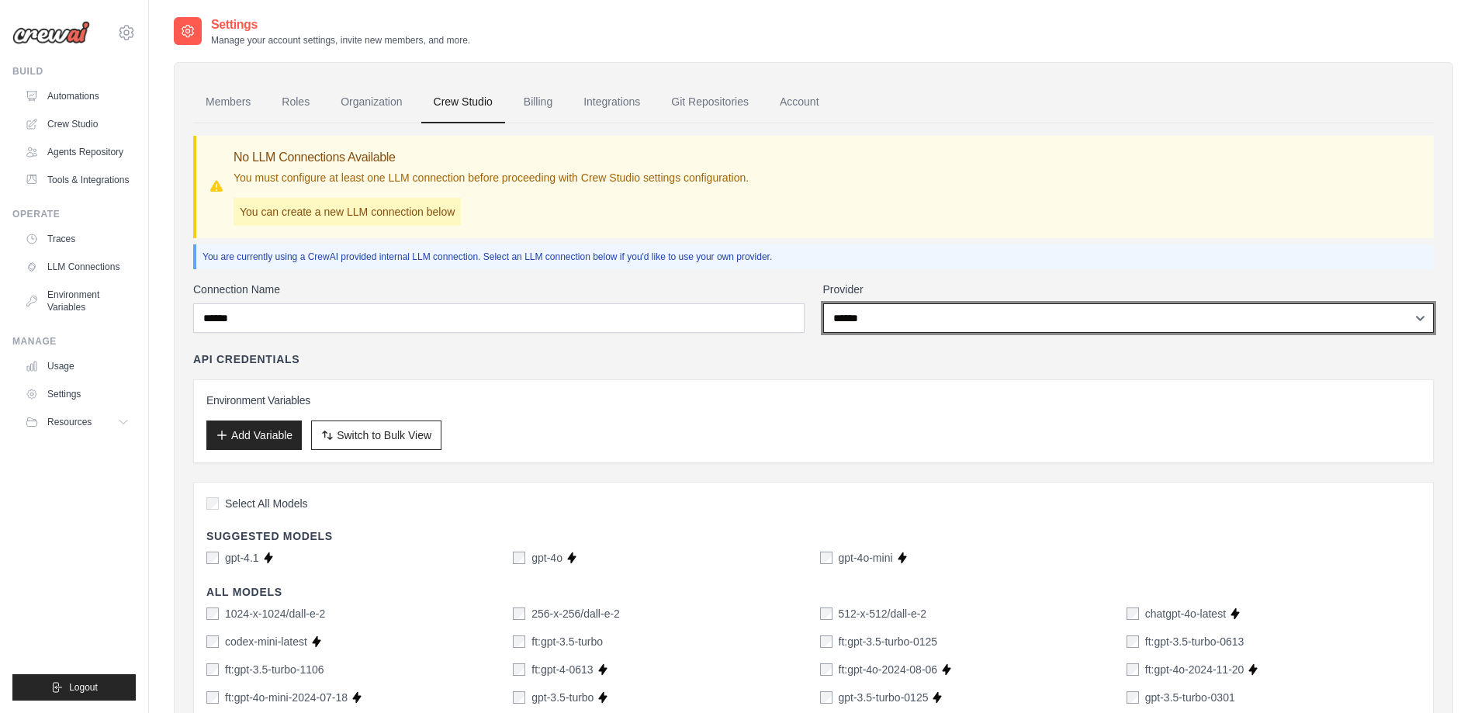
click at [900, 320] on select "**********" at bounding box center [1129, 317] width 612 height 29
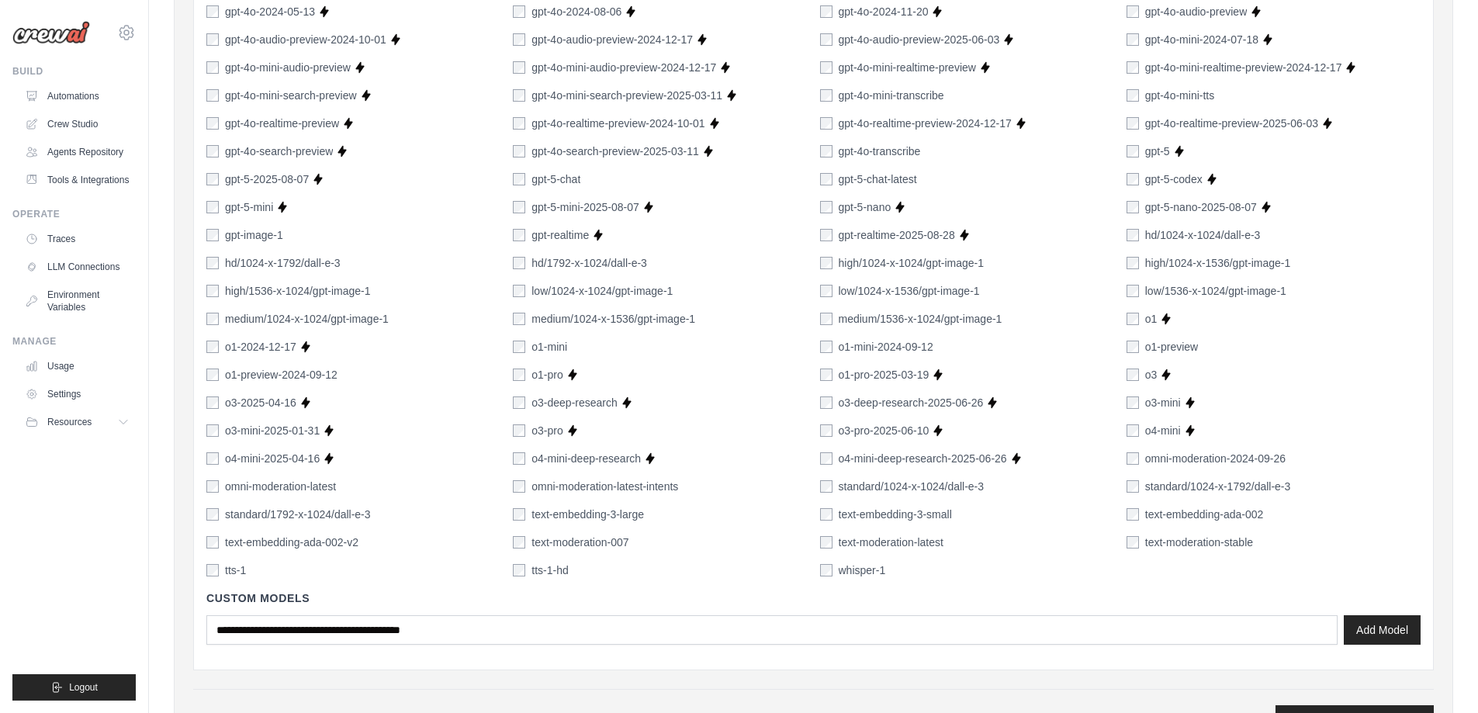
scroll to position [961, 0]
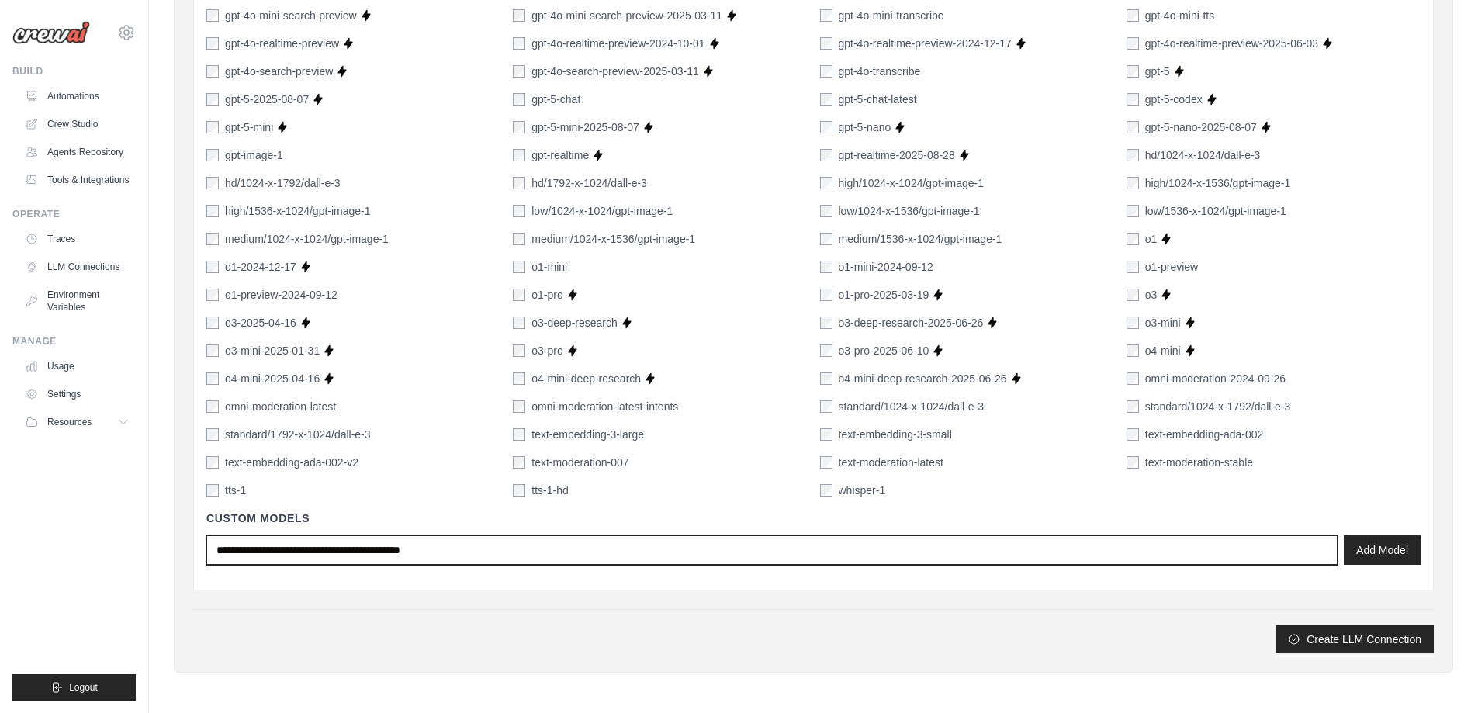
click at [396, 553] on input "text" at bounding box center [771, 549] width 1131 height 29
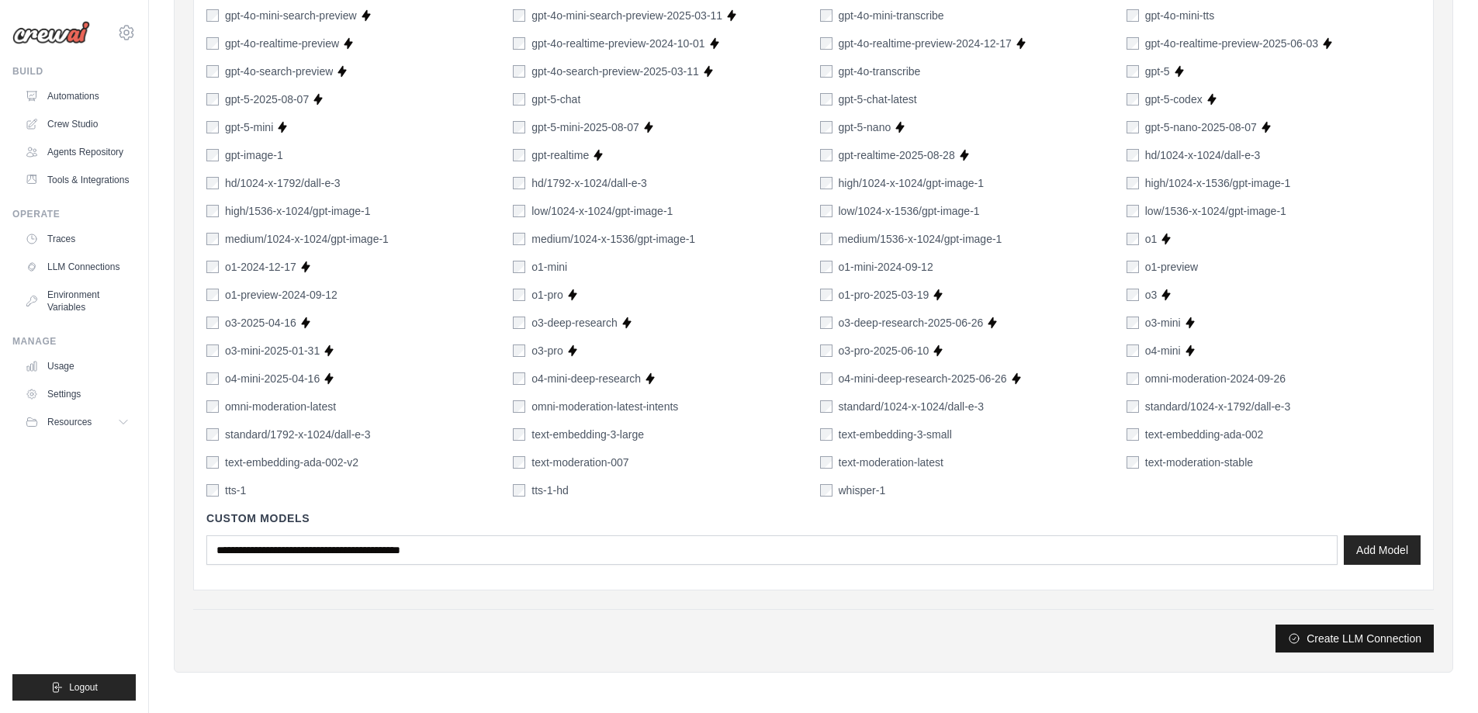
click at [1349, 643] on button "Create LLM Connection" at bounding box center [1355, 639] width 158 height 28
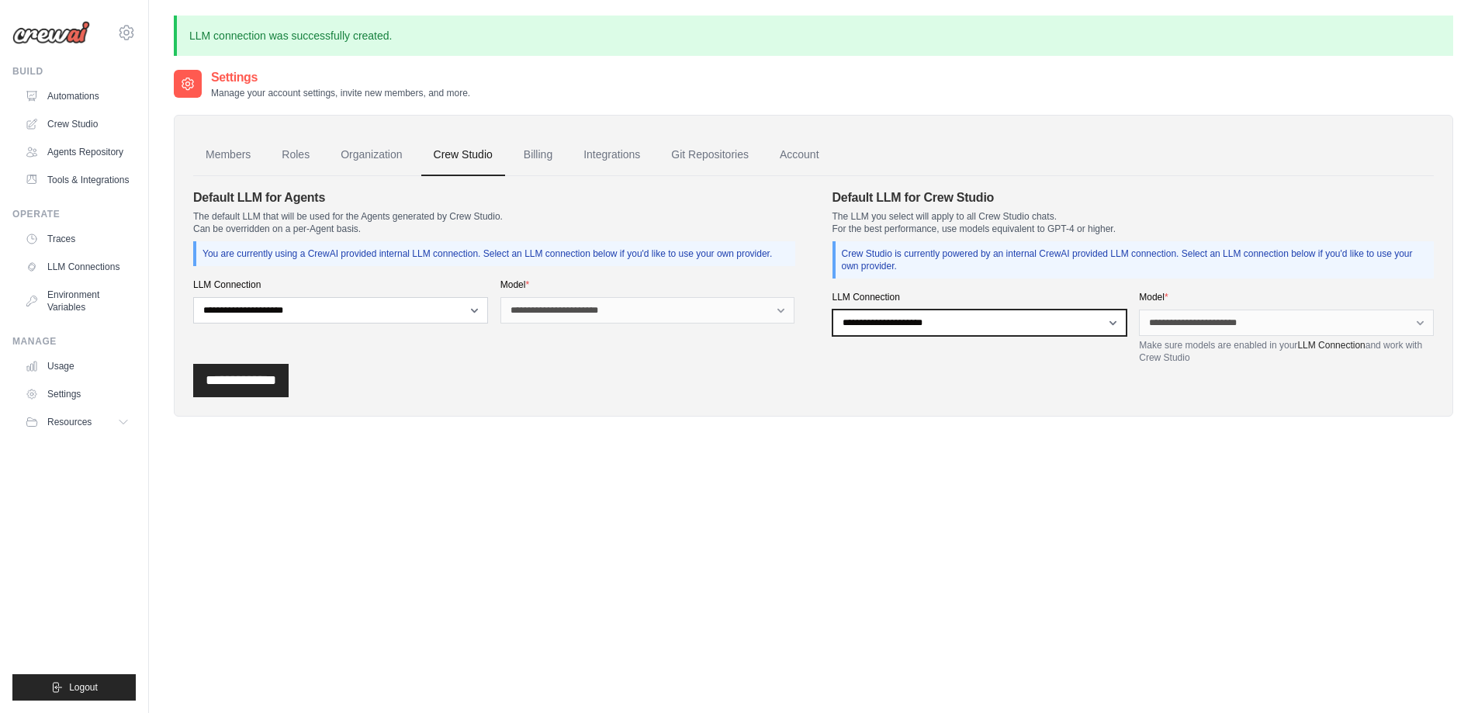
click at [958, 324] on select "**********" at bounding box center [980, 323] width 295 height 26
select select "******"
click at [833, 310] on select "**********" at bounding box center [980, 323] width 295 height 26
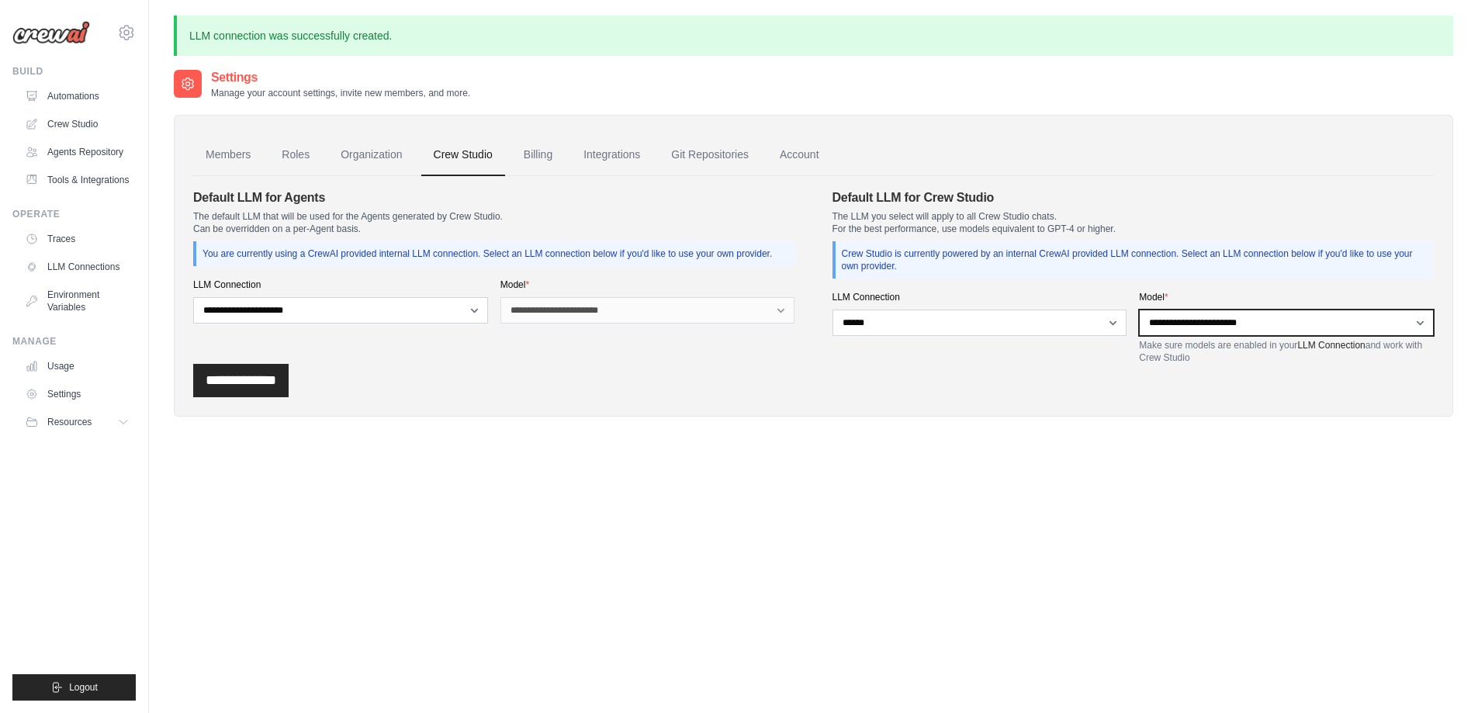
click at [1183, 324] on select "**********" at bounding box center [1286, 323] width 295 height 26
select select "*******"
click at [1139, 310] on select "**********" at bounding box center [1286, 323] width 295 height 26
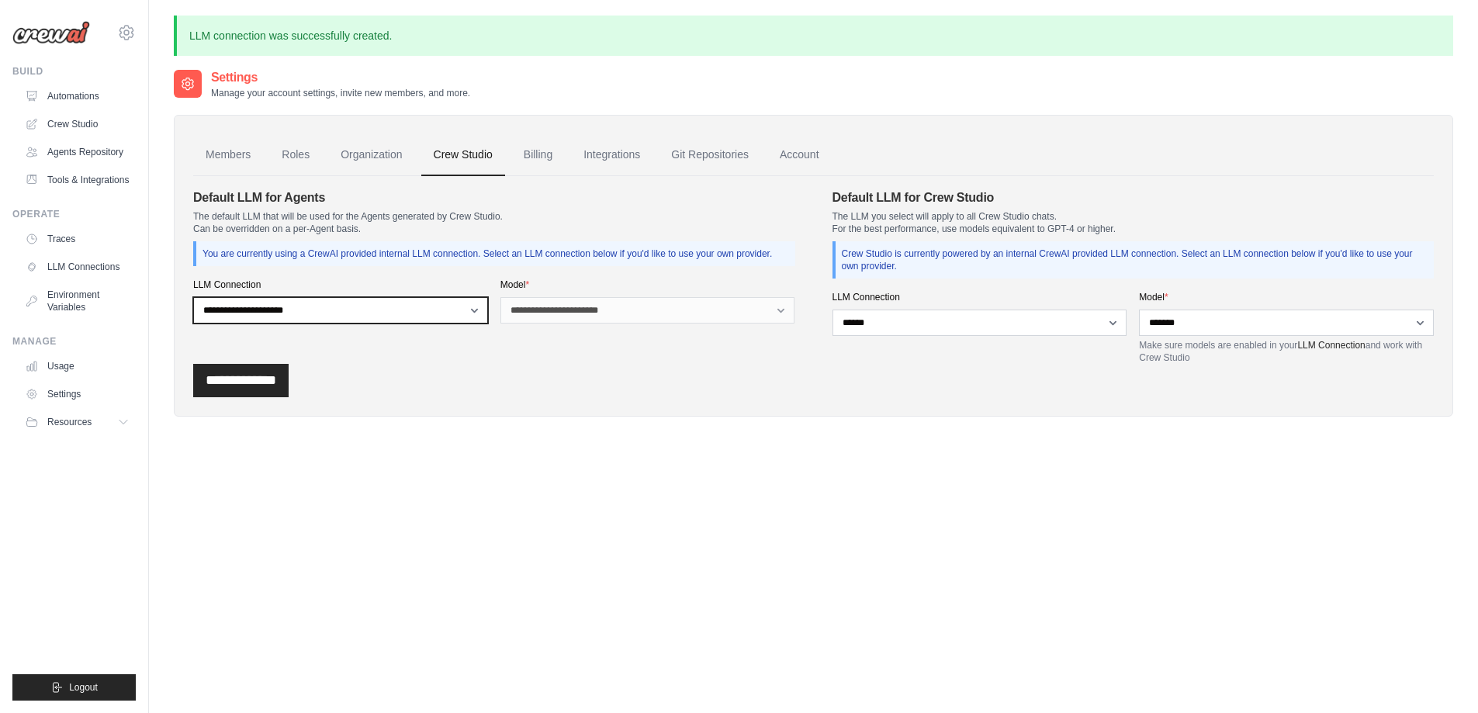
click at [374, 314] on select "**********" at bounding box center [340, 310] width 295 height 26
select select "******"
click at [193, 297] on select "**********" at bounding box center [340, 310] width 295 height 26
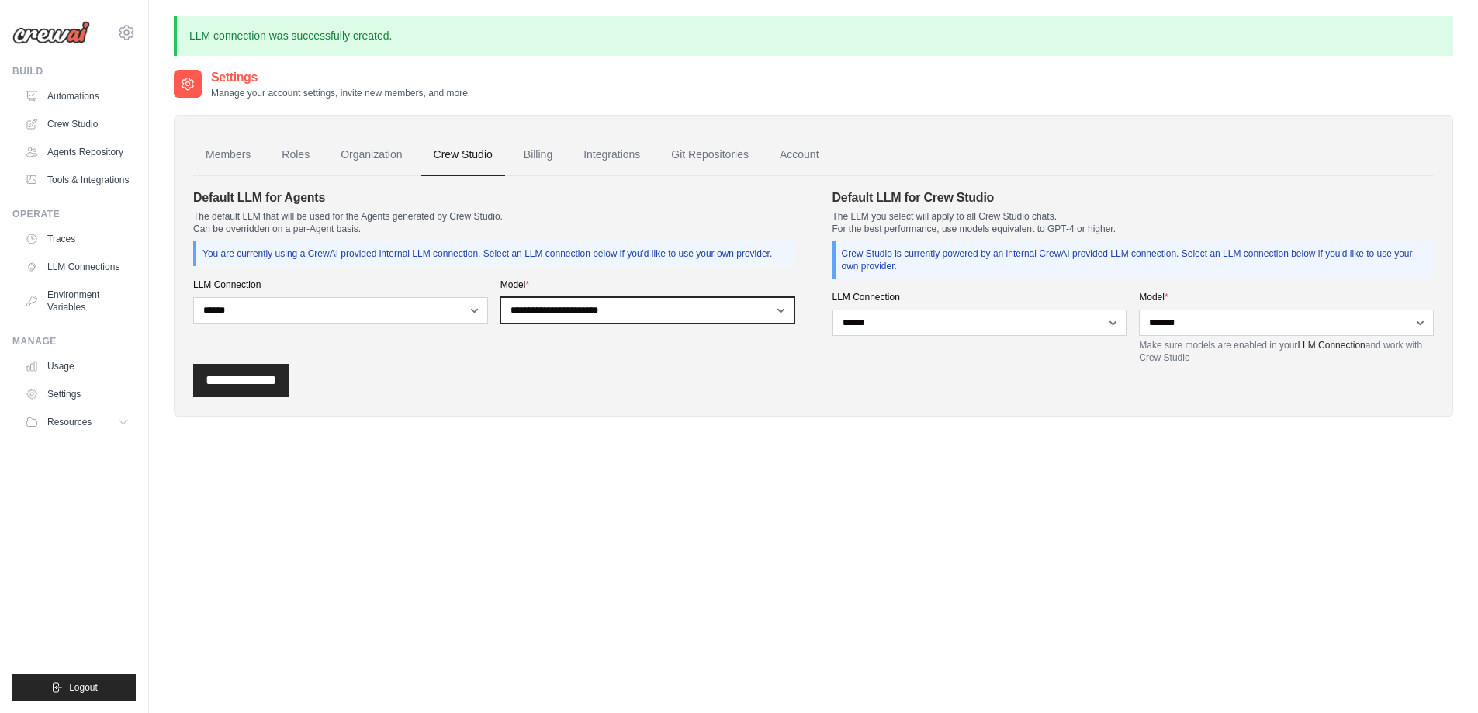
click at [549, 312] on select "**********" at bounding box center [648, 310] width 295 height 26
select select "*******"
click at [501, 297] on select "**********" at bounding box center [648, 310] width 295 height 26
click at [247, 383] on input "**********" at bounding box center [240, 380] width 95 height 33
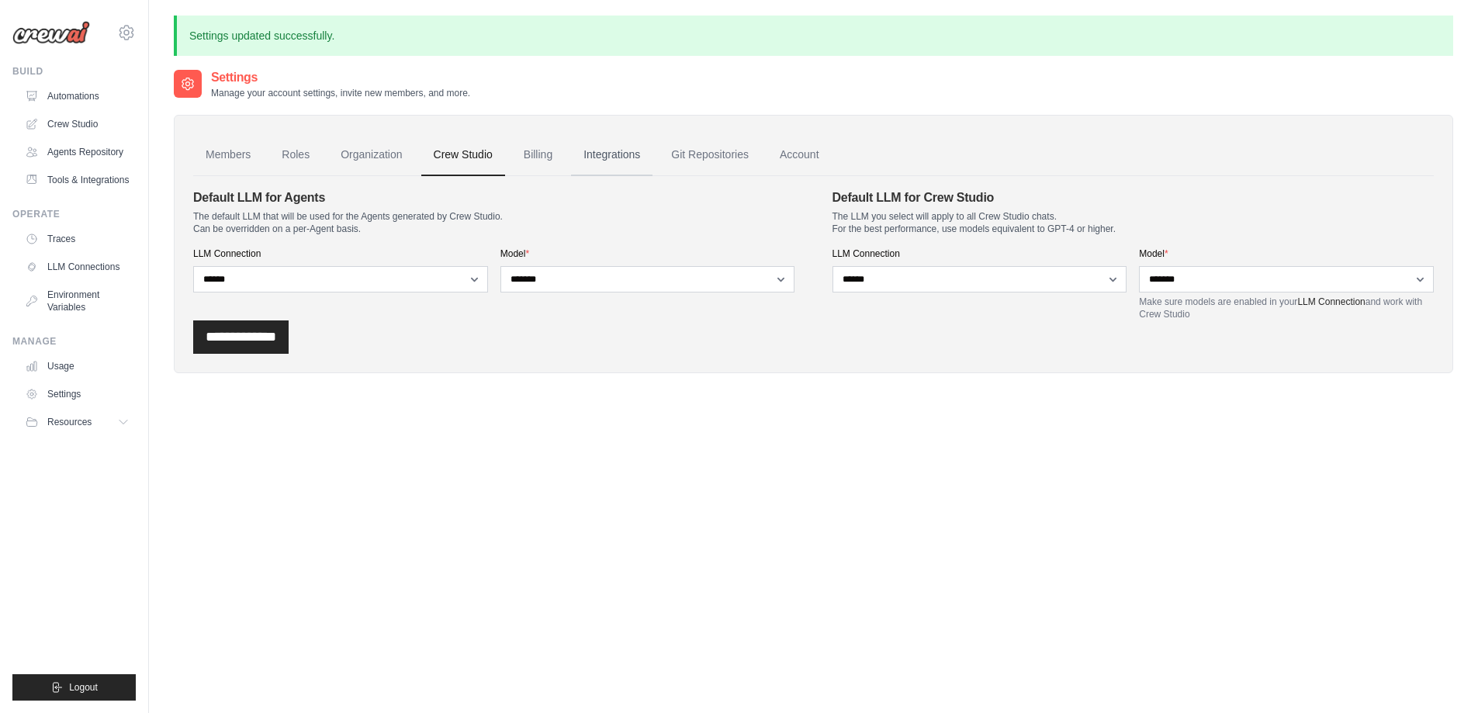
click at [622, 161] on link "Integrations" at bounding box center [611, 155] width 81 height 42
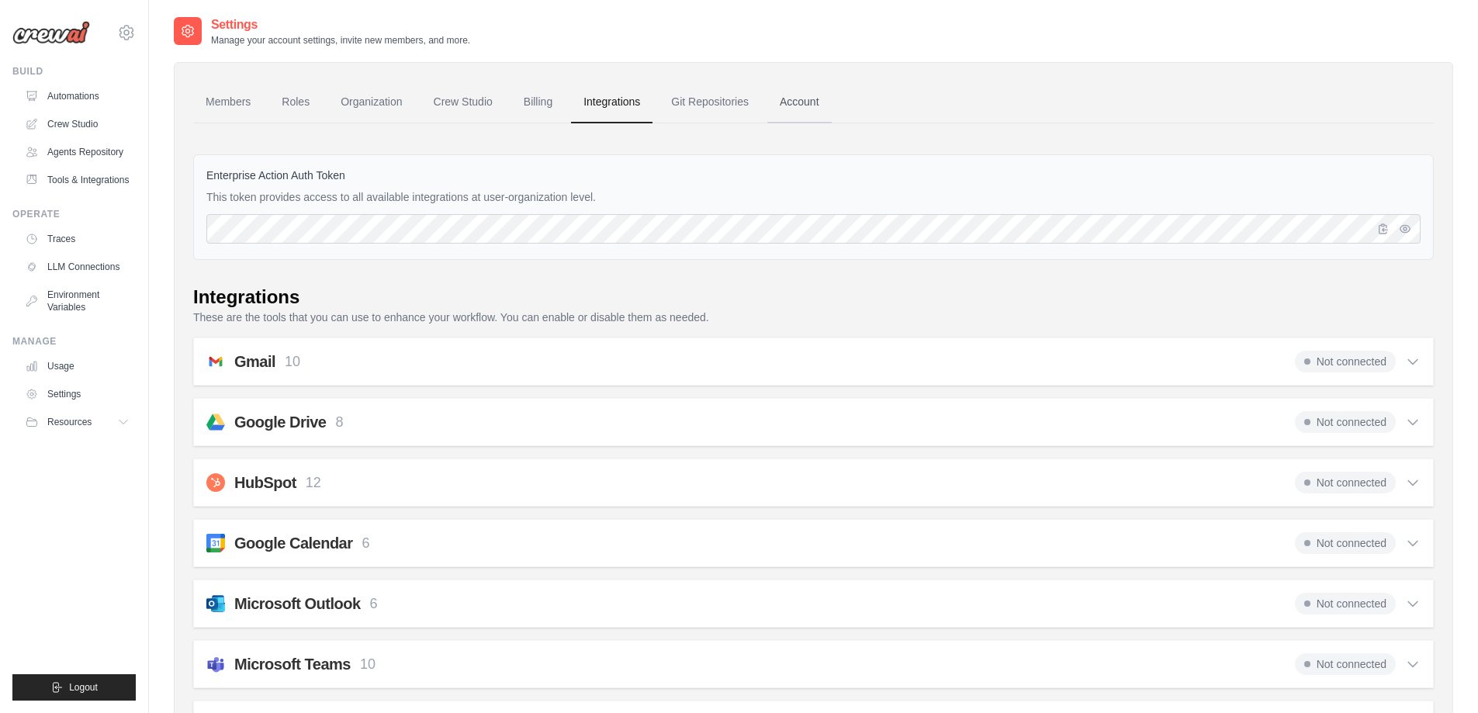
click at [799, 100] on link "Account" at bounding box center [799, 102] width 64 height 42
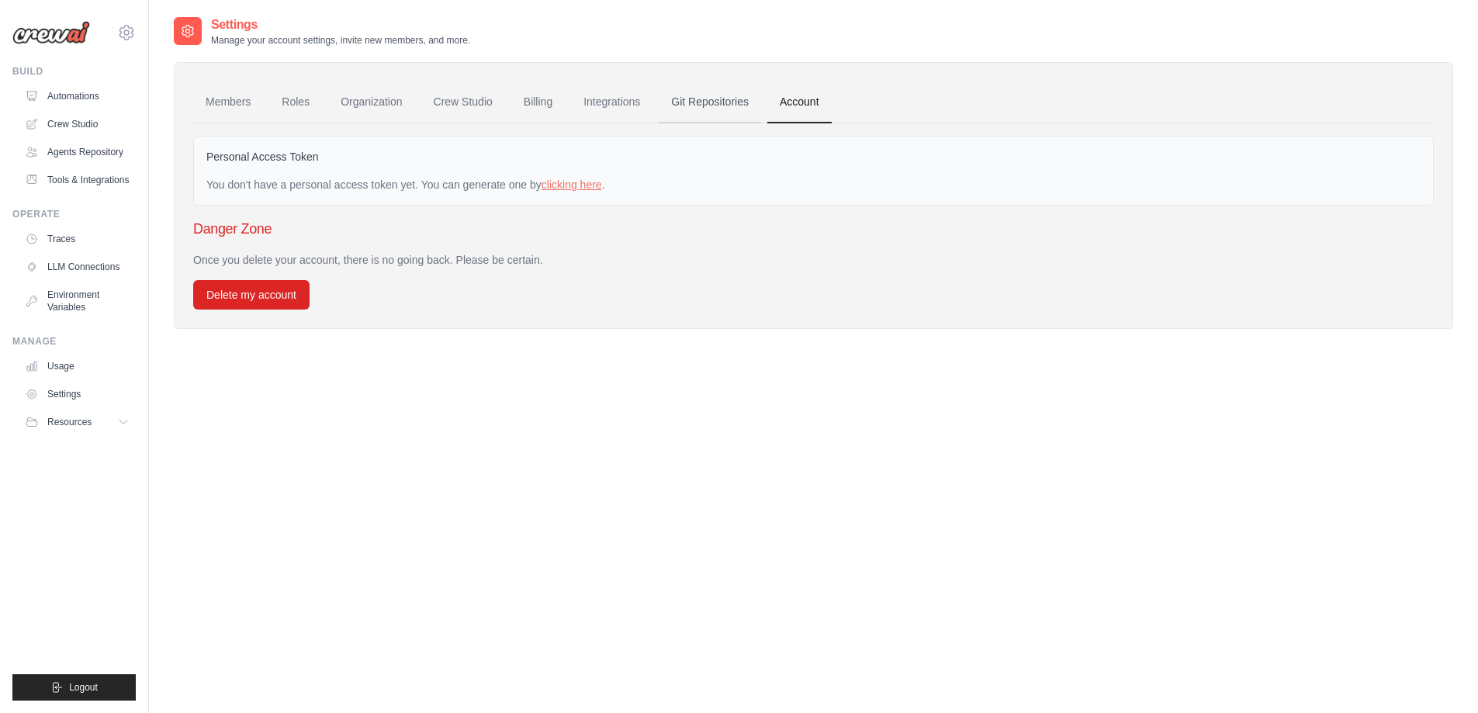
click at [726, 104] on link "Git Repositories" at bounding box center [710, 102] width 102 height 42
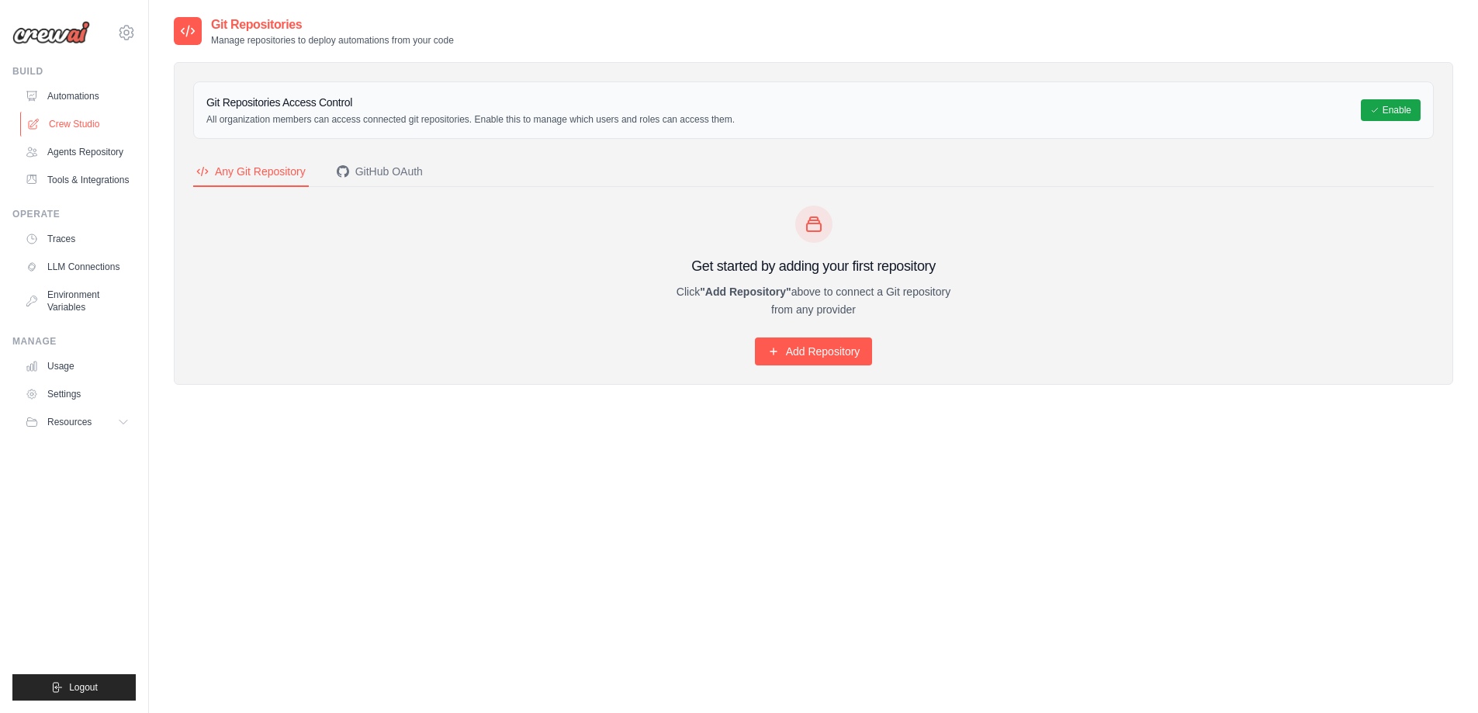
click at [61, 120] on link "Crew Studio" at bounding box center [78, 124] width 117 height 25
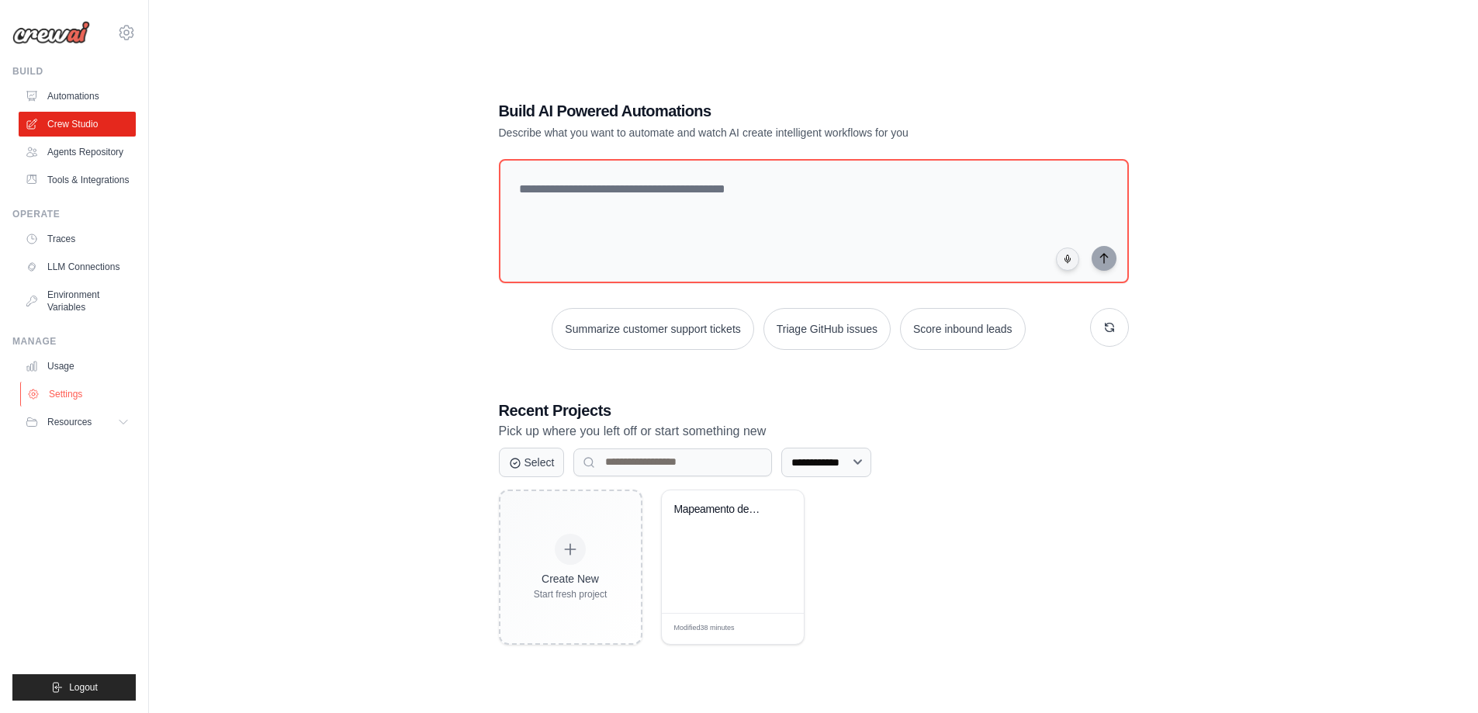
click at [61, 388] on link "Settings" at bounding box center [78, 394] width 117 height 25
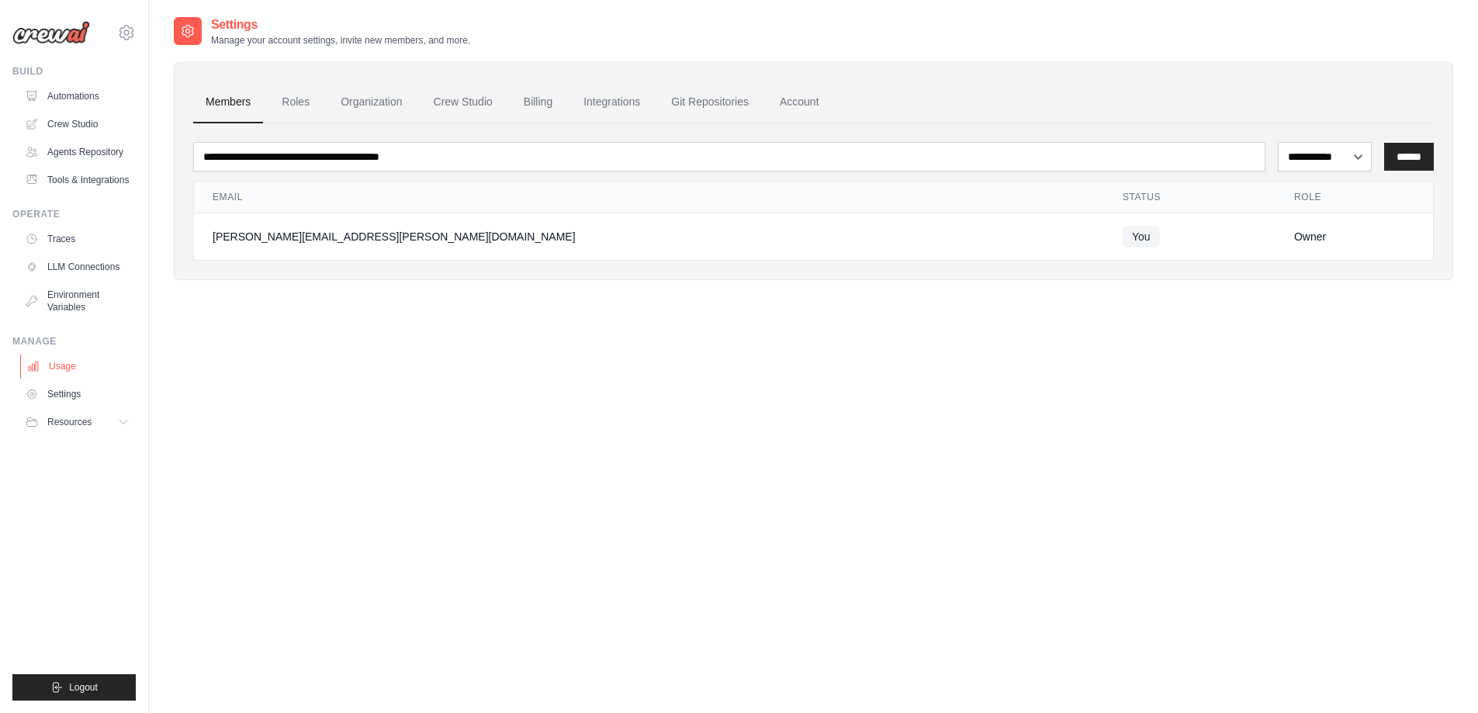
click at [52, 368] on link "Usage" at bounding box center [78, 366] width 117 height 25
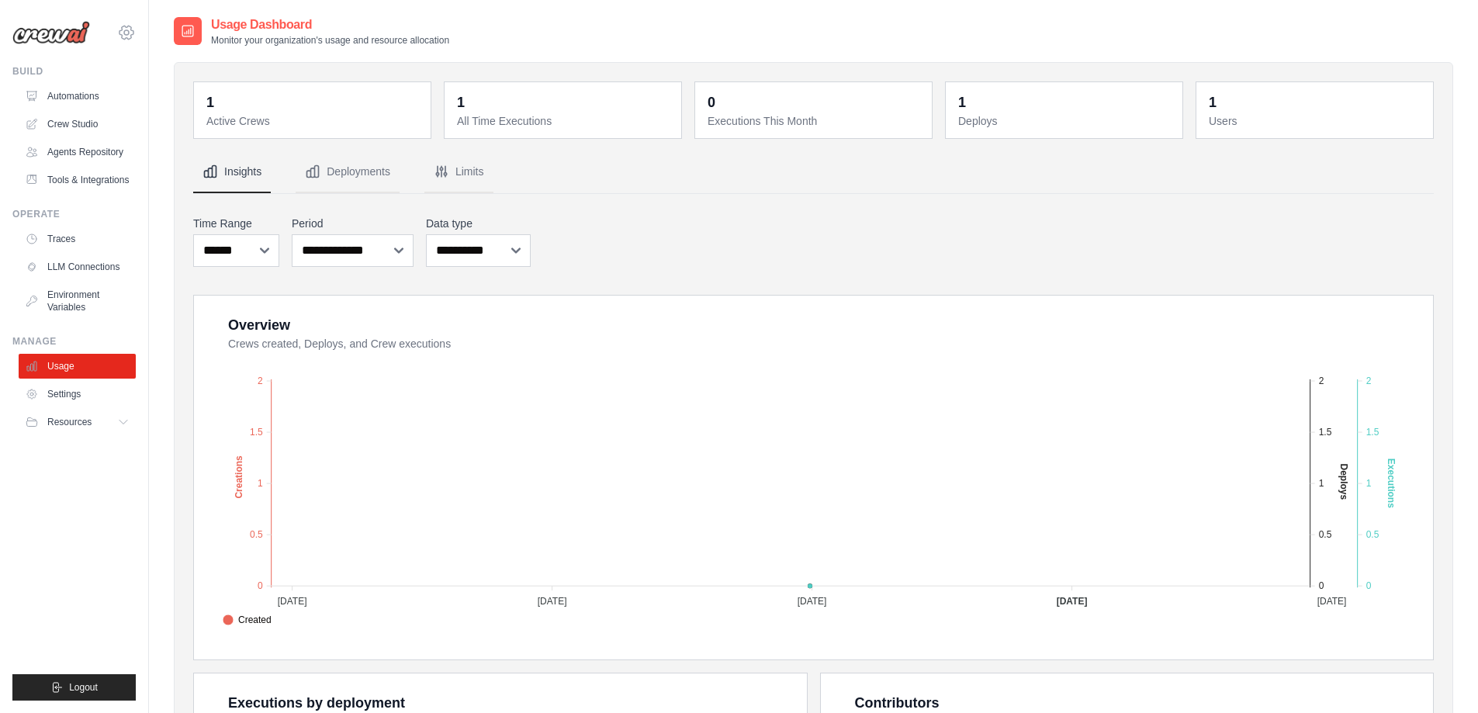
click at [128, 35] on icon at bounding box center [126, 32] width 5 height 5
click at [192, 58] on div "[PERSON_NAME][EMAIL_ADDRESS][PERSON_NAME][DOMAIN_NAME]" at bounding box center [191, 60] width 123 height 16
click at [838, 242] on div "**********" at bounding box center [813, 241] width 1241 height 57
click at [359, 171] on button "Deployments" at bounding box center [348, 172] width 104 height 42
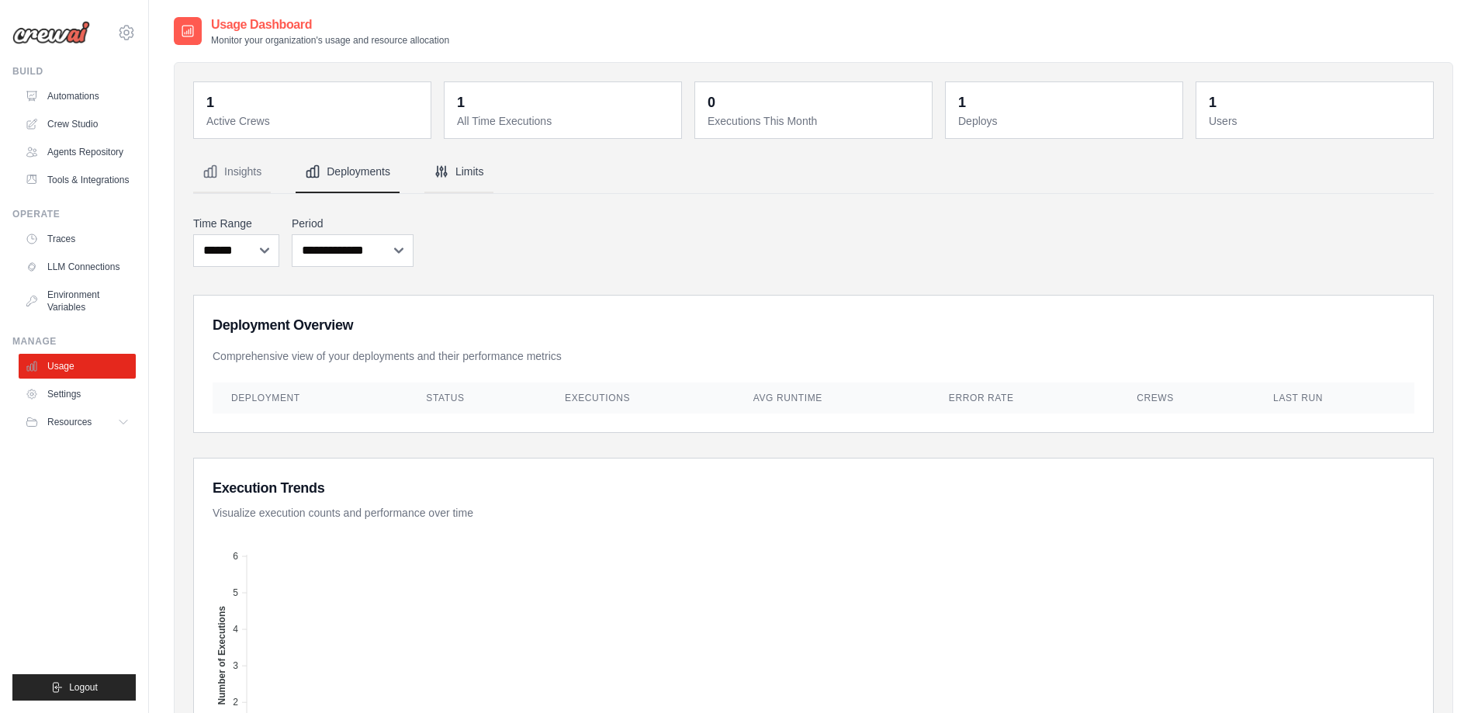
click at [471, 174] on button "Limits" at bounding box center [458, 172] width 69 height 42
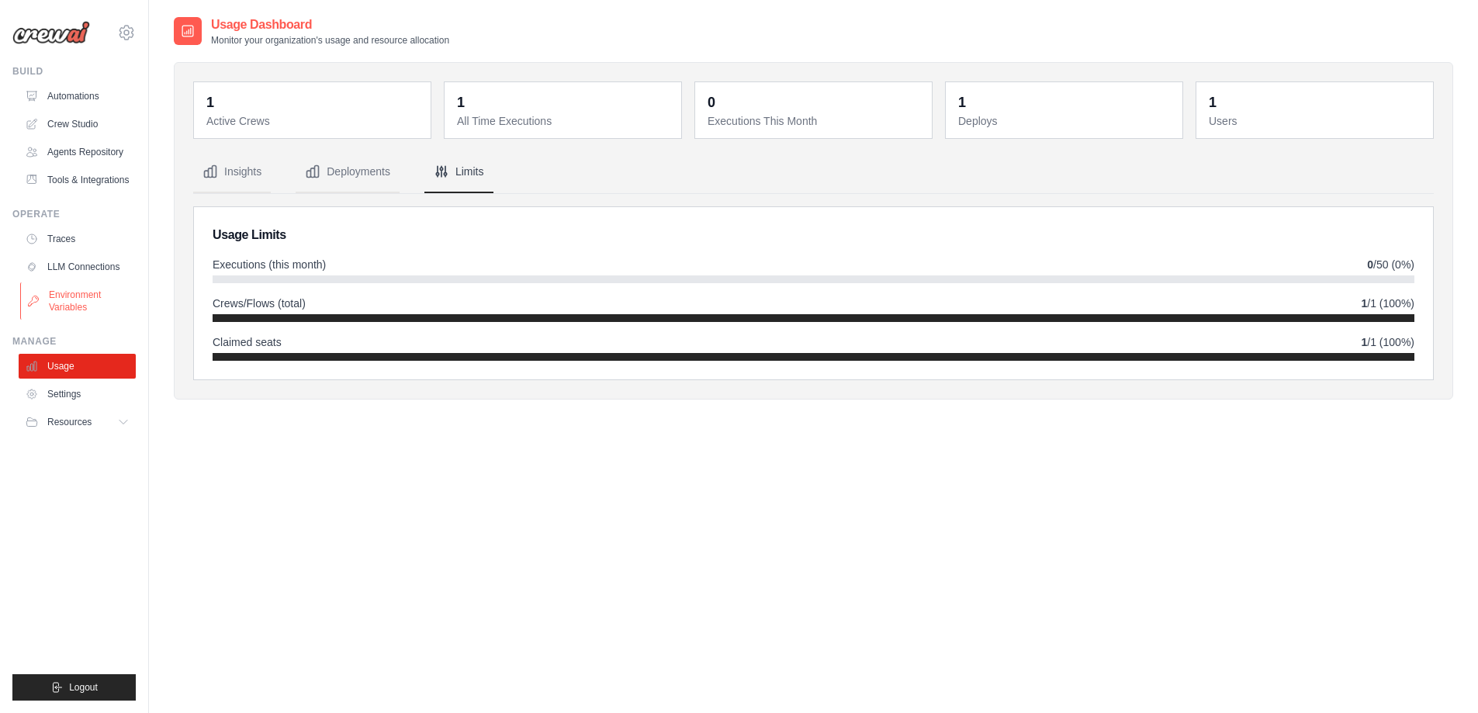
click at [63, 307] on link "Environment Variables" at bounding box center [78, 300] width 117 height 37
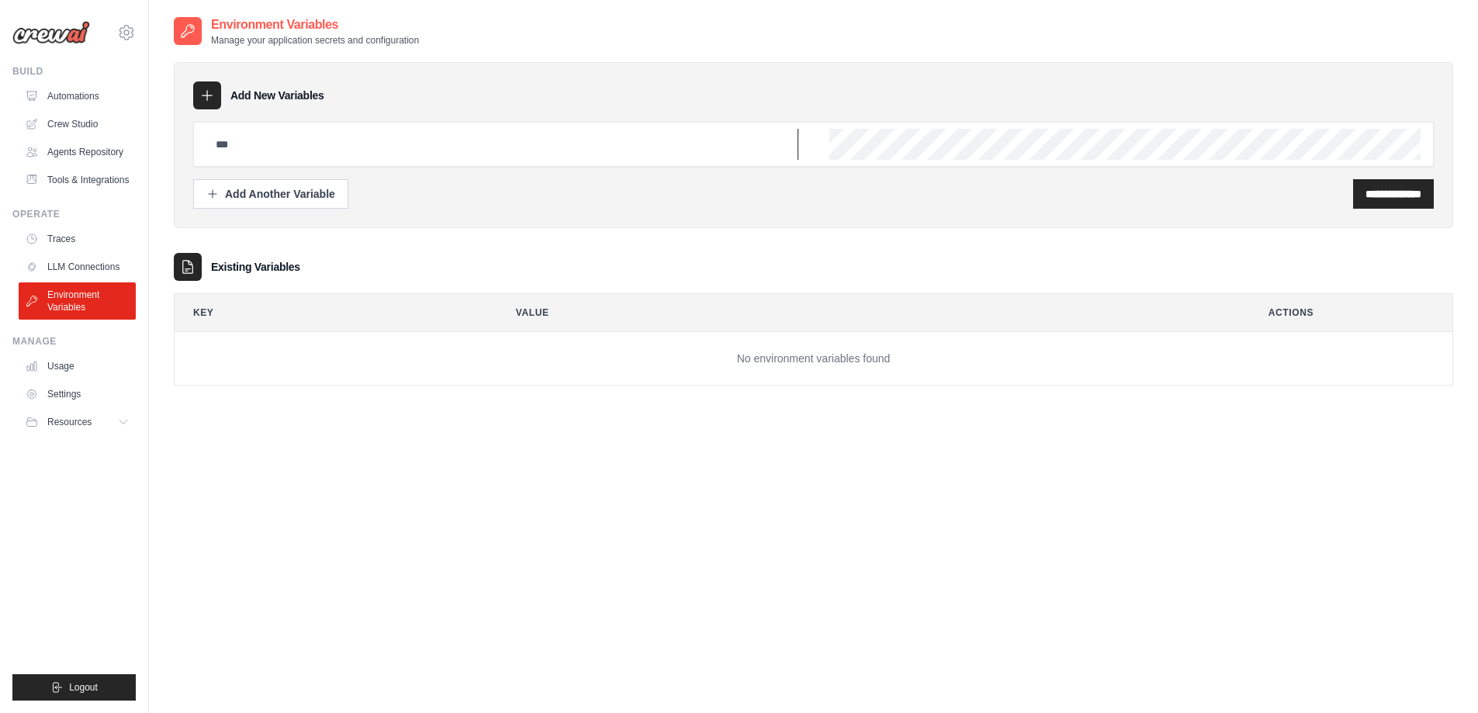
click at [261, 144] on input "text" at bounding box center [502, 144] width 592 height 31
click at [264, 138] on input "text" at bounding box center [502, 144] width 592 height 31
click at [278, 85] on div "Add New Variables" at bounding box center [813, 95] width 1241 height 28
click at [78, 181] on link "Tools & Integrations" at bounding box center [78, 180] width 117 height 25
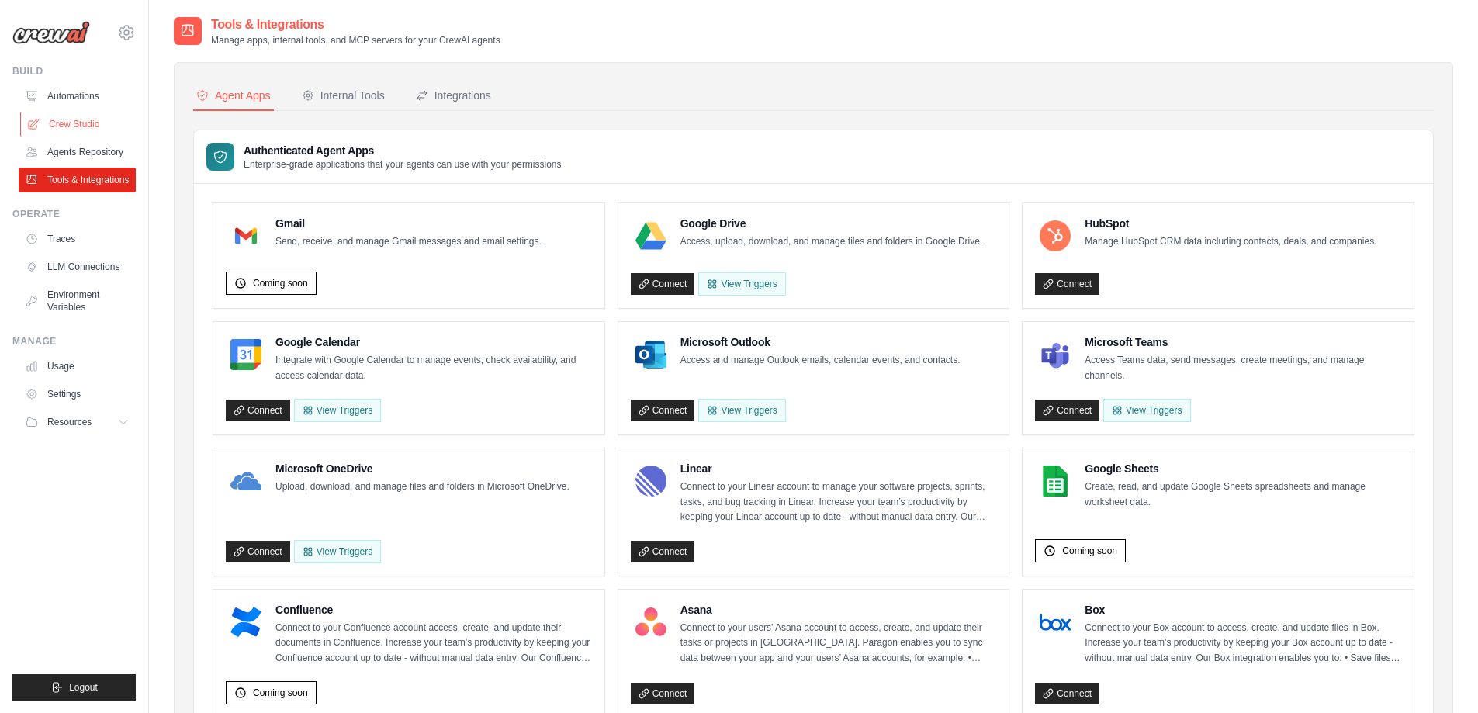
click at [63, 125] on link "Crew Studio" at bounding box center [78, 124] width 117 height 25
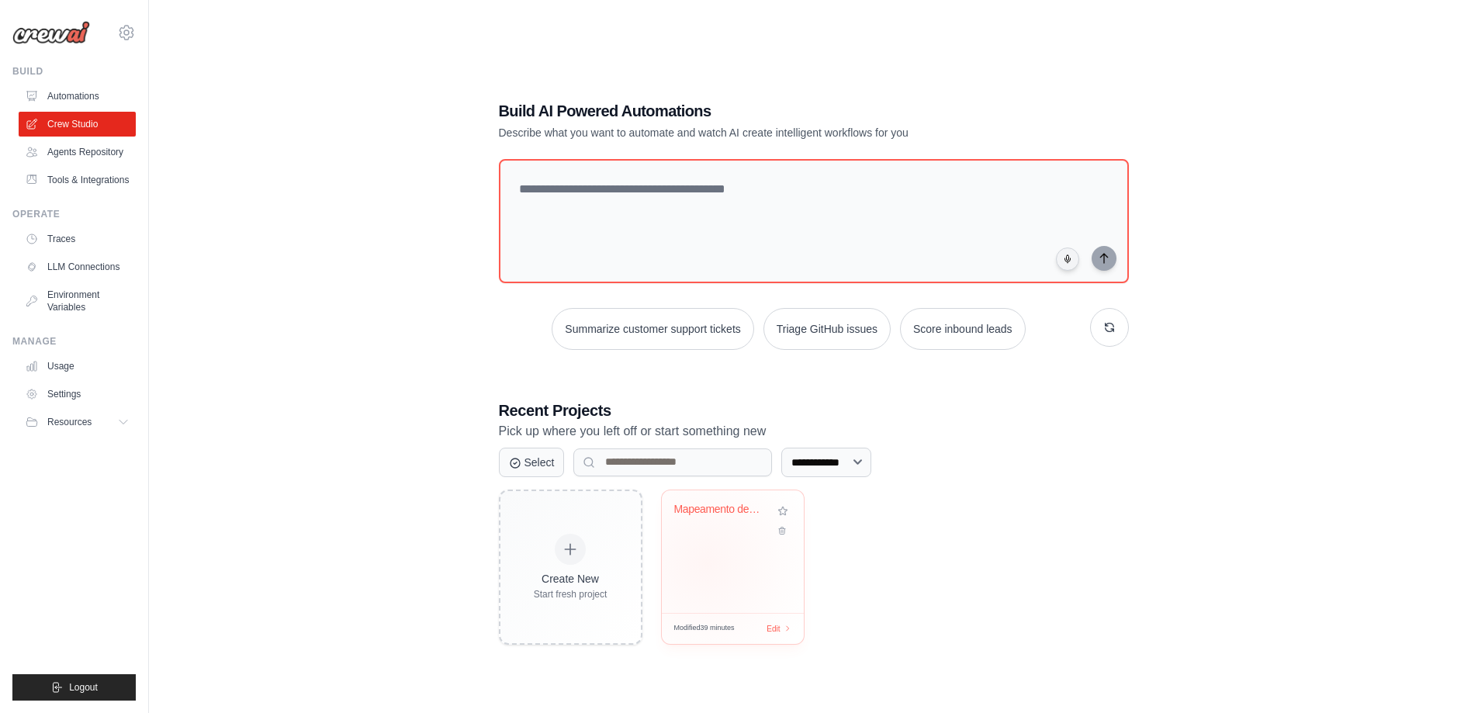
click at [706, 563] on div "Mapeamento de Clientes MTech System..." at bounding box center [733, 551] width 142 height 123
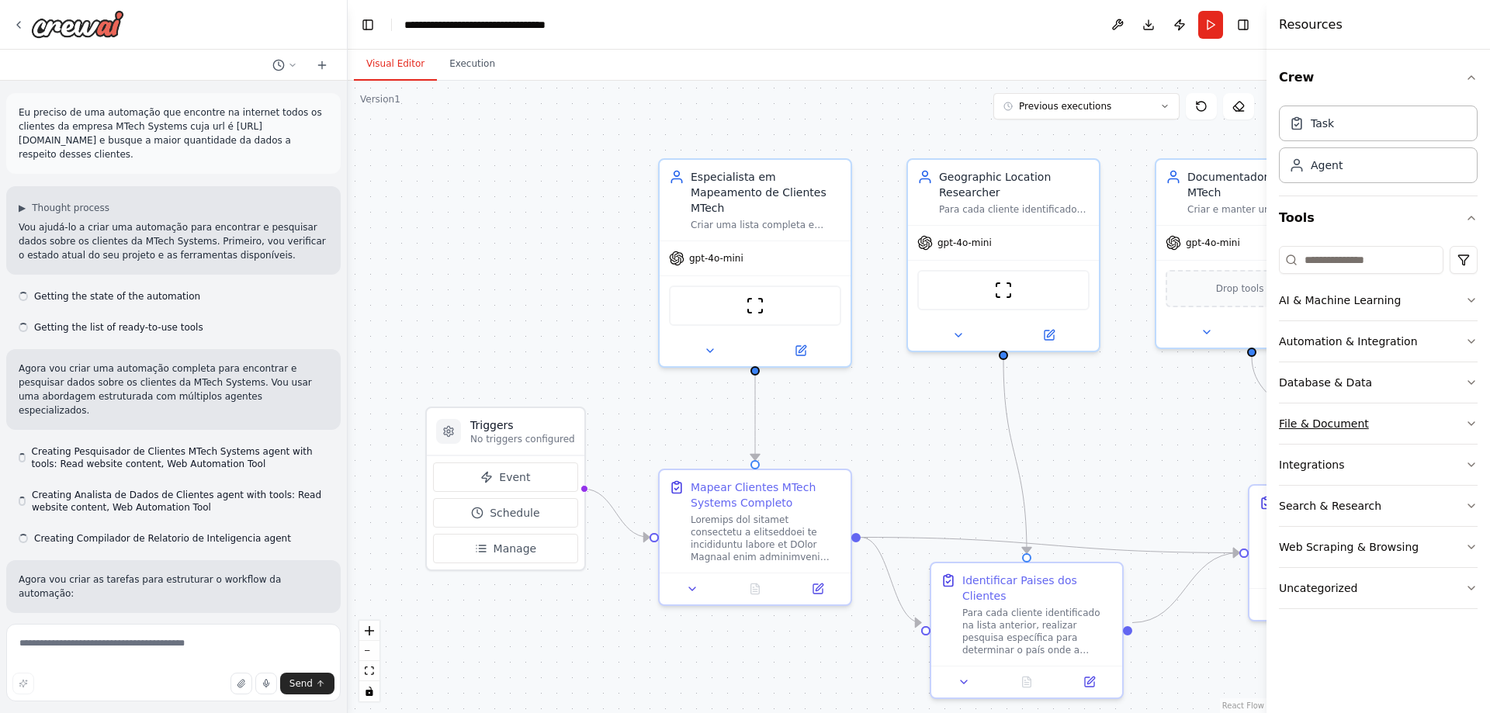
scroll to position [11397, 0]
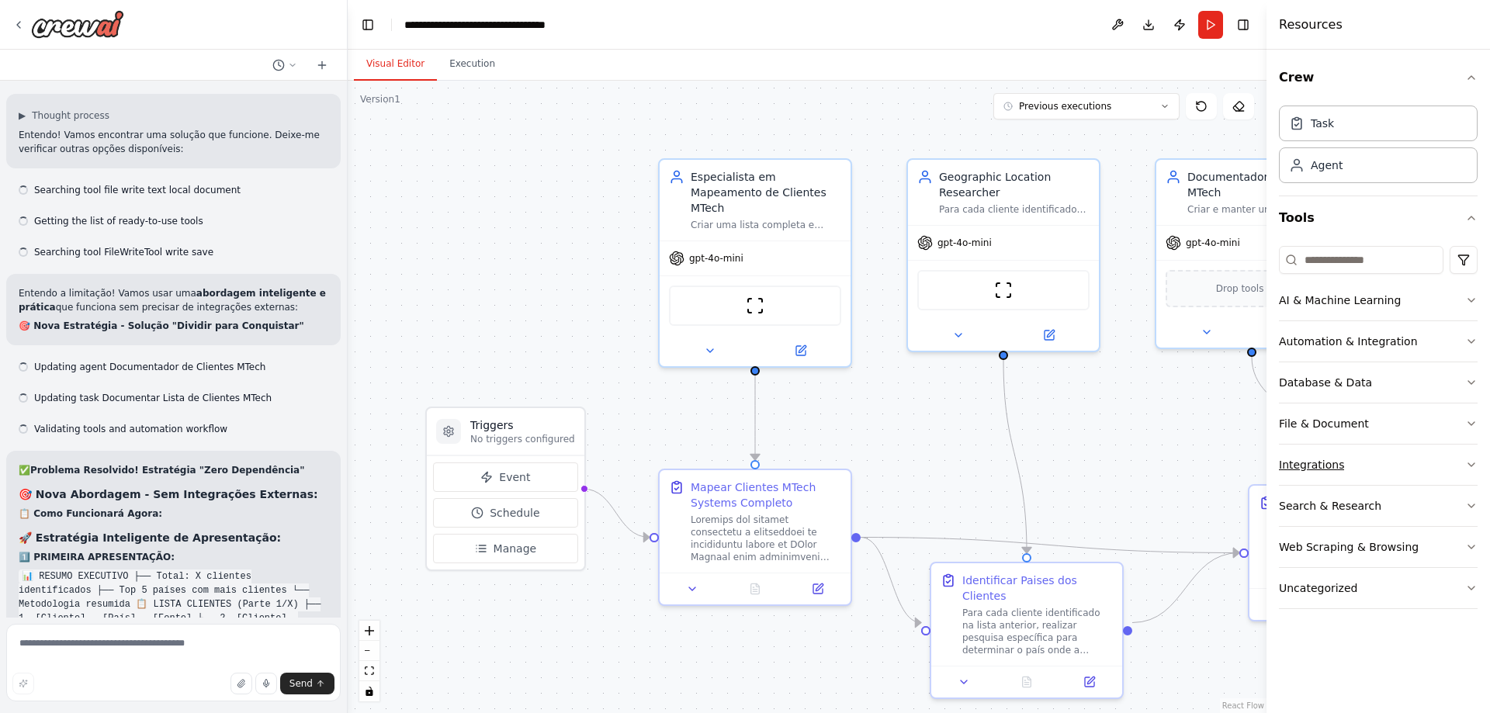
click at [1361, 468] on button "Integrations" at bounding box center [1378, 465] width 199 height 40
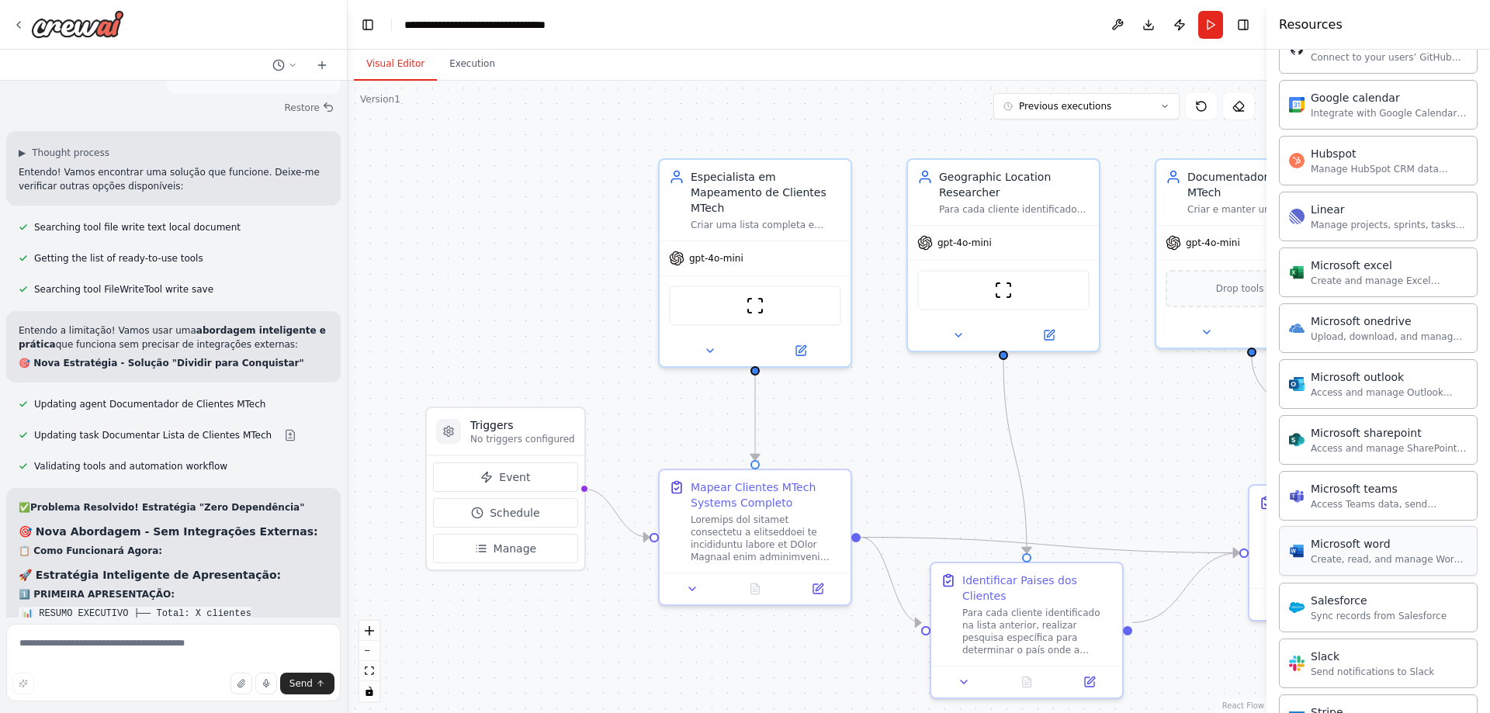
scroll to position [776, 0]
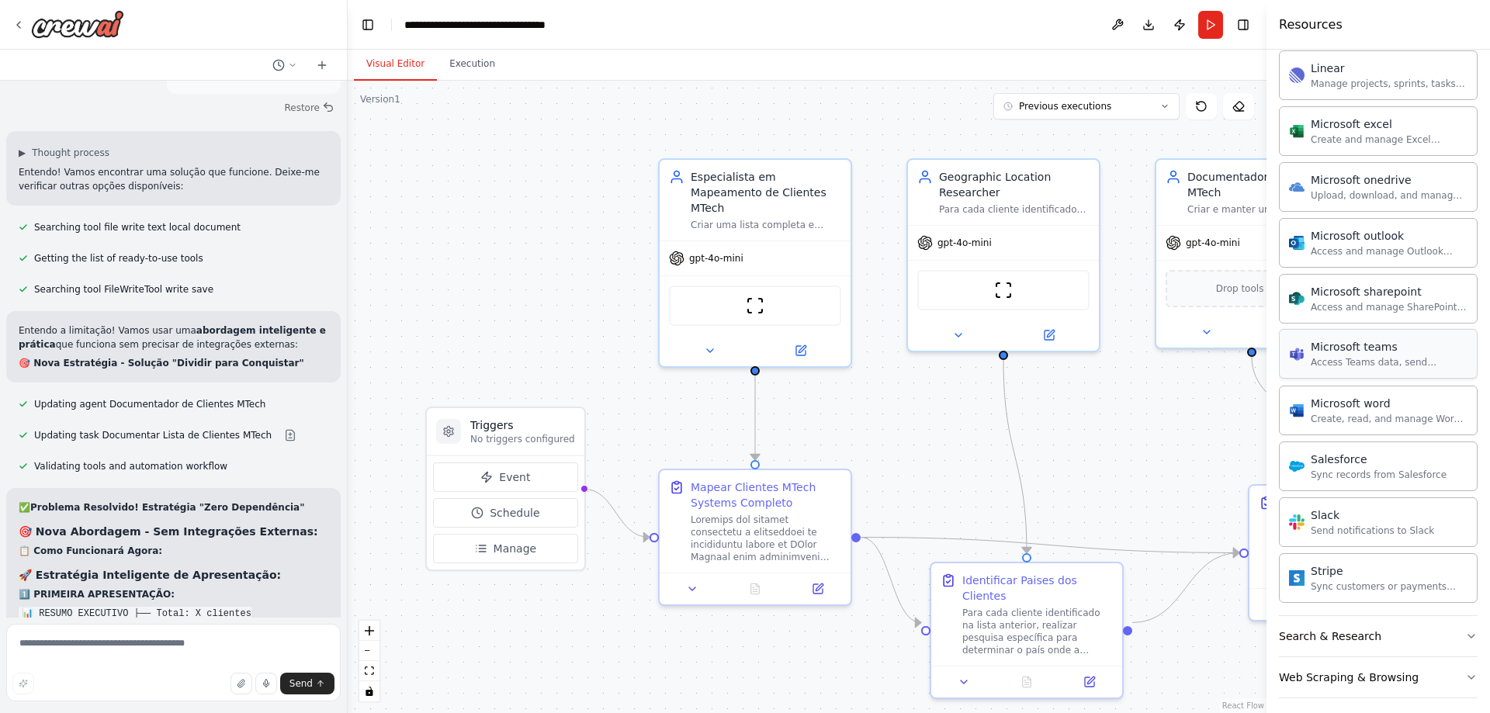
click at [1353, 366] on div "Access Teams data, send messages, create meetings, and manage channels." at bounding box center [1389, 362] width 157 height 12
click at [1355, 357] on div "Access Teams data, send messages, create meetings, and manage channels." at bounding box center [1389, 362] width 157 height 12
click at [1327, 353] on div "Microsoft teams" at bounding box center [1389, 347] width 157 height 16
drag, startPoint x: 1327, startPoint y: 353, endPoint x: 1385, endPoint y: 341, distance: 59.4
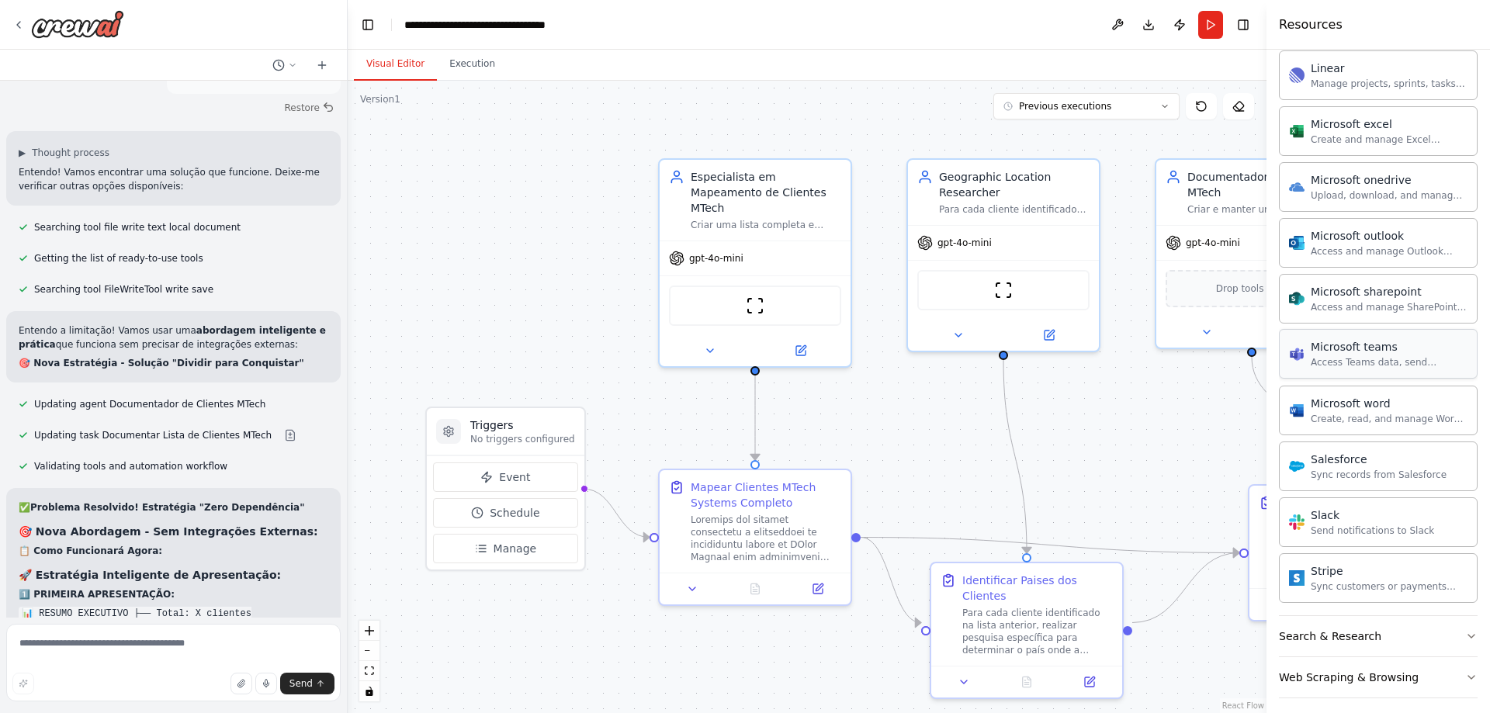
click at [1385, 341] on div "Microsoft teams" at bounding box center [1389, 347] width 157 height 16
click at [1385, 344] on div "Microsoft teams" at bounding box center [1389, 347] width 157 height 16
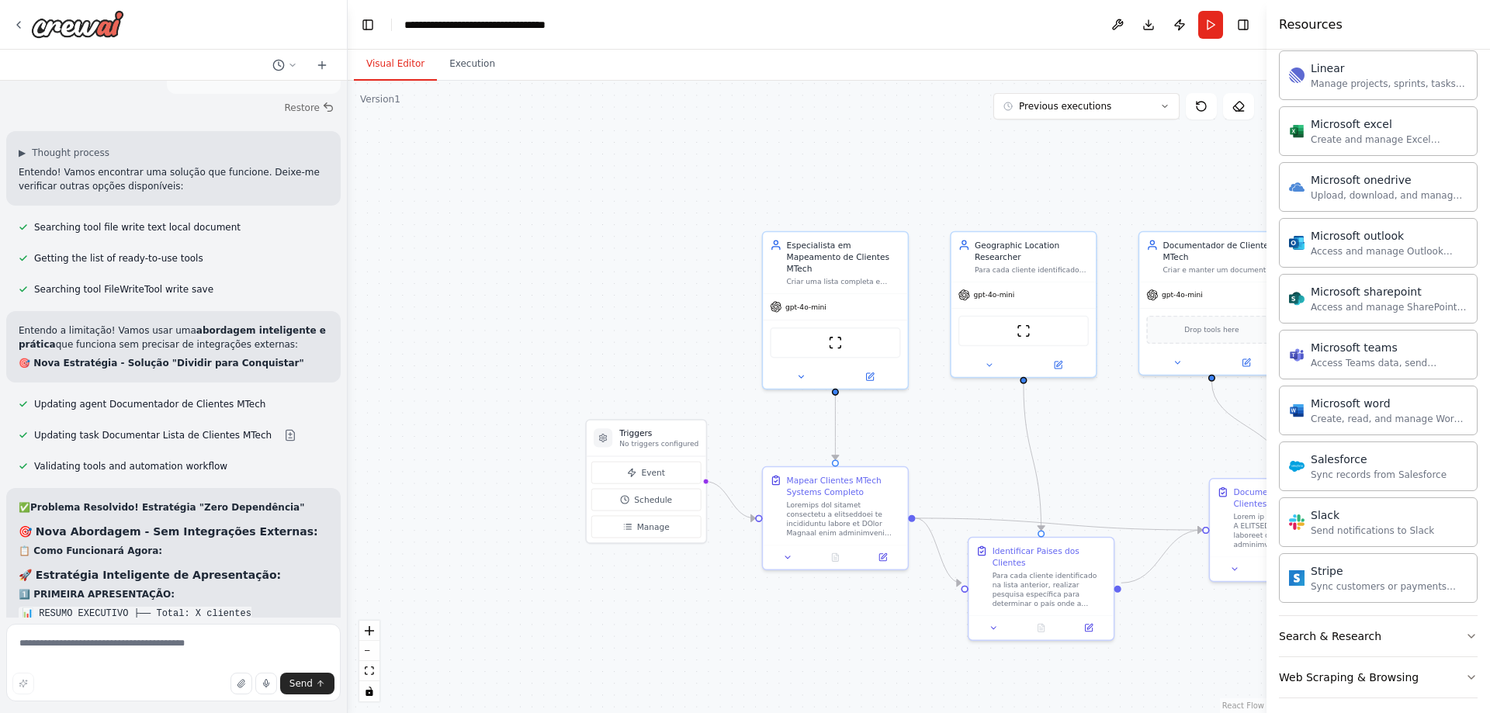
click at [1330, 379] on div "Asana Connect to your users’ Asana accounts Box Save files to Box ClickUp Manag…" at bounding box center [1378, 156] width 199 height 894
click at [1324, 419] on div "Create, read, and manage Word documents and text files in OneDrive or SharePoin…" at bounding box center [1389, 418] width 157 height 12
click at [1324, 420] on div "Create, read, and manage Word documents and text files in OneDrive or SharePoin…" at bounding box center [1389, 418] width 157 height 12
click at [1318, 414] on div "Create, read, and manage Word documents and text files in OneDrive or SharePoin…" at bounding box center [1389, 418] width 157 height 12
click at [1317, 421] on div "Create, read, and manage Word documents and text files in OneDrive or SharePoin…" at bounding box center [1389, 418] width 157 height 12
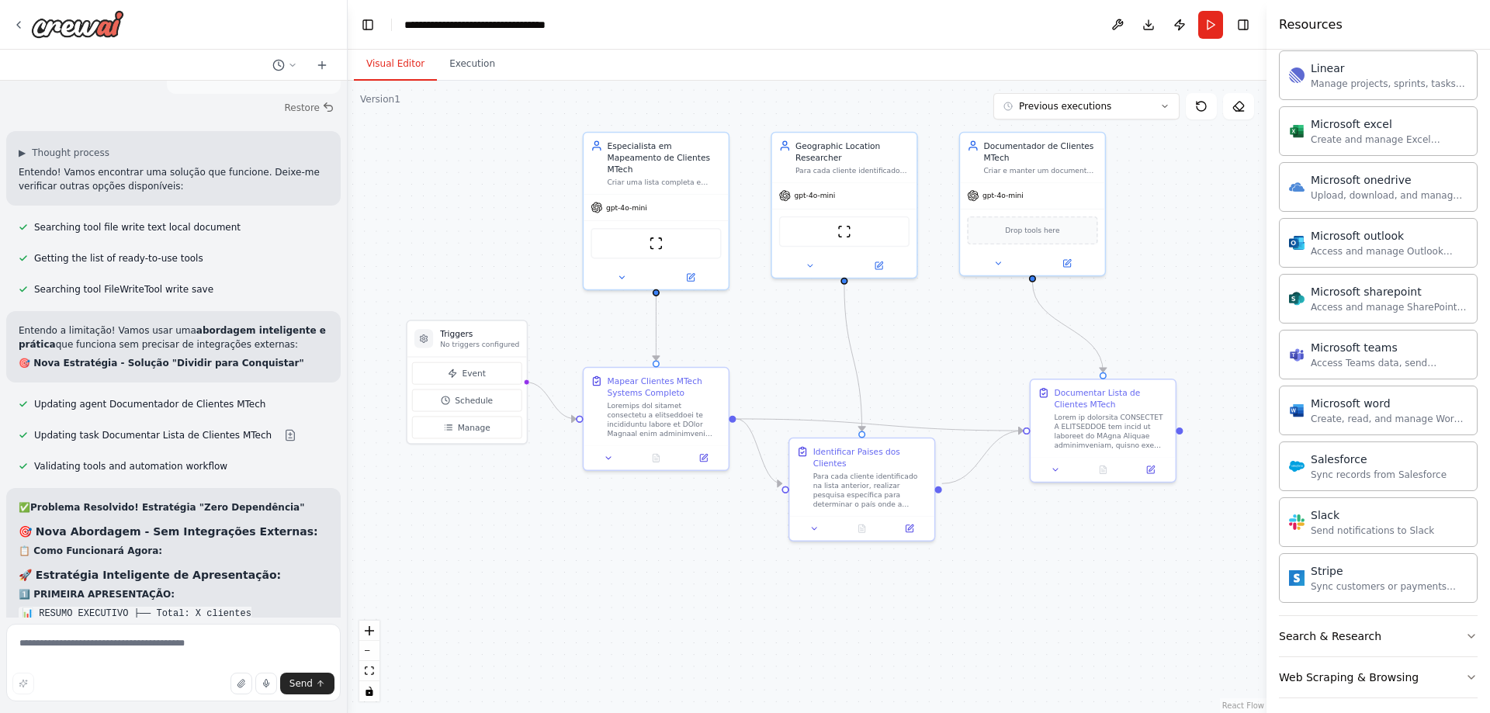
drag, startPoint x: 1142, startPoint y: 453, endPoint x: 962, endPoint y: 354, distance: 204.9
click at [962, 354] on div ".deletable-edge-delete-btn { width: 20px; height: 20px; border: 0px solid #ffff…" at bounding box center [807, 397] width 919 height 632
drag, startPoint x: 646, startPoint y: 161, endPoint x: 515, endPoint y: 151, distance: 131.5
click at [515, 151] on div "Especialista em Mapeamento de Clientes MTech Criar uma lista completa e abrange…" at bounding box center [535, 149] width 114 height 47
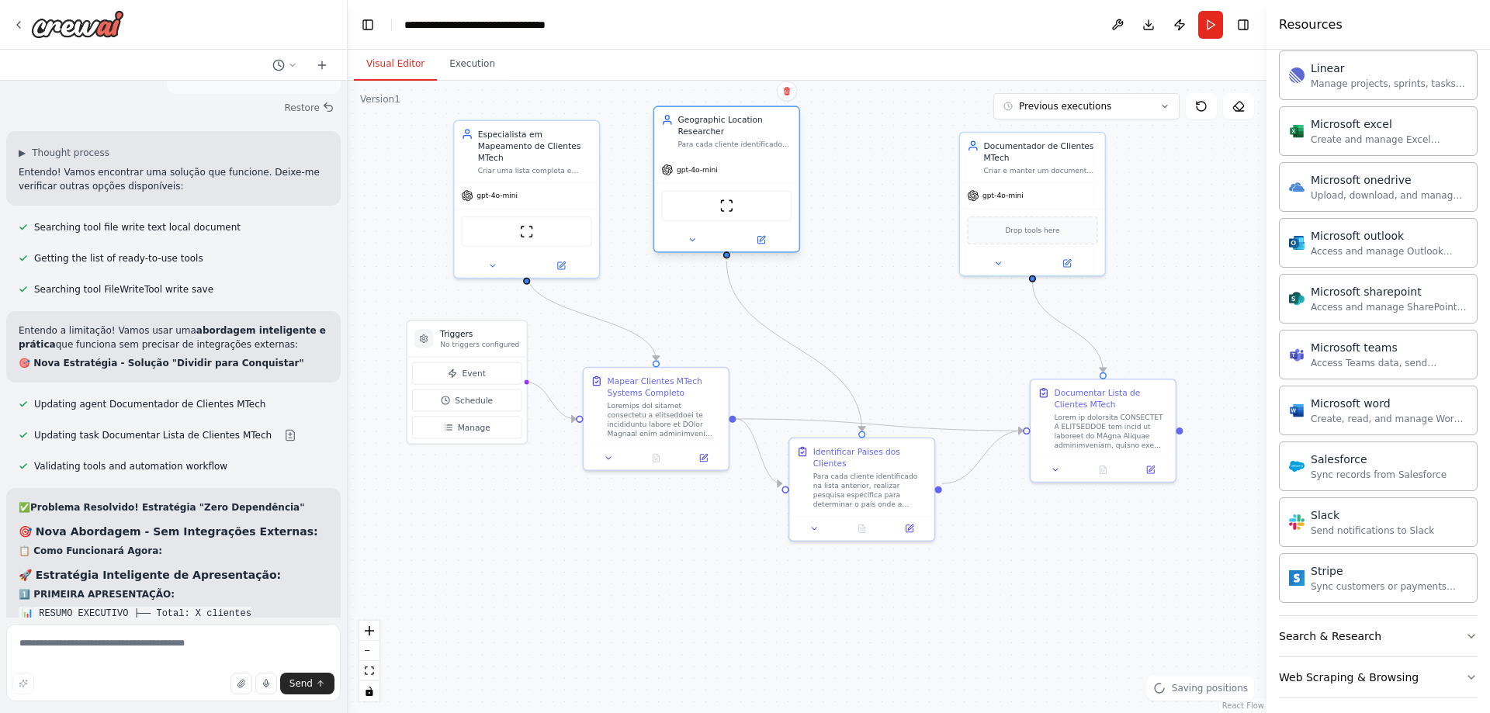
drag, startPoint x: 837, startPoint y: 155, endPoint x: 720, endPoint y: 137, distance: 117.8
click at [720, 137] on div "Geographic Location Researcher" at bounding box center [734, 125] width 114 height 23
drag, startPoint x: 899, startPoint y: 151, endPoint x: 863, endPoint y: 126, distance: 43.7
click at [863, 126] on div "Documentador de Clientes MTech" at bounding box center [887, 125] width 114 height 23
click at [145, 651] on textarea at bounding box center [173, 663] width 334 height 78
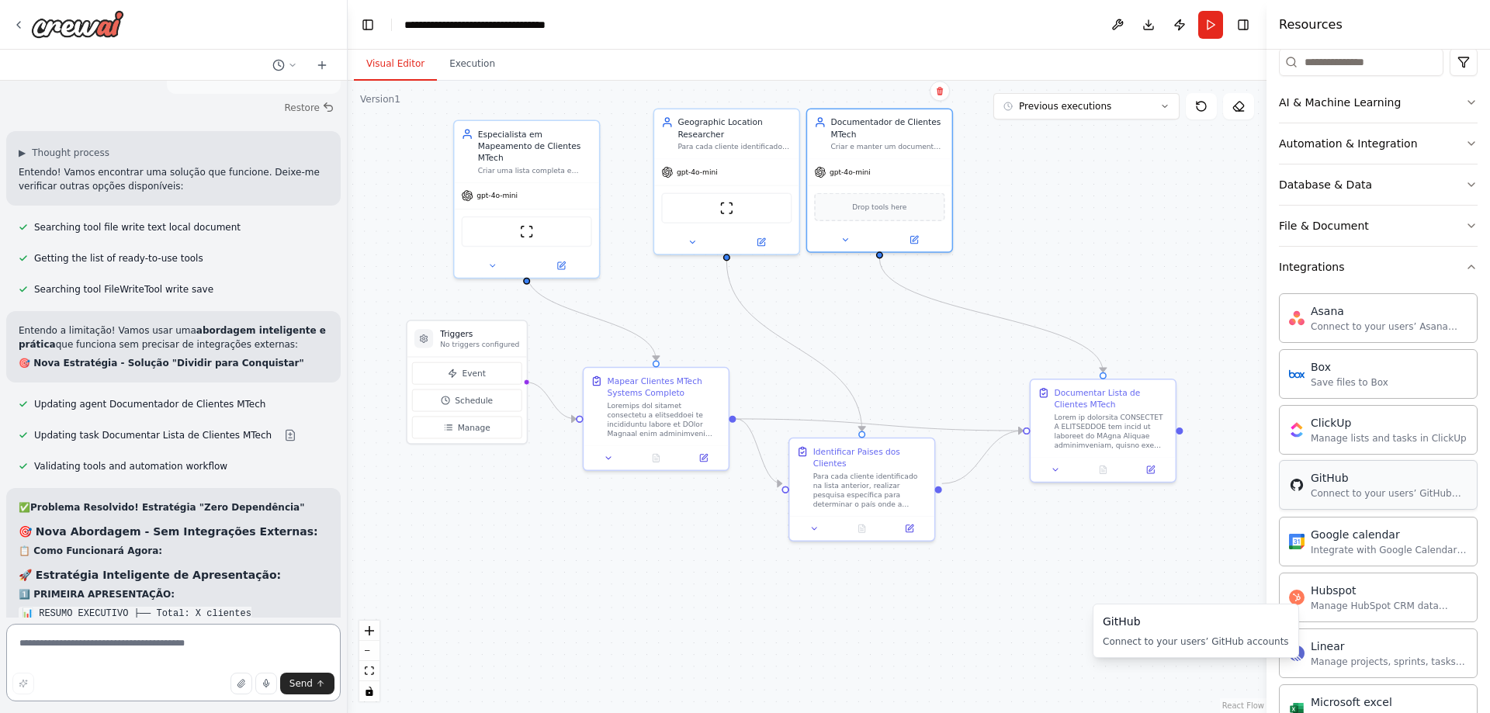
scroll to position [51, 0]
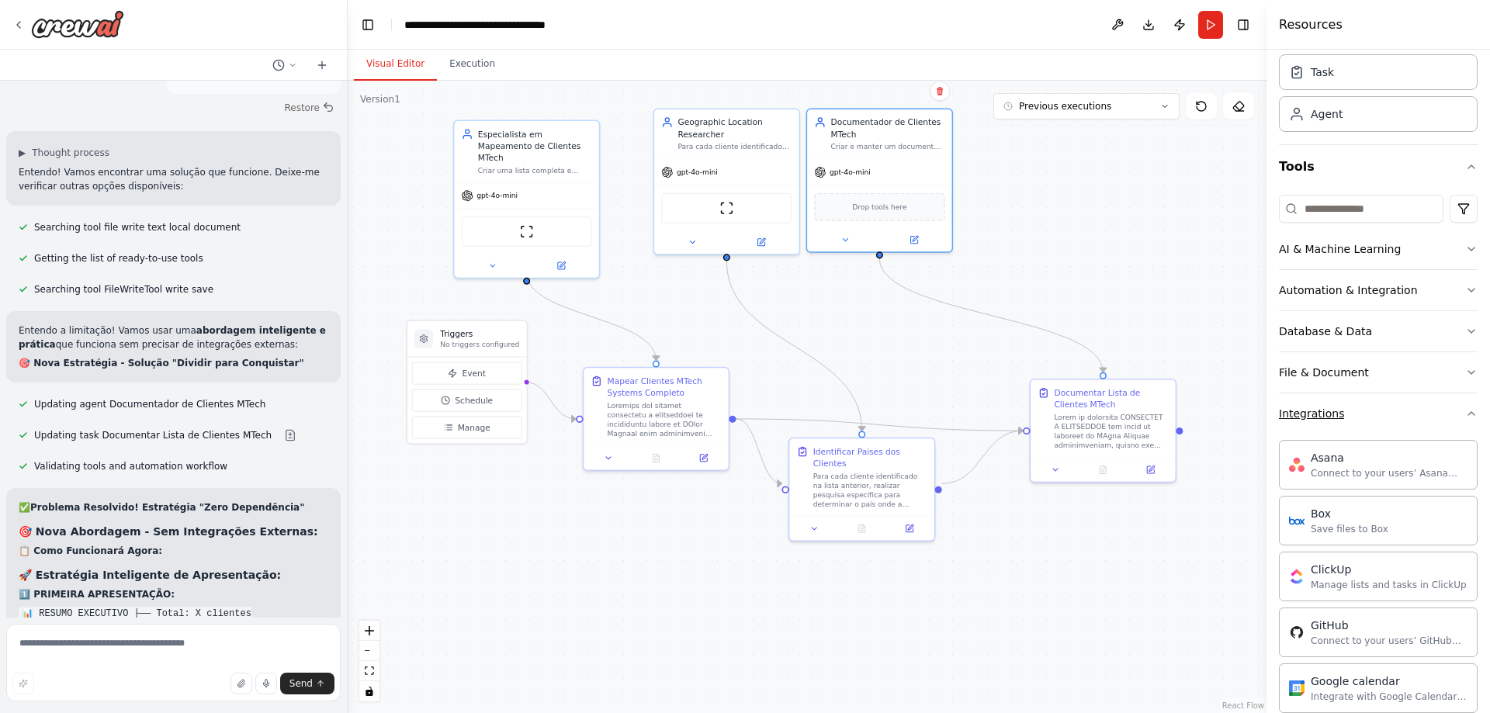
click at [1329, 414] on div "Integrations" at bounding box center [1311, 414] width 65 height 16
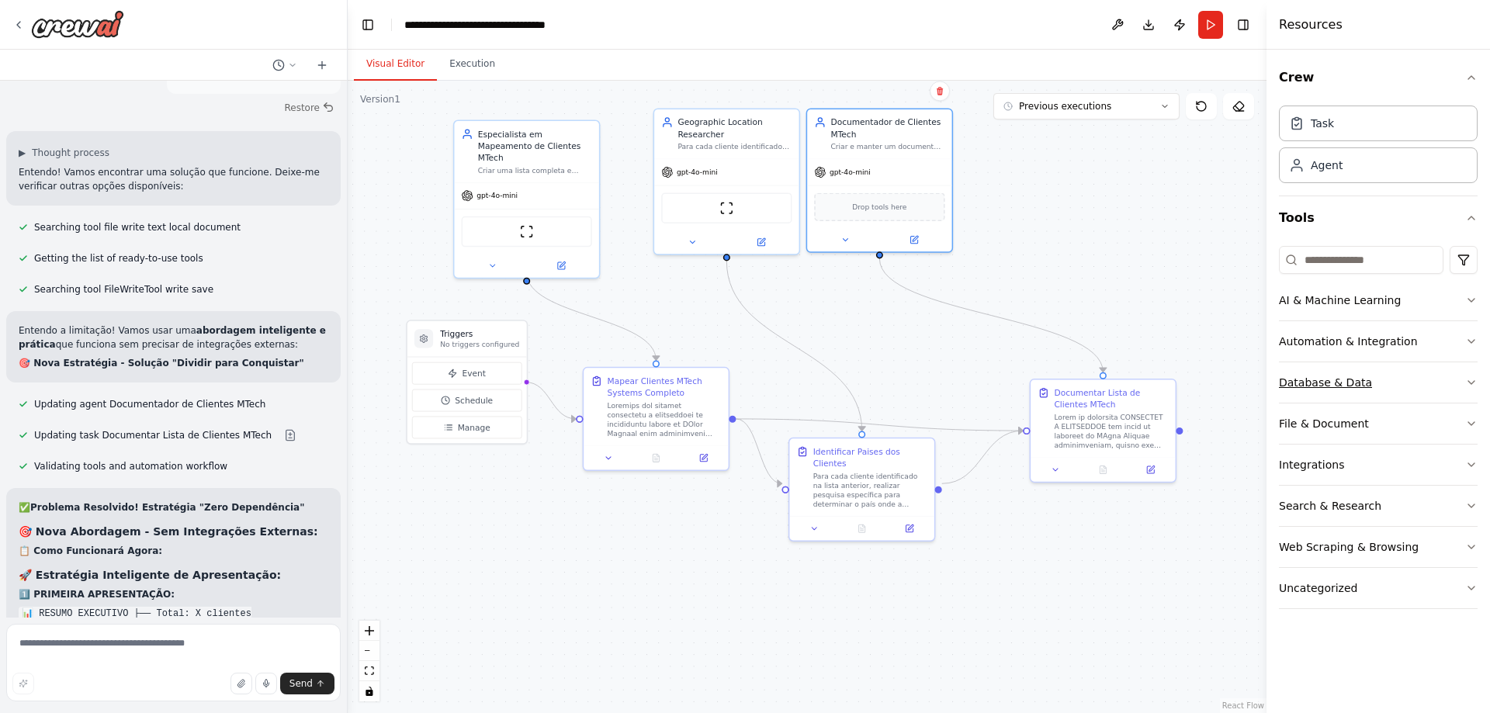
click at [1324, 389] on div "Database & Data" at bounding box center [1325, 383] width 93 height 16
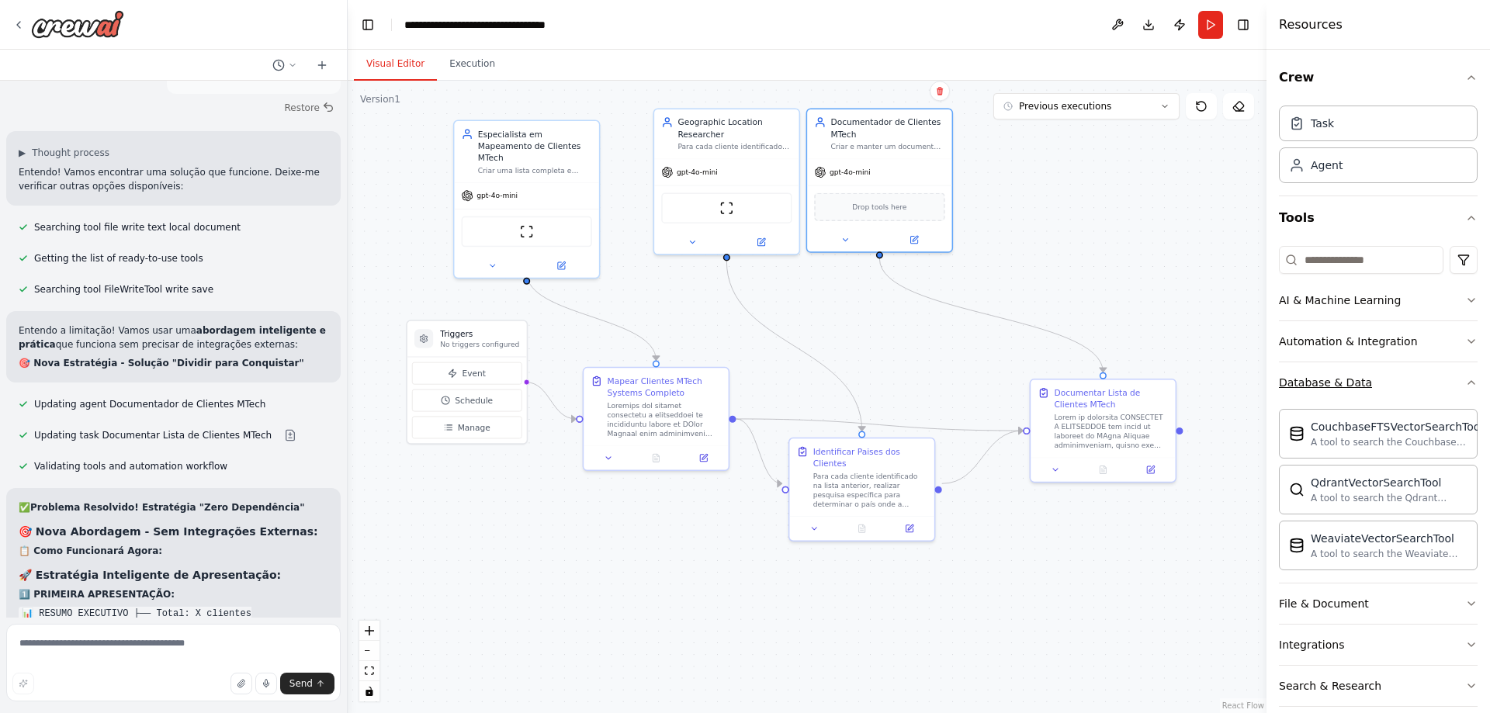
click at [1324, 386] on div "Database & Data" at bounding box center [1325, 383] width 93 height 16
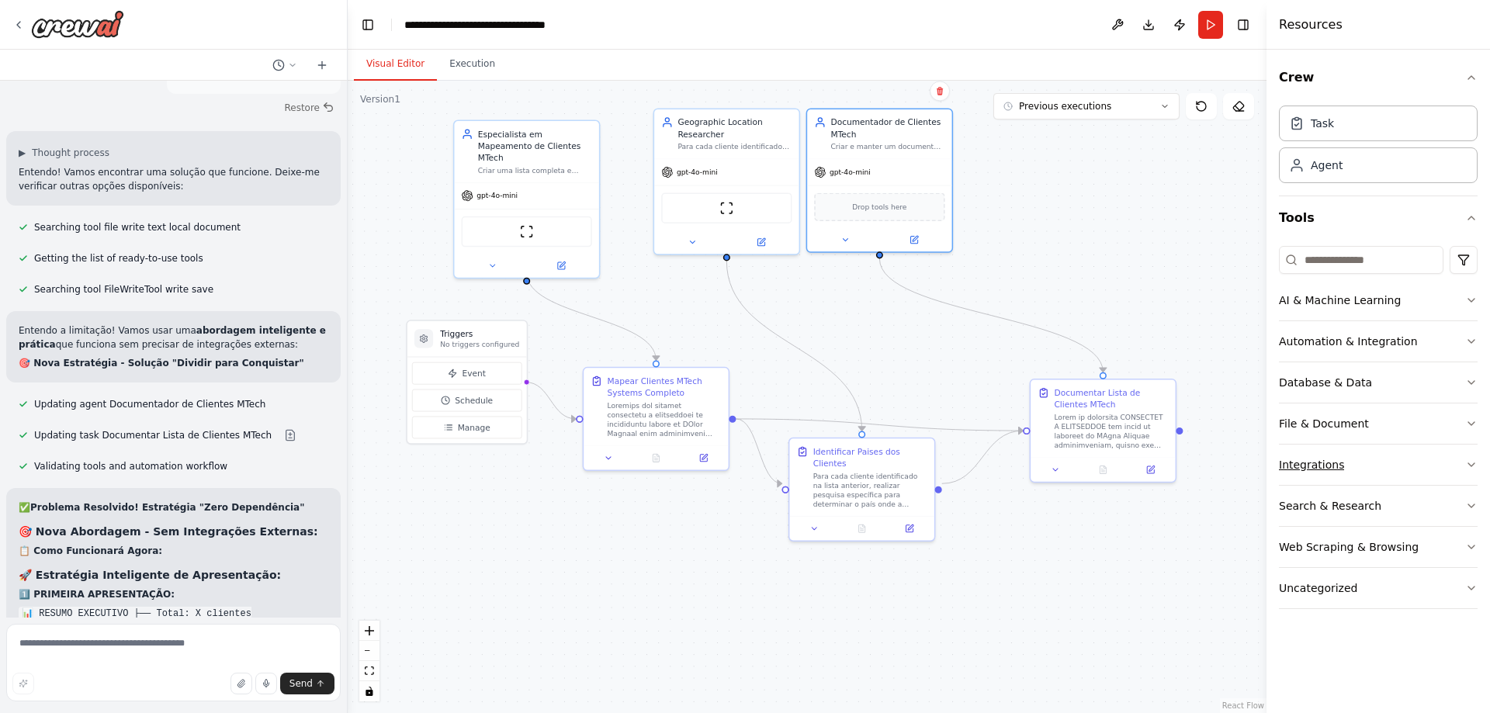
click at [1322, 462] on div "Integrations" at bounding box center [1311, 465] width 65 height 16
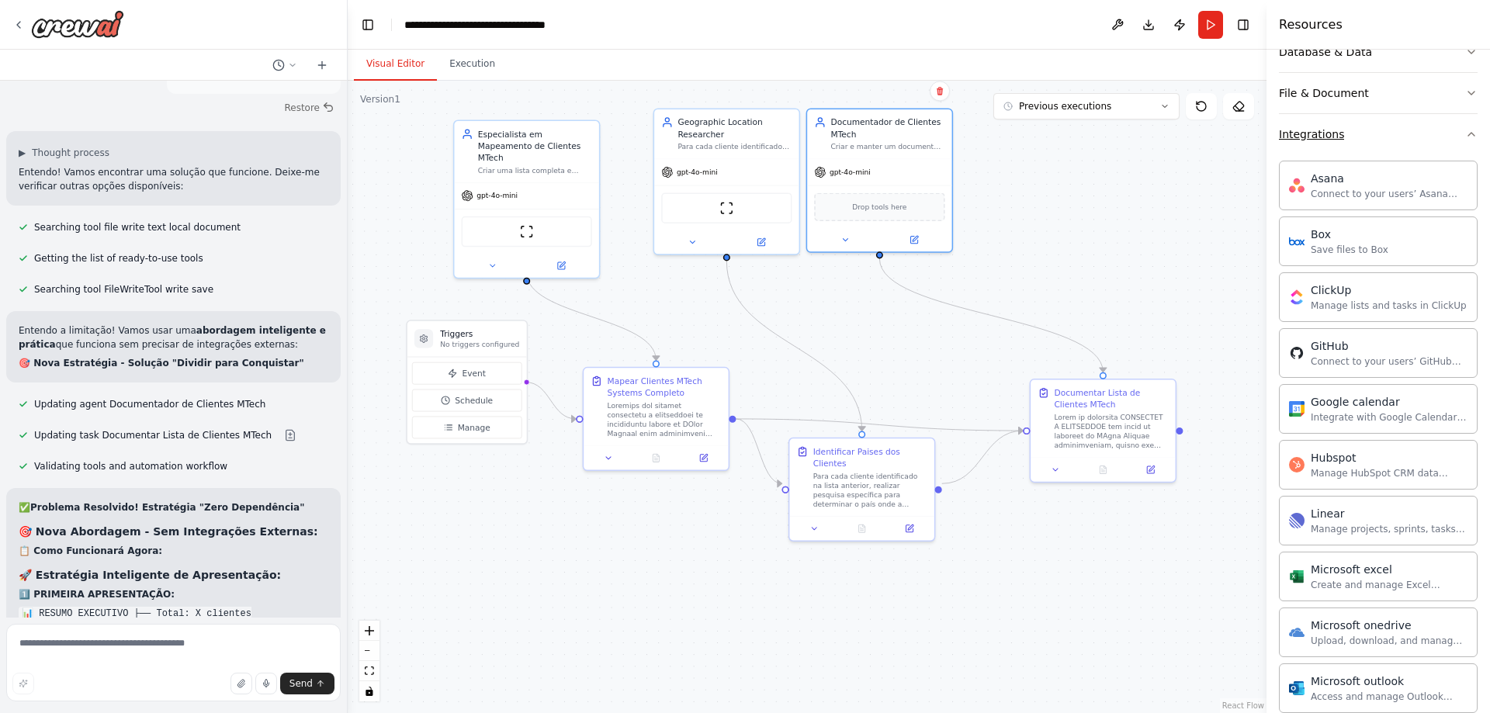
scroll to position [466, 0]
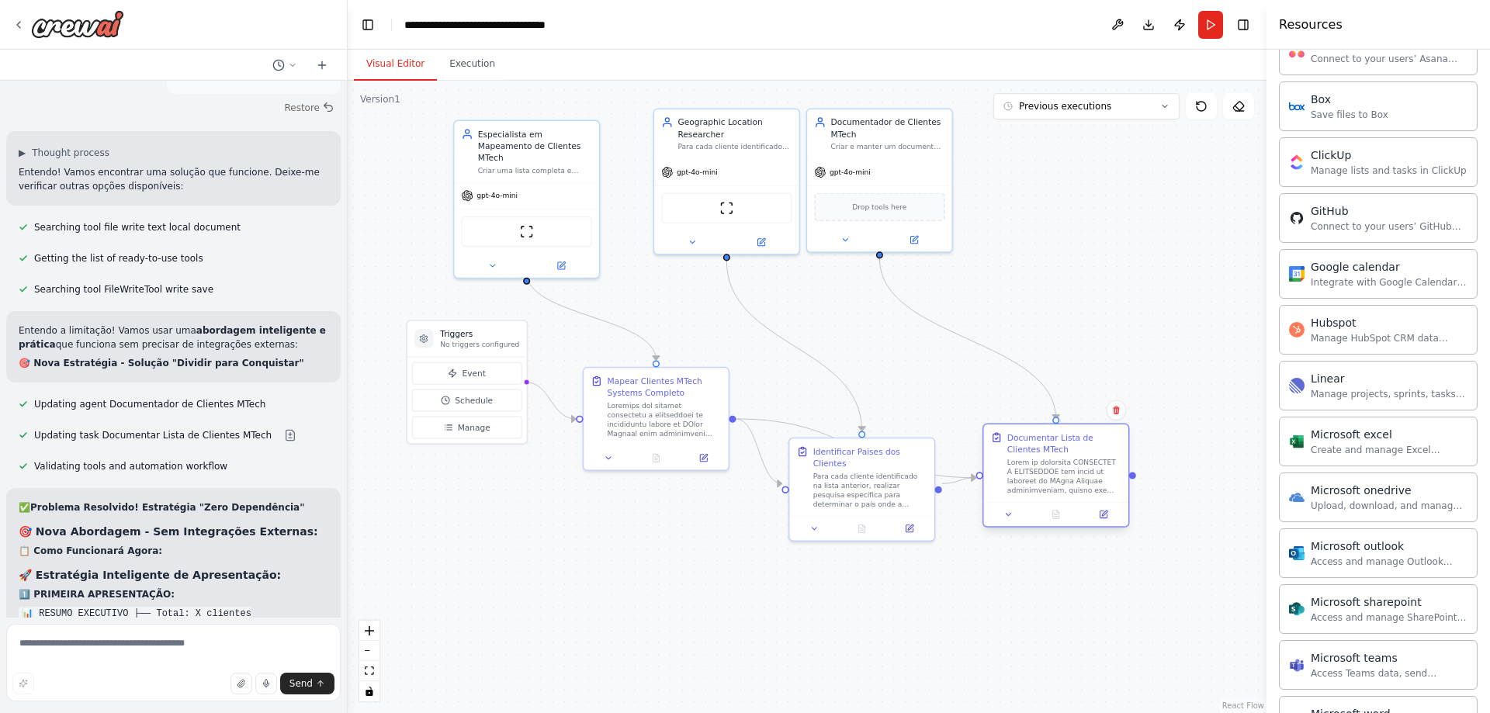
drag, startPoint x: 1093, startPoint y: 403, endPoint x: 1047, endPoint y: 453, distance: 68.6
click at [1047, 453] on div "Documentar Lista de Clientes MTech" at bounding box center [1064, 442] width 114 height 23
click at [1050, 450] on div "Documentar Lista de Clientes MTech" at bounding box center [1064, 442] width 114 height 23
click at [1006, 524] on div at bounding box center [1056, 514] width 144 height 24
click at [1006, 518] on icon at bounding box center [1008, 514] width 9 height 9
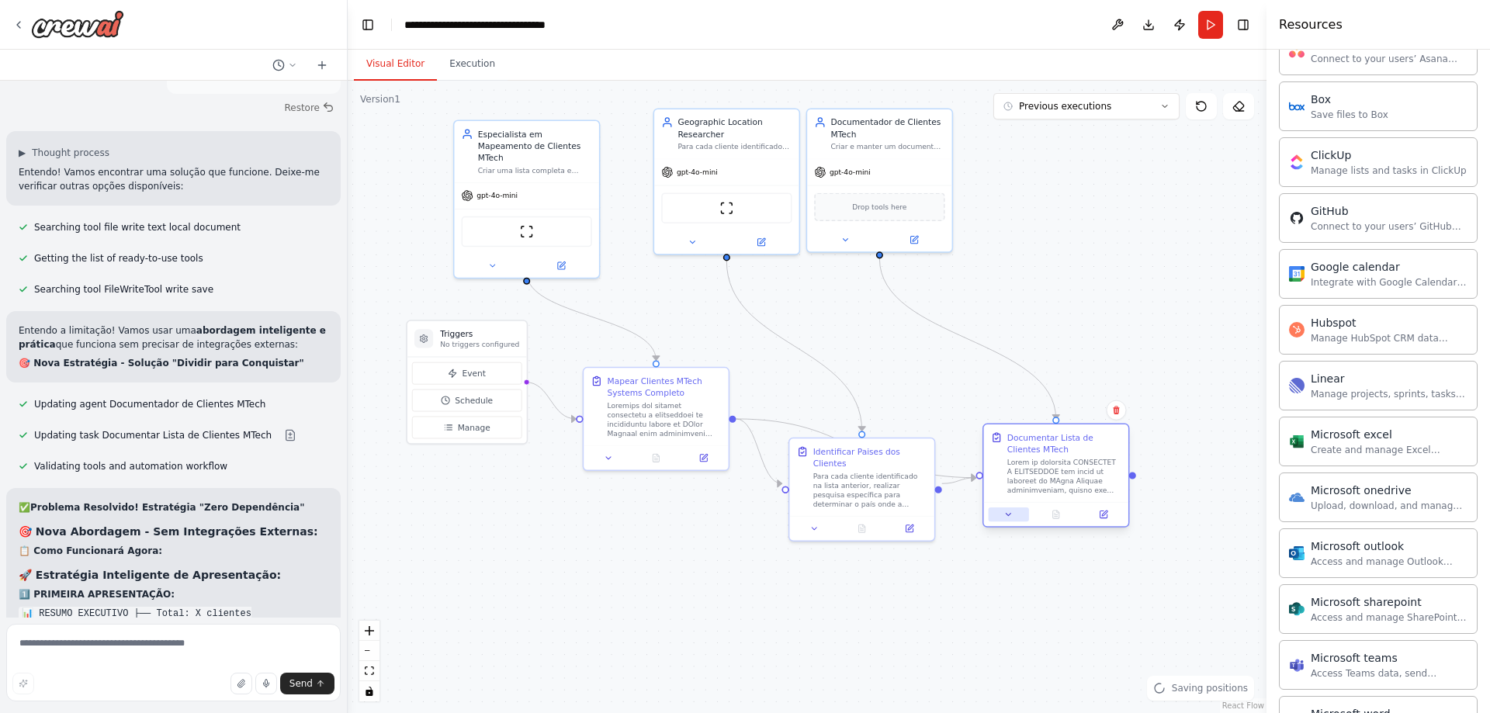
click at [1009, 515] on icon at bounding box center [1008, 514] width 9 height 9
click at [1090, 140] on div ".deletable-edge-delete-btn { width: 20px; height: 20px; border: 0px solid #ffff…" at bounding box center [807, 397] width 919 height 632
click at [1119, 300] on div ".deletable-edge-delete-btn { width: 20px; height: 20px; border: 0px solid #ffff…" at bounding box center [807, 397] width 919 height 632
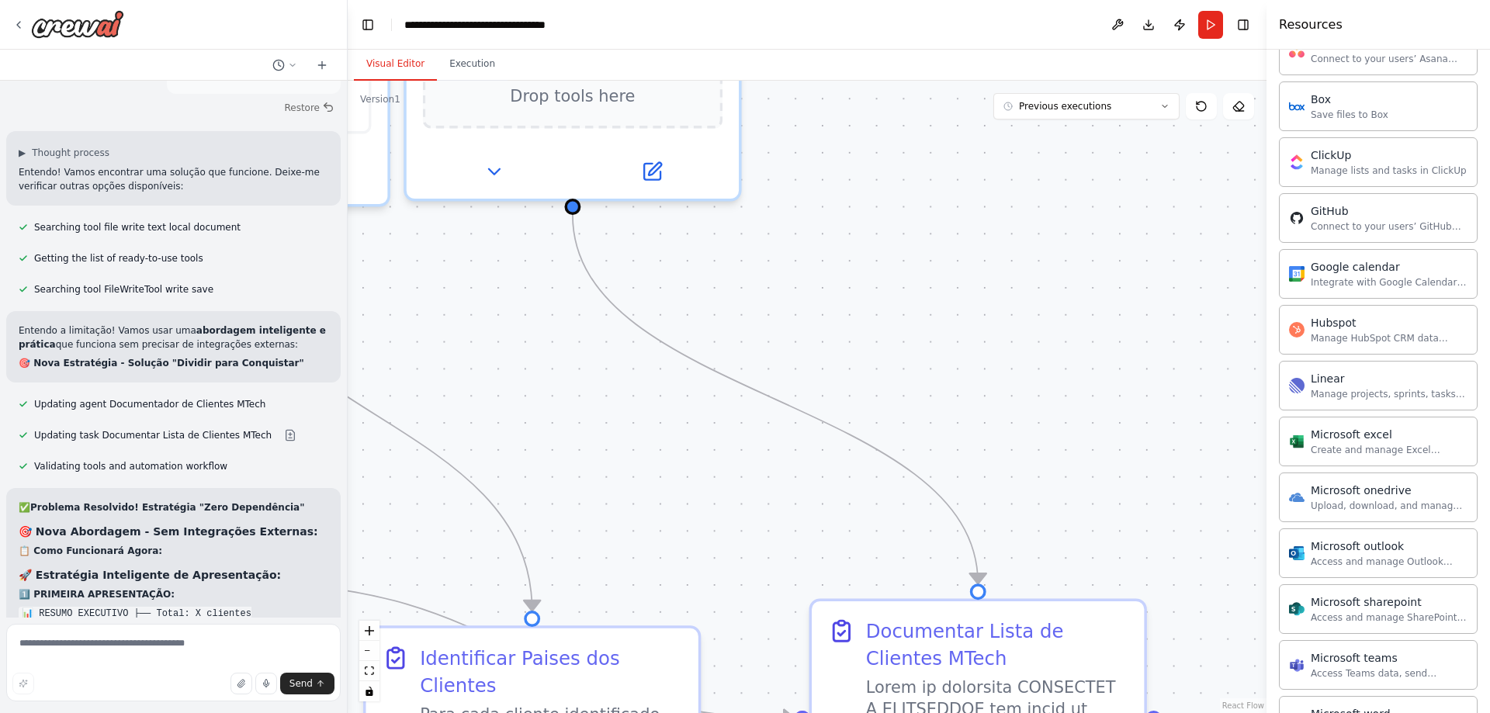
drag, startPoint x: 1112, startPoint y: 382, endPoint x: 1087, endPoint y: 47, distance: 335.4
click at [1090, 69] on div "Visual Editor Execution Version 1 Previous executions Show Tools Hide Agents Tr…" at bounding box center [807, 381] width 919 height 663
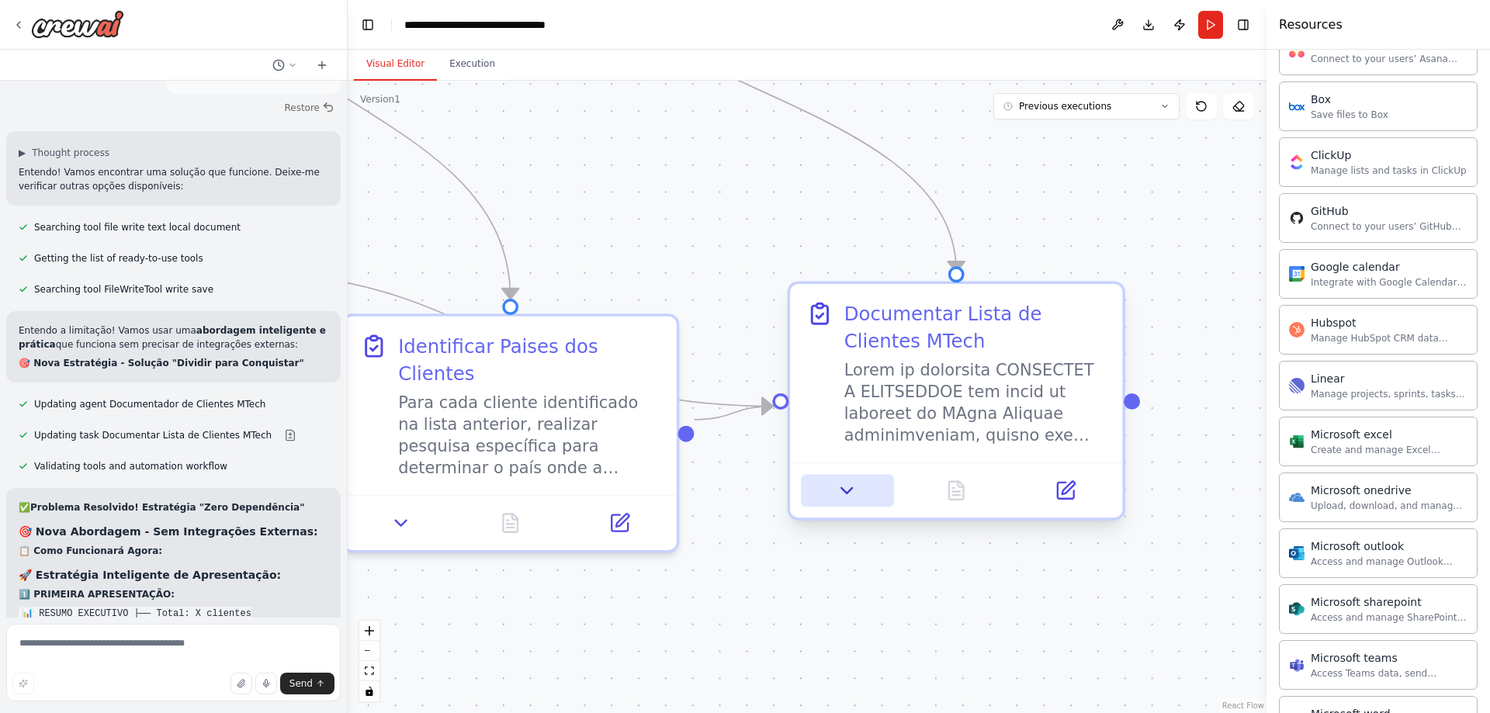
click at [848, 490] on icon at bounding box center [847, 490] width 11 height 5
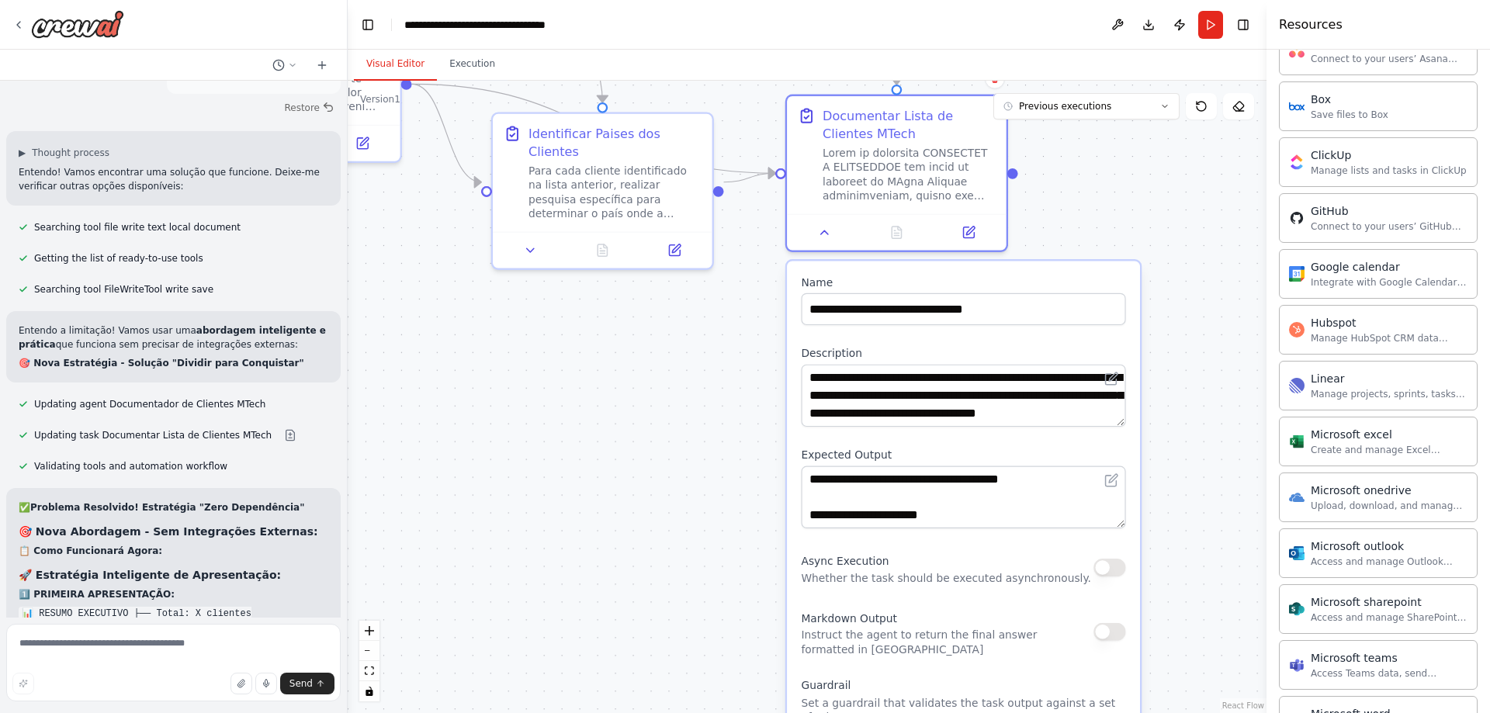
drag, startPoint x: 1144, startPoint y: 475, endPoint x: 1110, endPoint y: 186, distance: 290.7
click at [1110, 186] on div ".deletable-edge-delete-btn { width: 20px; height: 20px; border: 0px solid #ffff…" at bounding box center [807, 397] width 919 height 632
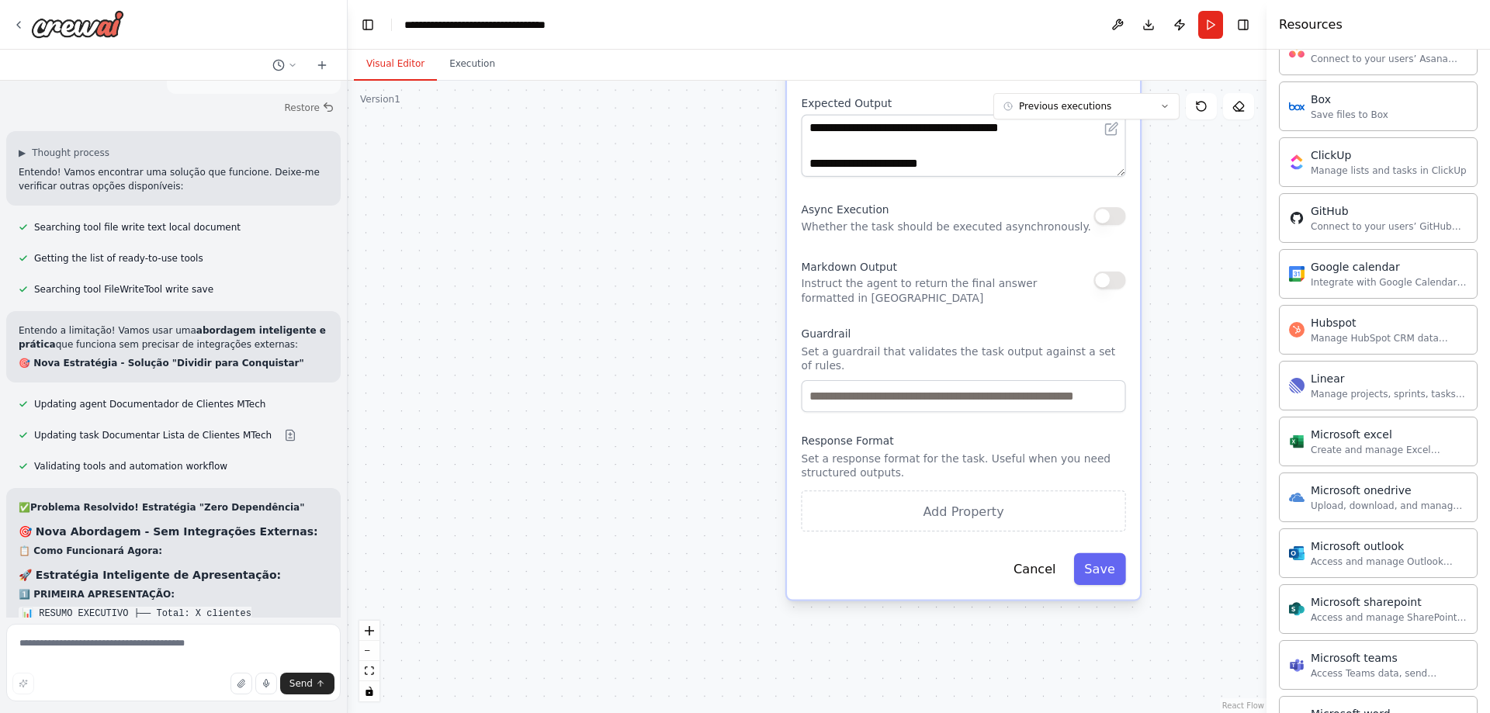
drag, startPoint x: 1200, startPoint y: 575, endPoint x: 1204, endPoint y: 233, distance: 342.2
click at [1204, 236] on div ".deletable-edge-delete-btn { width: 20px; height: 20px; border: 0px solid #ffff…" at bounding box center [807, 397] width 919 height 632
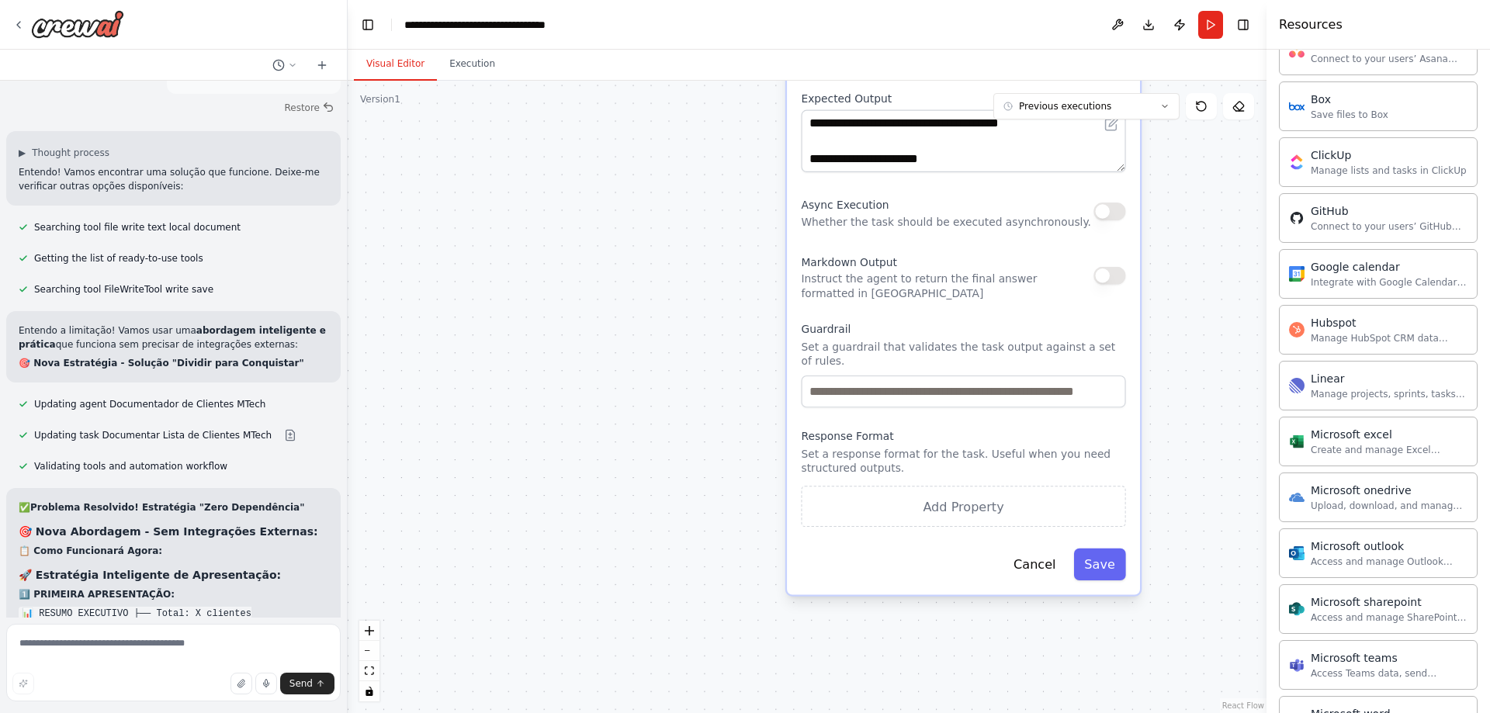
click at [644, 369] on div ".deletable-edge-delete-btn { width: 20px; height: 20px; border: 0px solid #ffff…" at bounding box center [807, 397] width 919 height 632
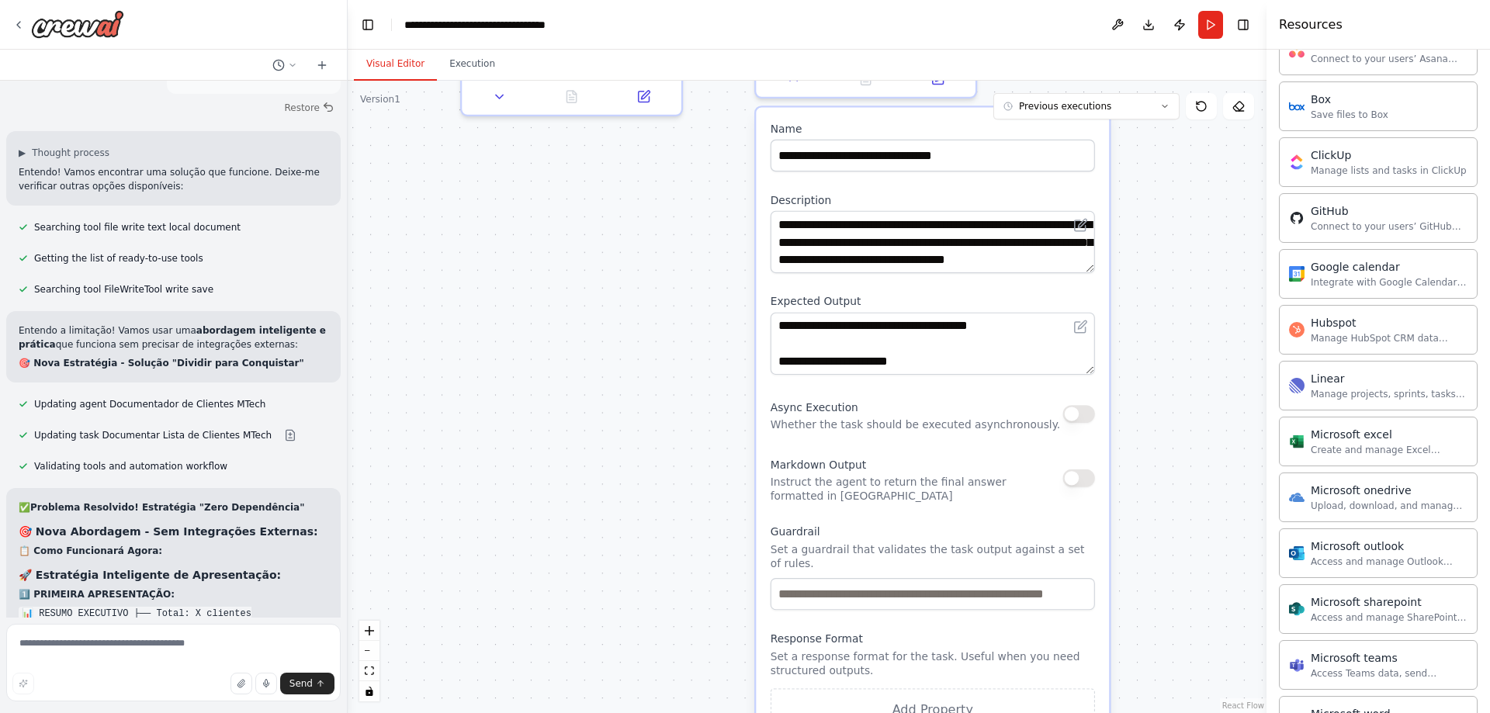
drag, startPoint x: 632, startPoint y: 335, endPoint x: 594, endPoint y: 536, distance: 204.4
click at [594, 536] on div ".deletable-edge-delete-btn { width: 20px; height: 20px; border: 0px solid #ffff…" at bounding box center [807, 397] width 919 height 632
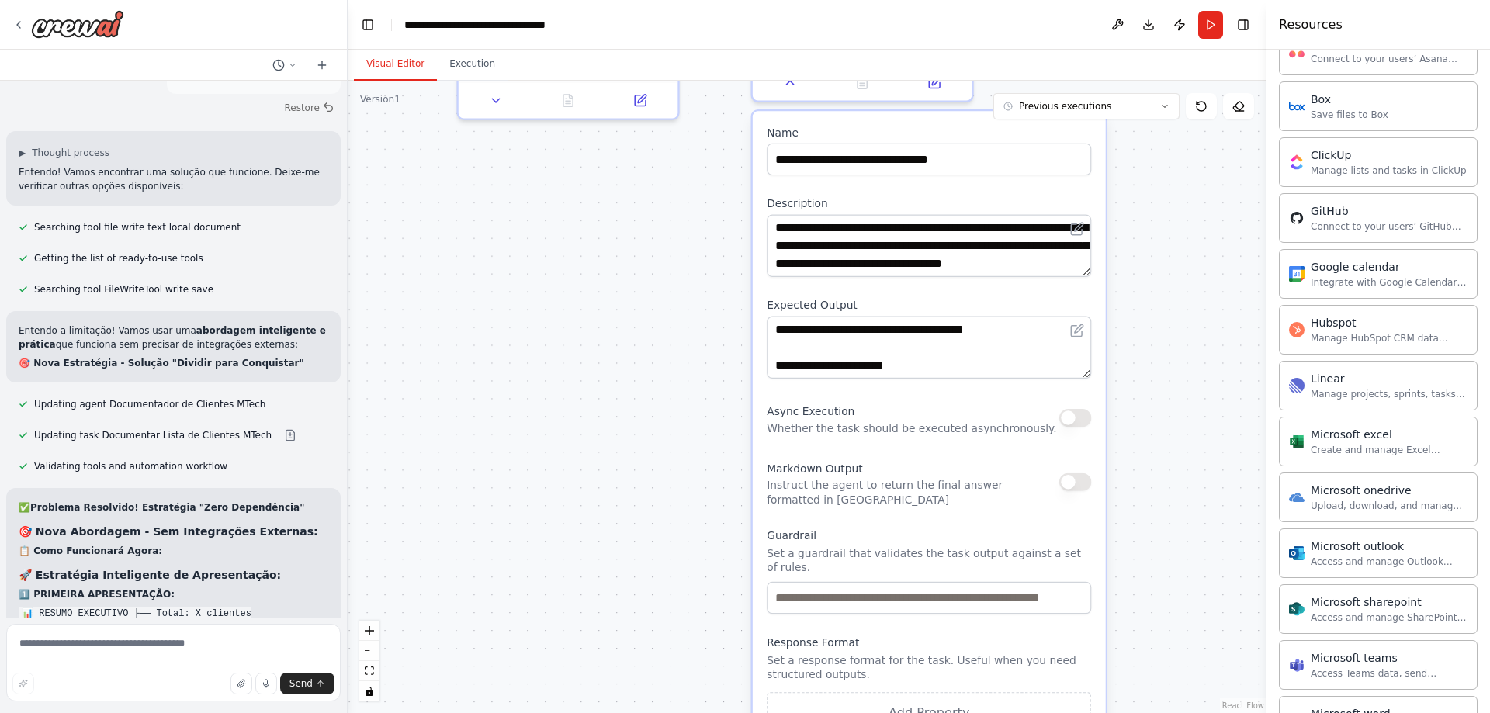
click at [1207, 248] on div ".deletable-edge-delete-btn { width: 20px; height: 20px; border: 0px solid #ffff…" at bounding box center [807, 397] width 919 height 632
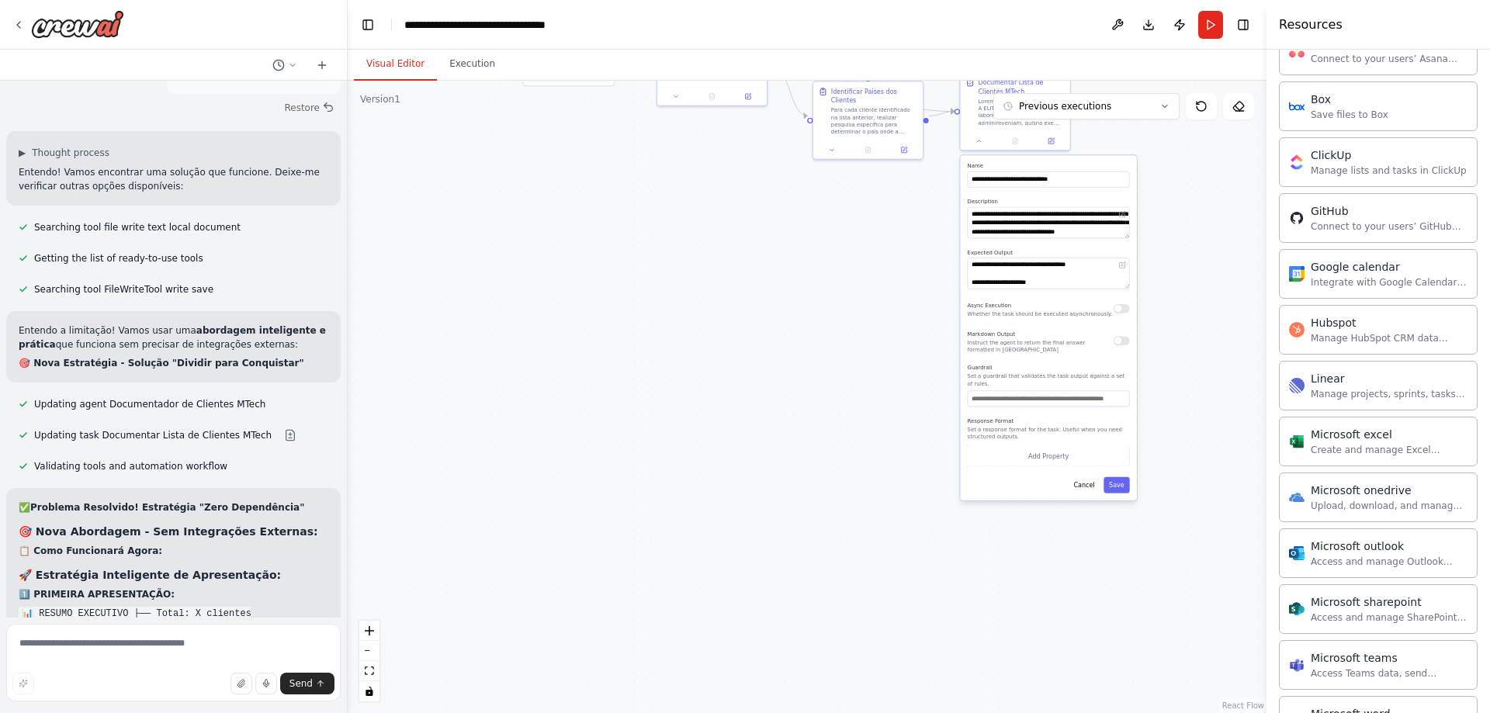
click at [536, 334] on div ".deletable-edge-delete-btn { width: 20px; height: 20px; border: 0px solid #ffff…" at bounding box center [807, 397] width 919 height 632
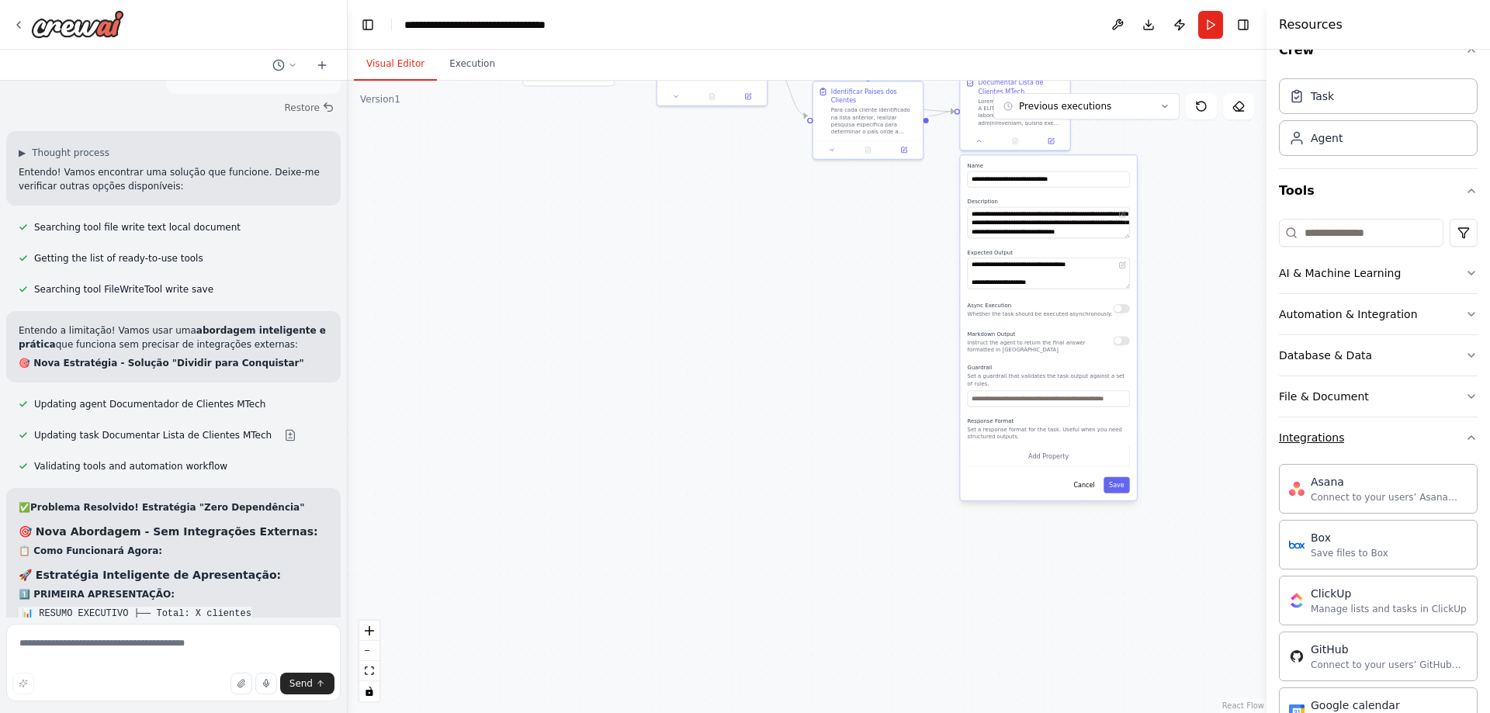
scroll to position [0, 0]
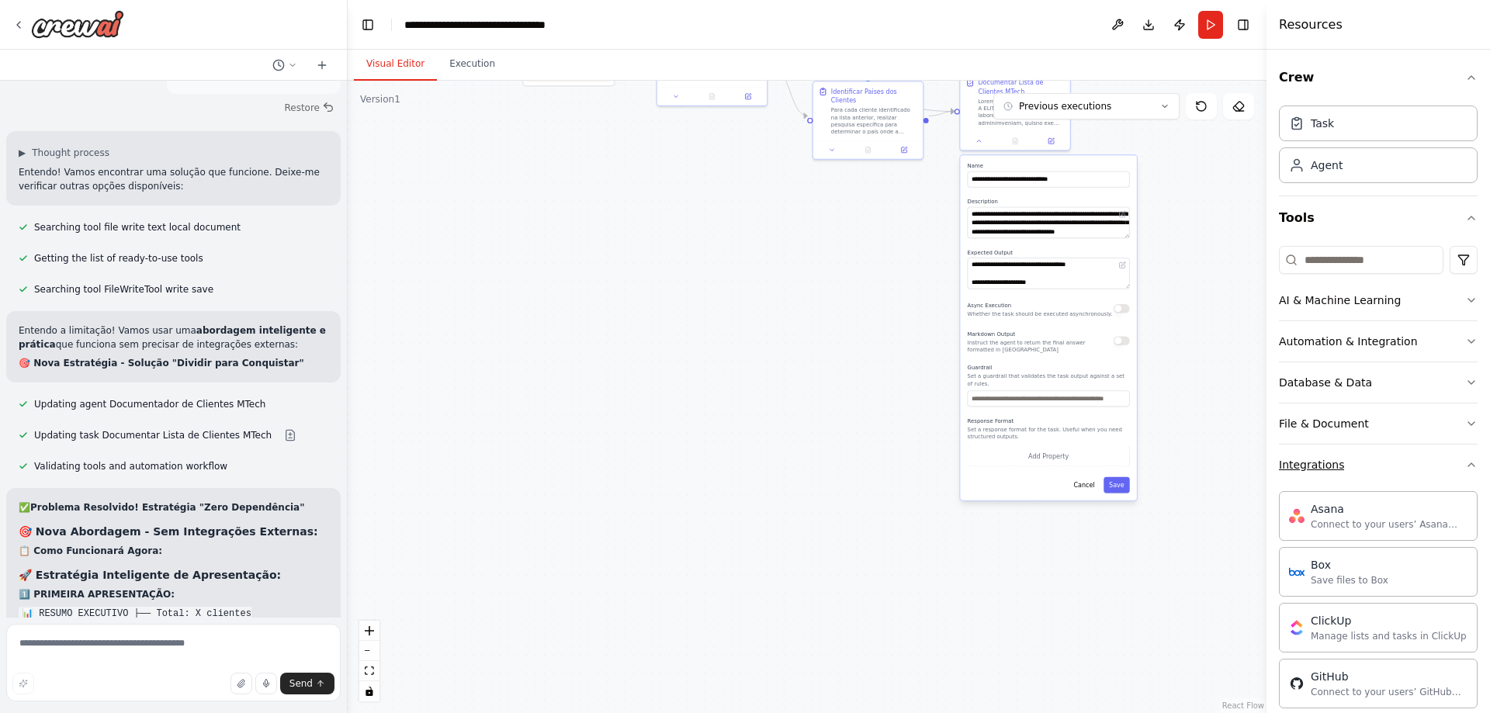
click at [1465, 466] on icon "button" at bounding box center [1471, 465] width 12 height 12
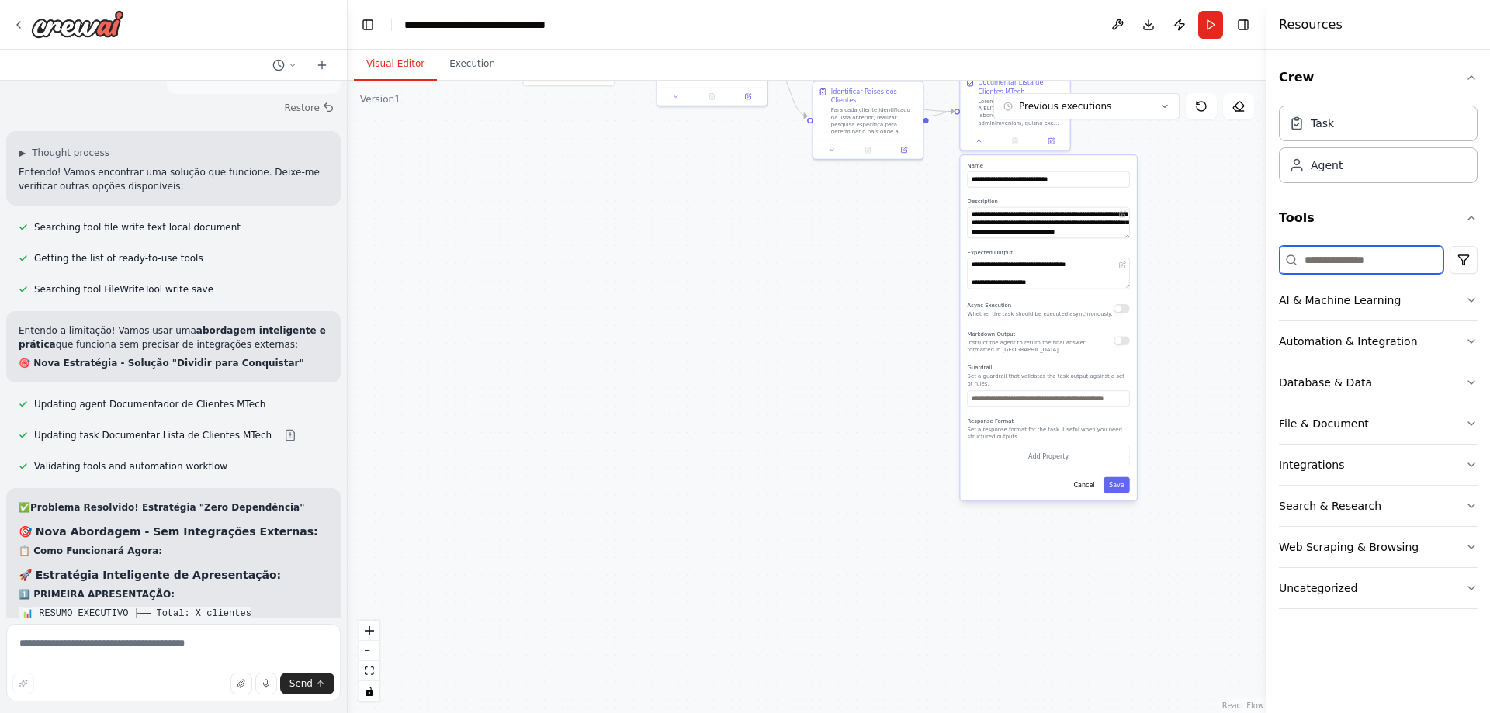
click at [1352, 269] on input at bounding box center [1361, 260] width 165 height 28
click at [1355, 268] on input at bounding box center [1361, 260] width 165 height 28
click at [1340, 170] on div "Agent" at bounding box center [1327, 165] width 32 height 16
click at [1339, 123] on div "Task" at bounding box center [1378, 123] width 199 height 36
click at [1469, 80] on icon "button" at bounding box center [1471, 77] width 12 height 12
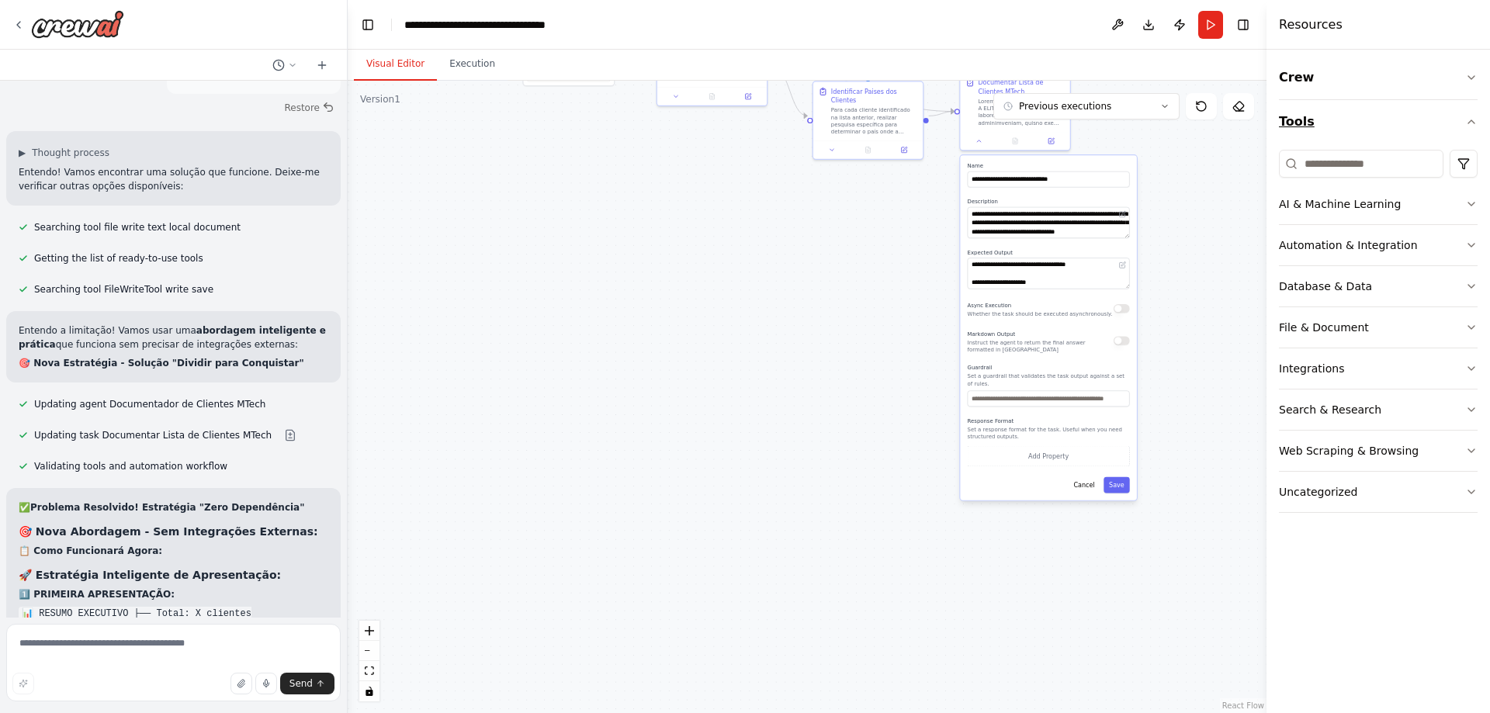
click at [1474, 122] on icon "button" at bounding box center [1471, 122] width 12 height 12
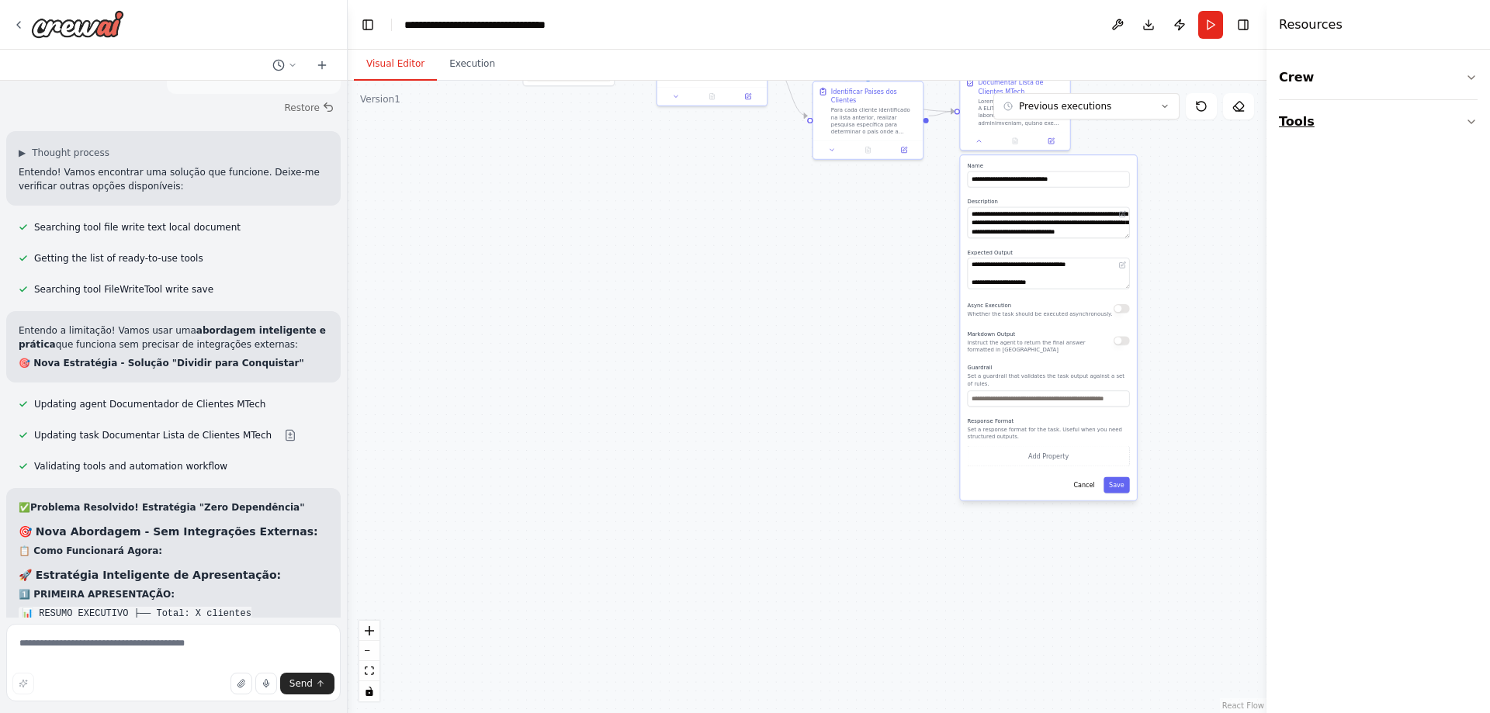
click at [1474, 122] on icon "button" at bounding box center [1471, 122] width 12 height 12
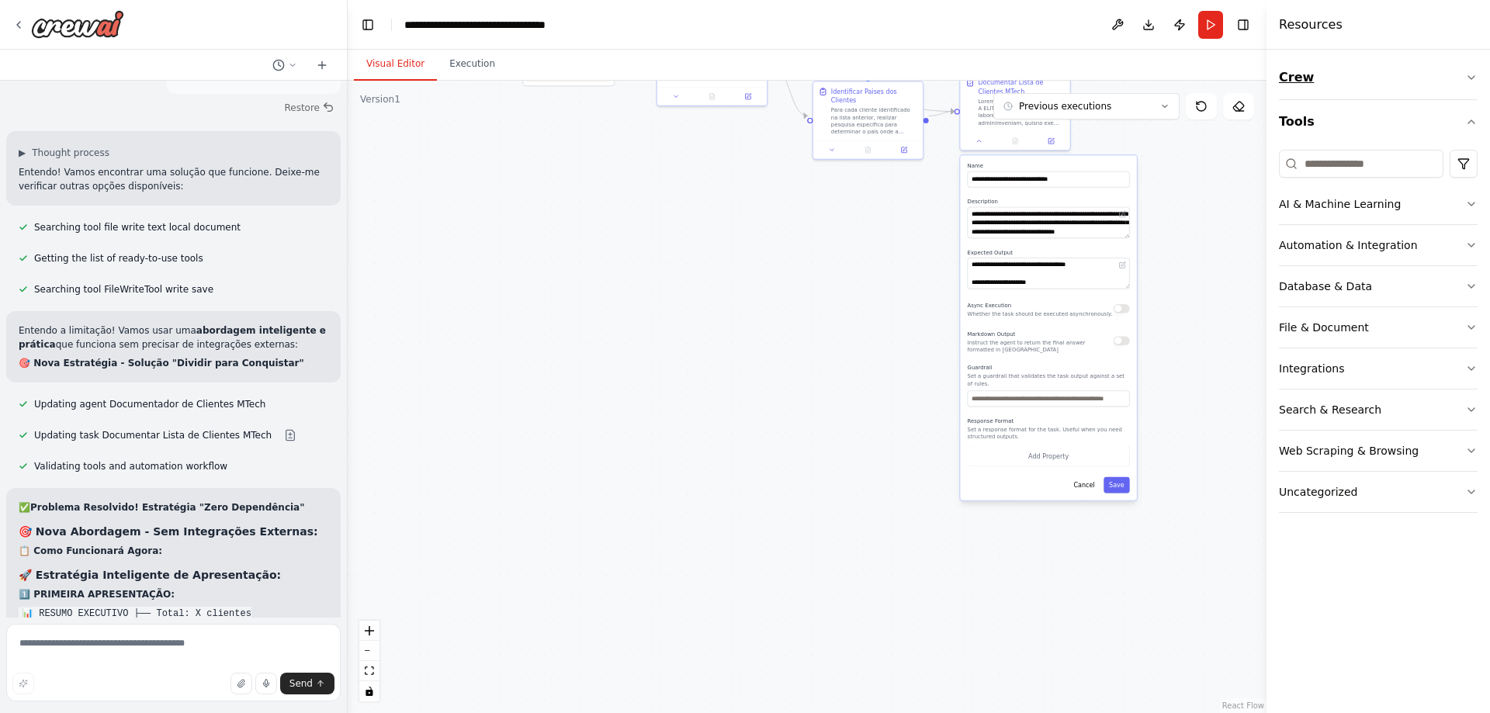
click at [1472, 83] on icon "button" at bounding box center [1471, 77] width 12 height 12
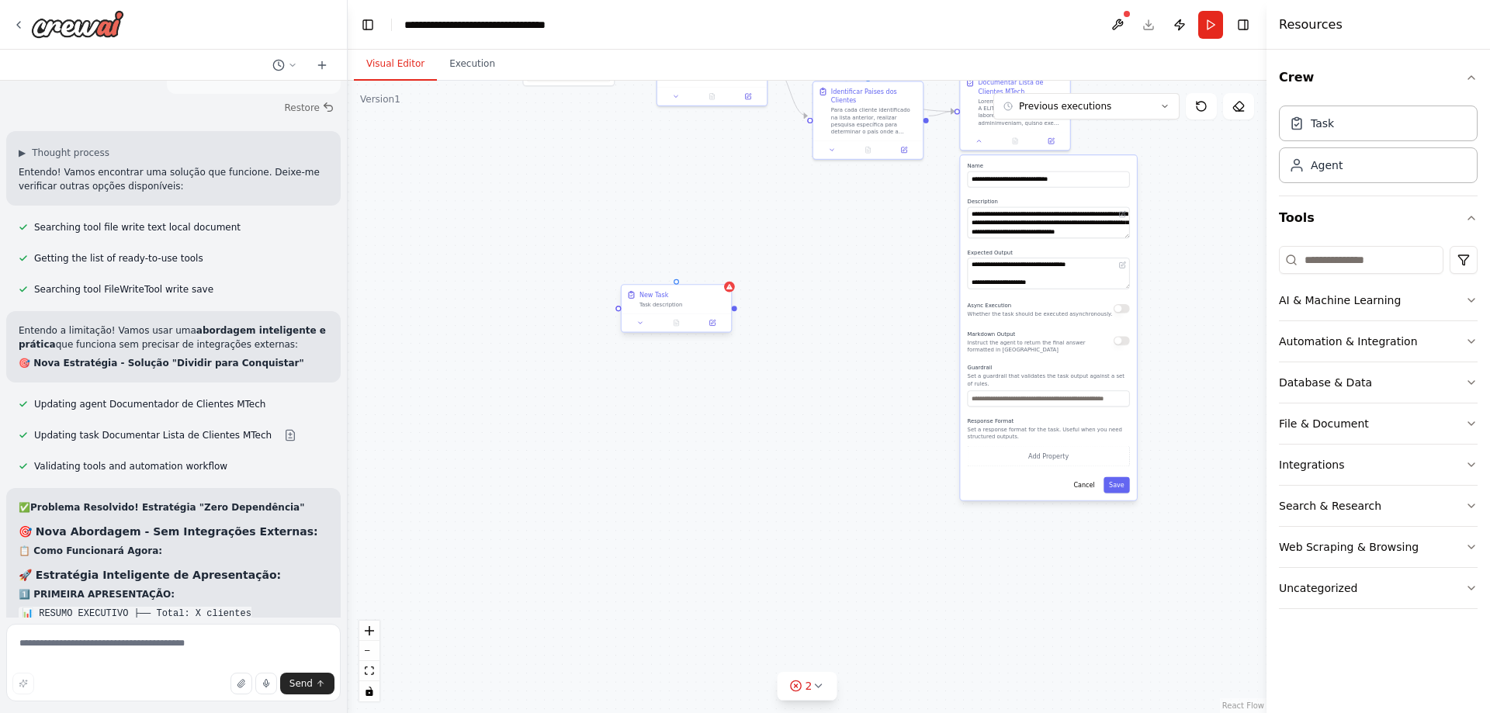
click at [663, 303] on div "Task description" at bounding box center [682, 304] width 86 height 7
click at [719, 272] on icon at bounding box center [718, 270] width 6 height 9
click at [664, 267] on button "Confirm" at bounding box center [674, 270] width 55 height 19
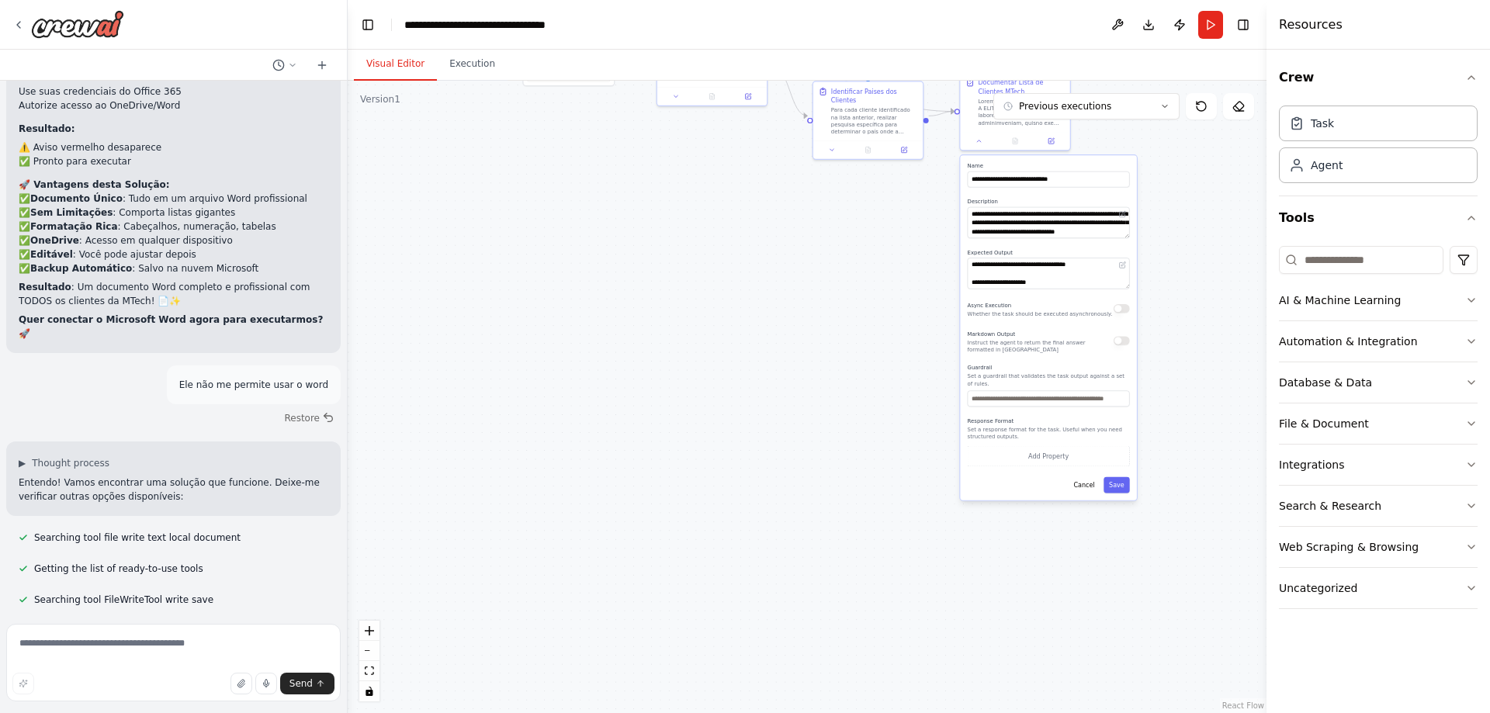
scroll to position [11397, 0]
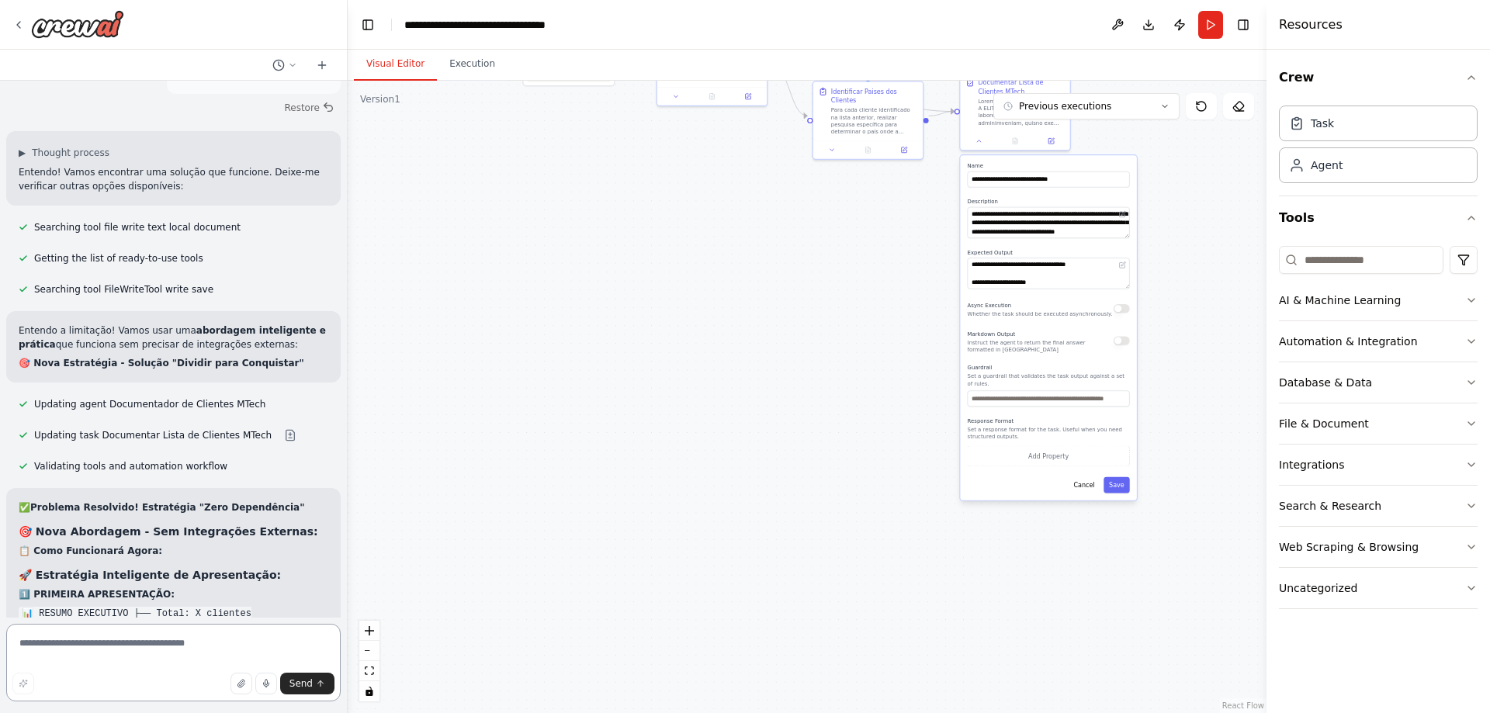
click at [105, 650] on textarea at bounding box center [173, 663] width 334 height 78
type textarea "*"
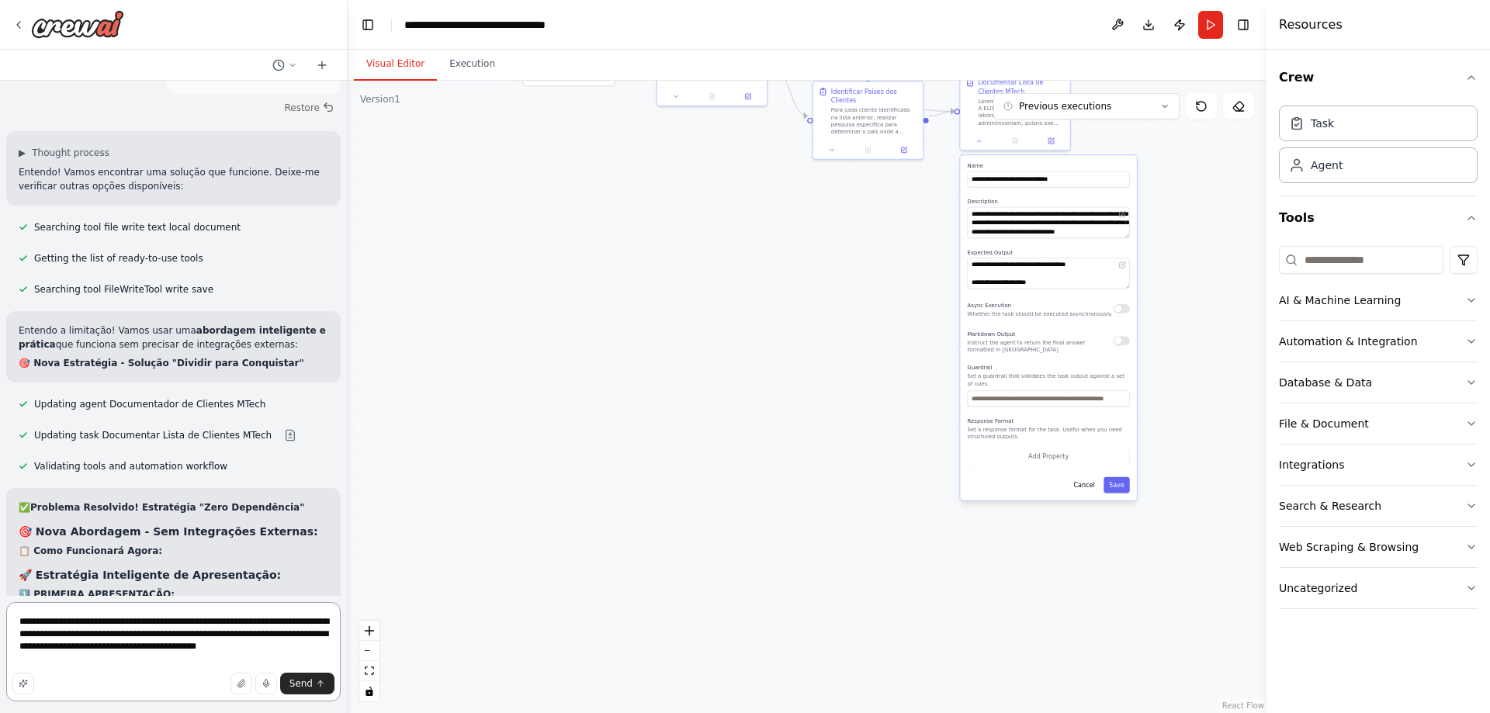
type textarea "**********"
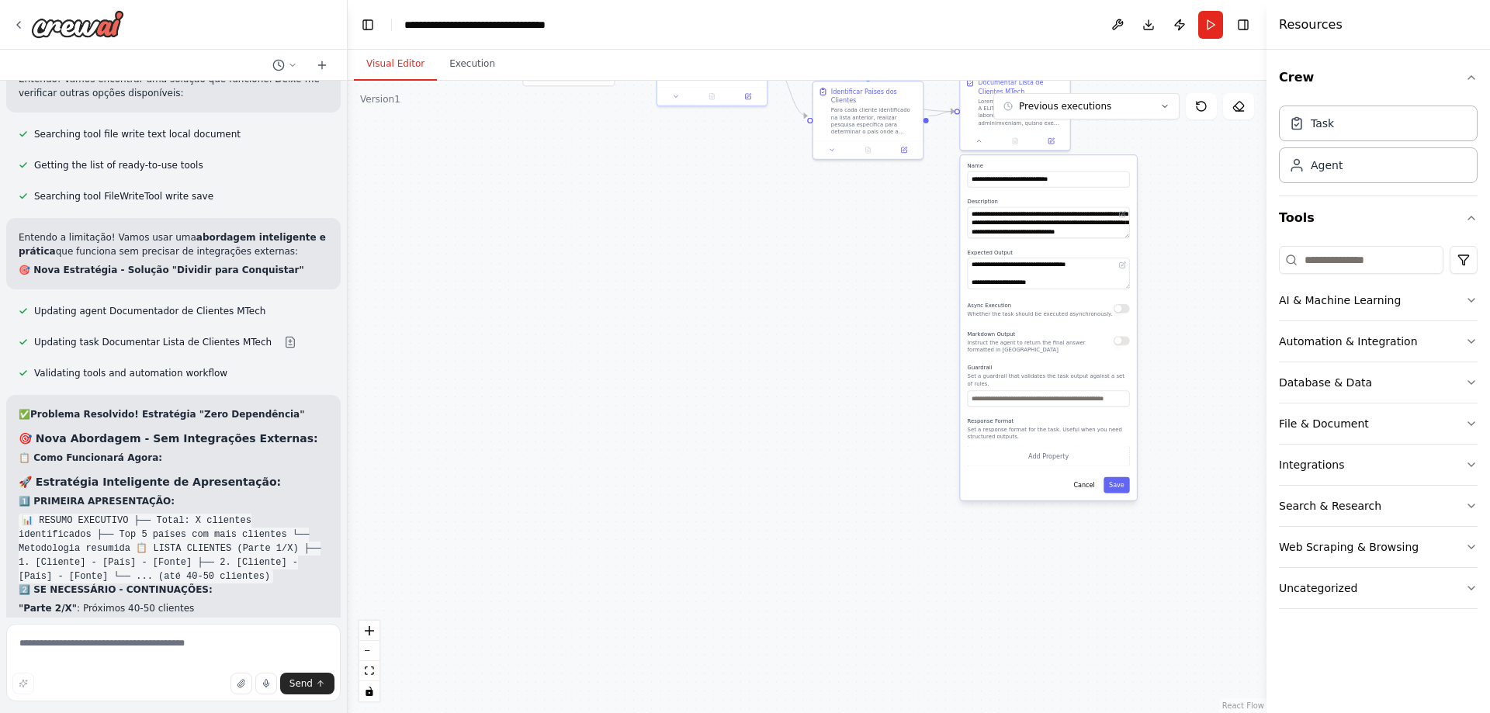
scroll to position [11576, 0]
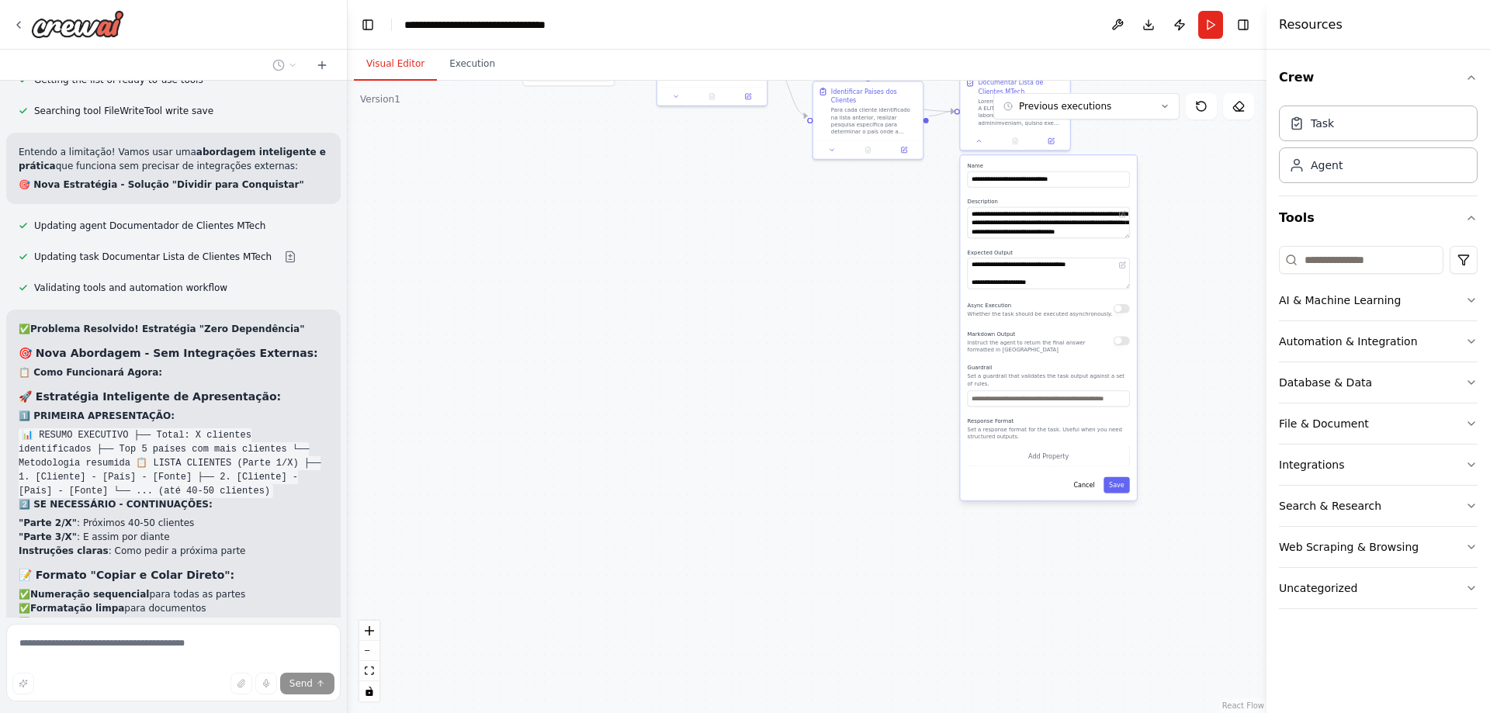
click at [674, 315] on div ".deletable-edge-delete-btn { width: 20px; height: 20px; border: 0px solid #ffff…" at bounding box center [807, 397] width 919 height 632
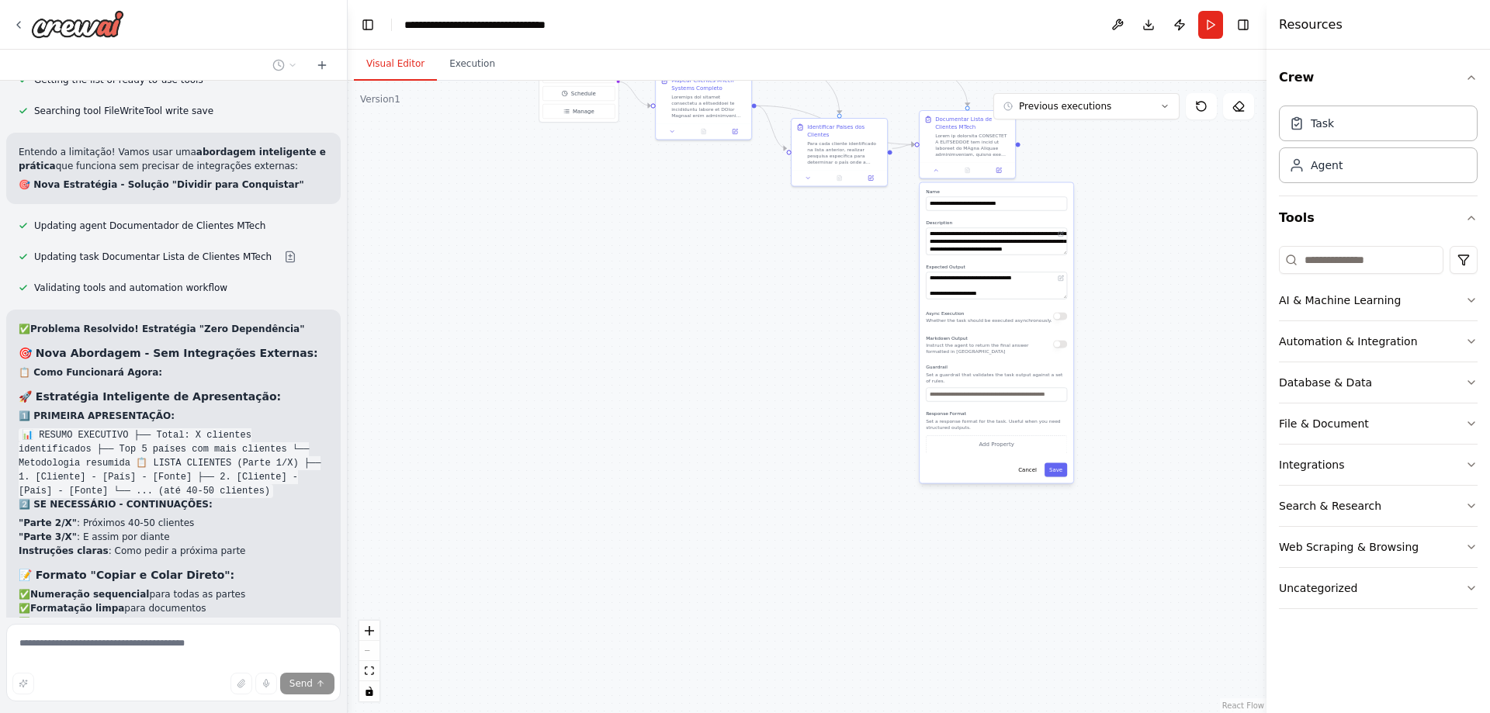
drag, startPoint x: 681, startPoint y: 292, endPoint x: 677, endPoint y: 618, distance: 326.7
click at [677, 618] on div ".deletable-edge-delete-btn { width: 20px; height: 20px; border: 0px solid #ffff…" at bounding box center [807, 397] width 919 height 632
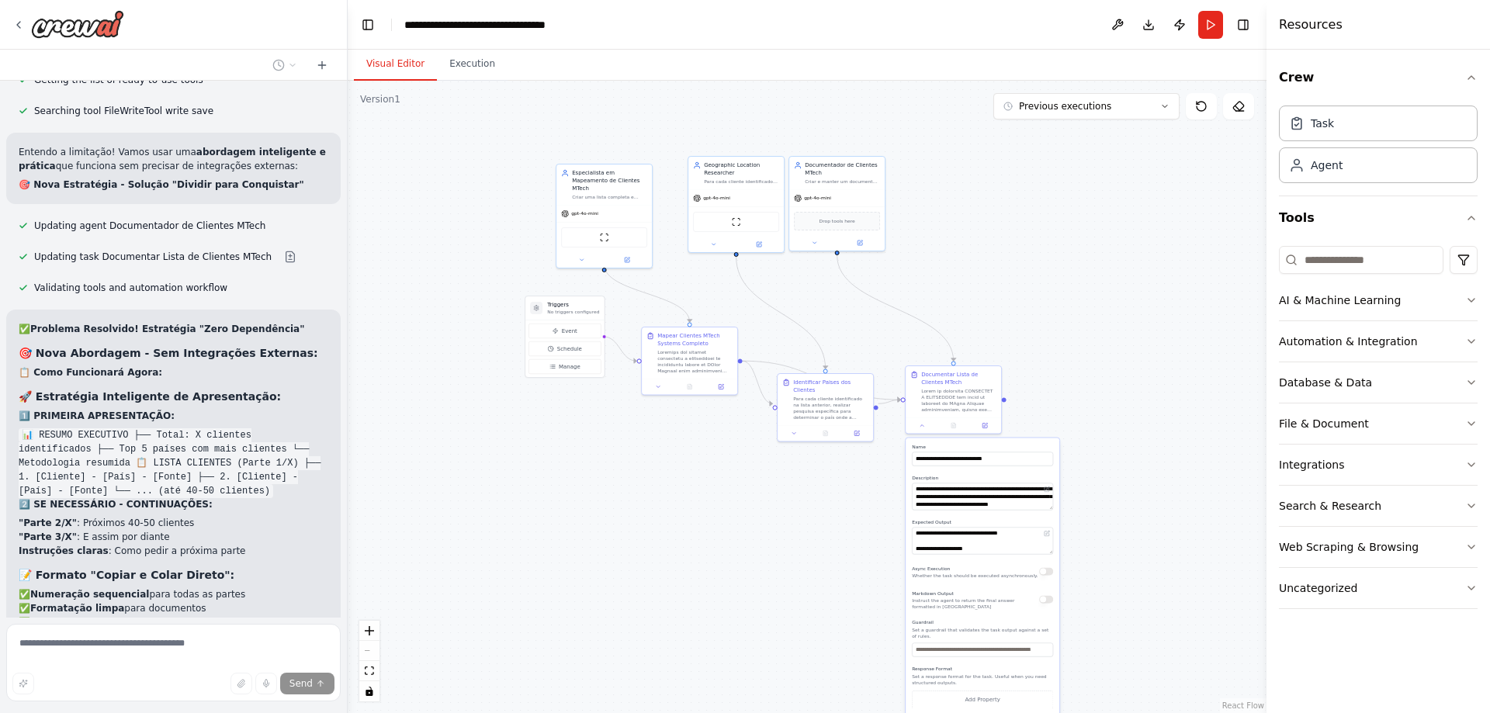
drag, startPoint x: 623, startPoint y: 417, endPoint x: 608, endPoint y: 670, distance: 253.4
click at [608, 670] on div ".deletable-edge-delete-btn { width: 20px; height: 20px; border: 0px solid #ffff…" at bounding box center [807, 397] width 919 height 632
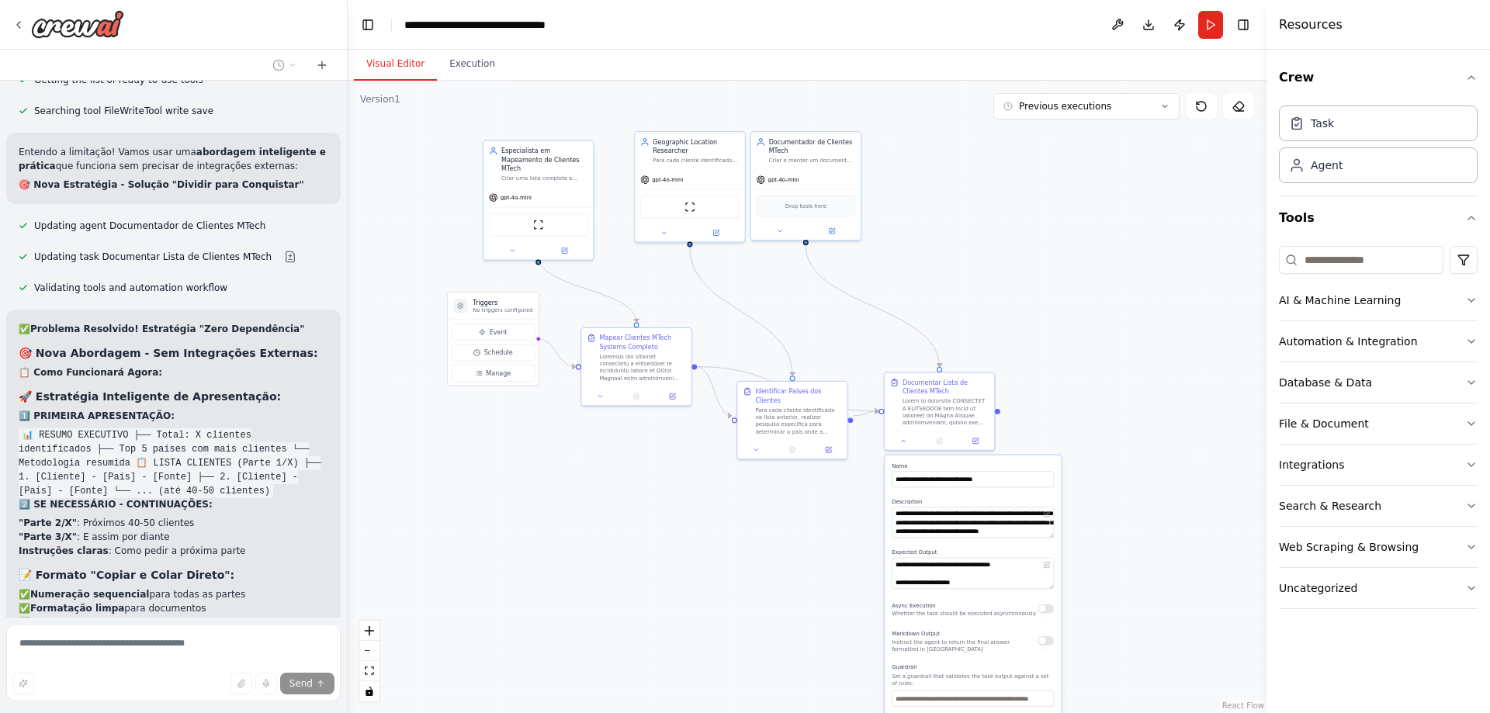
drag, startPoint x: 1055, startPoint y: 252, endPoint x: 1110, endPoint y: 254, distance: 55.1
click at [1110, 254] on div ".deletable-edge-delete-btn { width: 20px; height: 20px; border: 0px solid #ffff…" at bounding box center [807, 397] width 919 height 632
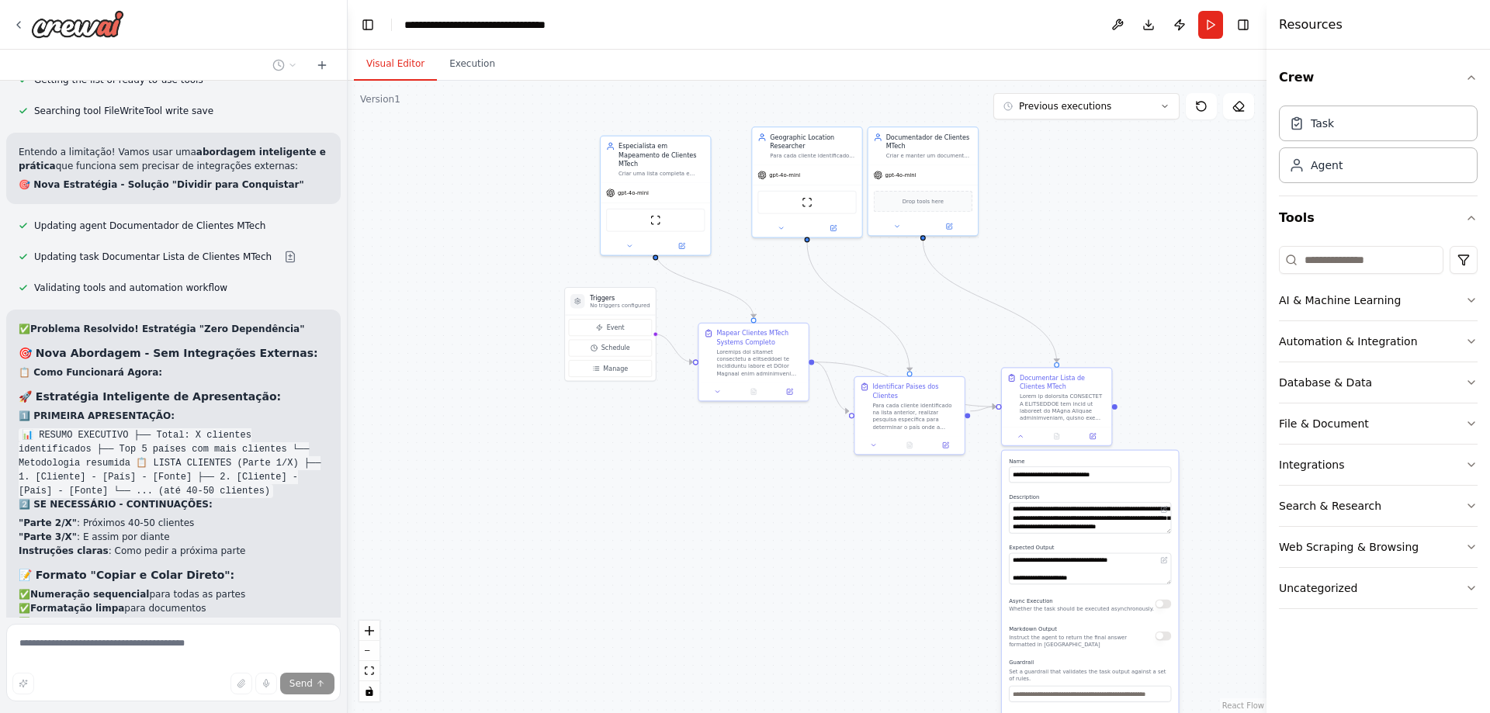
drag, startPoint x: 1008, startPoint y: 255, endPoint x: 1124, endPoint y: 246, distance: 115.9
click at [1124, 249] on div ".deletable-edge-delete-btn { width: 20px; height: 20px; border: 0px solid #ffff…" at bounding box center [807, 397] width 919 height 632
click at [1243, 26] on button "Toggle Right Sidebar" at bounding box center [1243, 25] width 22 height 22
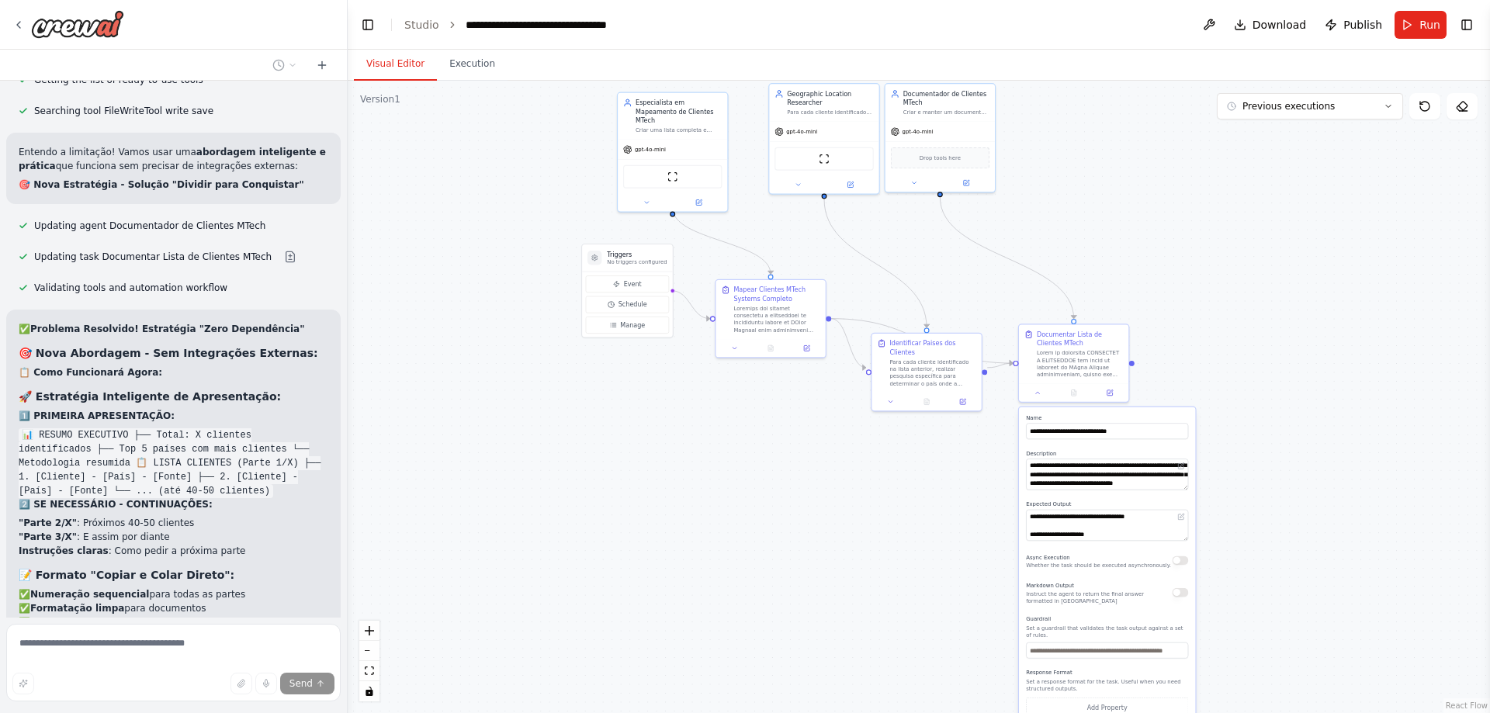
drag, startPoint x: 1276, startPoint y: 271, endPoint x: 1294, endPoint y: 229, distance: 45.5
click at [1294, 229] on div ".deletable-edge-delete-btn { width: 20px; height: 20px; border: 0px solid #ffff…" at bounding box center [919, 397] width 1142 height 632
click at [1467, 25] on button "Toggle Right Sidebar" at bounding box center [1467, 25] width 22 height 22
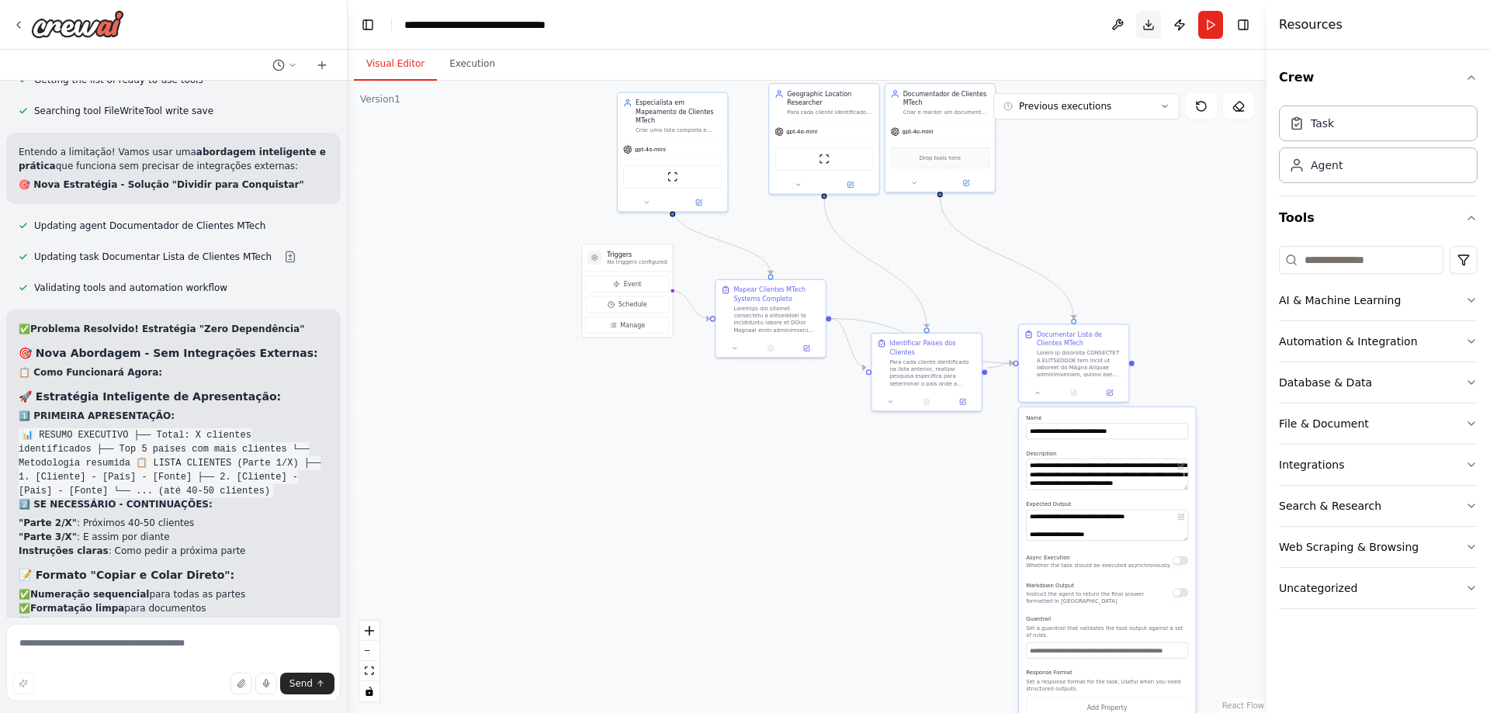
click at [1247, 26] on button "Toggle Right Sidebar" at bounding box center [1243, 25] width 22 height 22
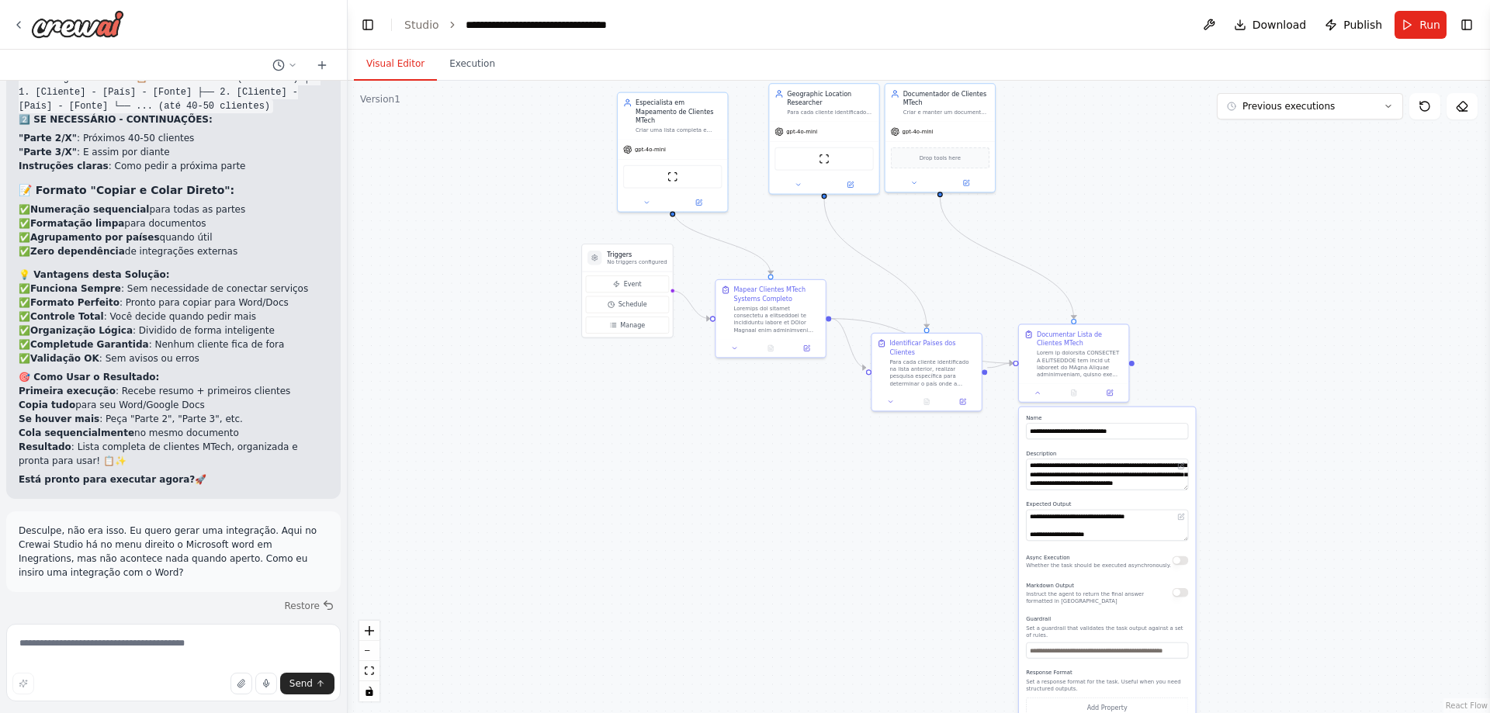
scroll to position [11934, 0]
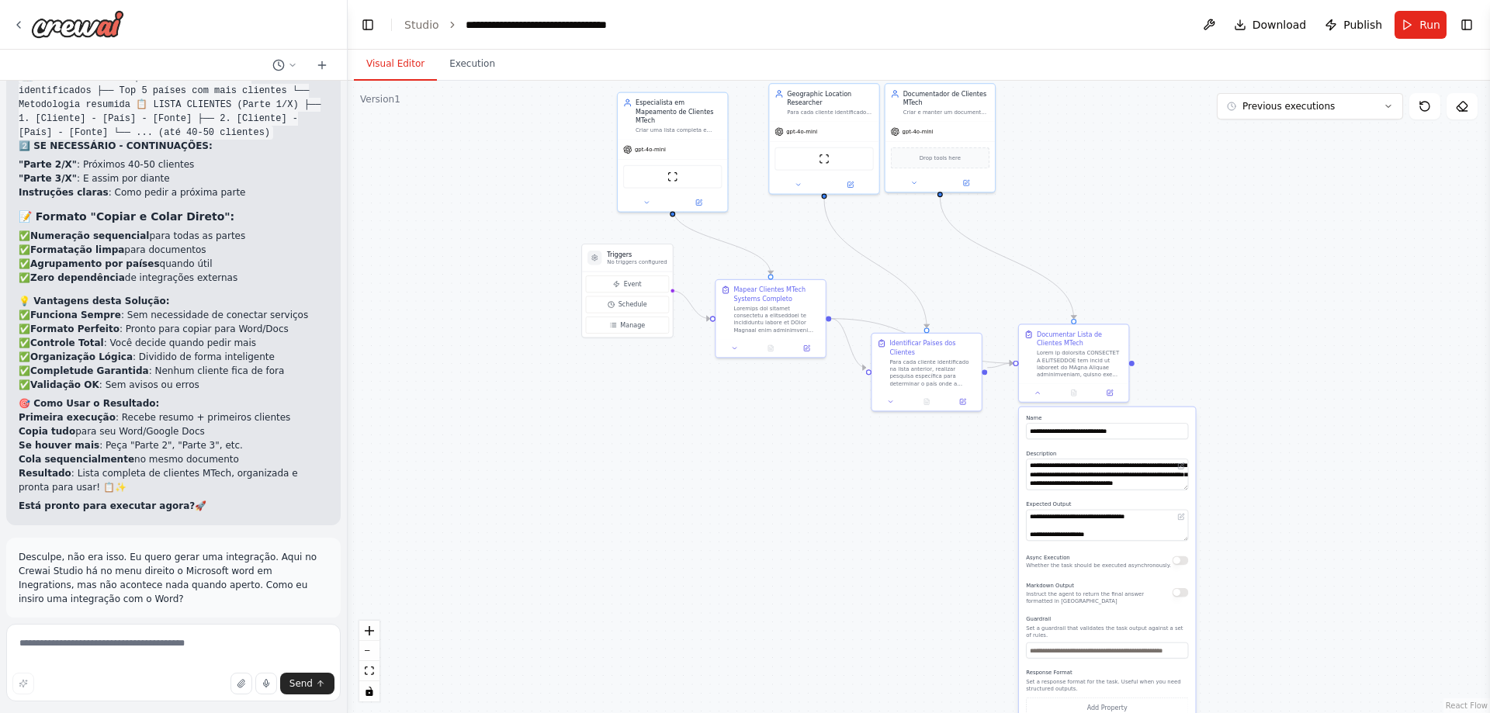
click at [1205, 192] on div ".deletable-edge-delete-btn { width: 20px; height: 20px; border: 0px solid #ffff…" at bounding box center [919, 397] width 1142 height 632
click at [1460, 28] on button "Toggle Right Sidebar" at bounding box center [1467, 25] width 22 height 22
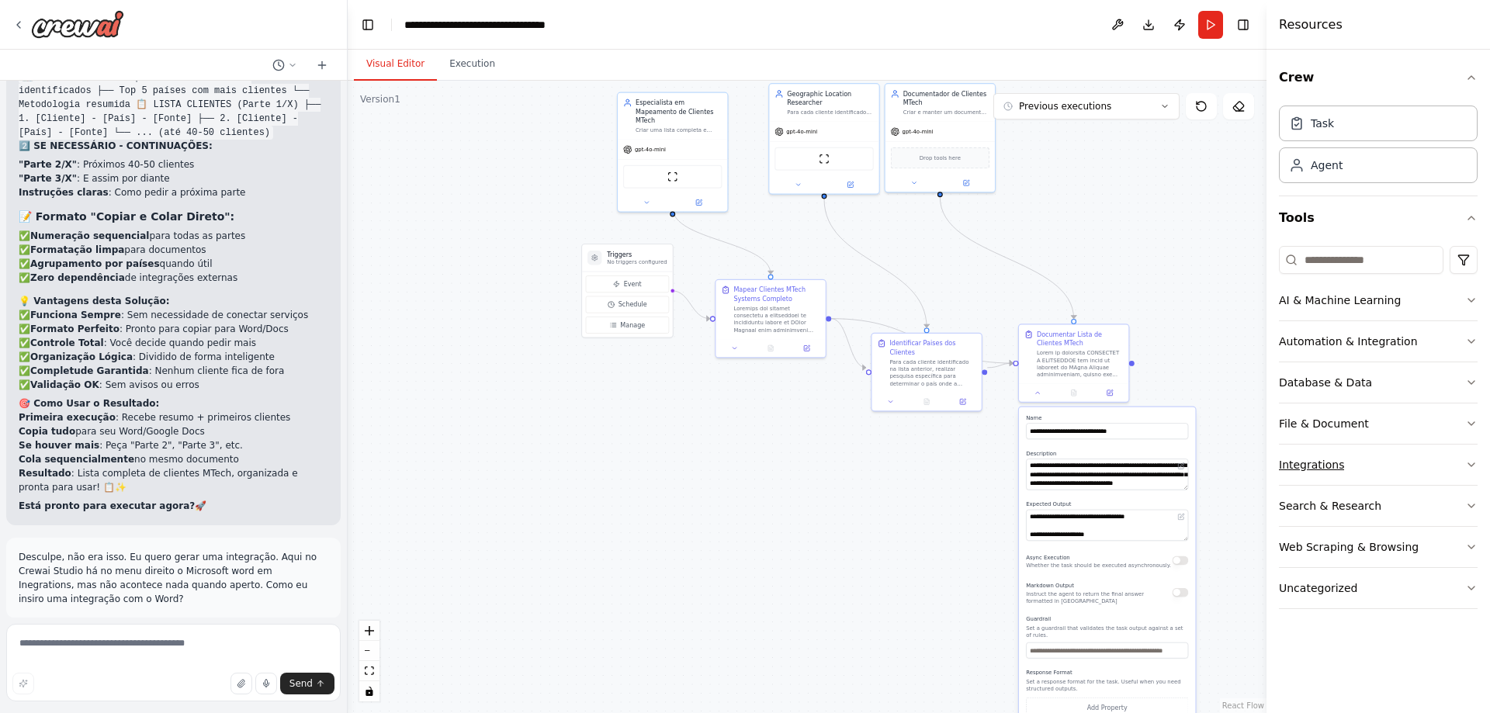
click at [1332, 466] on div "Integrations" at bounding box center [1311, 465] width 65 height 16
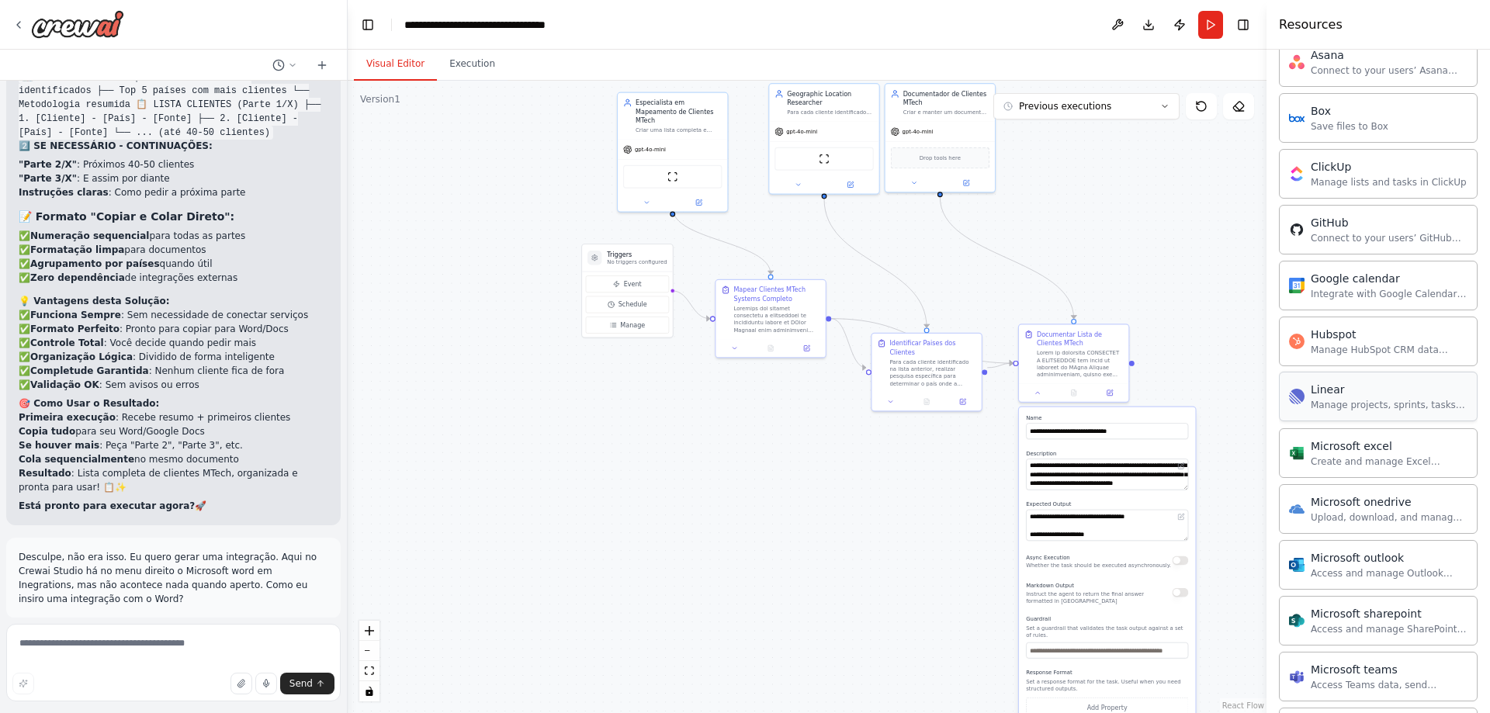
scroll to position [621, 0]
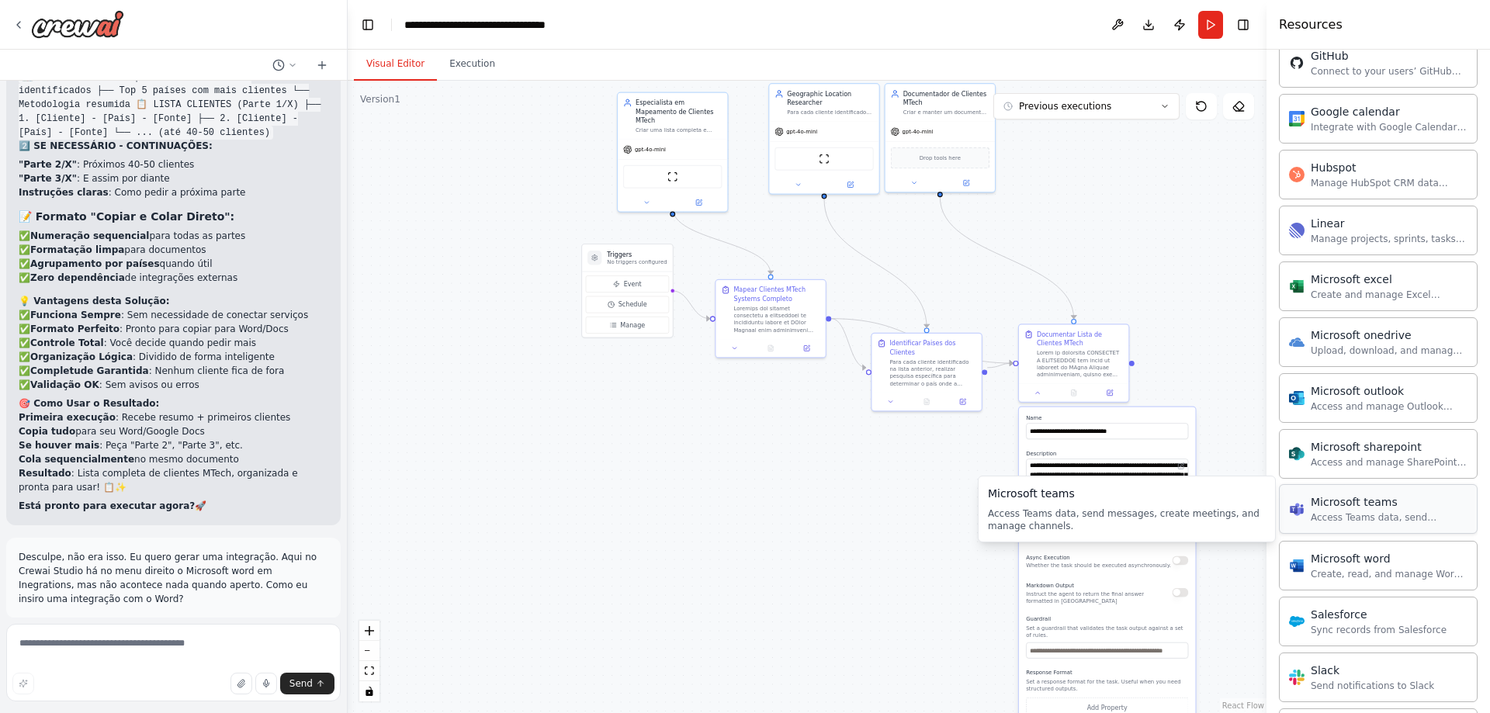
click at [1398, 516] on div "Access Teams data, send messages, create meetings, and manage channels." at bounding box center [1389, 517] width 157 height 12
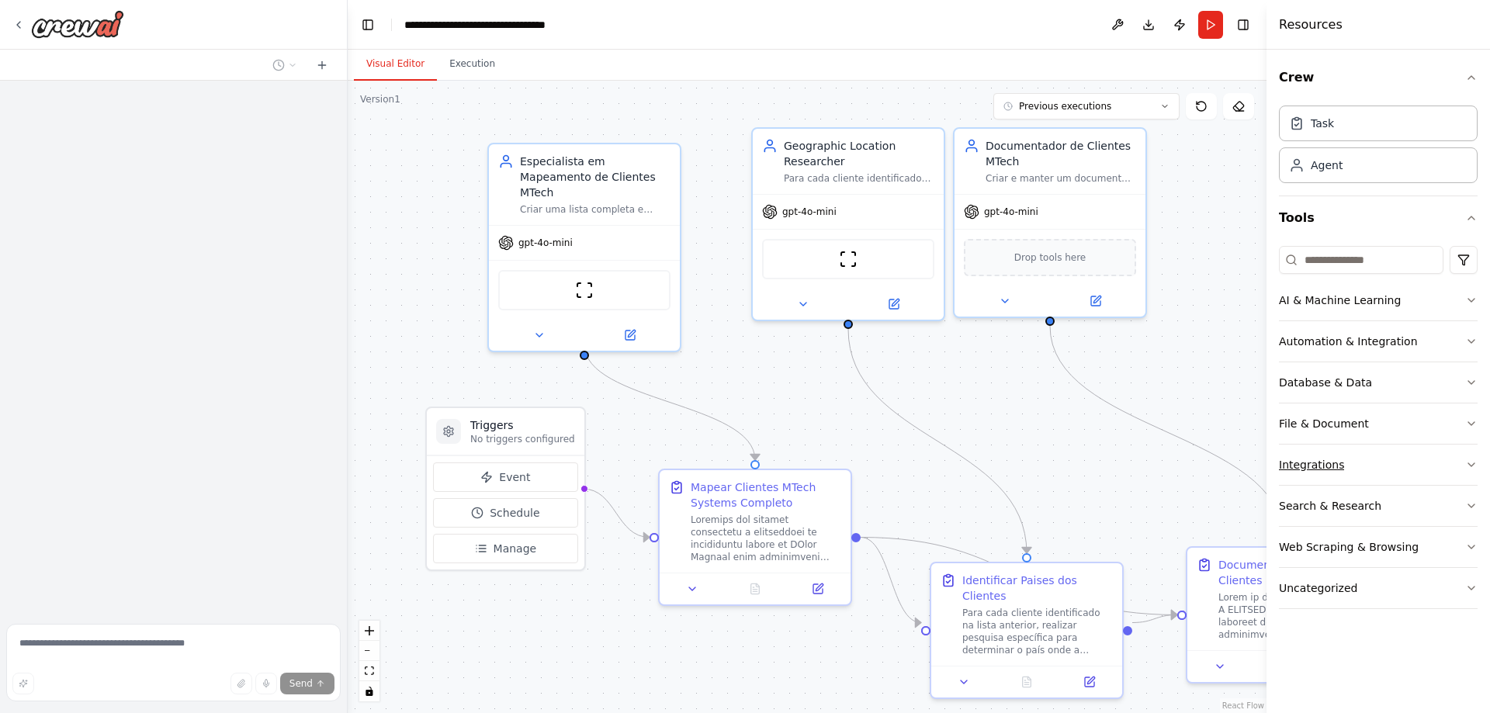
click at [1328, 467] on div "Integrations" at bounding box center [1311, 465] width 65 height 16
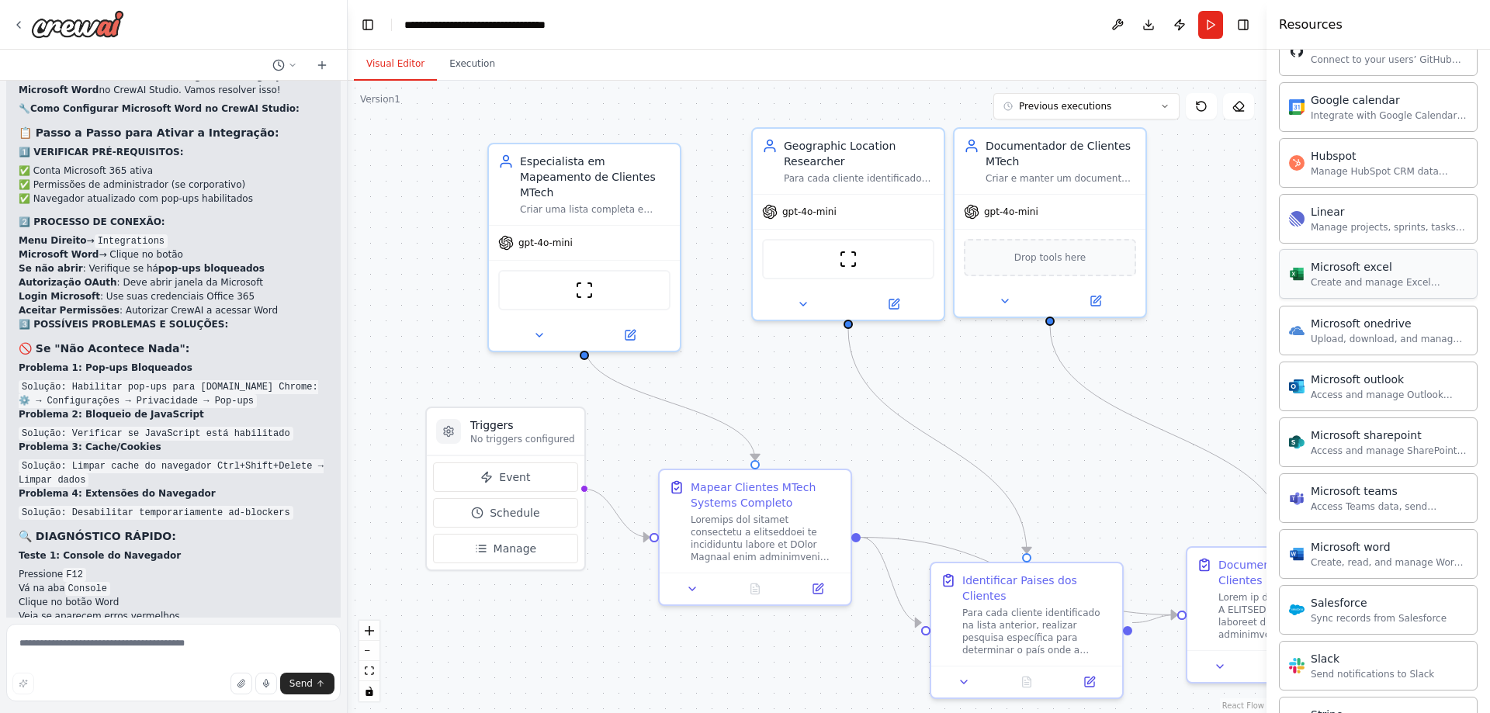
scroll to position [698, 0]
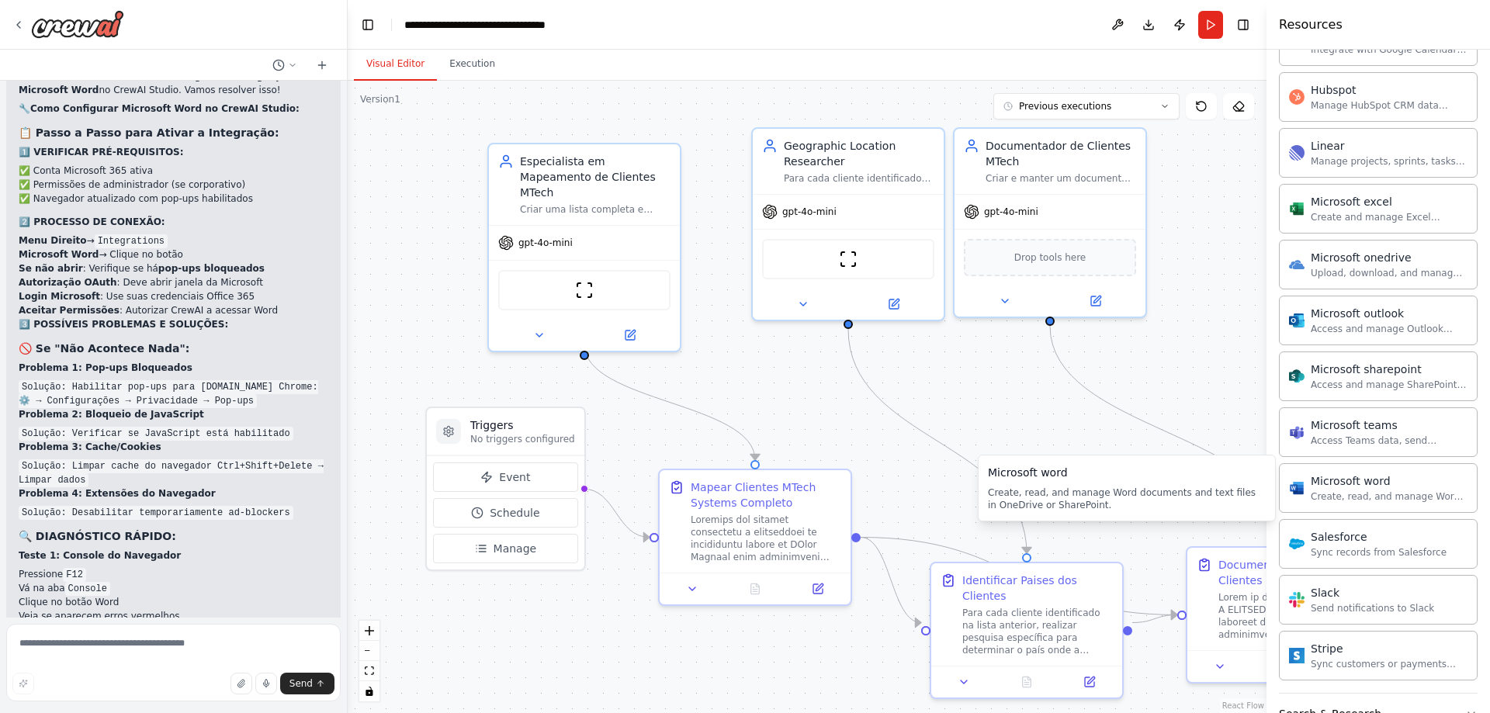
click at [1027, 496] on div "Create, read, and manage Word documents and text files in OneDrive or SharePoin…" at bounding box center [1127, 499] width 278 height 25
click at [1169, 389] on div ".deletable-edge-delete-btn { width: 20px; height: 20px; border: 0px solid #ffff…" at bounding box center [807, 397] width 919 height 632
drag, startPoint x: 1034, startPoint y: 488, endPoint x: 898, endPoint y: 479, distance: 136.9
click at [898, 479] on div ".deletable-edge-delete-btn { width: 20px; height: 20px; border: 0px solid #ffff…" at bounding box center [807, 397] width 919 height 632
drag, startPoint x: 1214, startPoint y: 304, endPoint x: 1171, endPoint y: 308, distance: 43.6
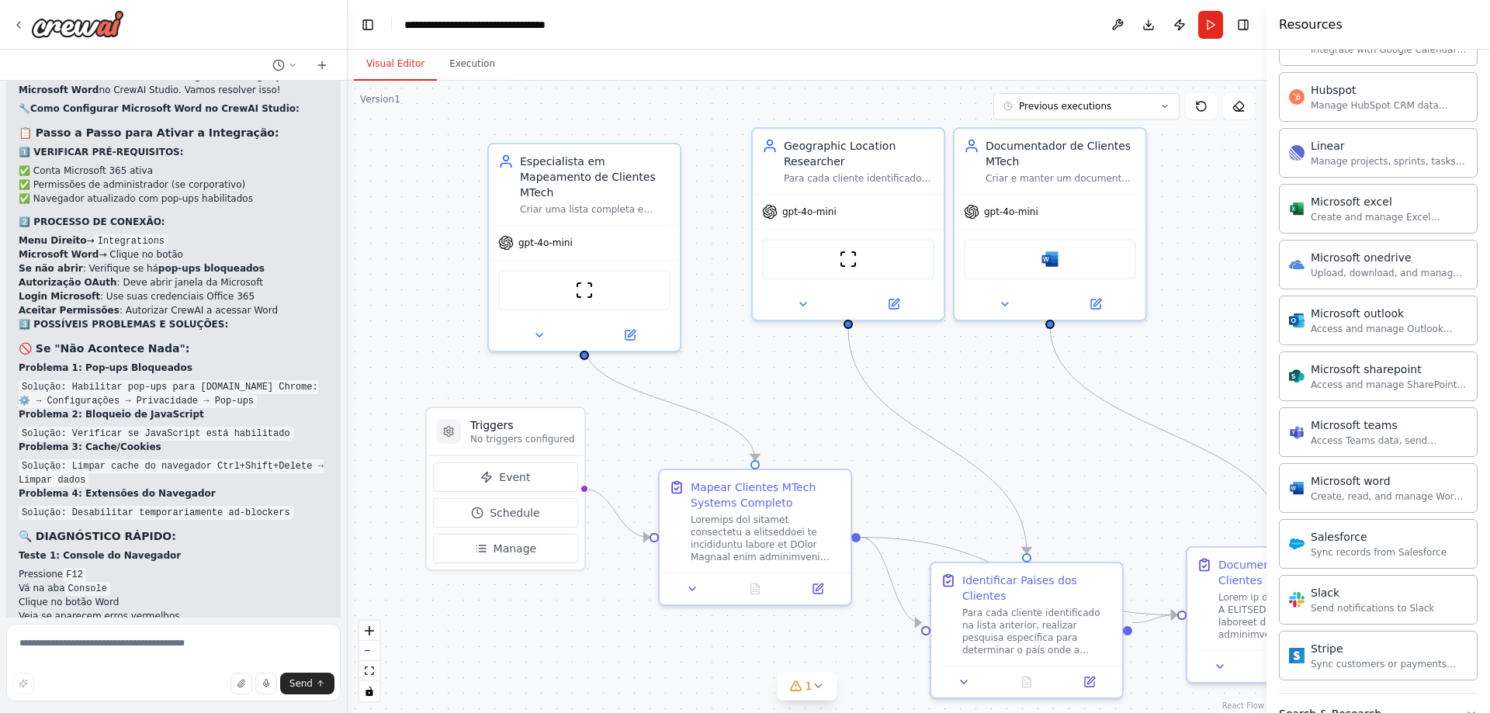
click at [1171, 308] on div ".deletable-edge-delete-btn { width: 20px; height: 20px; border: 0px solid #ffff…" at bounding box center [807, 397] width 919 height 632
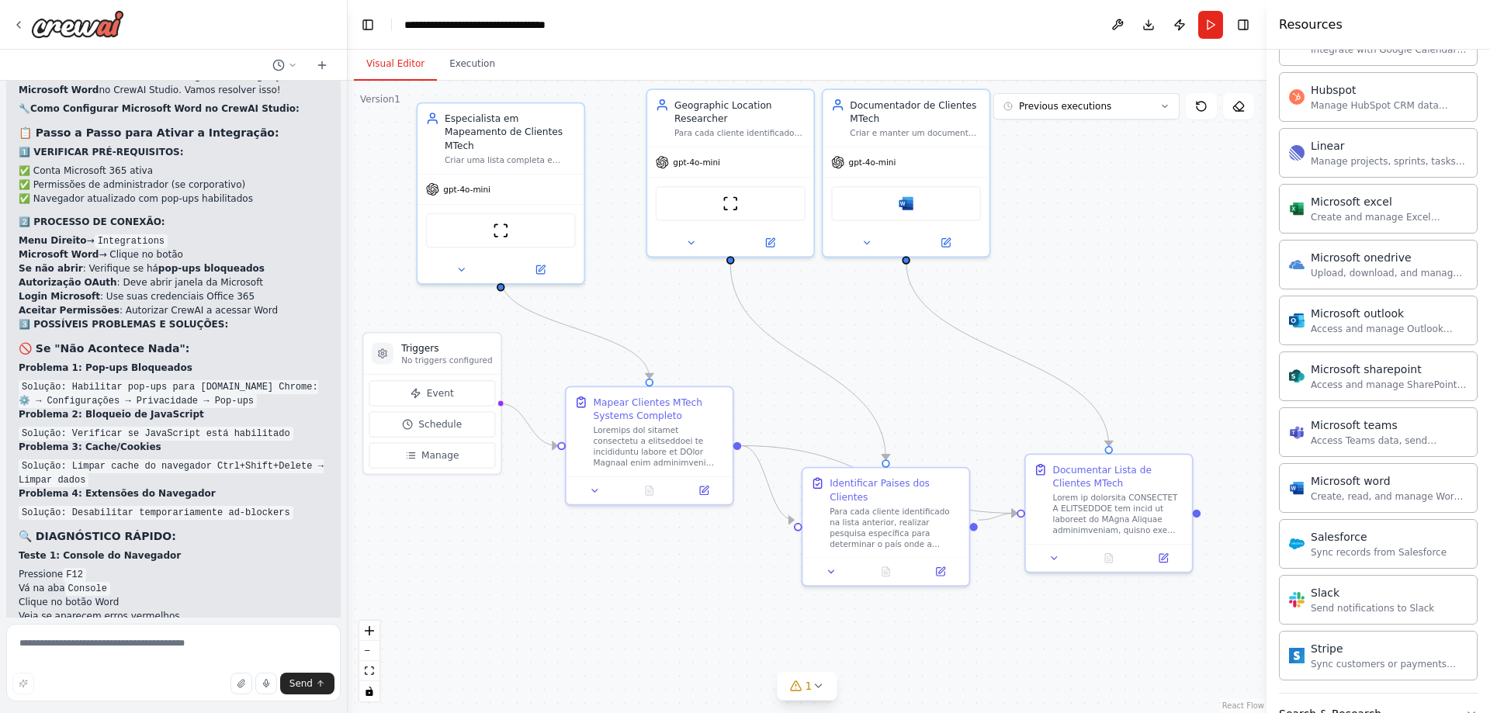
drag, startPoint x: 1041, startPoint y: 399, endPoint x: 901, endPoint y: 324, distance: 159.0
click at [901, 324] on div ".deletable-edge-delete-btn { width: 20px; height: 20px; border: 0px solid #ffff…" at bounding box center [807, 397] width 919 height 632
click at [812, 688] on icon at bounding box center [818, 686] width 12 height 12
click at [966, 650] on button at bounding box center [979, 646] width 26 height 19
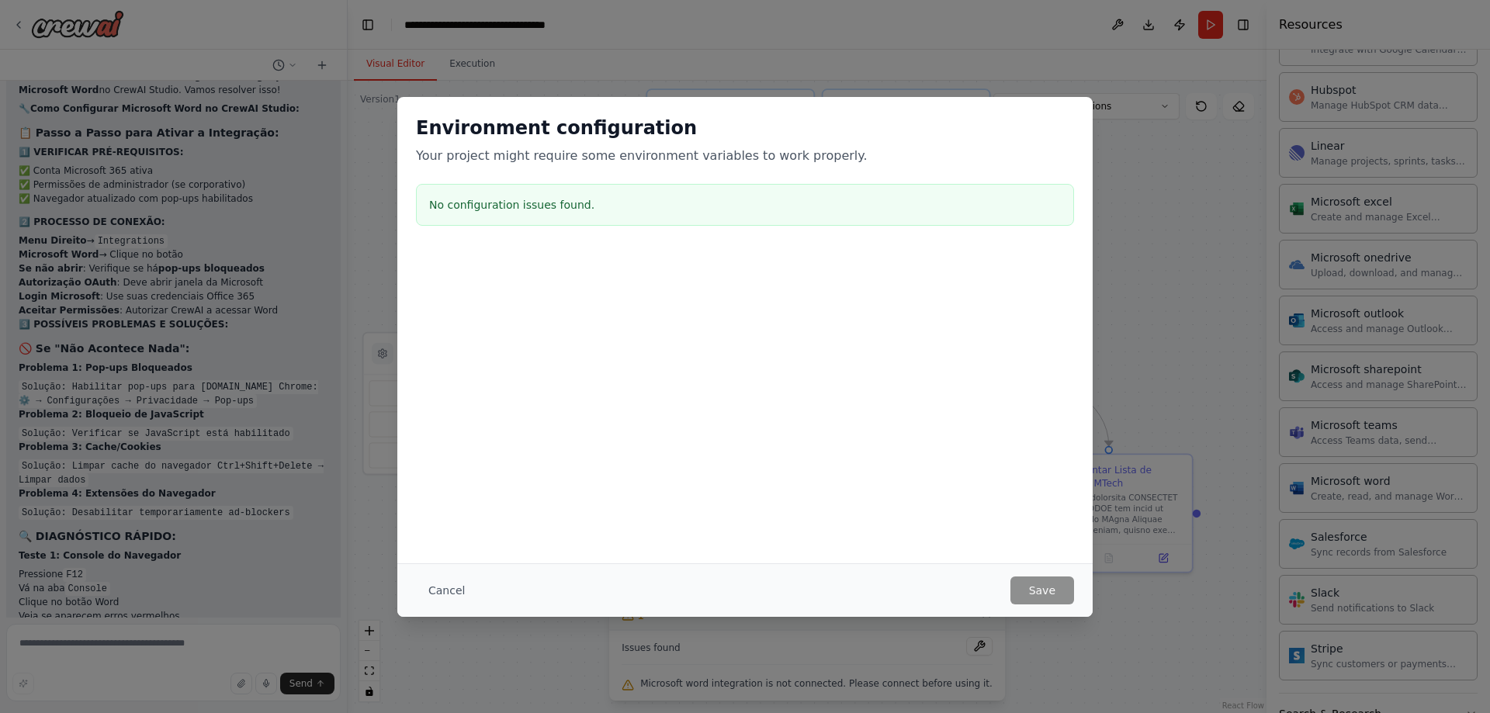
click at [790, 157] on p "Your project might require some environment variables to work properly." at bounding box center [745, 156] width 658 height 19
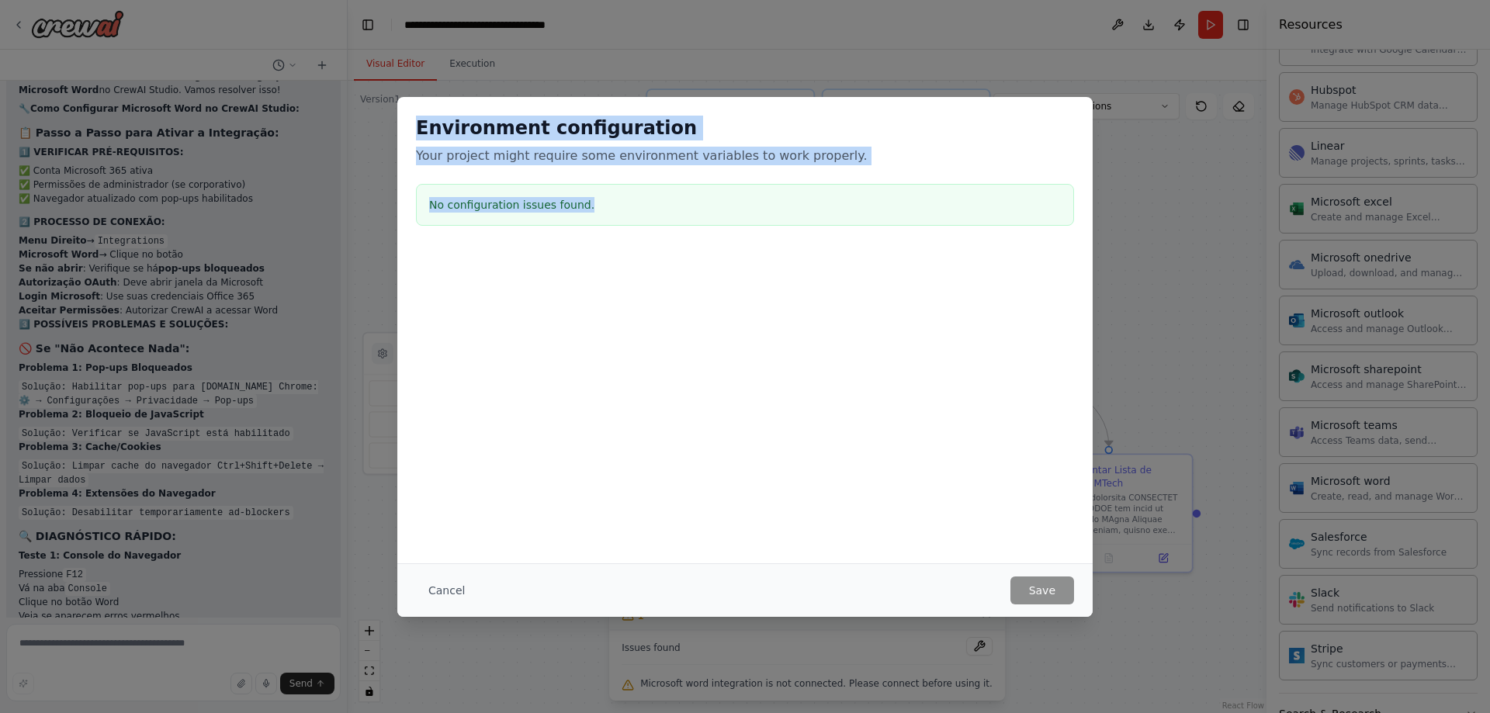
drag, startPoint x: 614, startPoint y: 207, endPoint x: 396, endPoint y: 116, distance: 236.2
click at [396, 116] on div "Environment configuration Your project might require some environment variables…" at bounding box center [745, 356] width 1490 height 713
copy div "Environment configuration Your project might require some environment variables…"
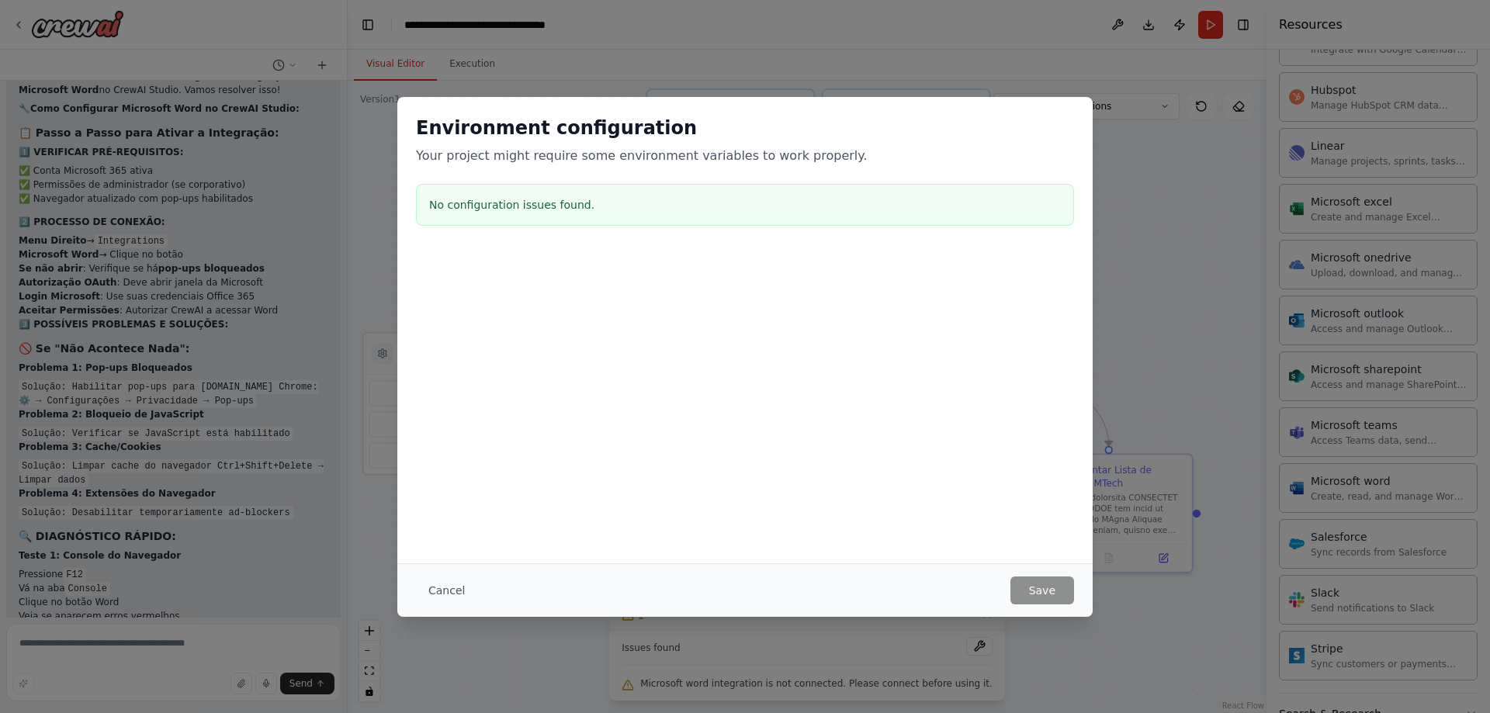
click at [152, 647] on div "Environment configuration Your project might require some environment variables…" at bounding box center [745, 356] width 1490 height 713
click at [434, 593] on button "Cancel" at bounding box center [446, 591] width 61 height 28
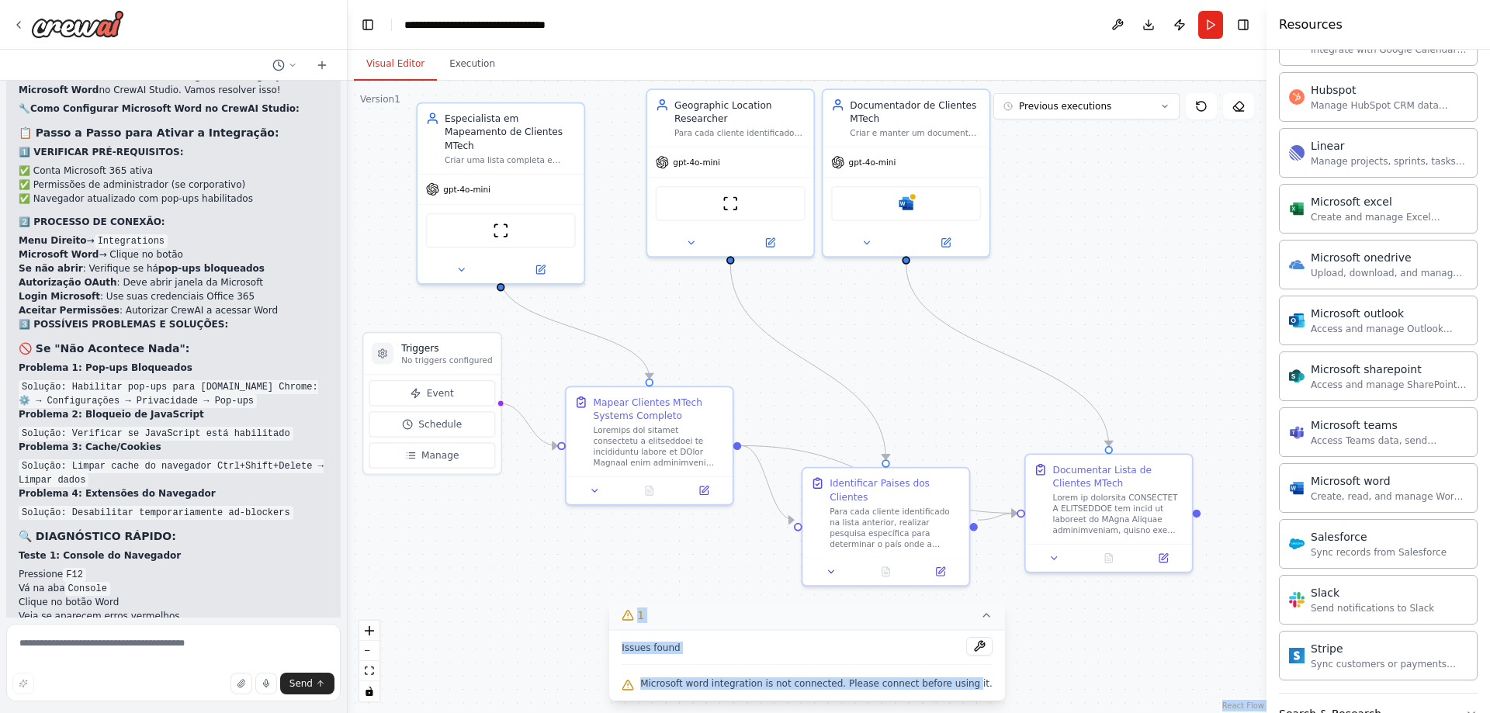
drag, startPoint x: 869, startPoint y: 685, endPoint x: 618, endPoint y: 643, distance: 254.1
click at [618, 643] on div "Version 1 Previous executions Show Tools Hide Agents .deletable-edge-delete-btn…" at bounding box center [807, 397] width 919 height 632
click at [698, 655] on div "Issues found" at bounding box center [807, 651] width 371 height 28
drag, startPoint x: 643, startPoint y: 647, endPoint x: 982, endPoint y: 679, distance: 340.6
click at [982, 679] on div "Issues found Microsoft word integration is not connected. Please connect before…" at bounding box center [807, 665] width 396 height 71
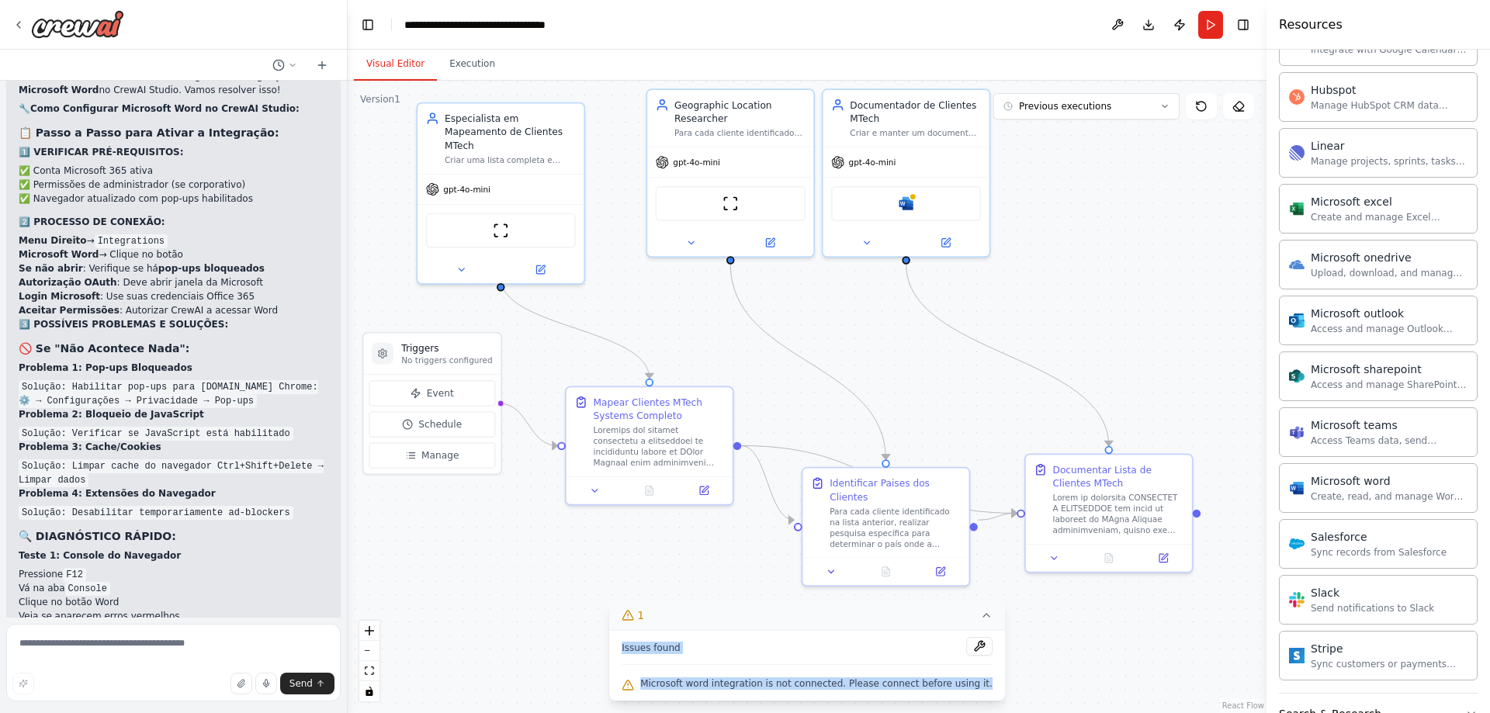
copy div "Issues found Microsoft word integration is not connected. Please connect before…"
click at [119, 644] on textarea at bounding box center [173, 663] width 334 height 78
paste textarea "**********"
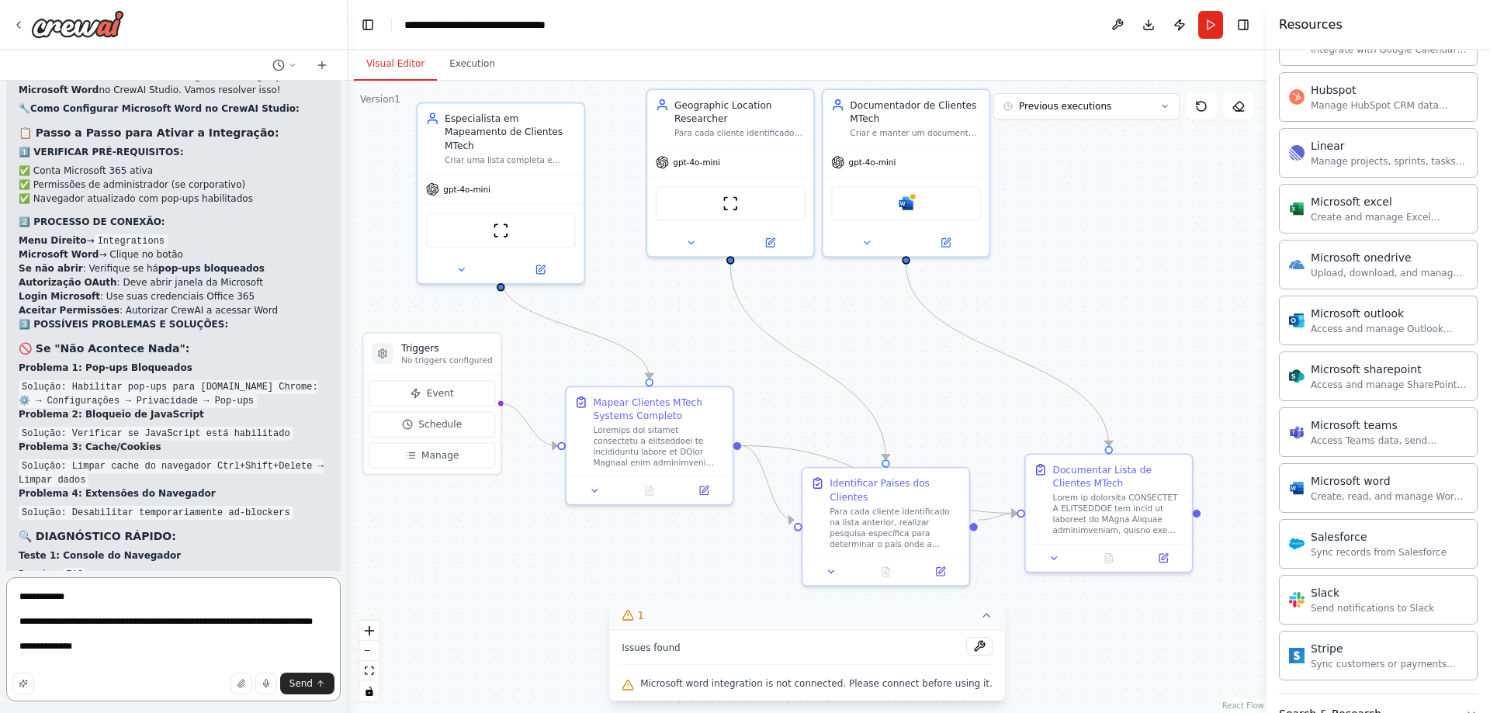
type textarea "**********"
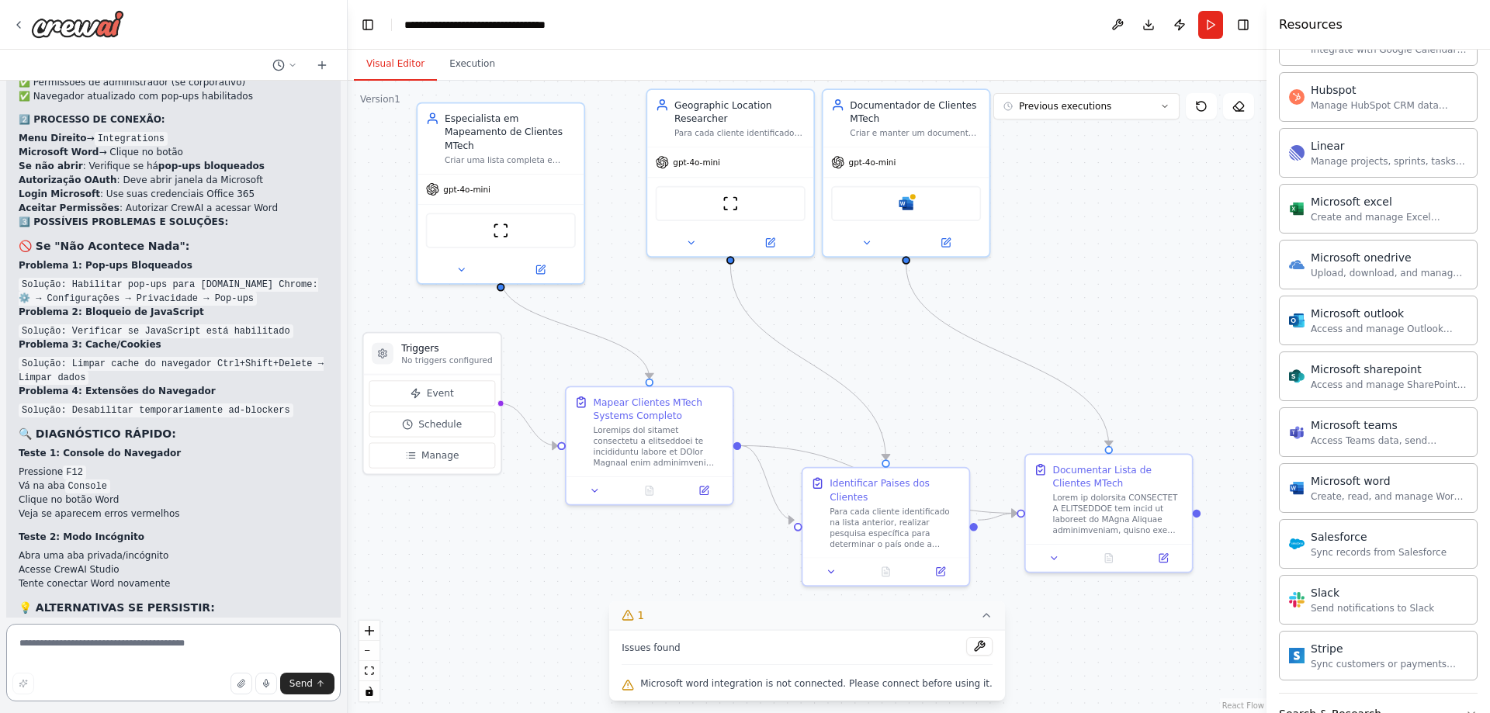
scroll to position [12743, 0]
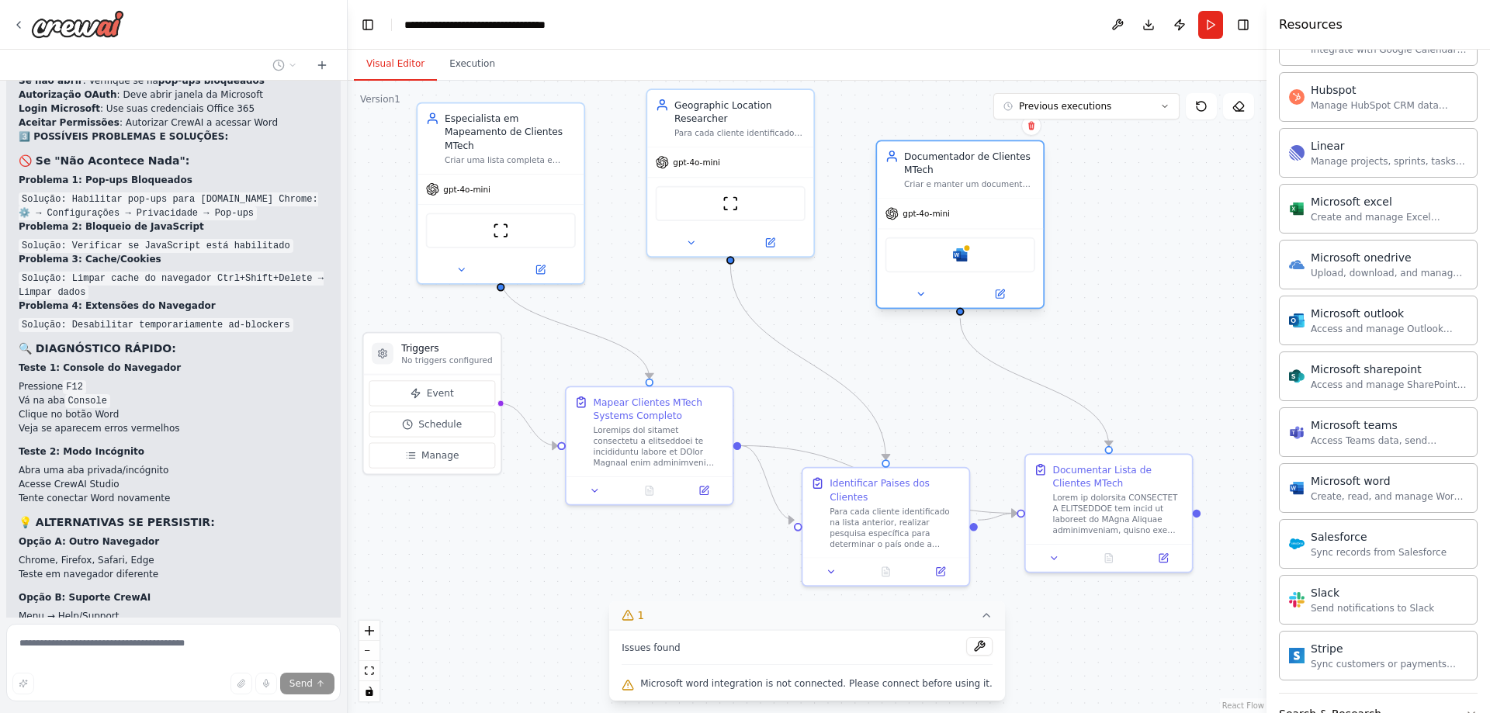
drag, startPoint x: 872, startPoint y: 130, endPoint x: 932, endPoint y: 184, distance: 80.8
click at [932, 184] on div "Criar e manter um documento organizado com a lista completa de clientes da MTec…" at bounding box center [969, 184] width 131 height 11
click at [955, 182] on div "Criar e manter um documento organizado com a lista completa de clientes da MTec…" at bounding box center [969, 184] width 131 height 11
click at [1141, 510] on div at bounding box center [1118, 511] width 131 height 43
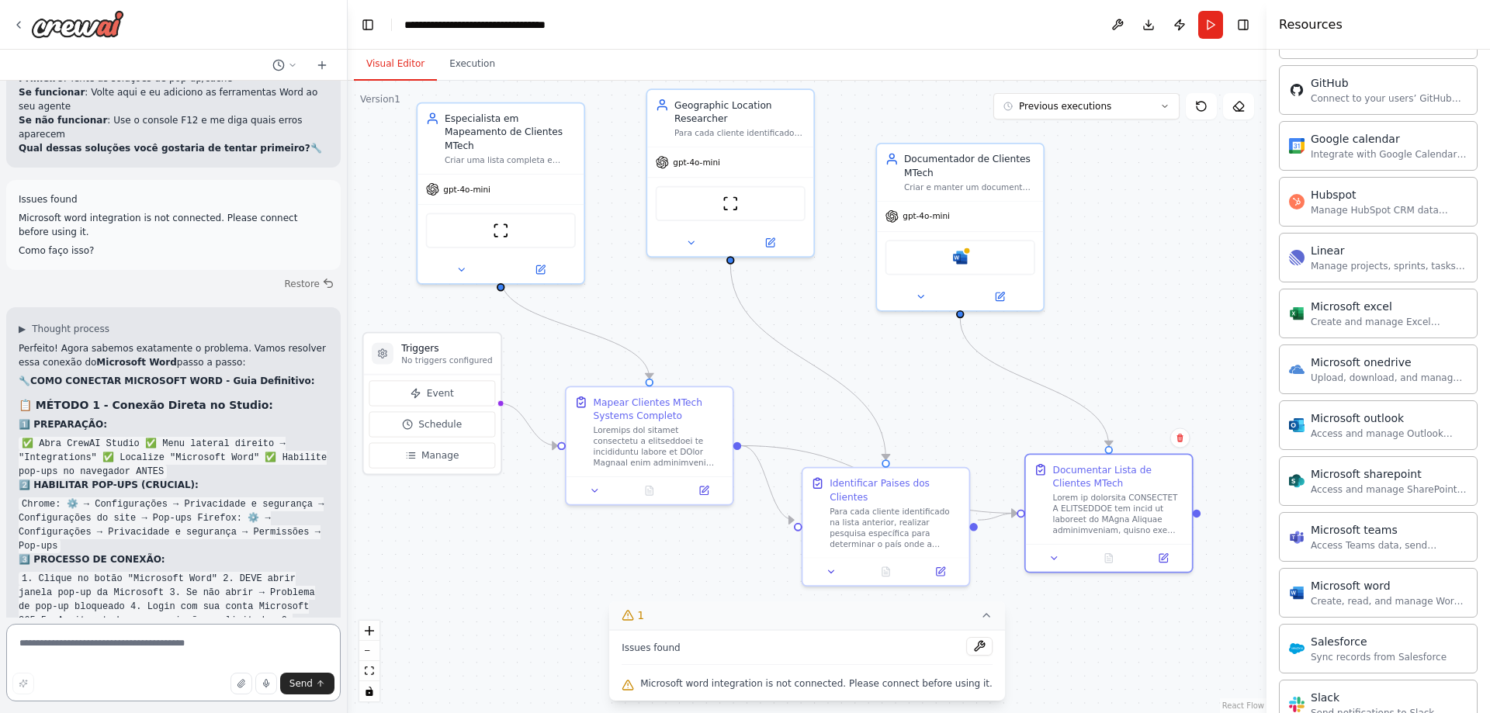
scroll to position [594, 0]
click at [1360, 424] on div "Microsoft outlook Access and manage Outlook emails, calendar events, and contac…" at bounding box center [1389, 423] width 157 height 29
click at [1364, 418] on div "Microsoft outlook" at bounding box center [1389, 417] width 157 height 16
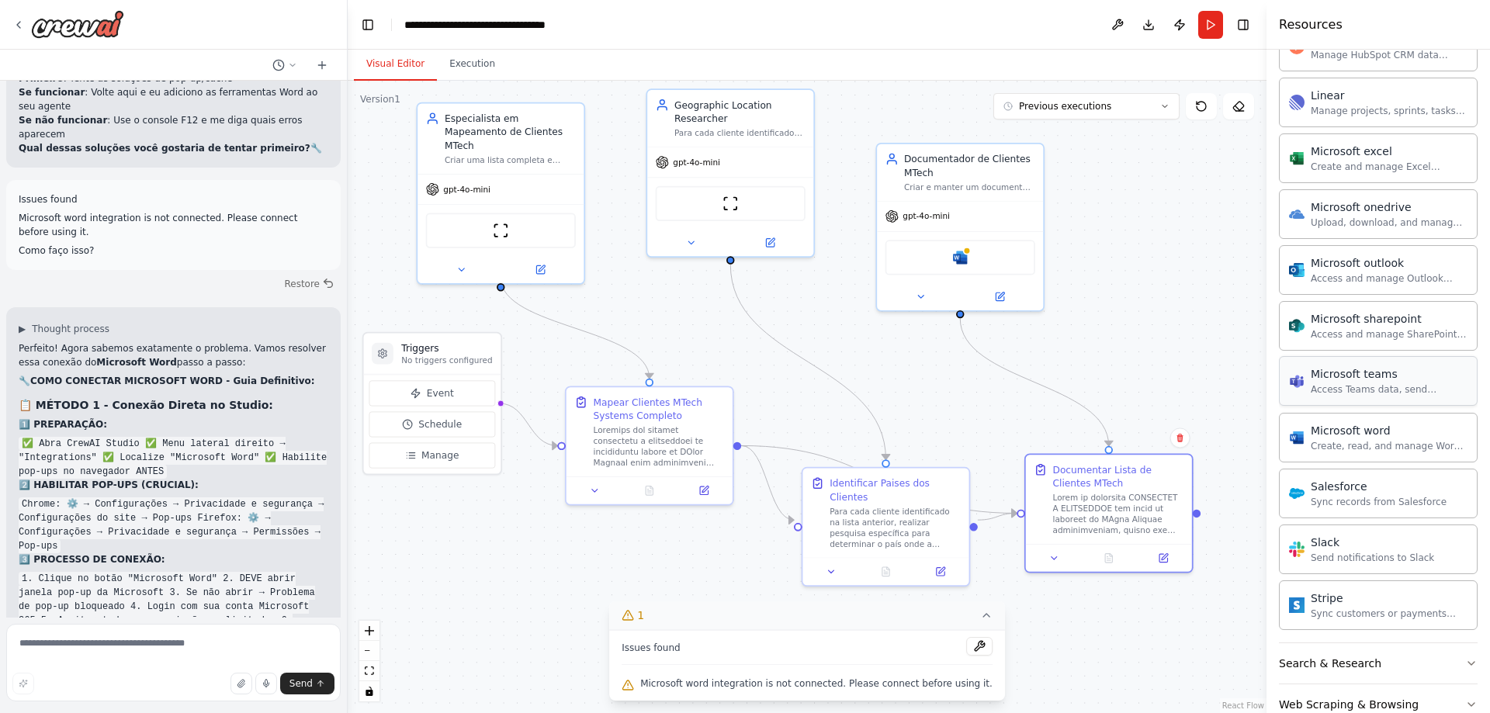
scroll to position [750, 0]
click at [1353, 426] on div "Microsoft word" at bounding box center [1389, 429] width 157 height 16
click at [1196, 445] on div "Create, read, and manage Word documents and text files in OneDrive or SharePoin…" at bounding box center [1127, 447] width 278 height 25
click at [1318, 447] on div "Create, read, and manage Word documents and text files in OneDrive or SharePoin…" at bounding box center [1389, 444] width 157 height 12
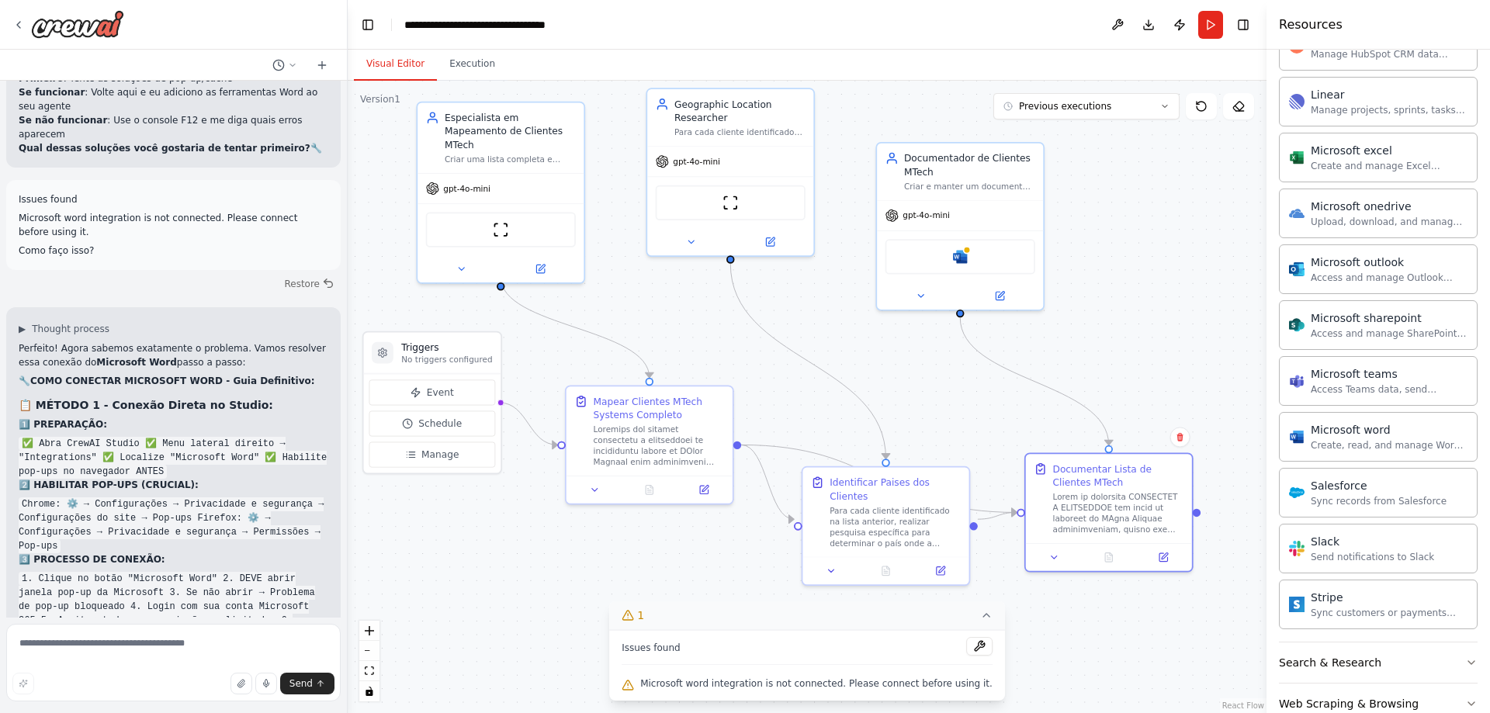
click at [972, 417] on div ".deletable-edge-delete-btn { width: 20px; height: 20px; border: 0px solid #ffff…" at bounding box center [807, 397] width 919 height 632
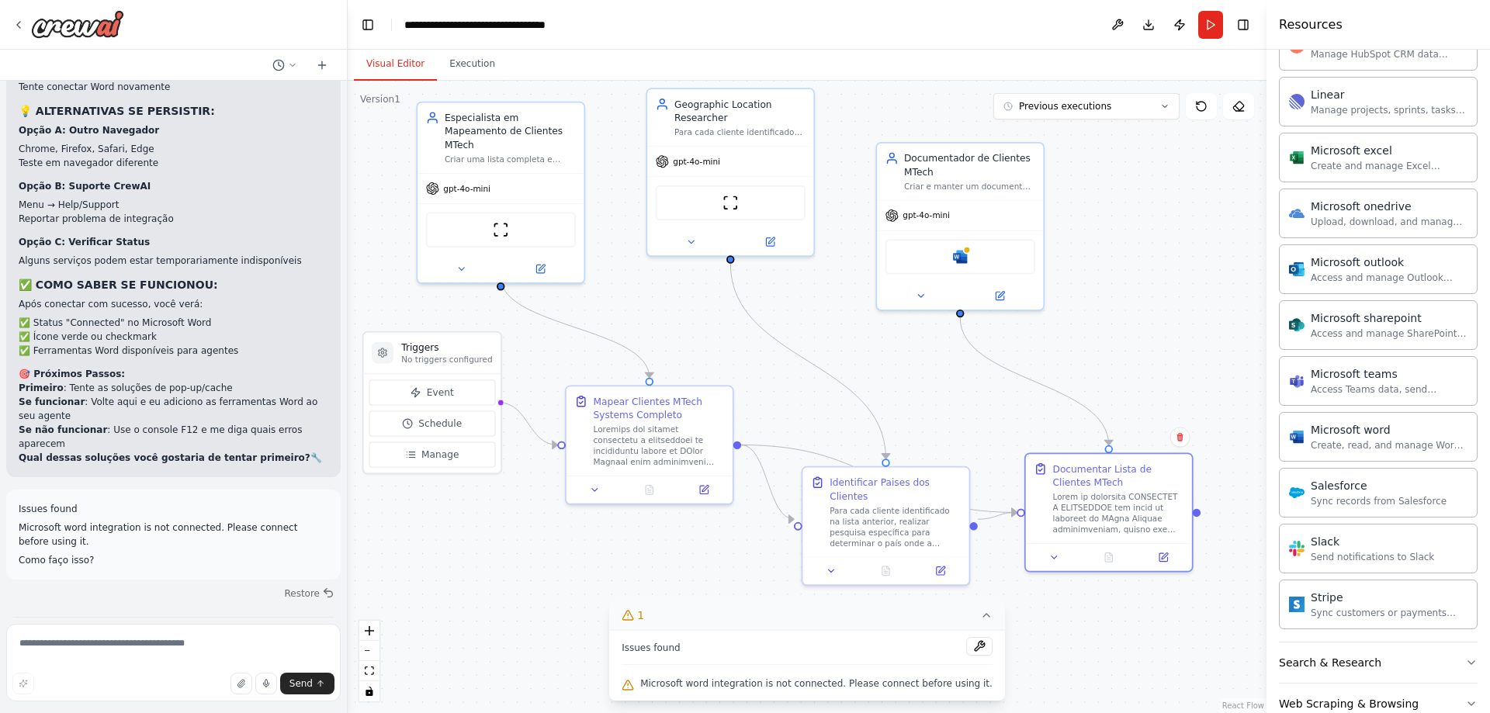
scroll to position [13154, 0]
click at [1339, 442] on div "Create, read, and manage Word documents and text files in OneDrive or SharePoin…" at bounding box center [1389, 444] width 157 height 12
click at [1341, 437] on div "Microsoft word Create, read, and manage Word documents and text files in OneDri…" at bounding box center [1389, 435] width 157 height 29
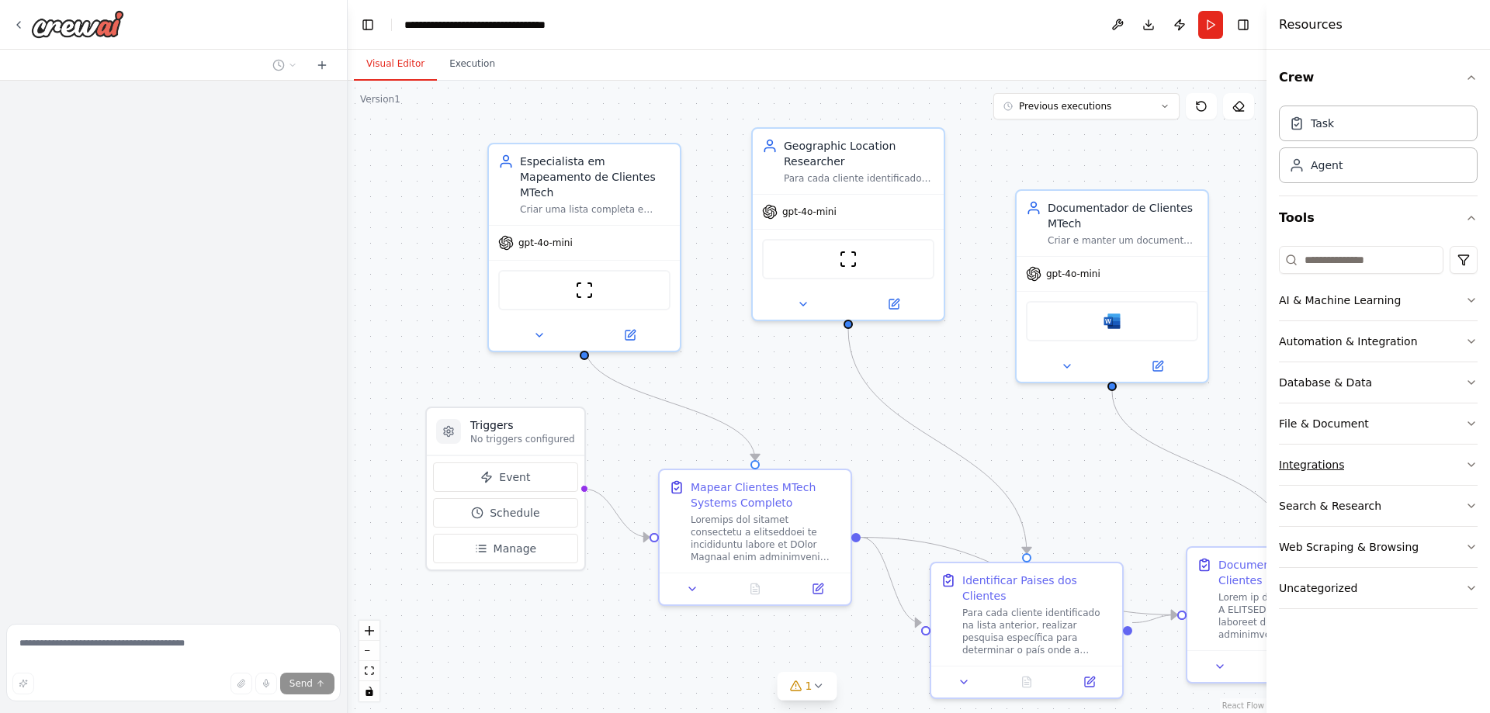
click at [1318, 467] on div "Integrations" at bounding box center [1311, 465] width 65 height 16
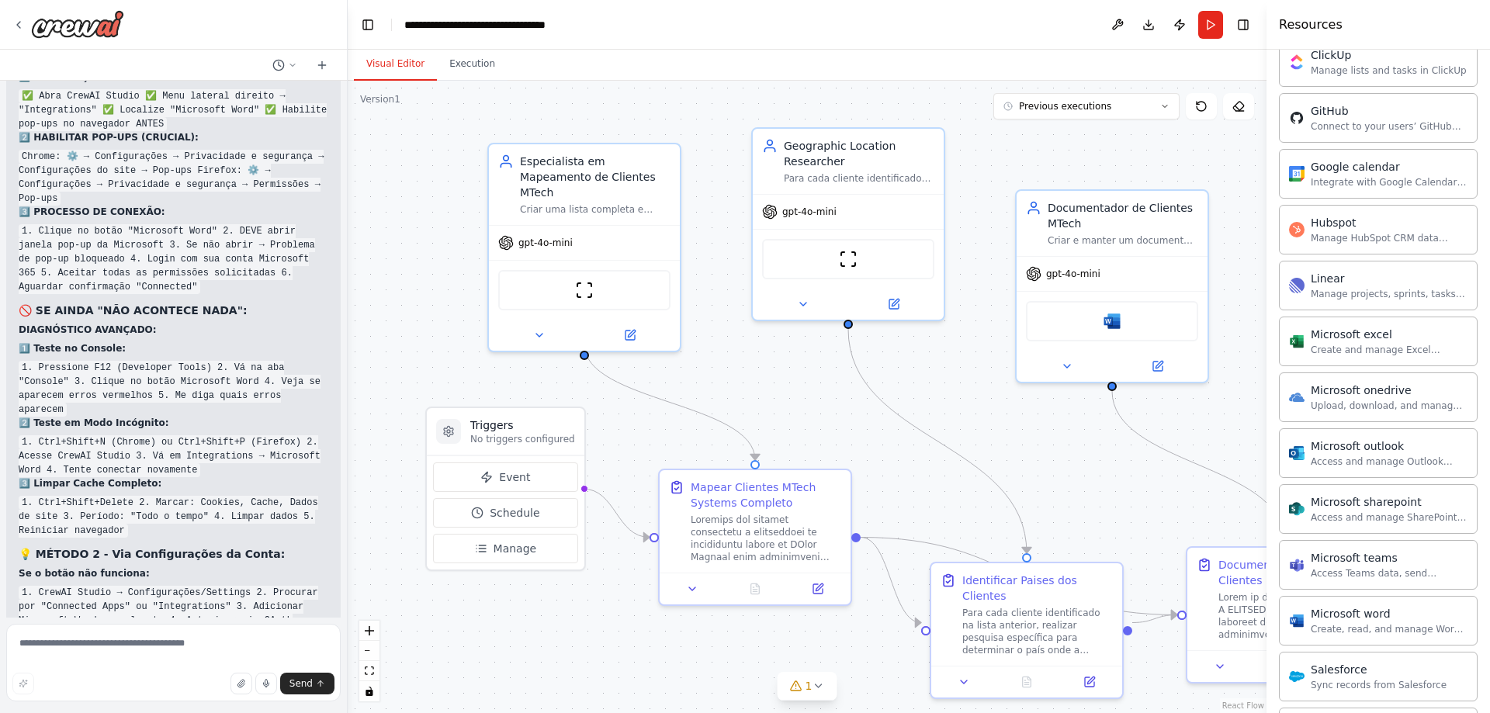
scroll to position [621, 0]
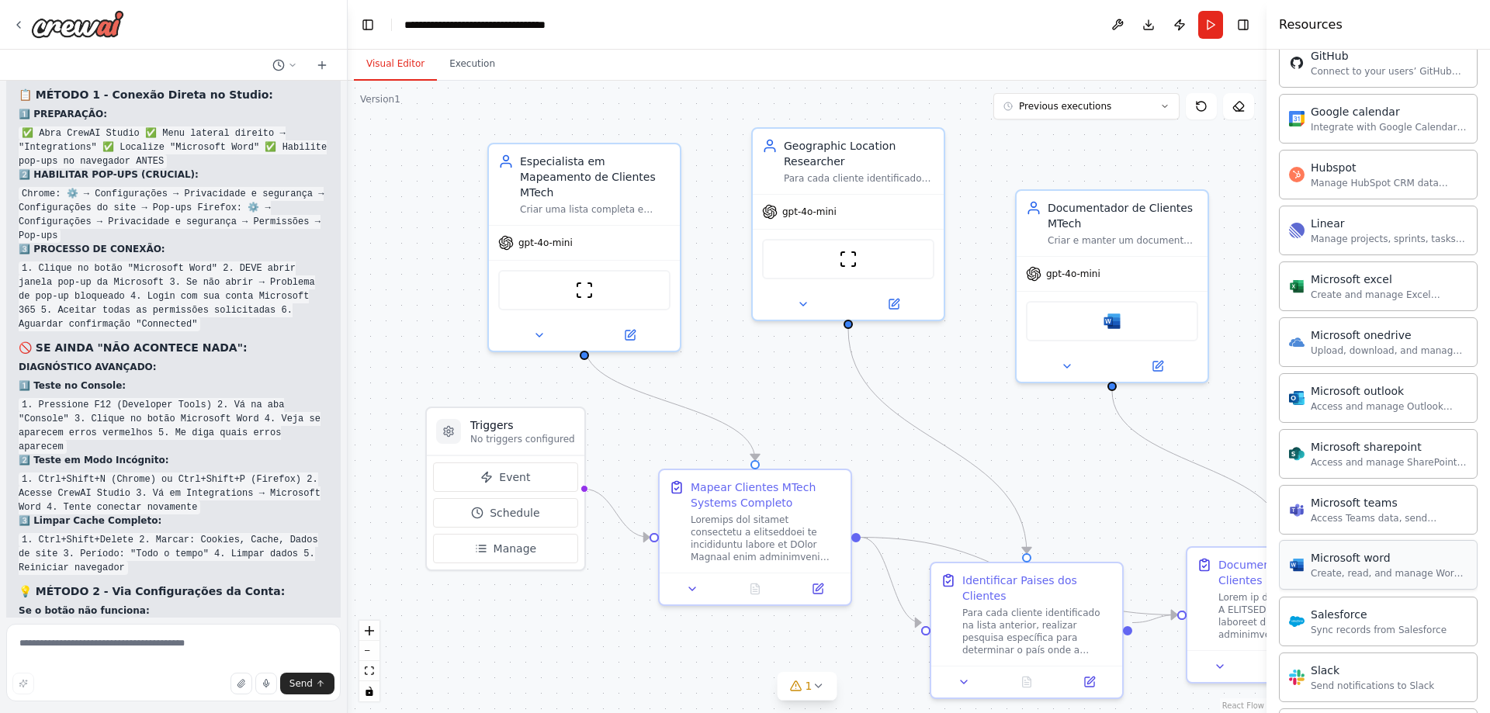
click at [1346, 568] on div "Create, read, and manage Word documents and text files in OneDrive or SharePoin…" at bounding box center [1389, 573] width 157 height 12
click at [1309, 557] on div "Microsoft word Create, read, and manage Word documents and text files in OneDri…" at bounding box center [1378, 564] width 178 height 29
click at [1312, 568] on div "Create, read, and manage Word documents and text files in OneDrive or SharePoin…" at bounding box center [1389, 573] width 157 height 12
click at [1312, 577] on div "Create, read, and manage Word documents and text files in OneDrive or SharePoin…" at bounding box center [1389, 573] width 157 height 12
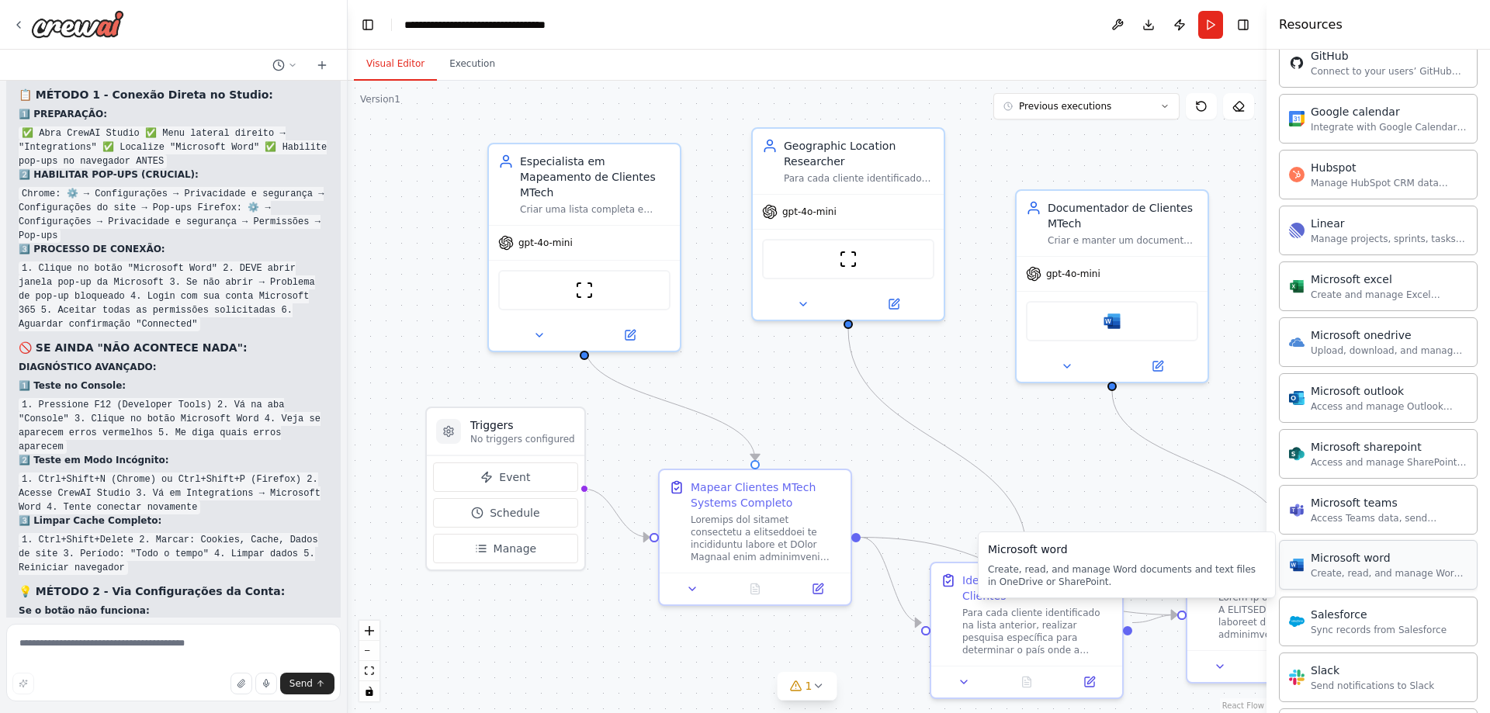
click at [1400, 569] on div "Create, read, and manage Word documents and text files in OneDrive or SharePoin…" at bounding box center [1389, 573] width 157 height 12
click at [1353, 574] on div "Create, read, and manage Word documents and text files in OneDrive or SharePoin…" at bounding box center [1389, 573] width 157 height 12
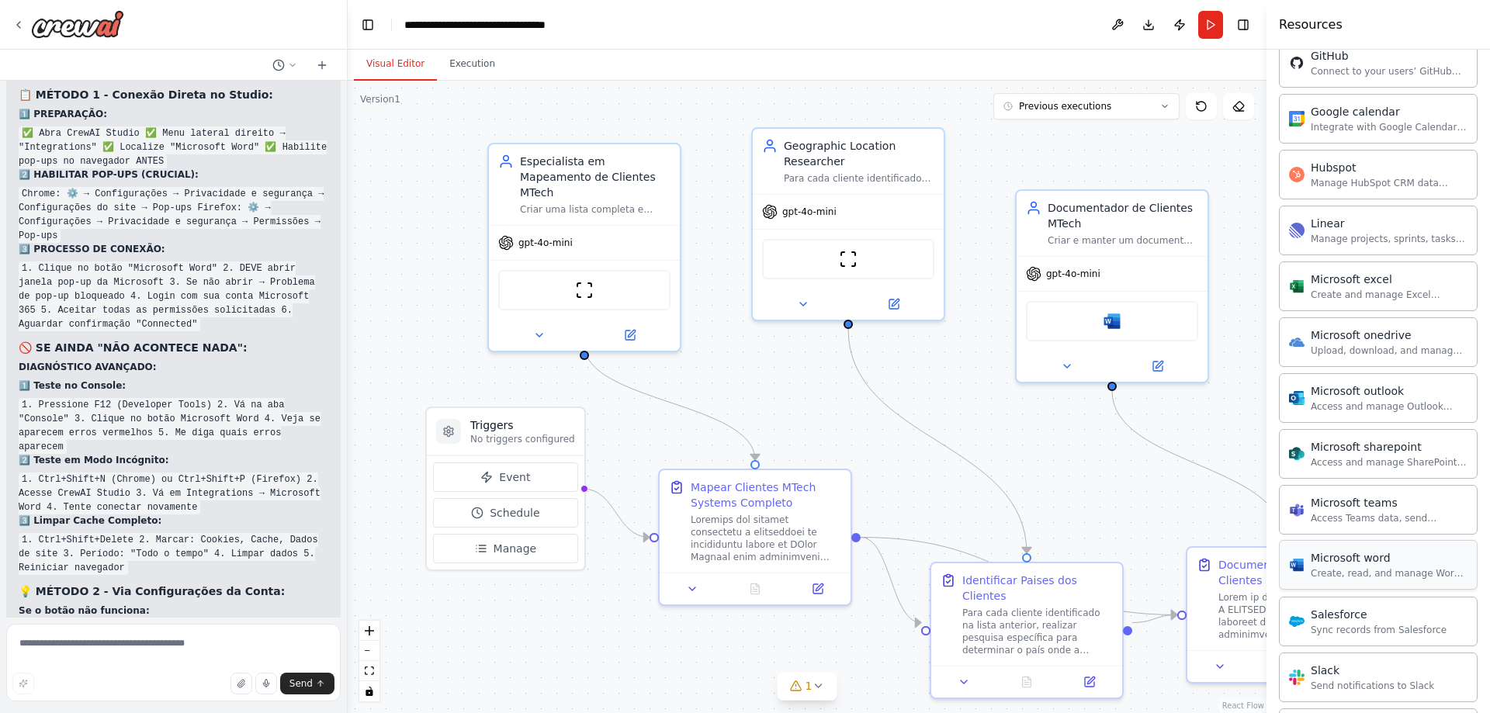
click at [1353, 563] on div "Microsoft word" at bounding box center [1389, 558] width 157 height 16
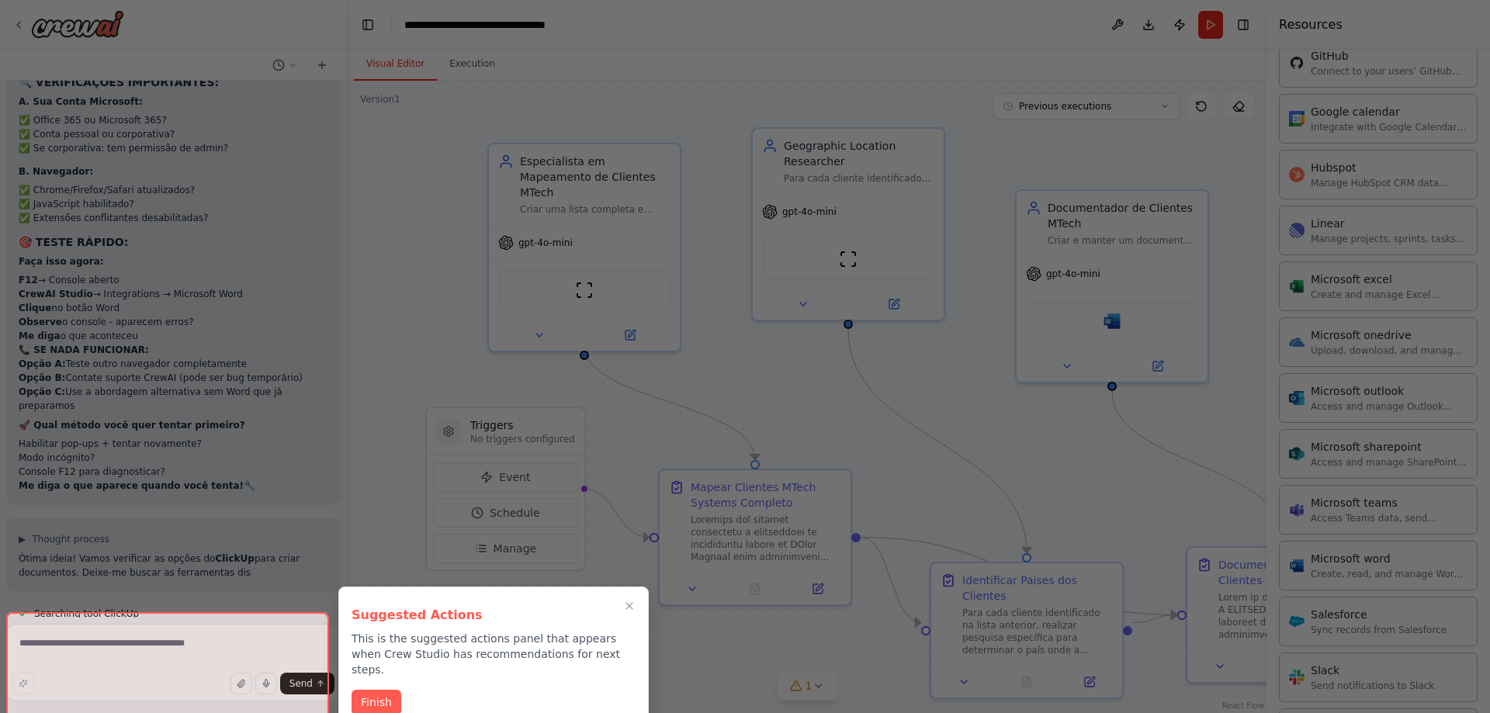
scroll to position [14549, 0]
